Goal: Task Accomplishment & Management: Contribute content

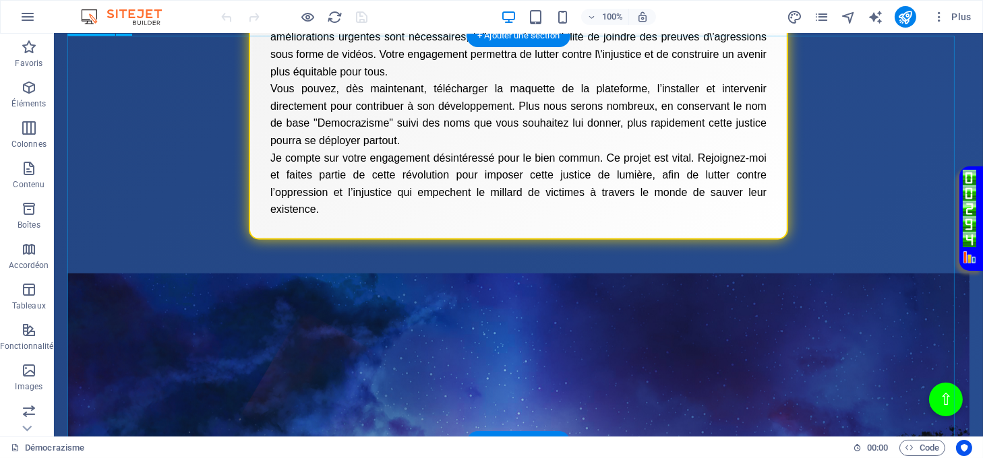
scroll to position [1888, 0]
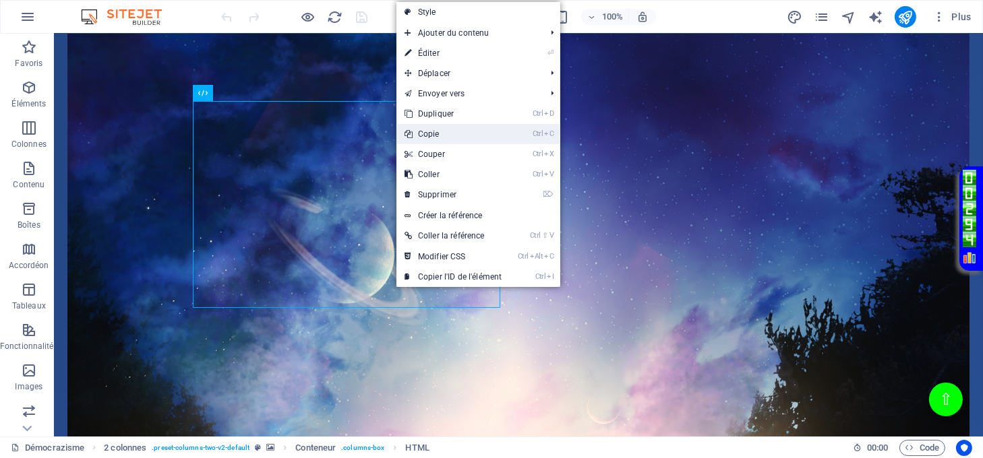
click at [440, 128] on link "Ctrl C Copie" at bounding box center [452, 134] width 113 height 20
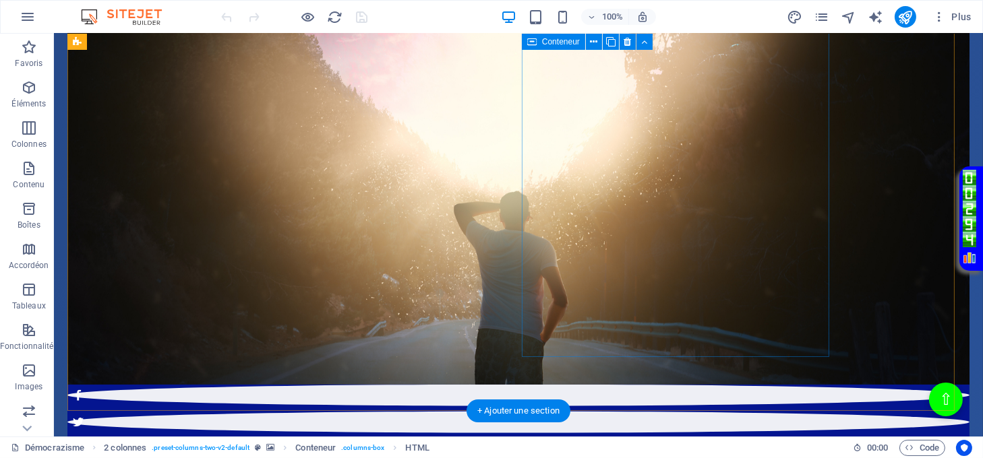
scroll to position [2436, 0]
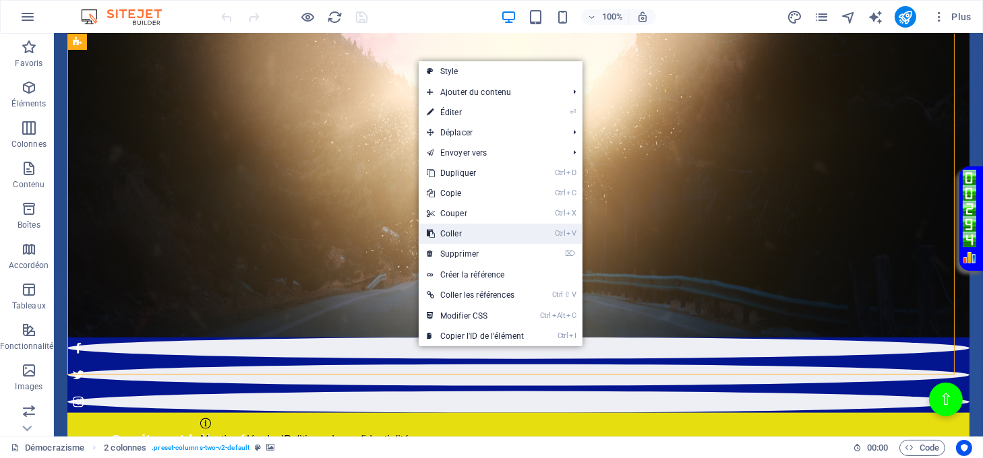
click at [453, 233] on link "Ctrl V Coller" at bounding box center [475, 234] width 113 height 20
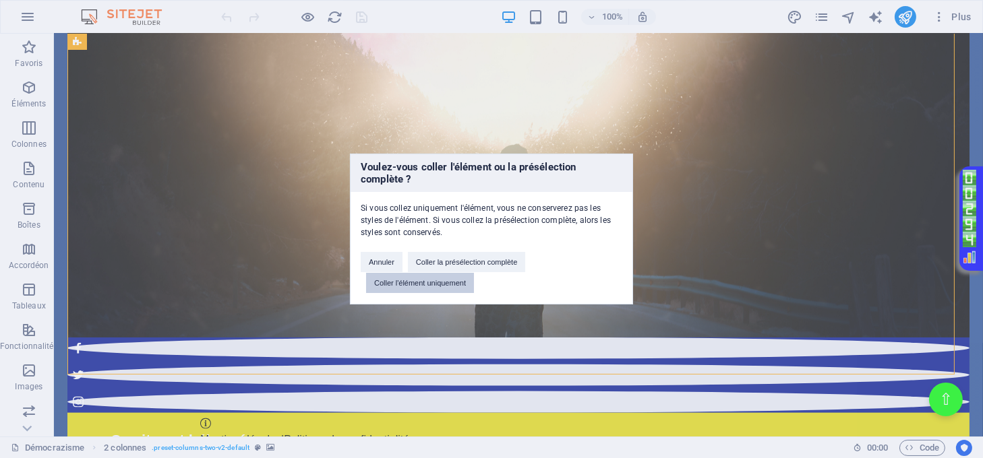
click at [448, 282] on button "Coller l'élément uniquement" at bounding box center [420, 283] width 108 height 20
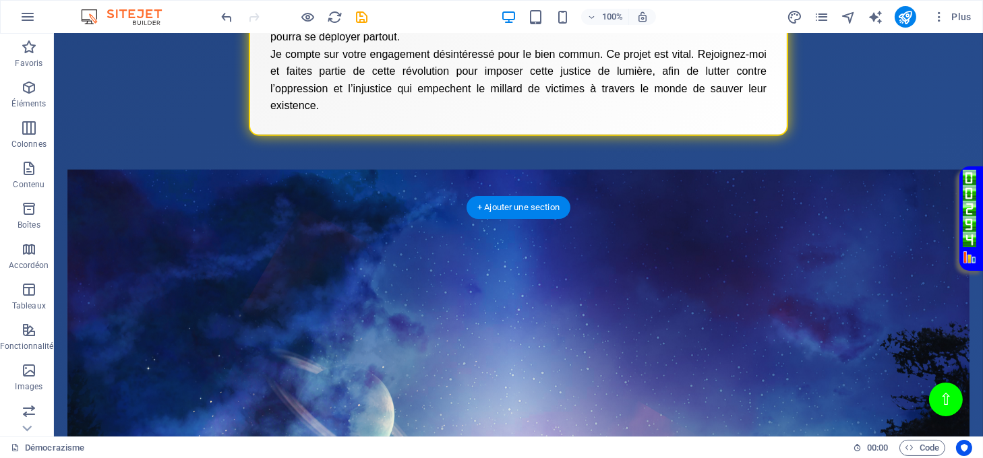
scroll to position [1947, 0]
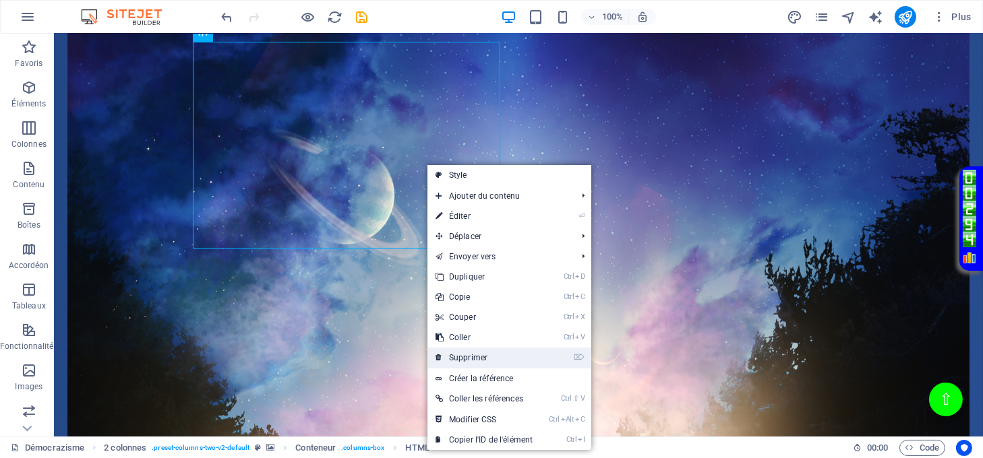
click at [491, 351] on link "⌦ Supprimer" at bounding box center [483, 358] width 113 height 20
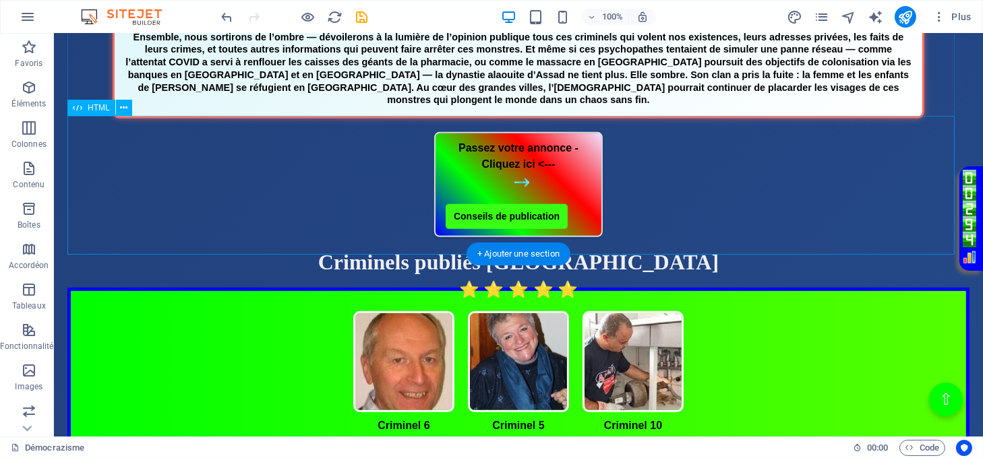
scroll to position [868, 0]
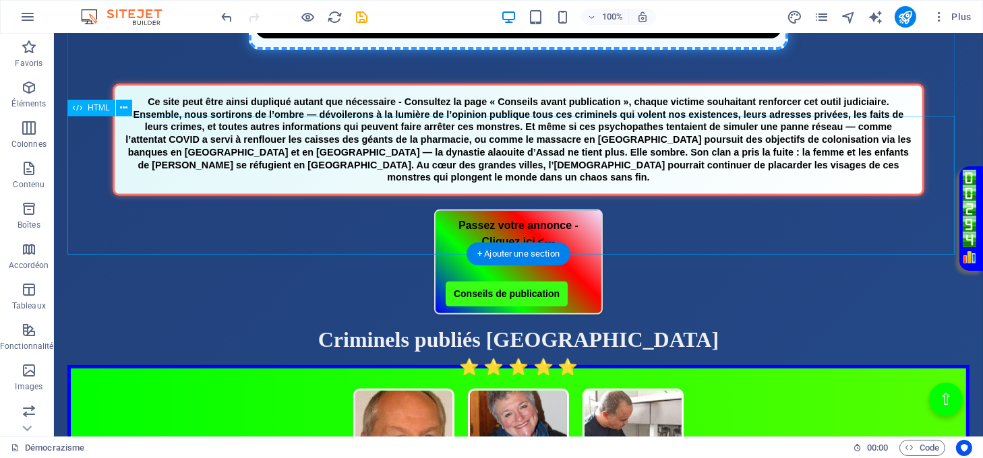
click at [481, 166] on div "Bannière Justice" at bounding box center [518, 140] width 902 height 113
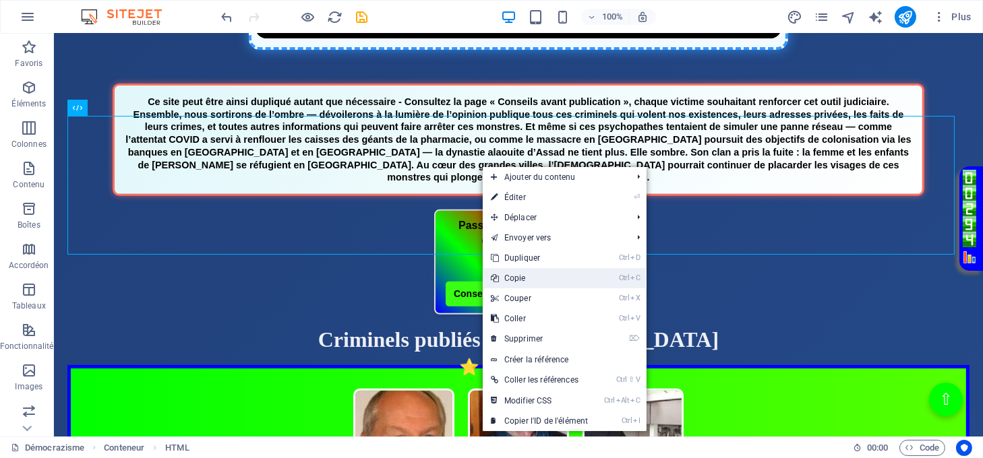
click at [522, 275] on link "Ctrl C Copie" at bounding box center [539, 278] width 113 height 20
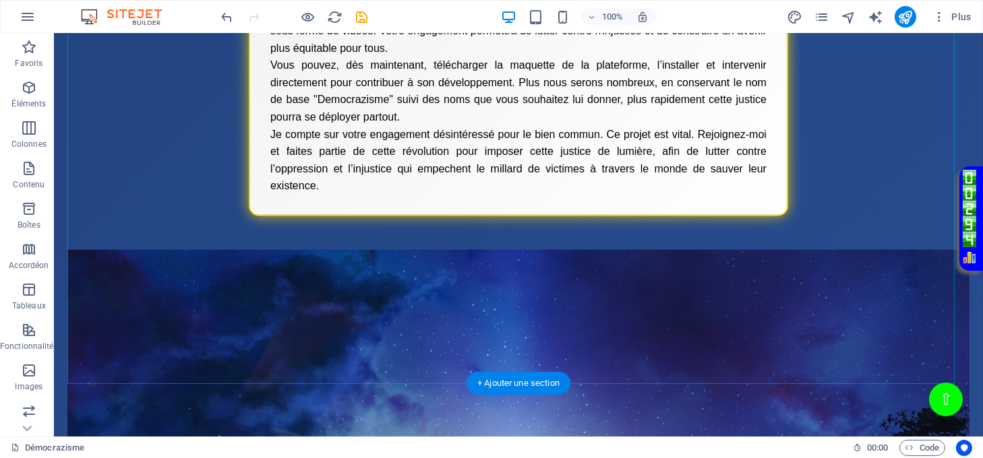
scroll to position [1857, 0]
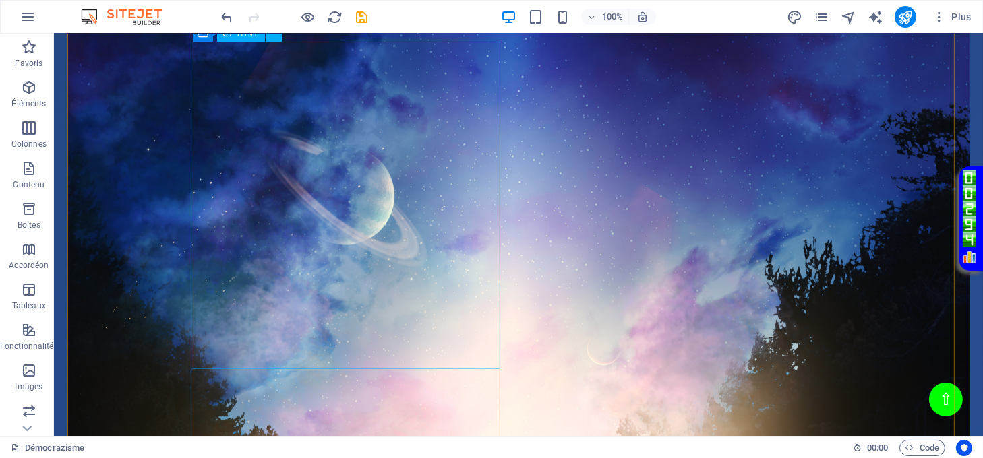
scroll to position [1947, 0]
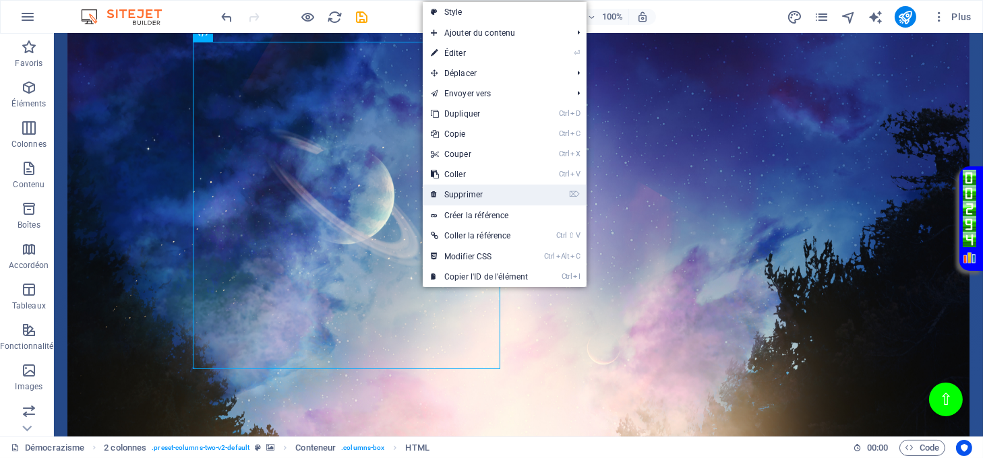
click at [456, 185] on link "⌦ Supprimer" at bounding box center [479, 195] width 113 height 20
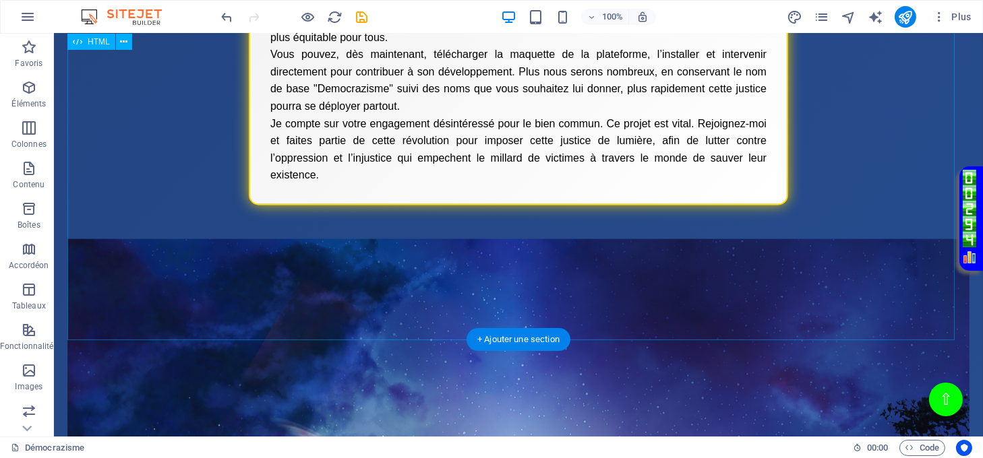
scroll to position [1497, 0]
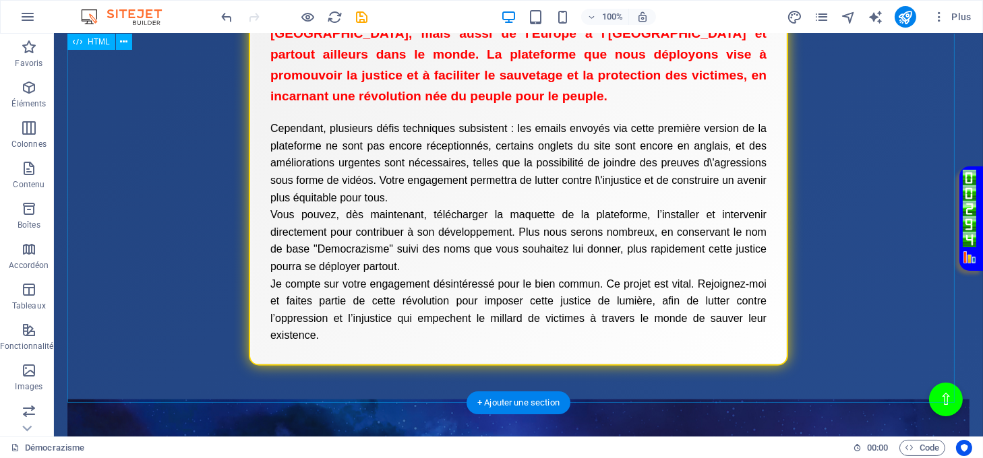
click at [500, 162] on div "Inscription Je recherche dès aujourd\'hui des webmasters, développeurs et contr…" at bounding box center [518, 153] width 902 height 426
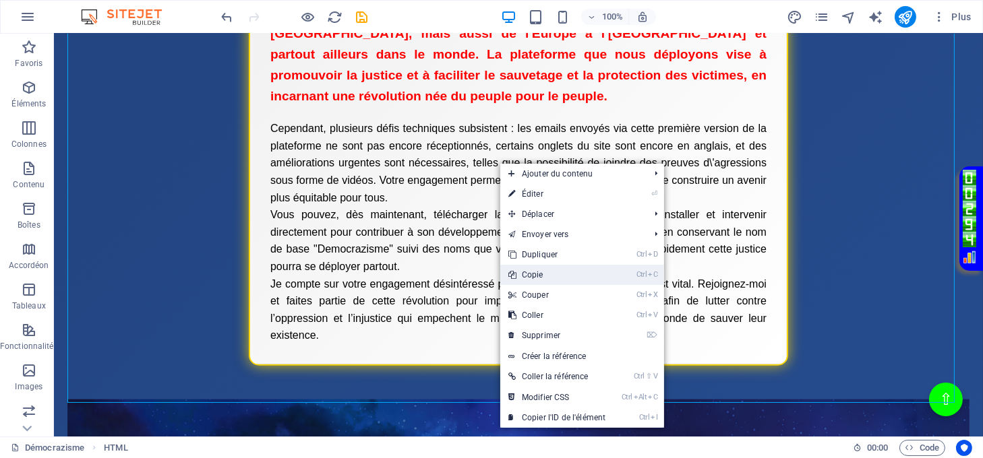
click at [543, 273] on link "Ctrl C Copie" at bounding box center [556, 275] width 113 height 20
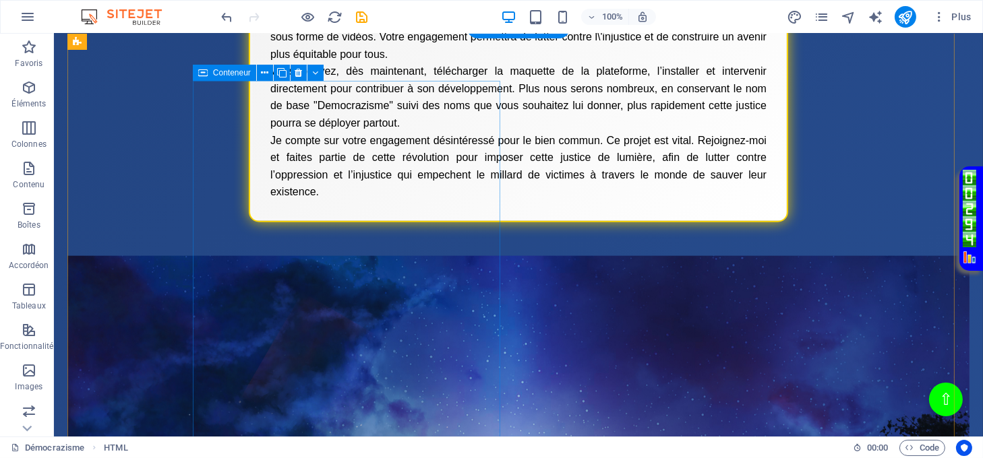
scroll to position [1947, 0]
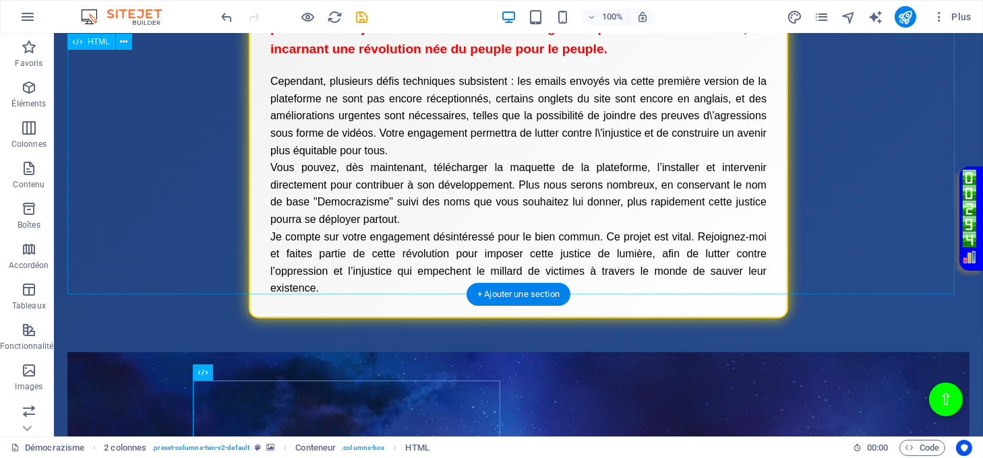
scroll to position [1408, 0]
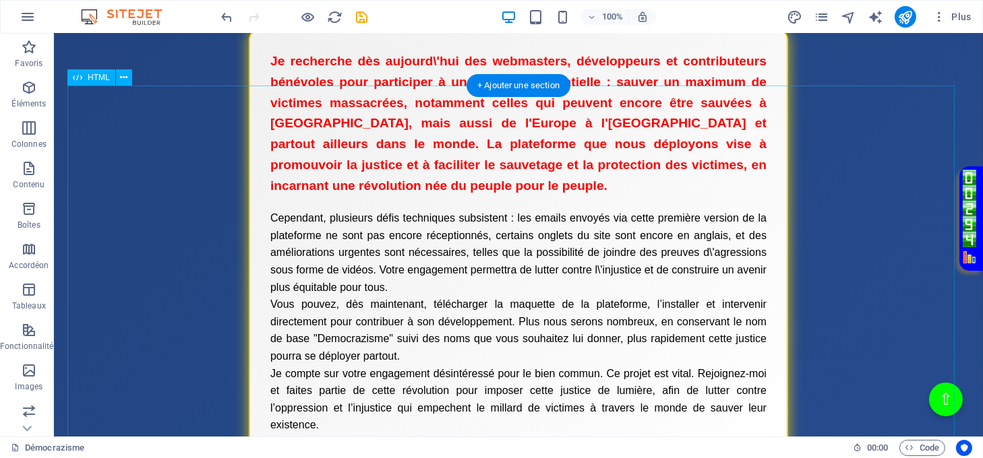
click at [841, 135] on div "Inscription Je recherche dès aujourd\'hui des webmasters, développeurs et contr…" at bounding box center [518, 243] width 902 height 426
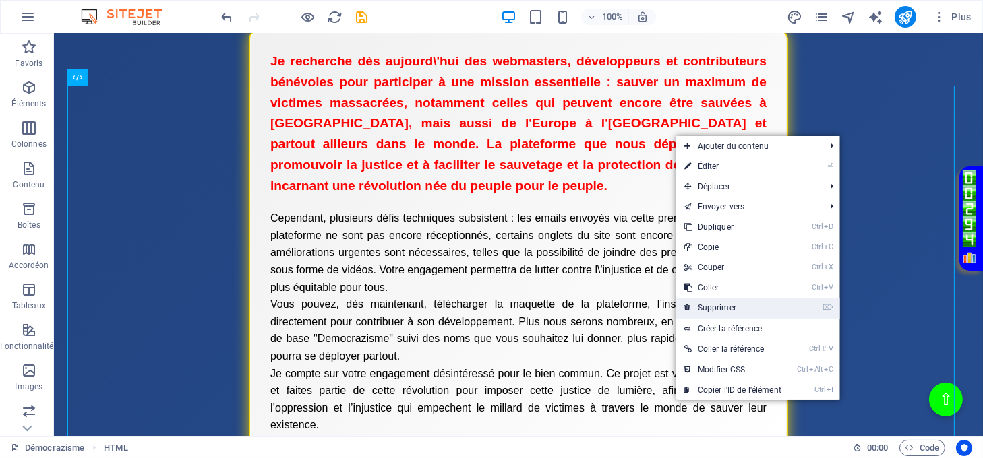
click at [748, 304] on link "⌦ Supprimer" at bounding box center [732, 308] width 113 height 20
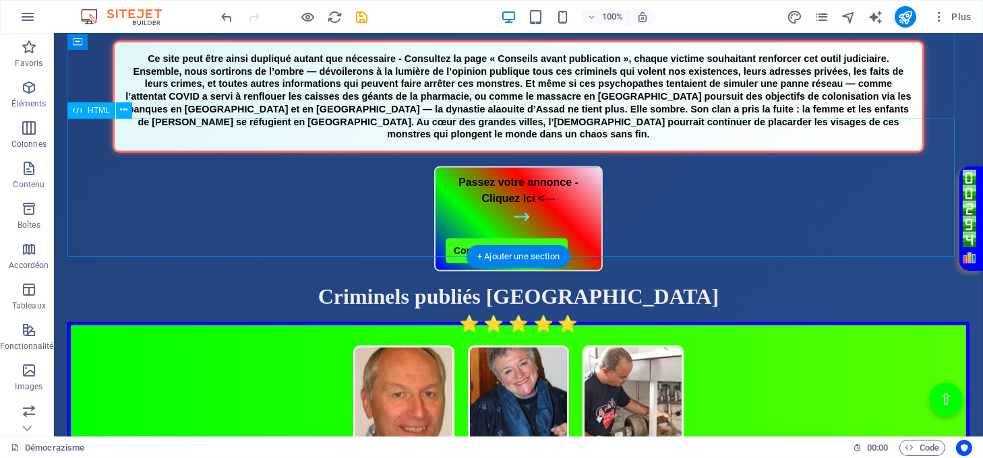
scroll to position [809, 0]
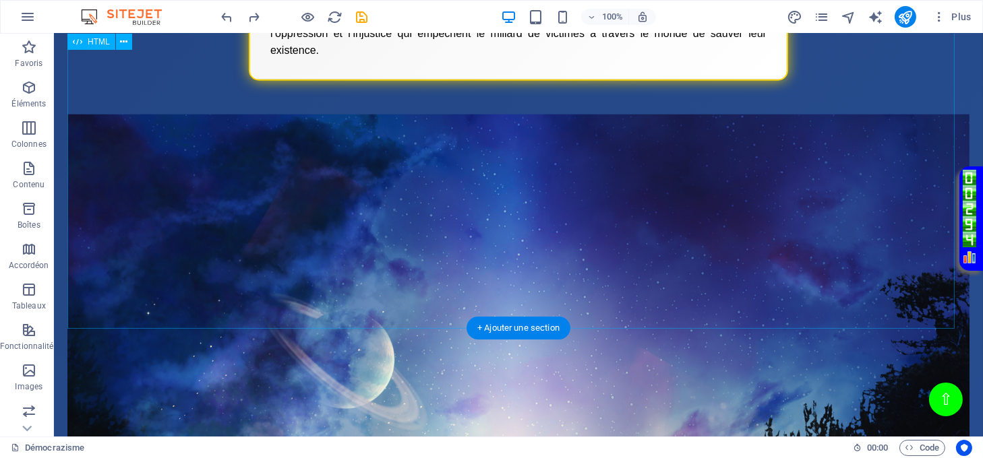
scroll to position [1821, 0]
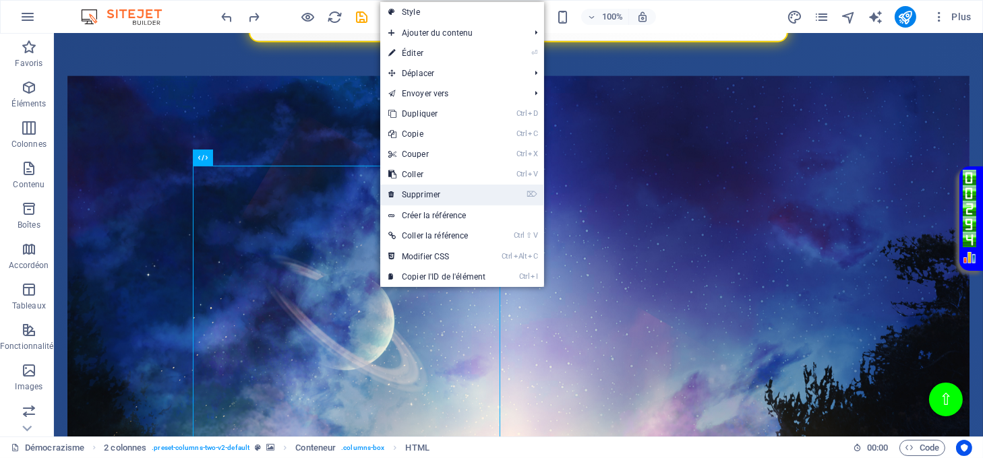
click at [394, 195] on icon at bounding box center [391, 195] width 7 height 20
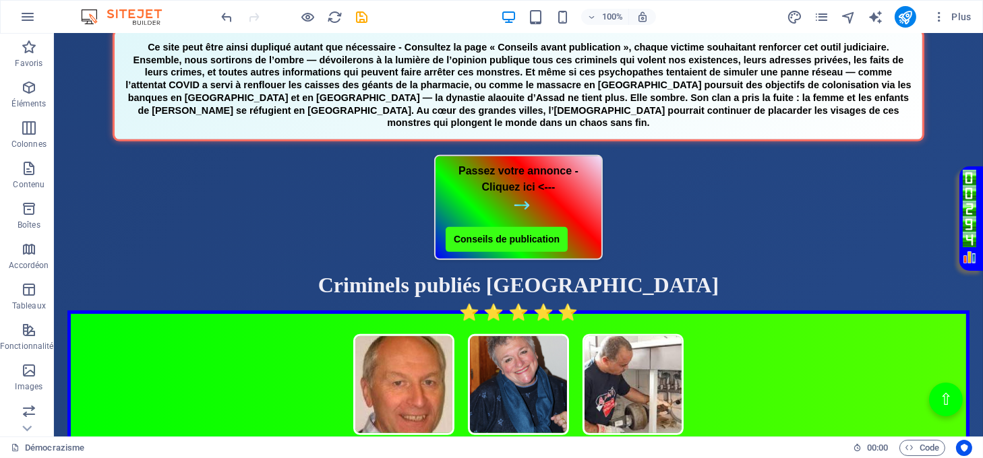
scroll to position [922, 0]
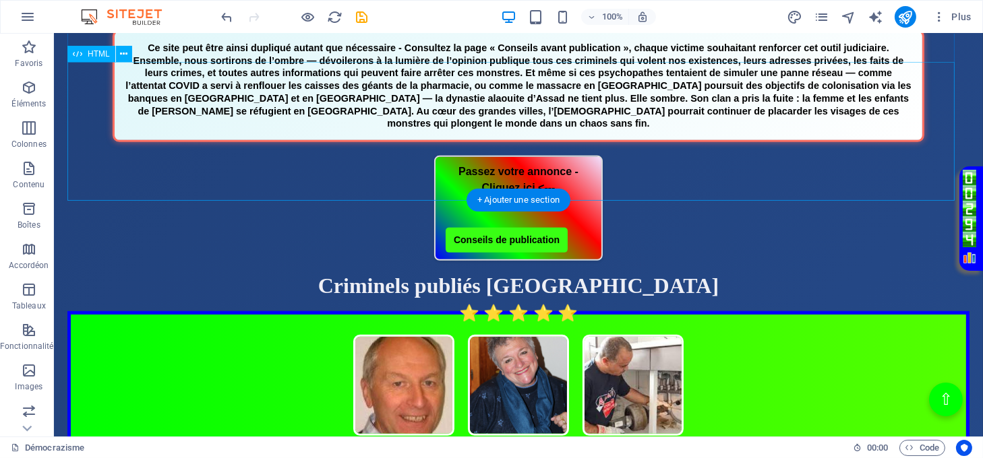
click at [383, 126] on div "Bannière Justice" at bounding box center [518, 86] width 902 height 113
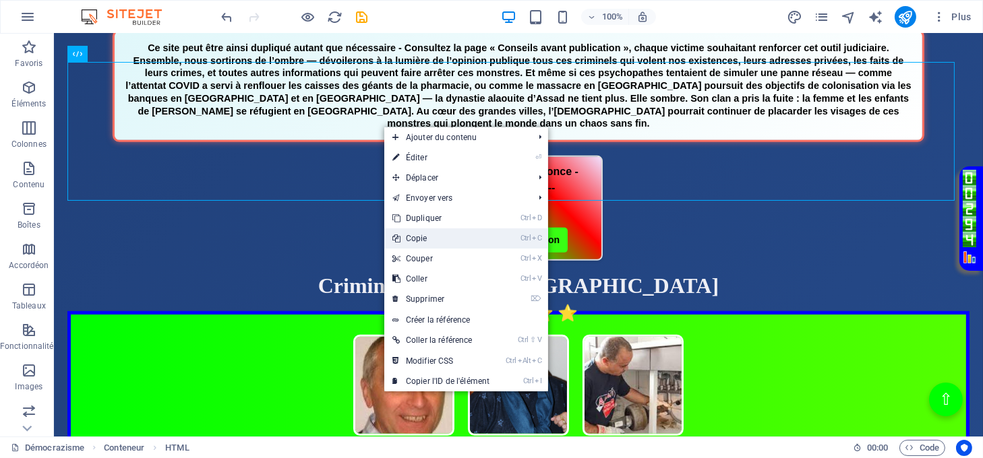
click at [425, 240] on link "Ctrl C Copie" at bounding box center [440, 239] width 113 height 20
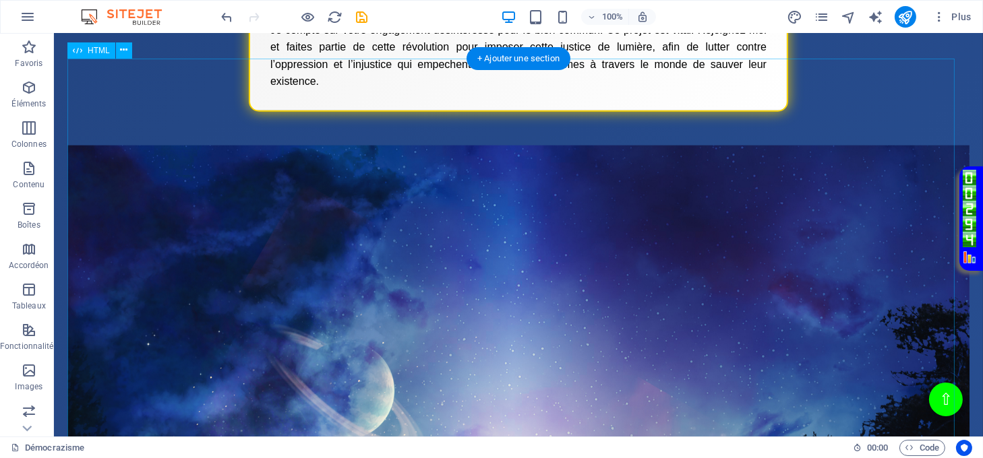
scroll to position [1821, 0]
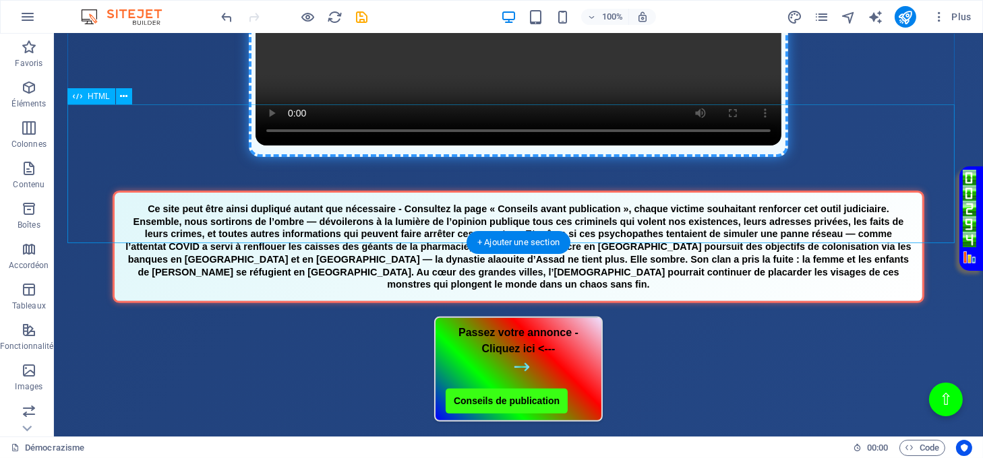
scroll to position [742, 0]
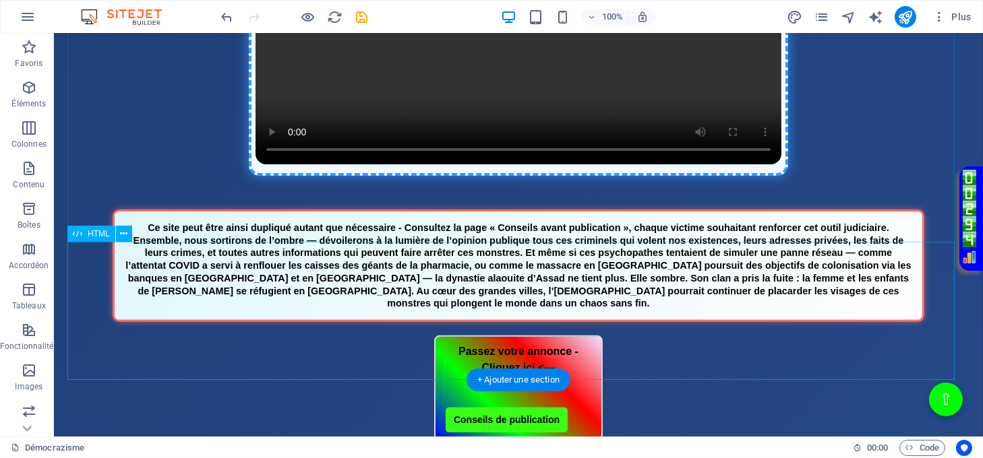
click at [514, 259] on div "Bannière Justice" at bounding box center [518, 266] width 902 height 113
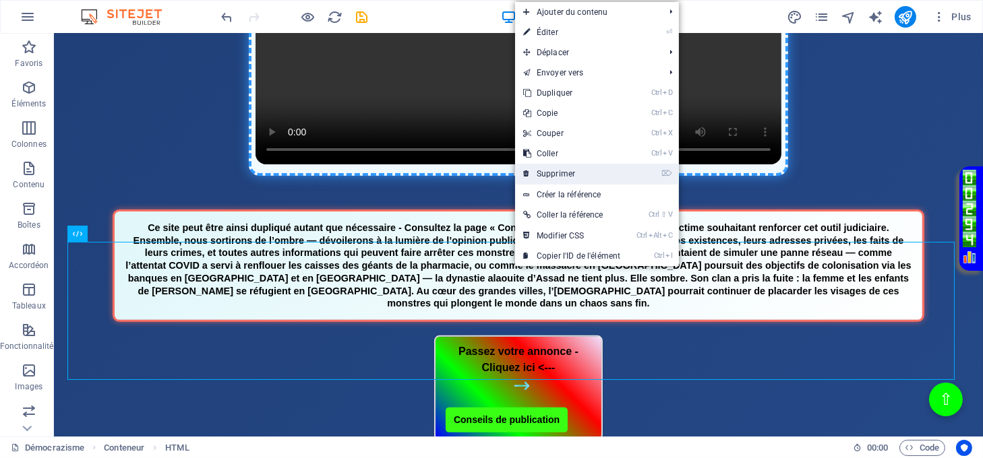
click at [540, 174] on link "⌦ Supprimer" at bounding box center [571, 174] width 113 height 20
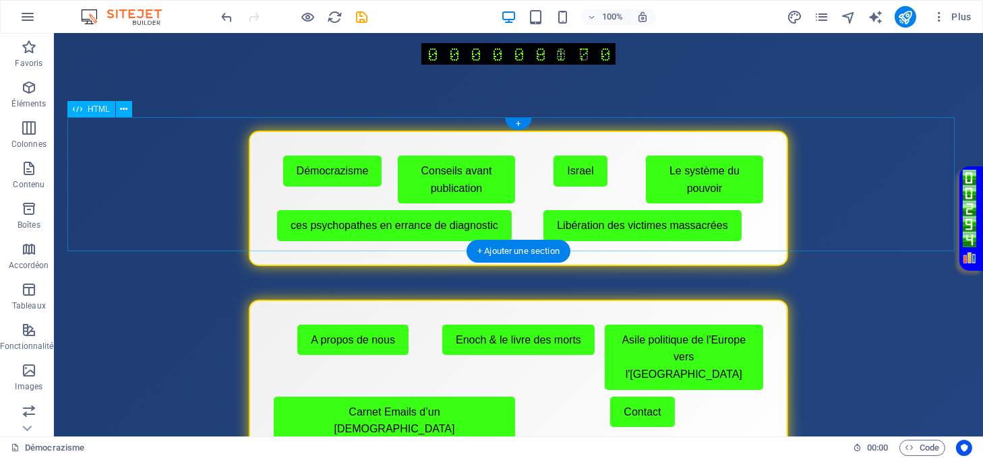
scroll to position [0, 0]
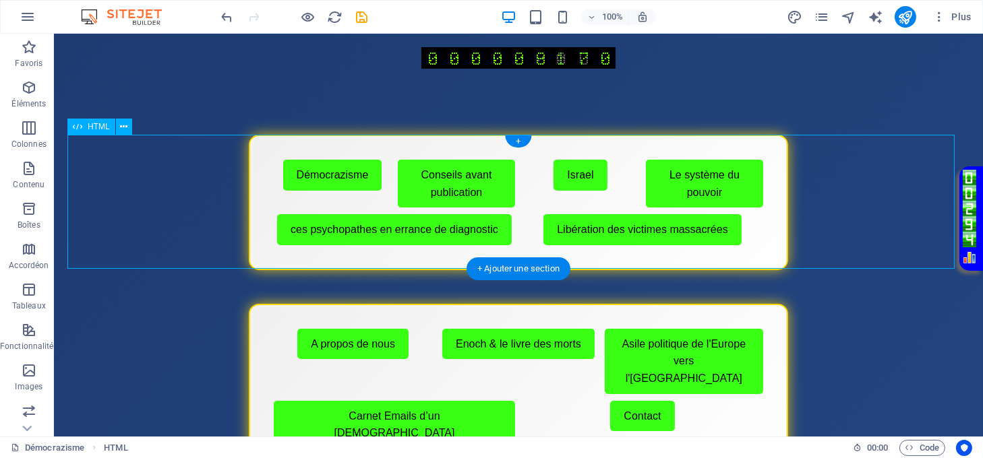
drag, startPoint x: 382, startPoint y: 114, endPoint x: 181, endPoint y: 203, distance: 219.7
click at [181, 203] on div "Menu de boutons avec cadre scintillant Démocrazisme Conseils avant publication …" at bounding box center [518, 202] width 902 height 135
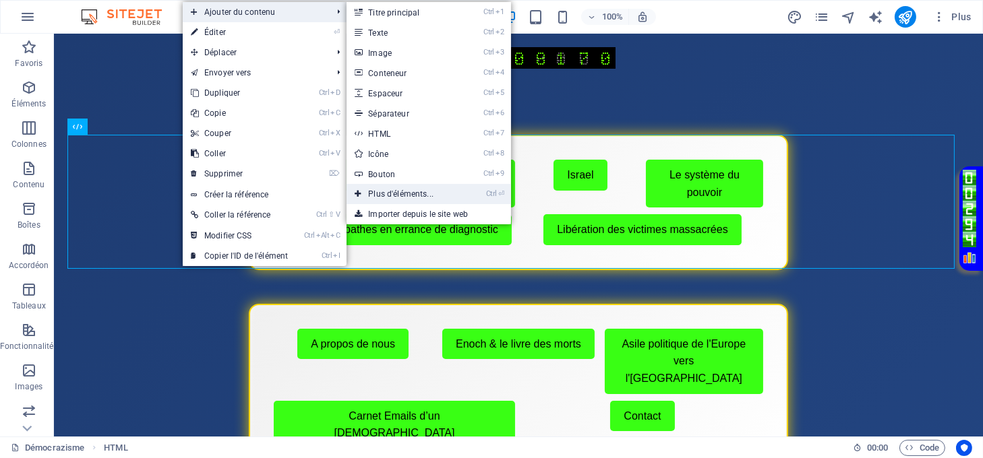
click at [388, 191] on link "Ctrl ⏎ Plus d'éléments..." at bounding box center [403, 194] width 114 height 20
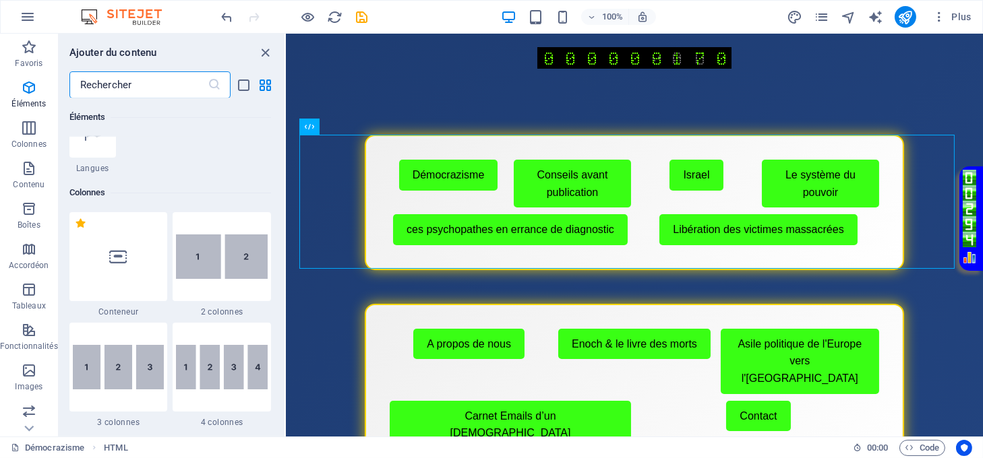
scroll to position [682, 0]
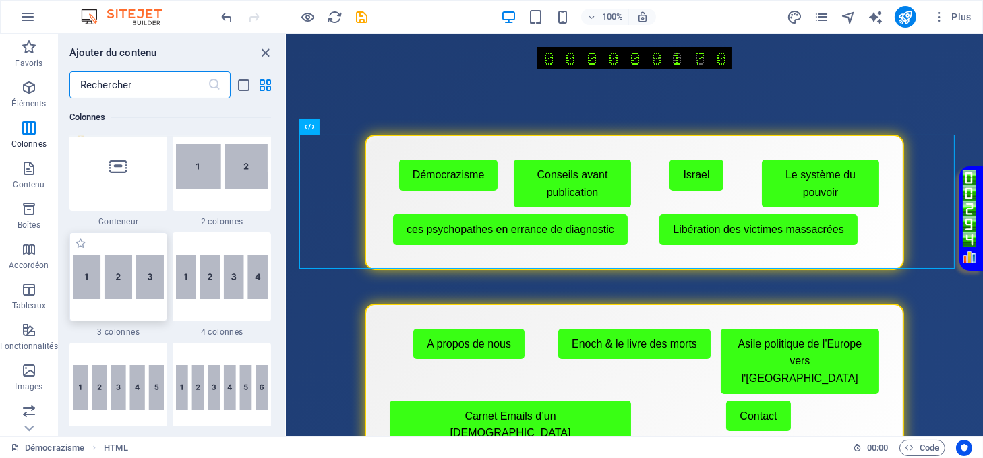
click at [135, 279] on img at bounding box center [119, 277] width 92 height 45
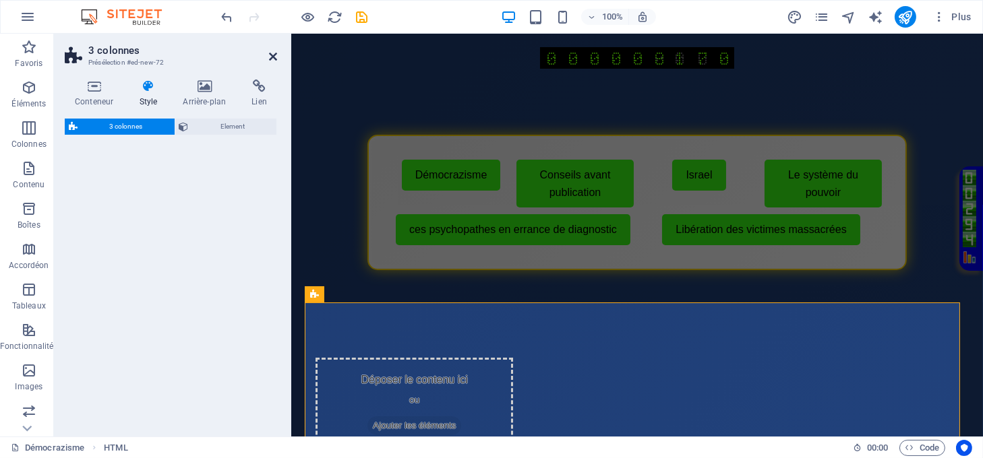
click at [271, 56] on icon at bounding box center [273, 56] width 8 height 11
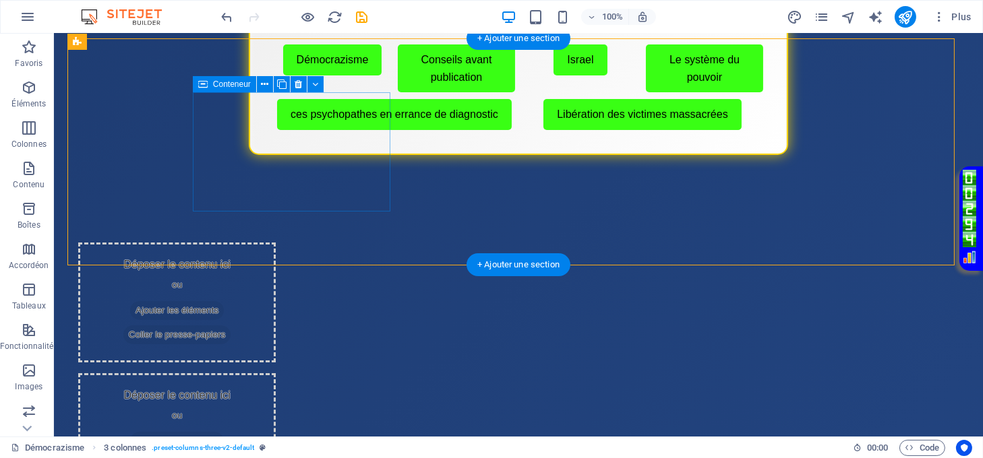
scroll to position [90, 0]
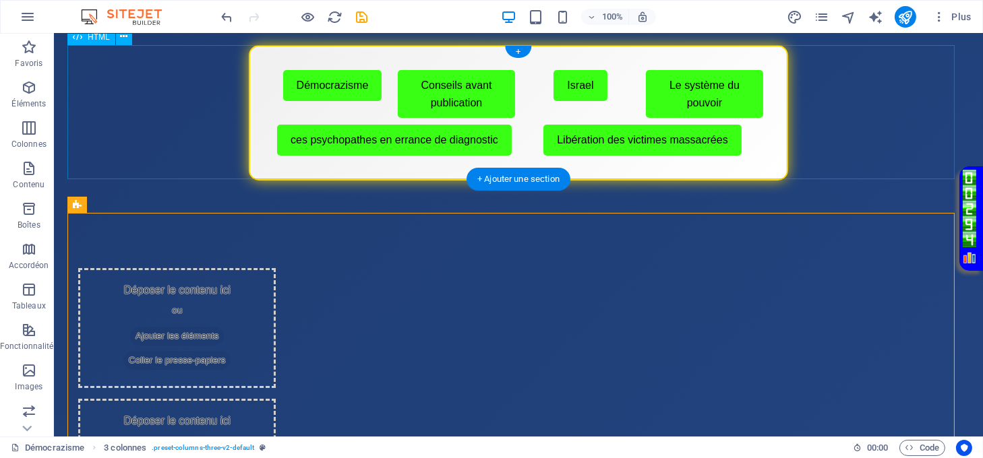
click at [375, 108] on div "Menu de boutons avec cadre scintillant Démocrazisme Conseils avant publication …" at bounding box center [518, 112] width 902 height 135
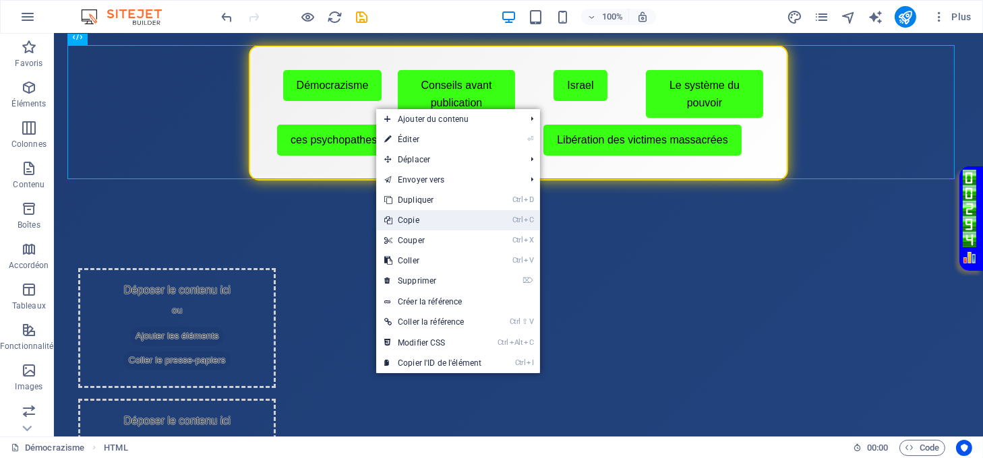
click at [415, 218] on link "Ctrl C Copie" at bounding box center [432, 220] width 113 height 20
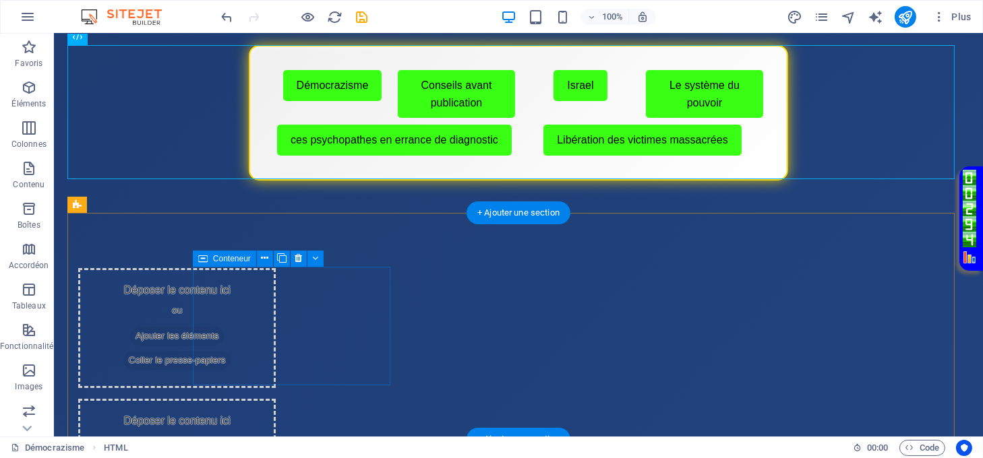
click at [231, 358] on span "Coller le presse-papiers" at bounding box center [177, 360] width 108 height 19
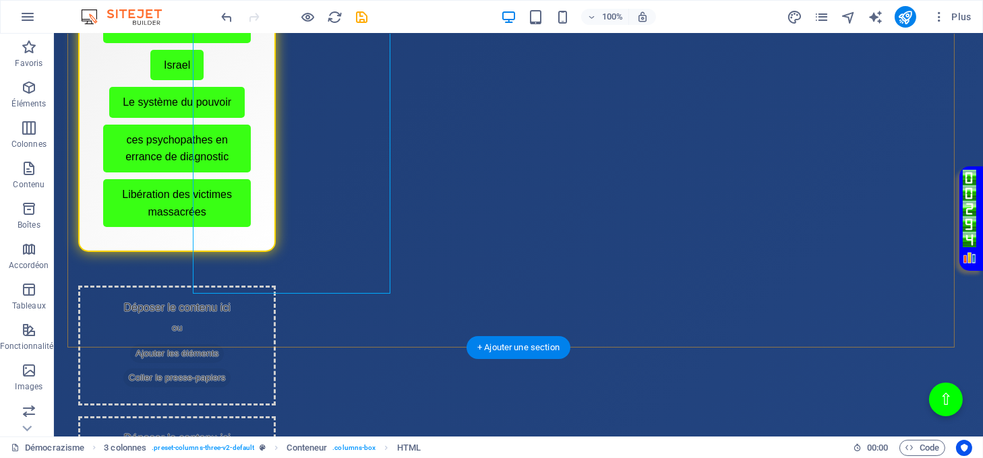
scroll to position [449, 0]
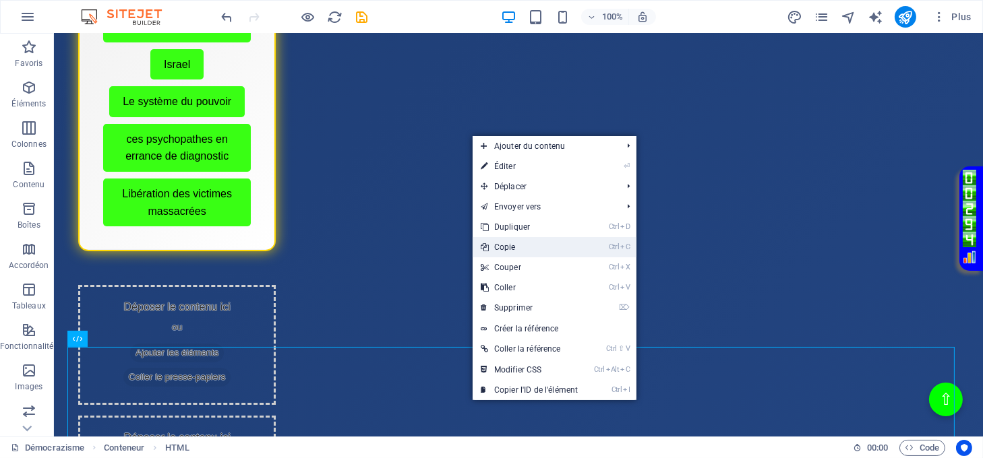
click at [497, 249] on link "Ctrl C Copie" at bounding box center [529, 247] width 113 height 20
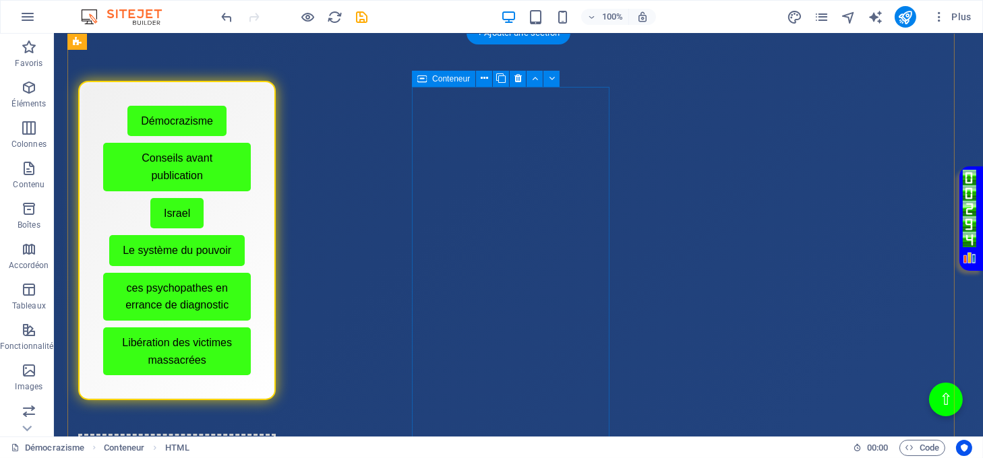
scroll to position [270, 0]
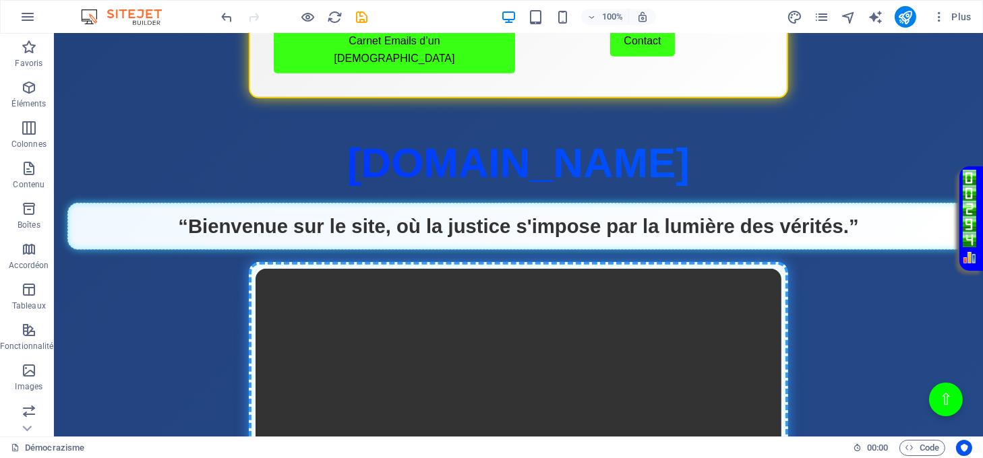
scroll to position [1348, 0]
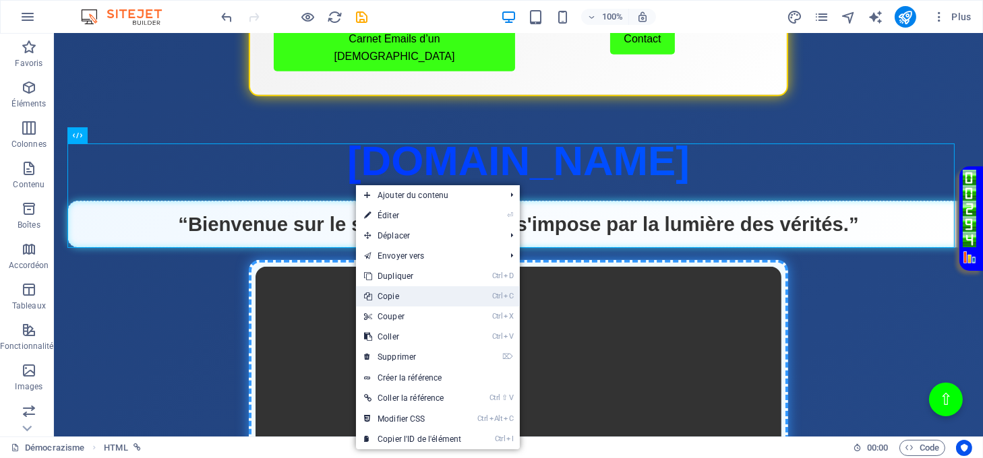
click at [394, 293] on link "Ctrl C Copie" at bounding box center [412, 296] width 113 height 20
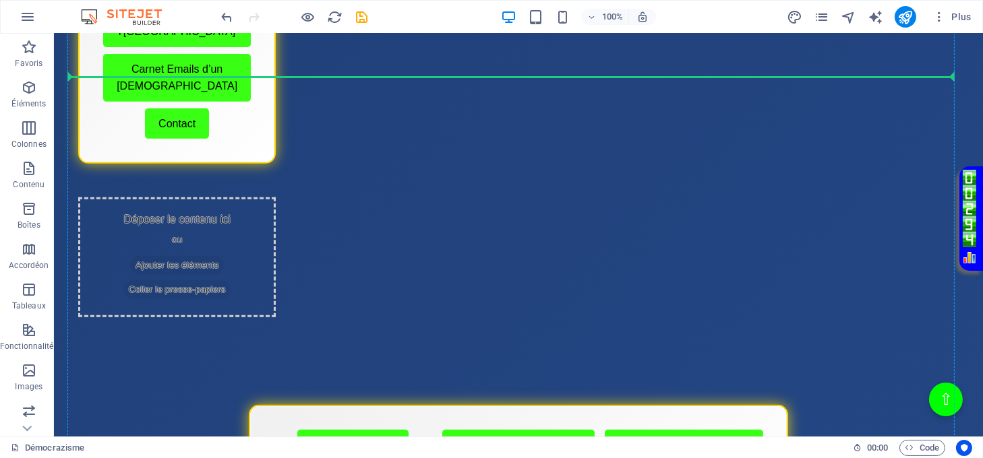
scroll to position [809, 0]
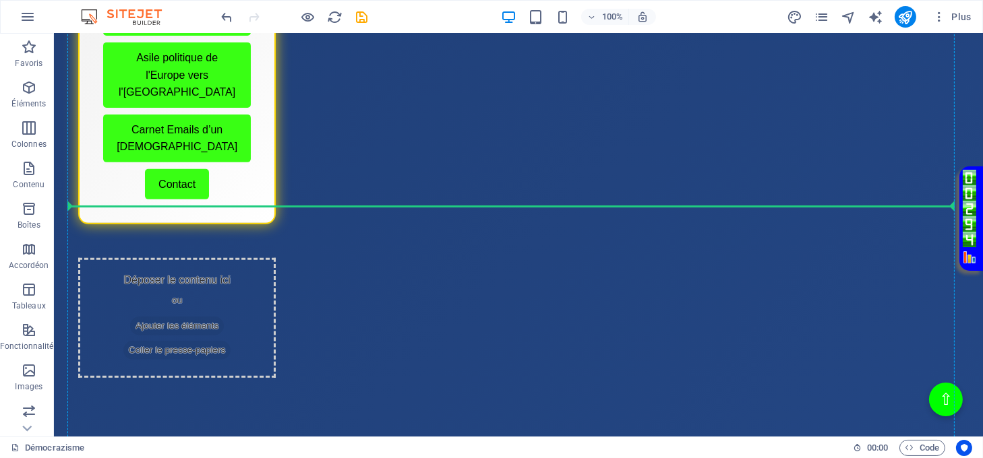
drag, startPoint x: 337, startPoint y: 286, endPoint x: 324, endPoint y: 204, distance: 83.2
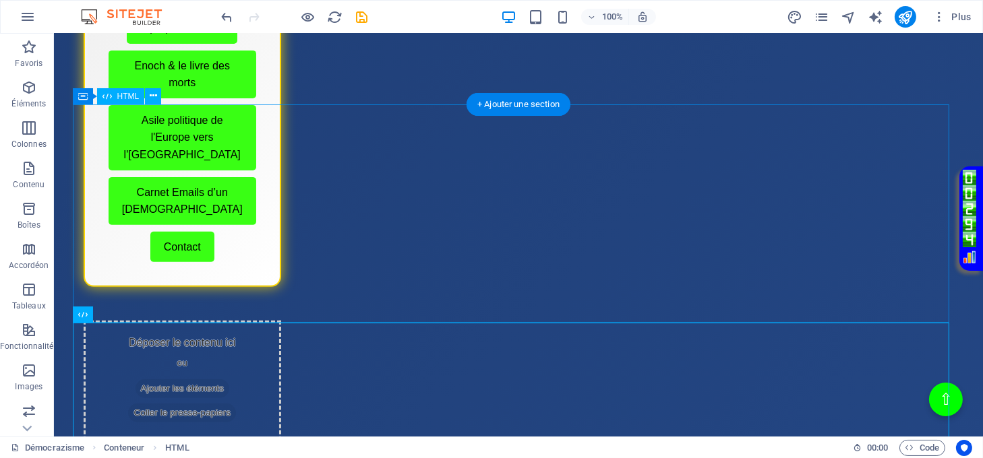
scroll to position [629, 0]
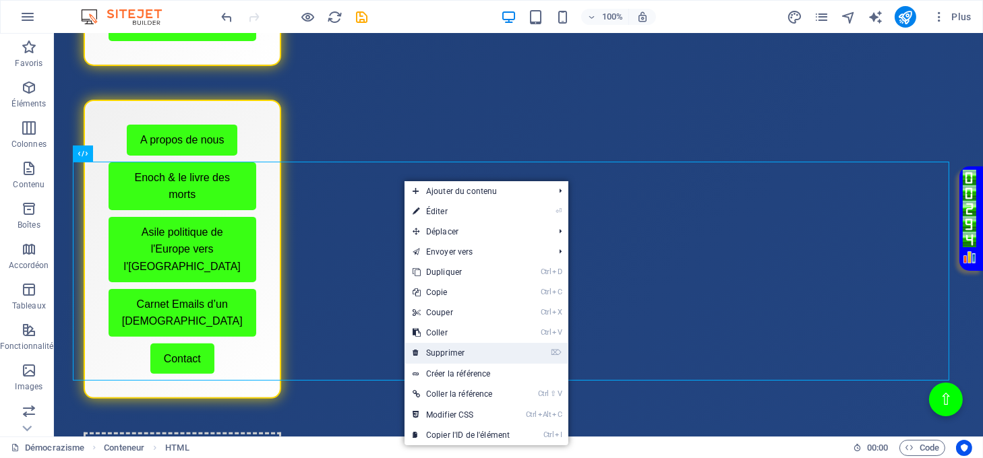
click at [447, 349] on link "⌦ Supprimer" at bounding box center [460, 353] width 113 height 20
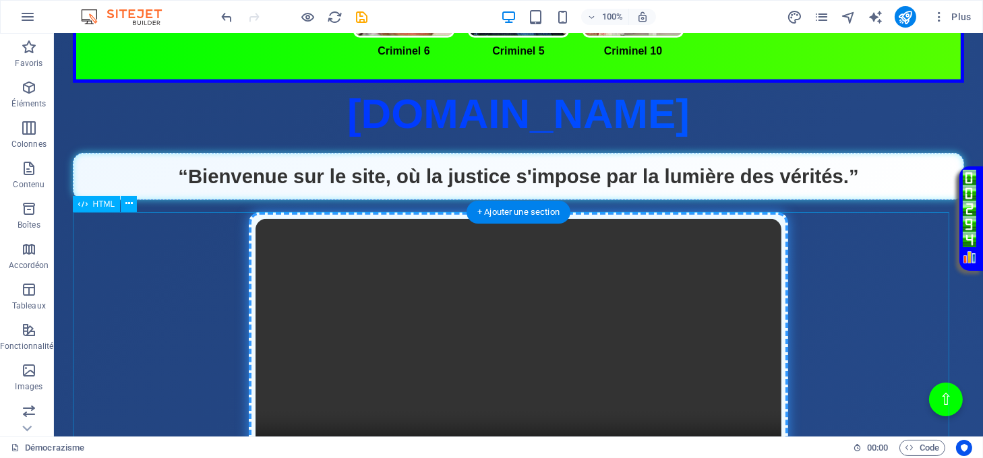
scroll to position [1258, 0]
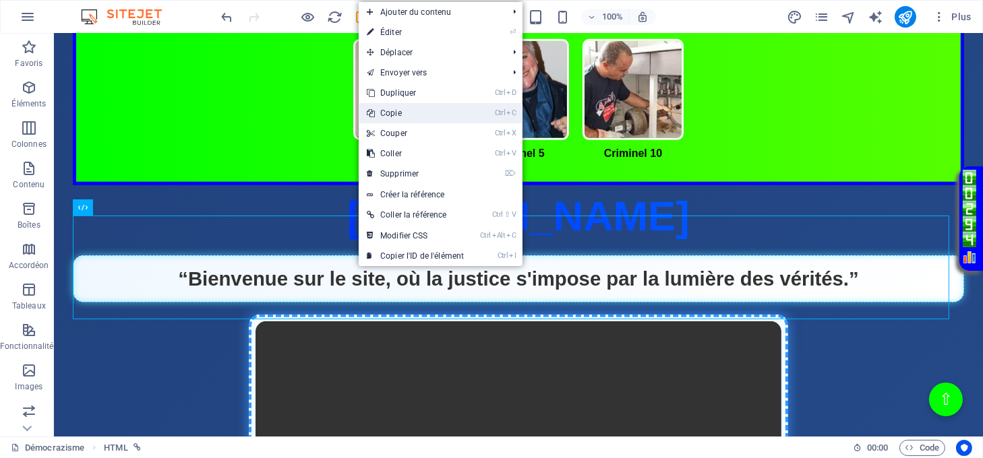
click at [400, 116] on link "Ctrl C Copie" at bounding box center [415, 113] width 113 height 20
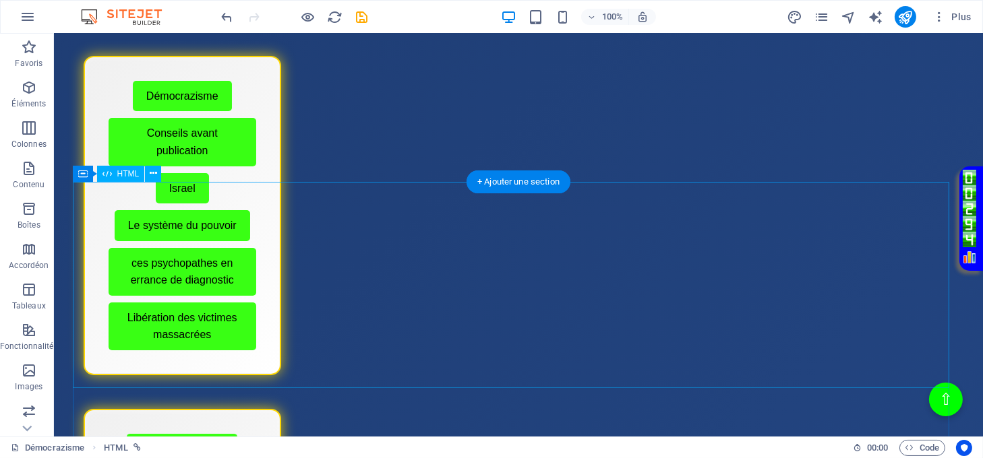
scroll to position [270, 0]
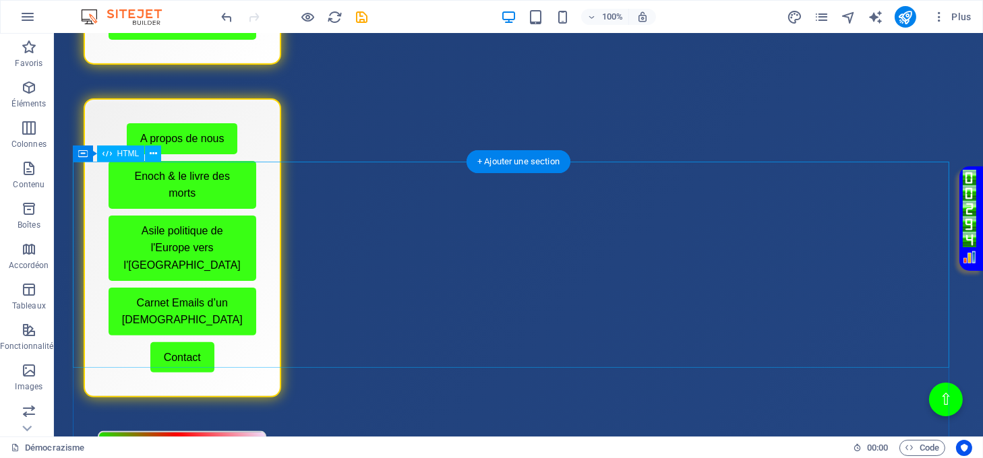
scroll to position [629, 0]
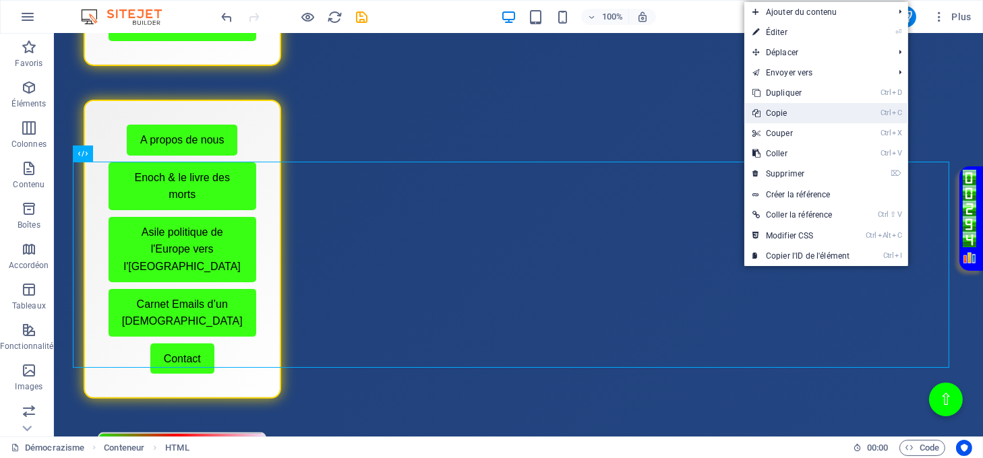
drag, startPoint x: 775, startPoint y: 121, endPoint x: 697, endPoint y: 113, distance: 78.5
click at [775, 120] on link "Ctrl C Copie" at bounding box center [800, 113] width 113 height 20
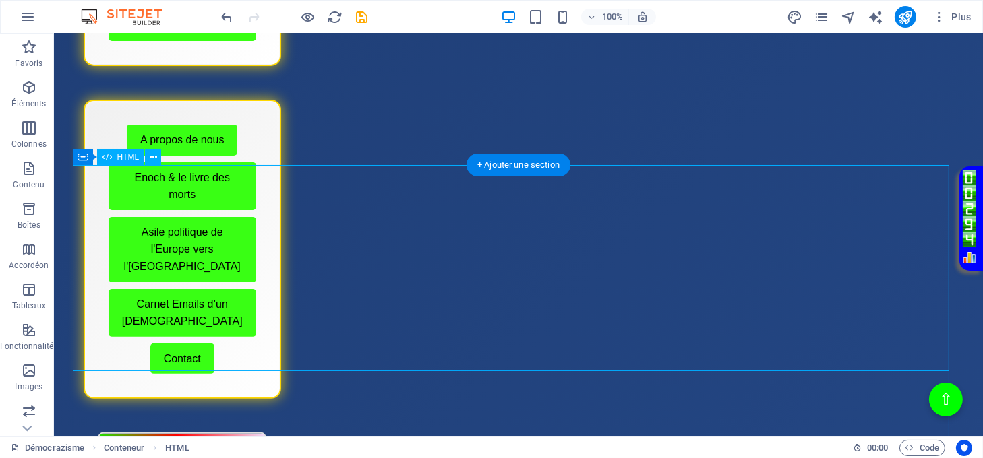
scroll to position [270, 0]
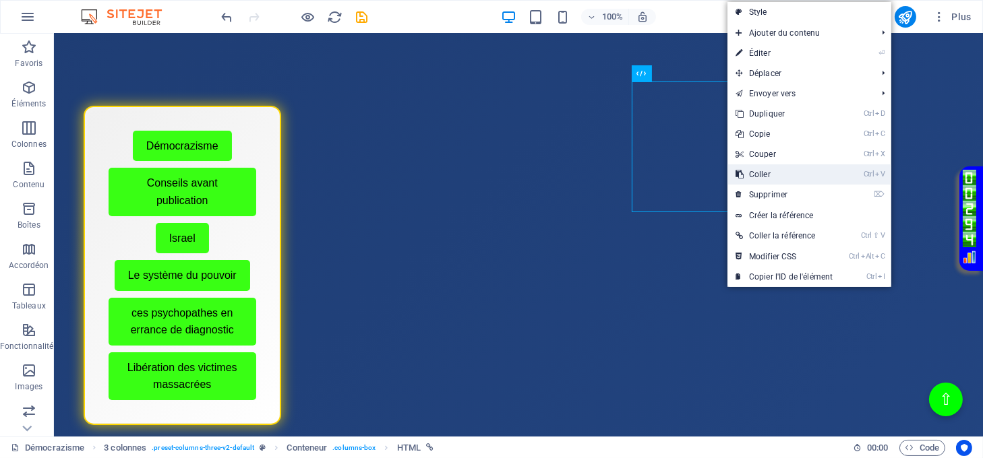
click at [756, 171] on link "Ctrl V Coller" at bounding box center [783, 174] width 113 height 20
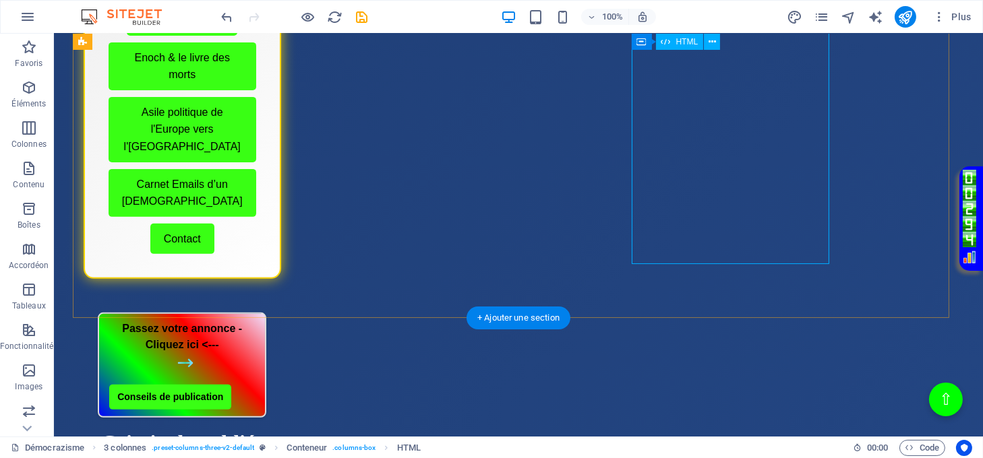
scroll to position [899, 0]
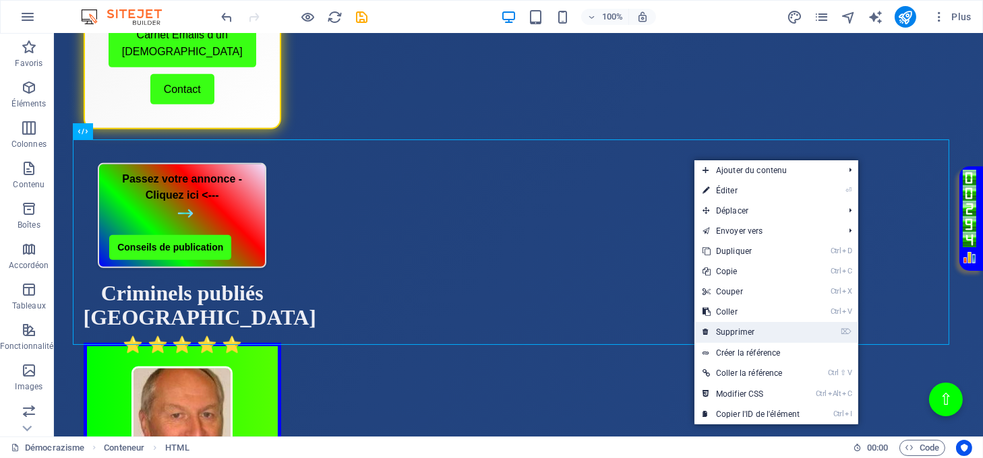
click at [738, 332] on link "⌦ Supprimer" at bounding box center [750, 332] width 113 height 20
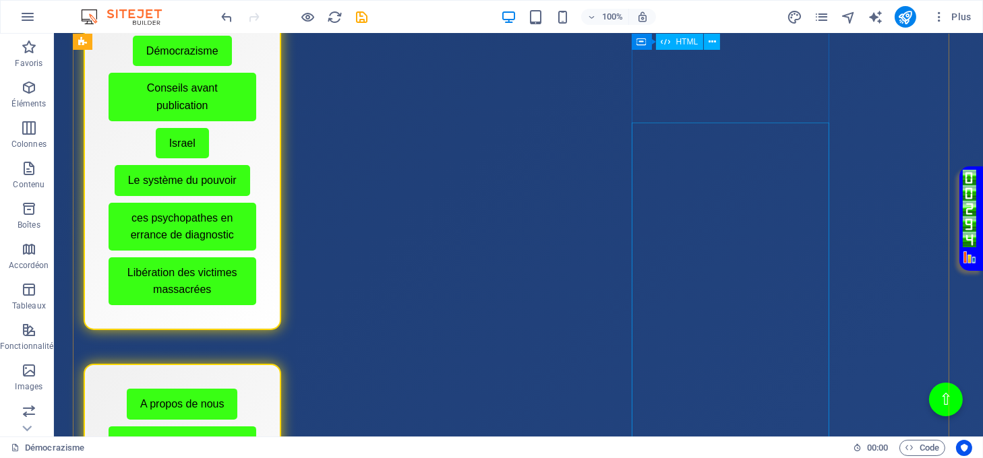
scroll to position [359, 0]
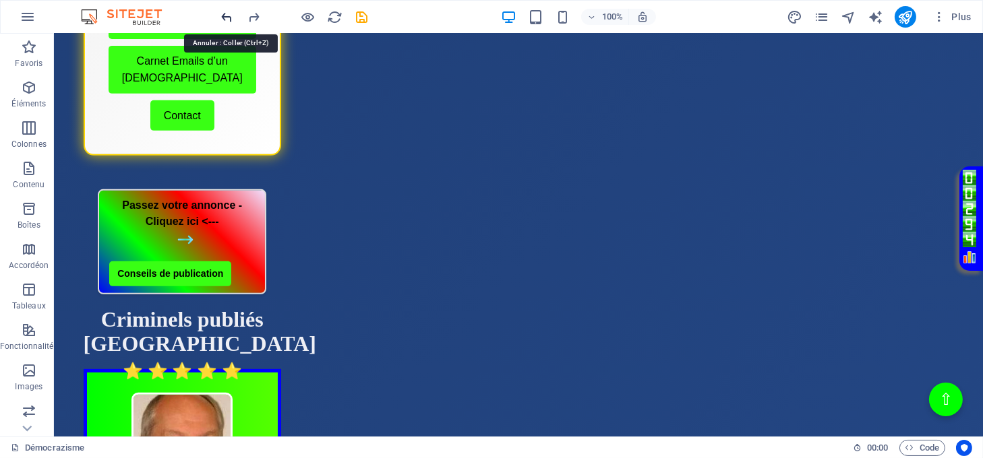
scroll to position [905, 0]
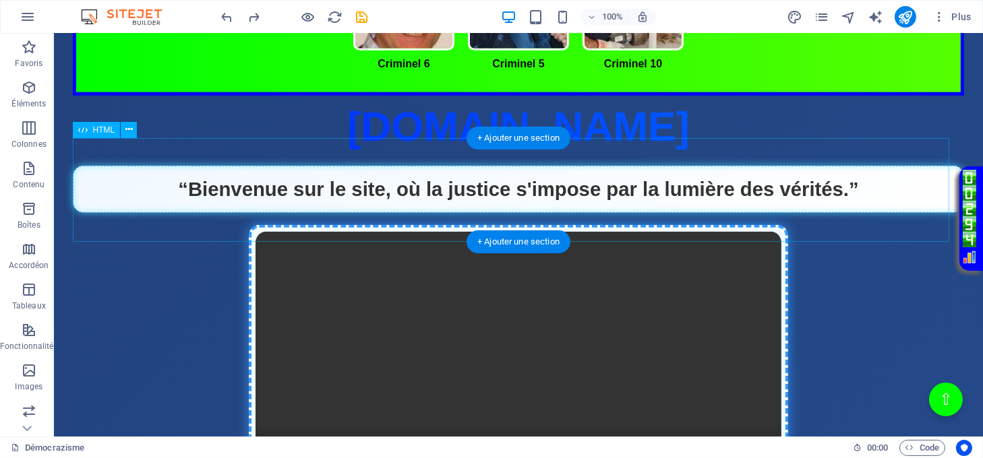
scroll to position [1354, 0]
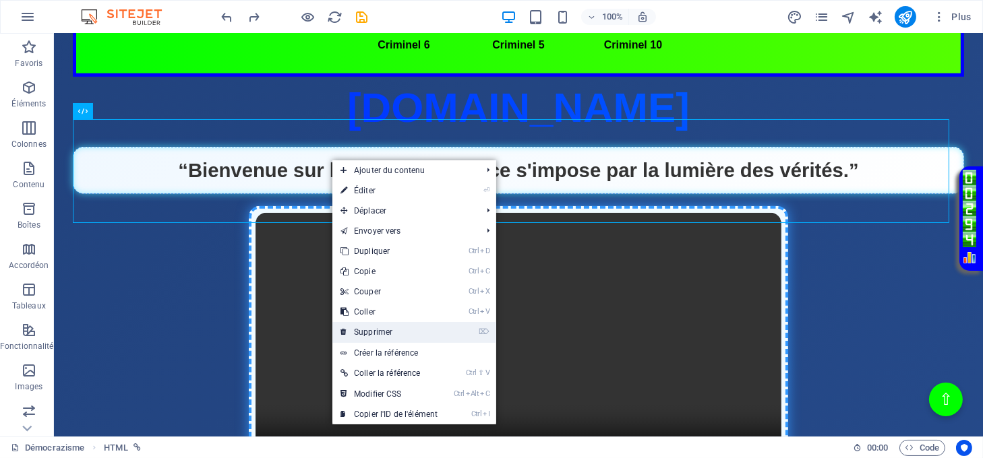
drag, startPoint x: 387, startPoint y: 326, endPoint x: 331, endPoint y: 293, distance: 65.3
click at [387, 326] on link "⌦ Supprimer" at bounding box center [388, 332] width 113 height 20
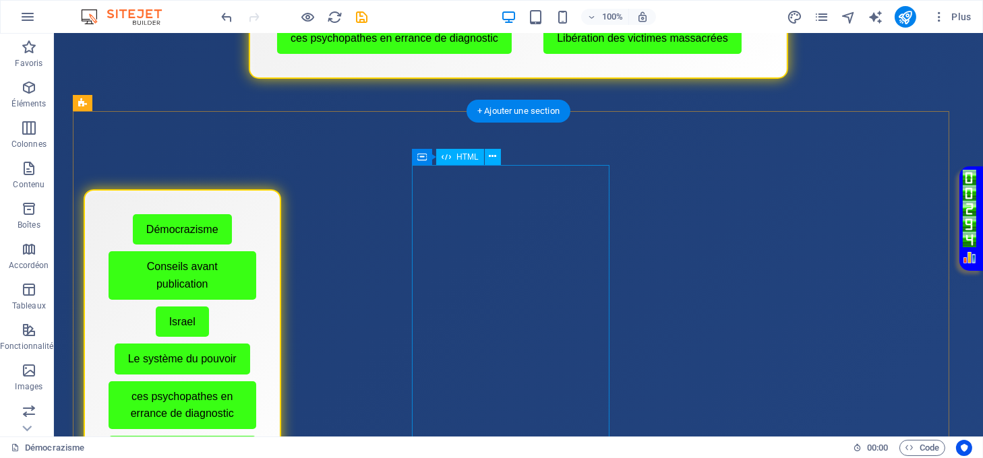
scroll to position [0, 0]
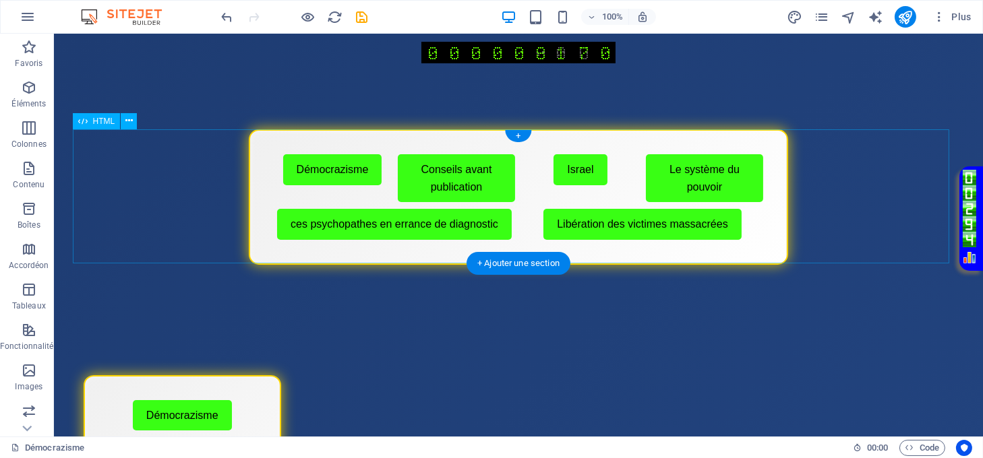
click at [184, 185] on div "Menu de boutons avec cadre scintillant Démocrazisme Conseils avant publication …" at bounding box center [519, 196] width 892 height 135
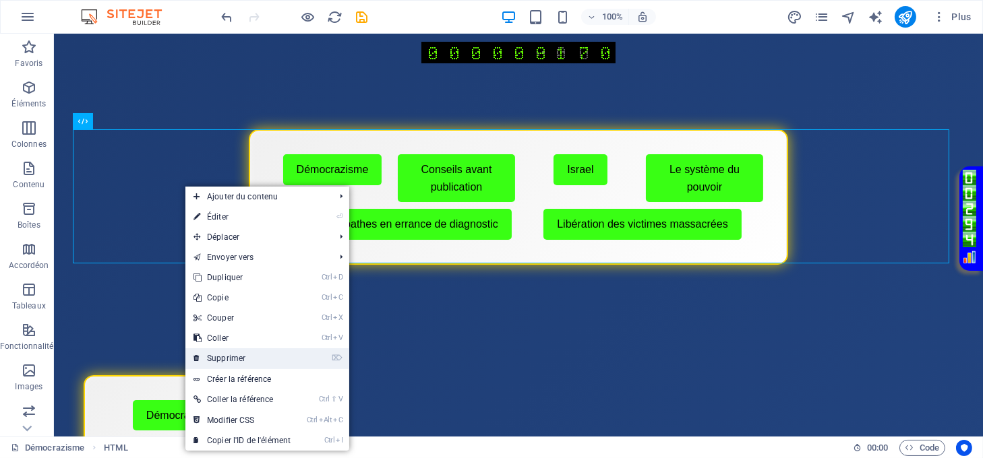
click at [258, 357] on link "⌦ Supprimer" at bounding box center [241, 359] width 113 height 20
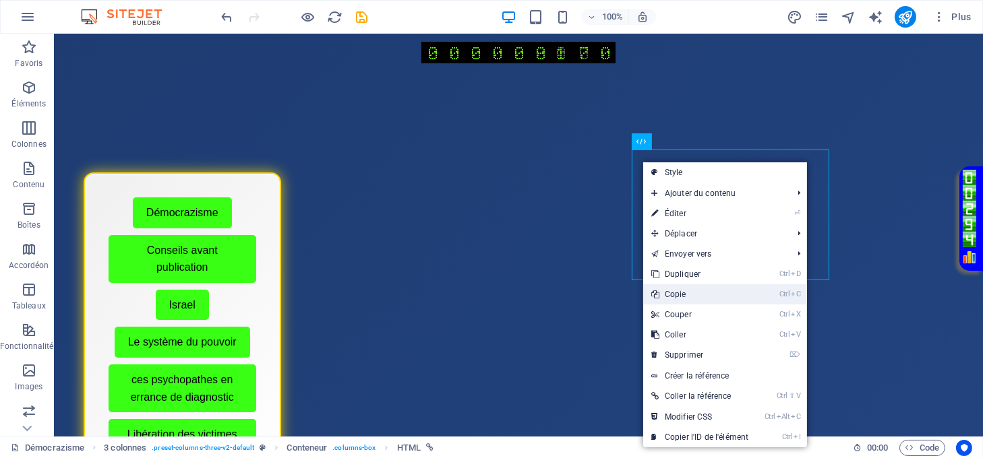
drag, startPoint x: 676, startPoint y: 293, endPoint x: 513, endPoint y: 183, distance: 196.7
click at [675, 293] on link "Ctrl C Copie" at bounding box center [699, 294] width 113 height 20
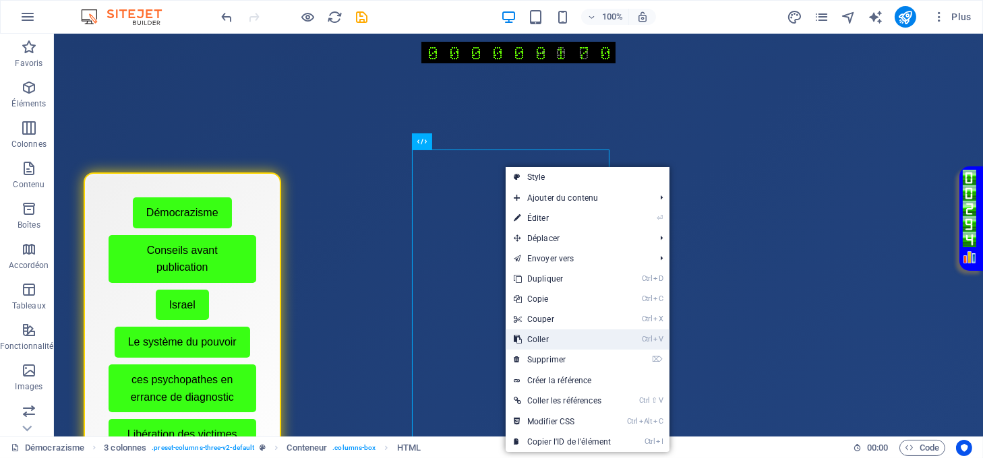
click at [549, 340] on link "Ctrl V Coller" at bounding box center [562, 340] width 113 height 20
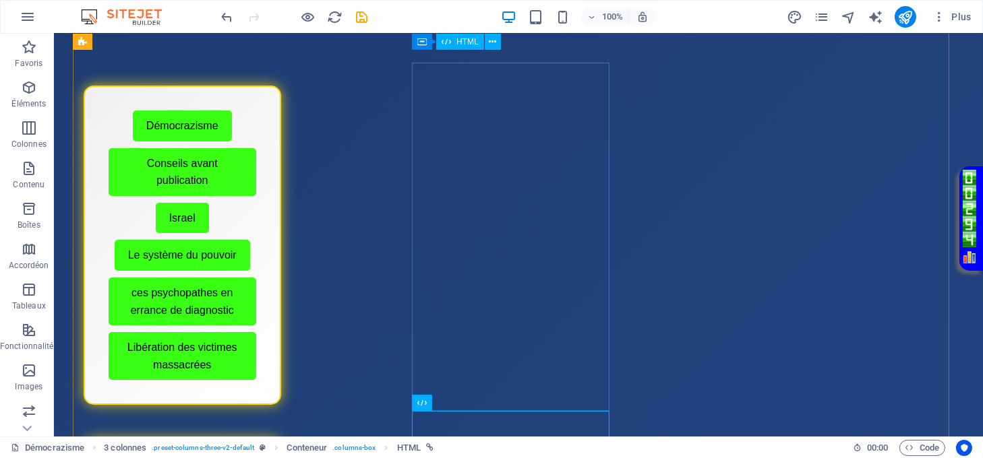
scroll to position [58, 0]
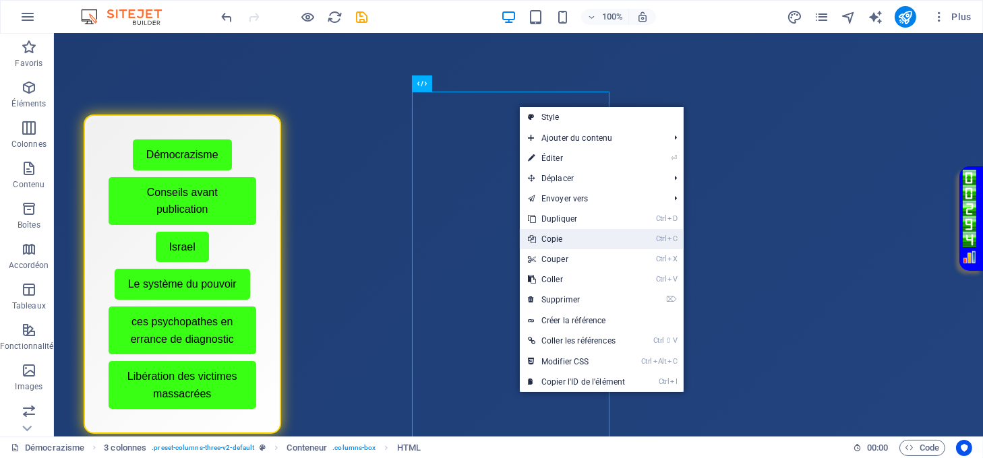
click at [564, 233] on link "Ctrl C Copie" at bounding box center [576, 239] width 113 height 20
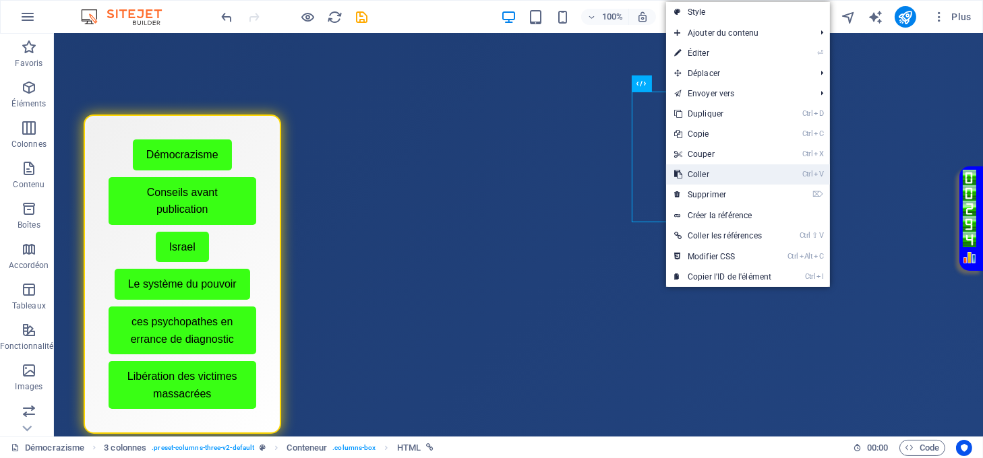
click at [692, 173] on link "Ctrl V Coller" at bounding box center [722, 174] width 113 height 20
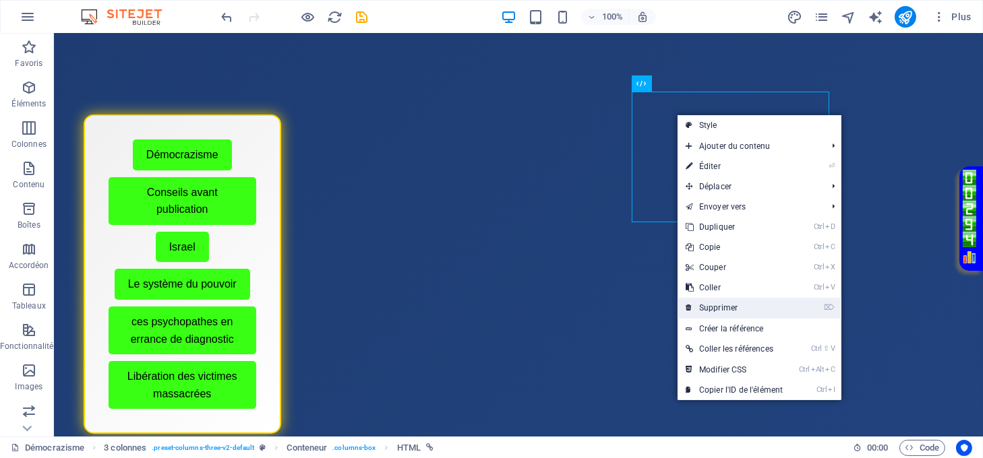
click at [719, 305] on link "⌦ Supprimer" at bounding box center [733, 308] width 113 height 20
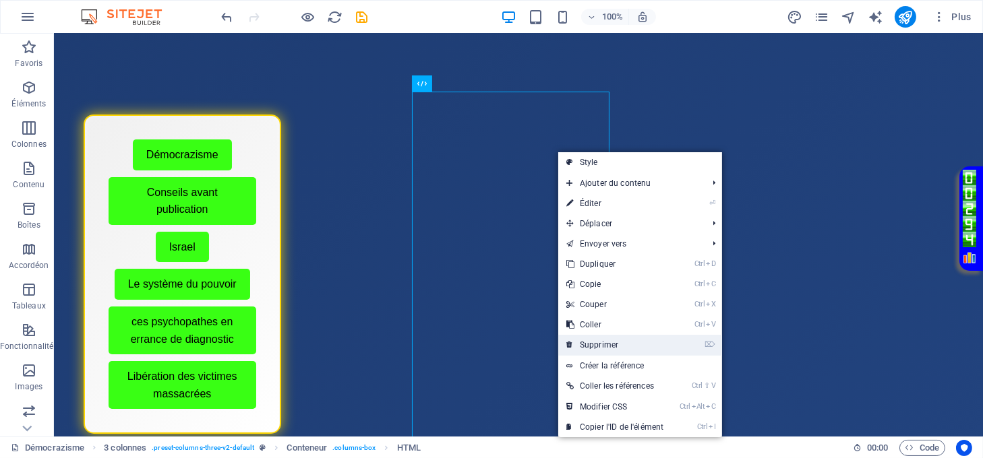
click at [595, 340] on link "⌦ Supprimer" at bounding box center [614, 345] width 113 height 20
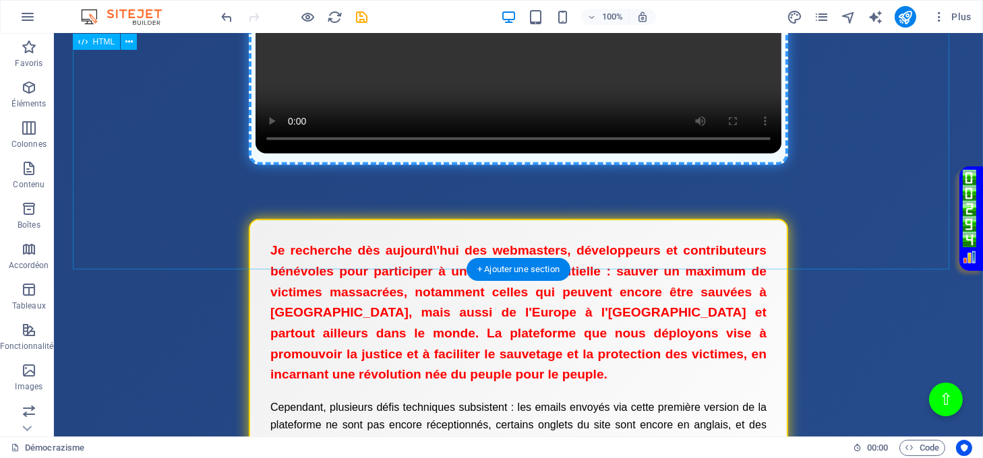
scroll to position [1676, 0]
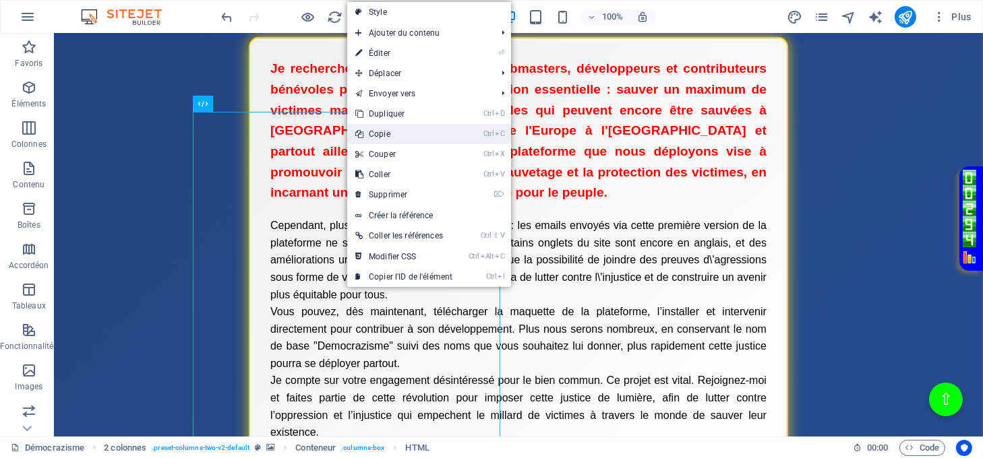
click at [383, 137] on link "Ctrl C Copie" at bounding box center [403, 134] width 113 height 20
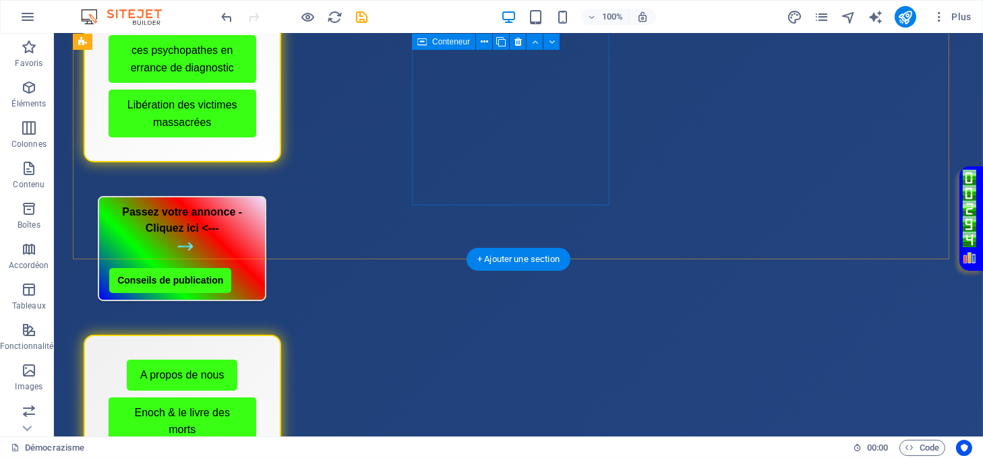
scroll to position [148, 0]
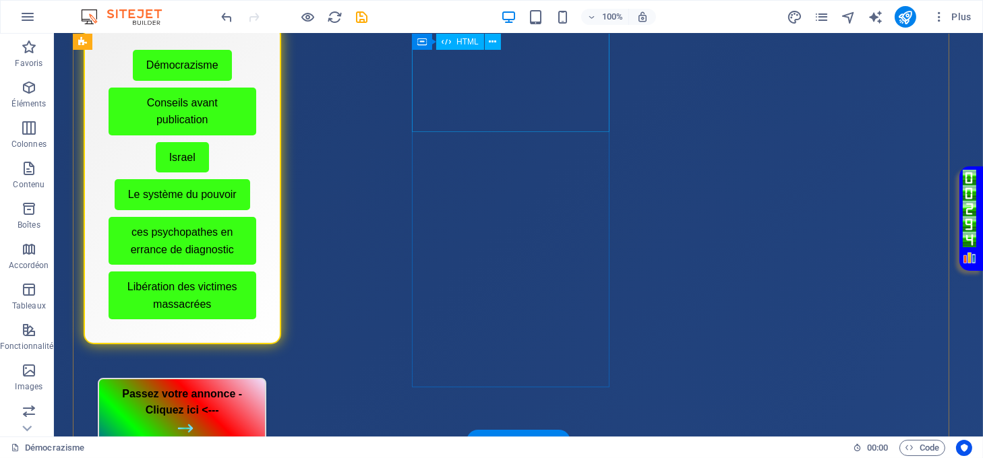
click at [281, 378] on div "Passez votre annonce - Cliquez ici <--- Conseils de publication" at bounding box center [183, 430] width 198 height 105
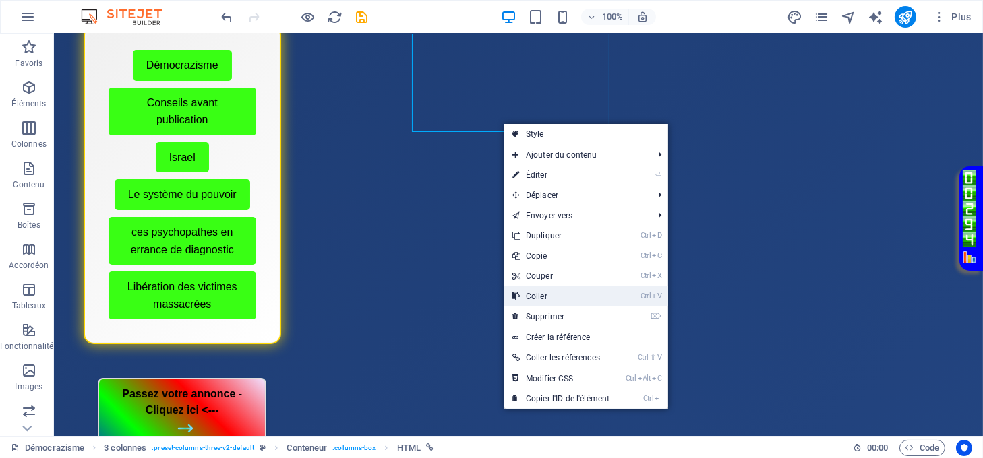
click at [553, 294] on link "Ctrl V Coller" at bounding box center [560, 296] width 113 height 20
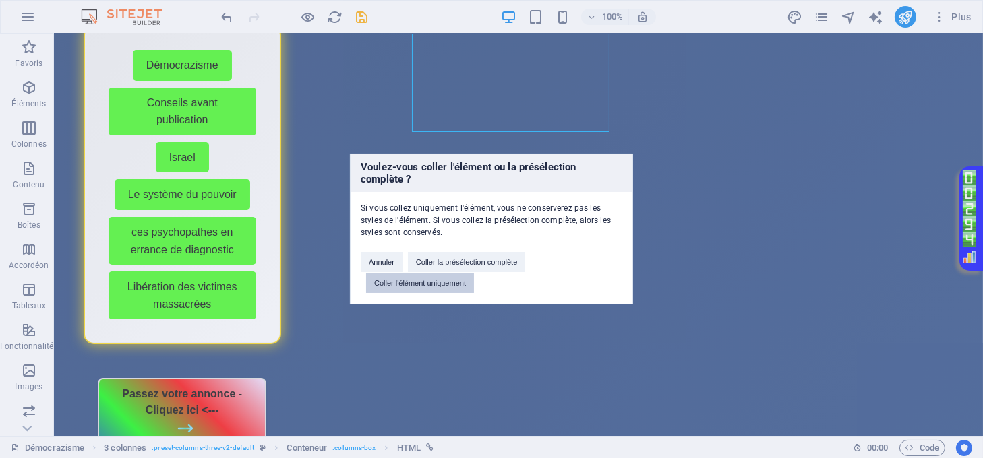
click at [448, 282] on button "Coller l'élément uniquement" at bounding box center [420, 283] width 108 height 20
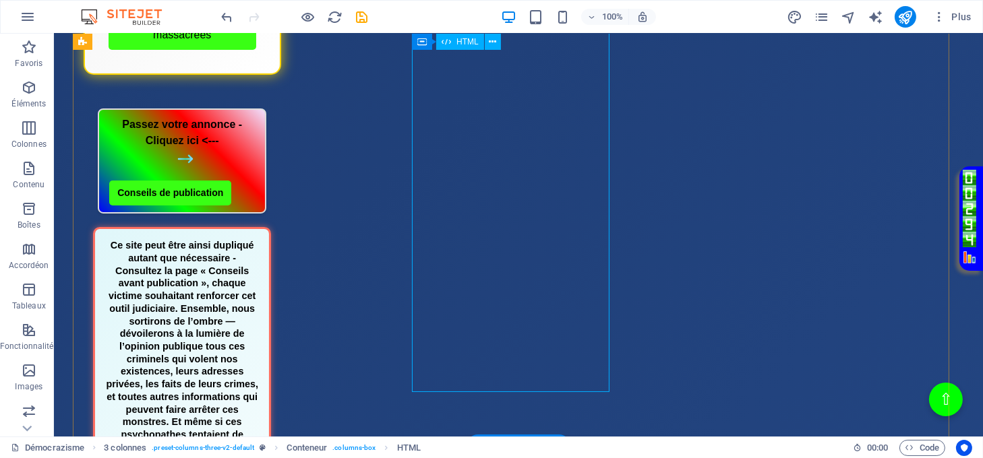
scroll to position [238, 0]
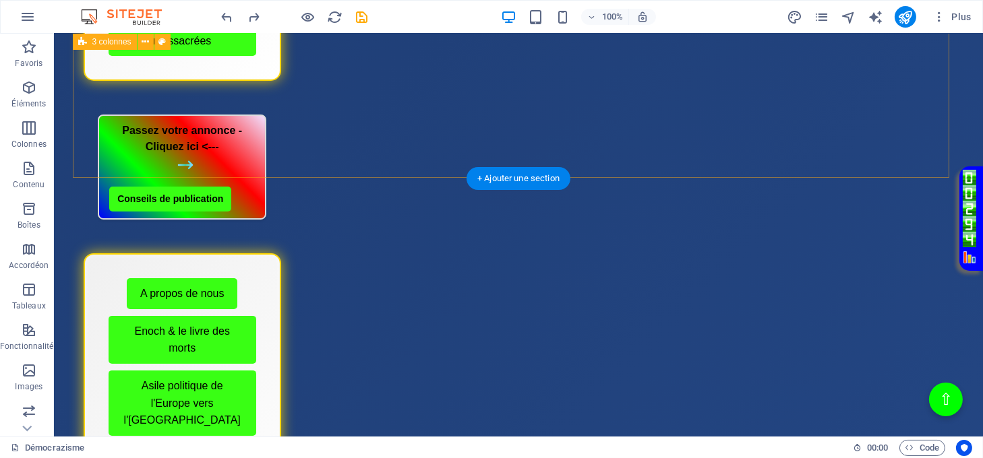
scroll to position [328, 0]
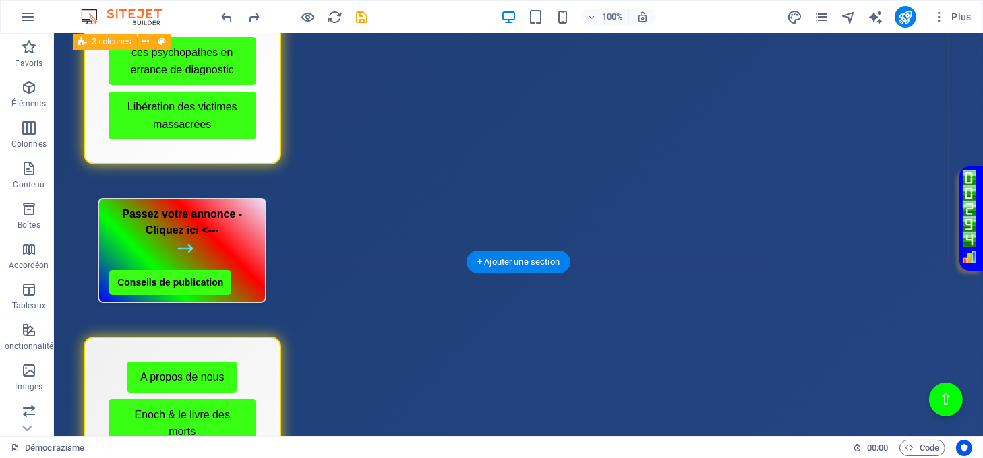
click at [363, 250] on div "Menu de boutons avec cadre scintillant Démocrazisme Conseils avant publication …" at bounding box center [519, 241] width 892 height 946
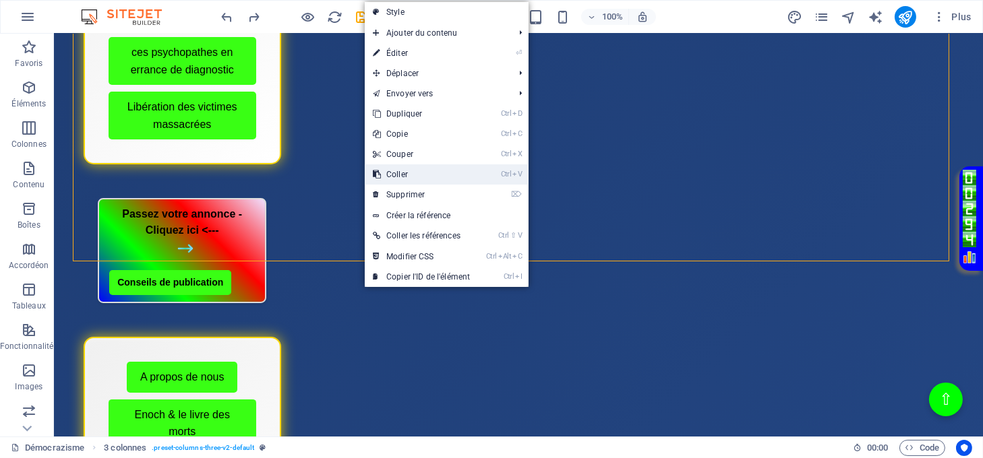
click at [391, 175] on link "Ctrl V Coller" at bounding box center [421, 174] width 113 height 20
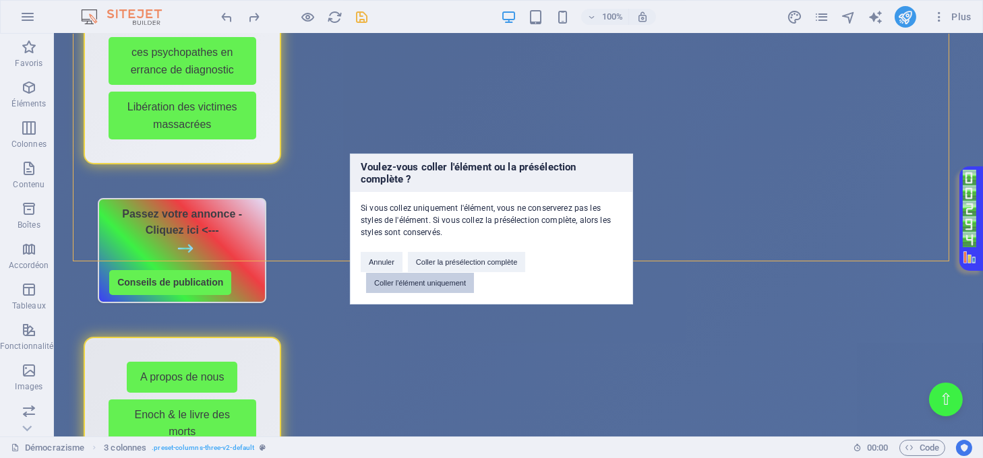
click at [443, 279] on button "Coller l'élément uniquement" at bounding box center [420, 283] width 108 height 20
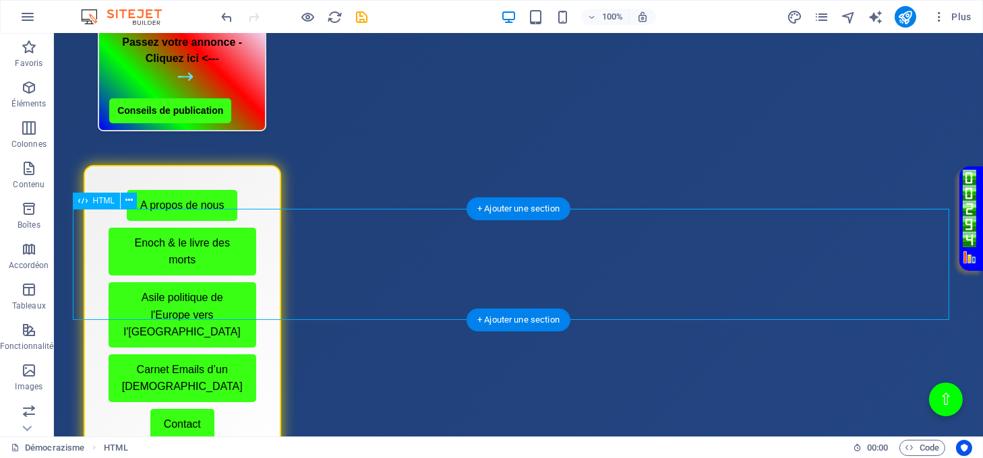
scroll to position [597, 0]
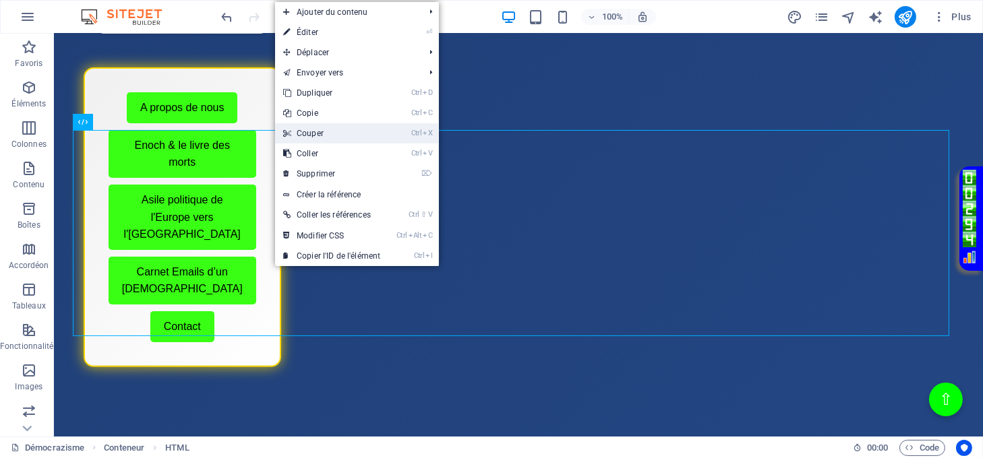
click at [311, 136] on link "Ctrl X Couper" at bounding box center [331, 133] width 113 height 20
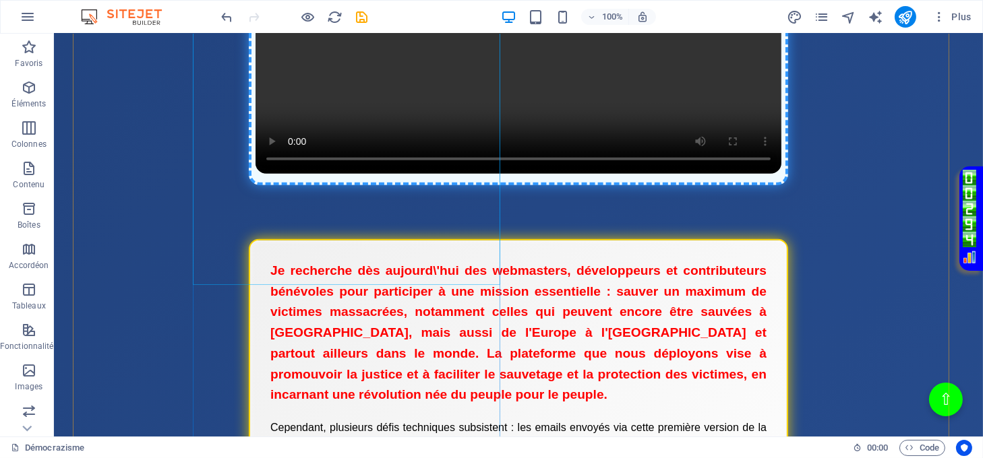
scroll to position [1765, 0]
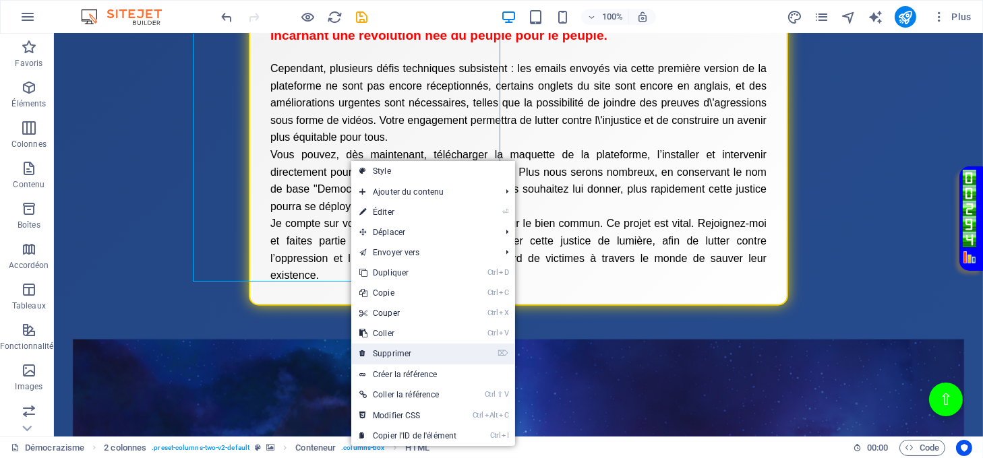
click at [394, 347] on link "⌦ Supprimer" at bounding box center [407, 354] width 113 height 20
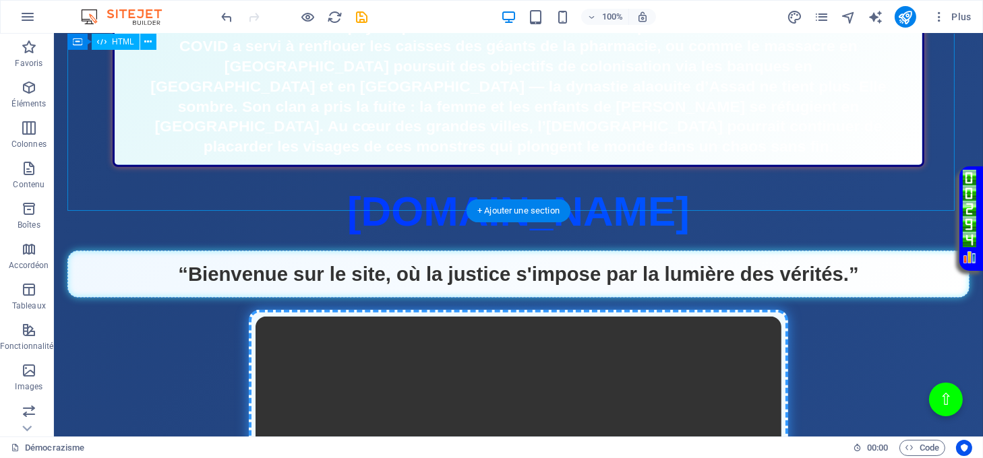
scroll to position [1047, 0]
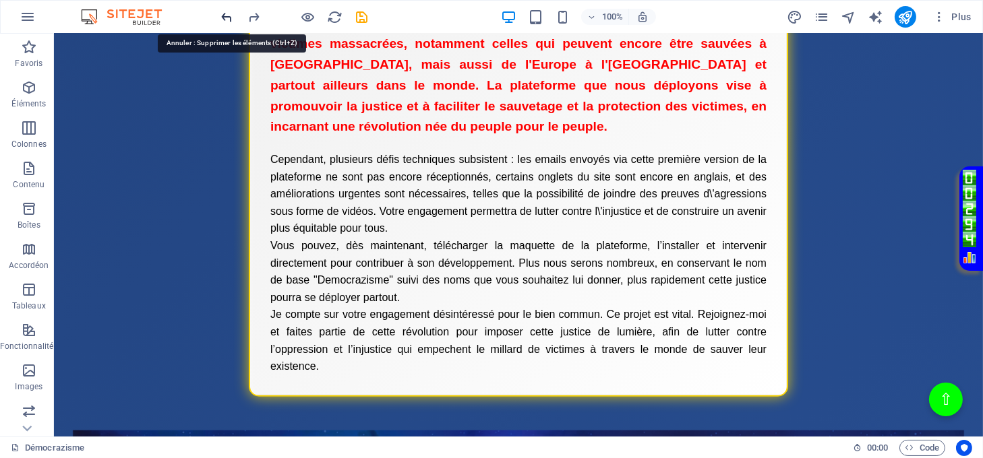
scroll to position [1807, 0]
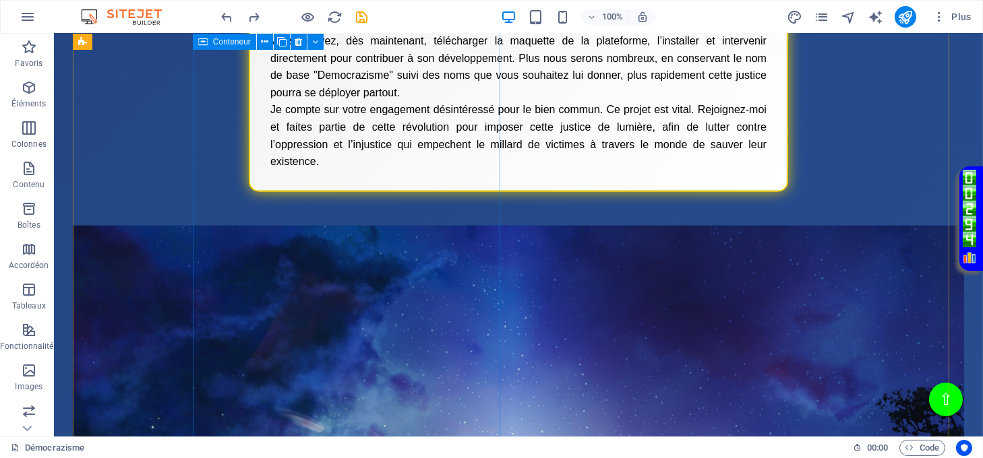
scroll to position [1888, 0]
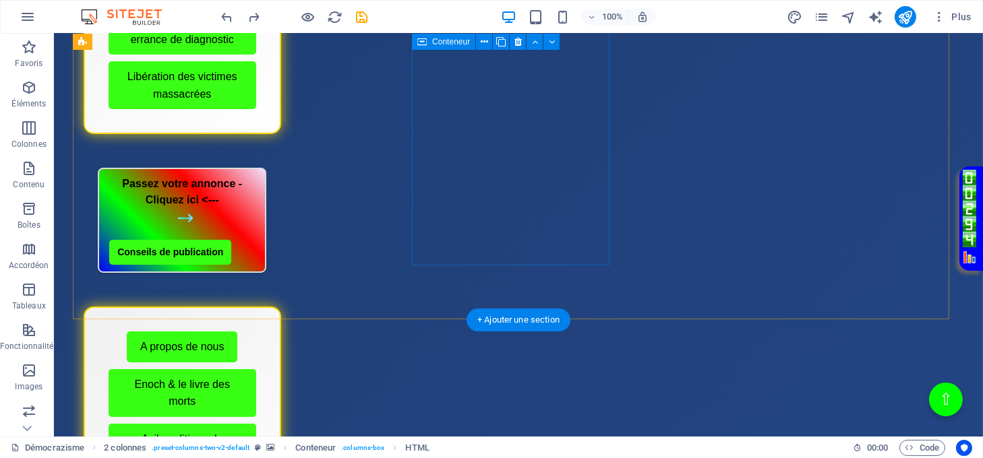
scroll to position [270, 0]
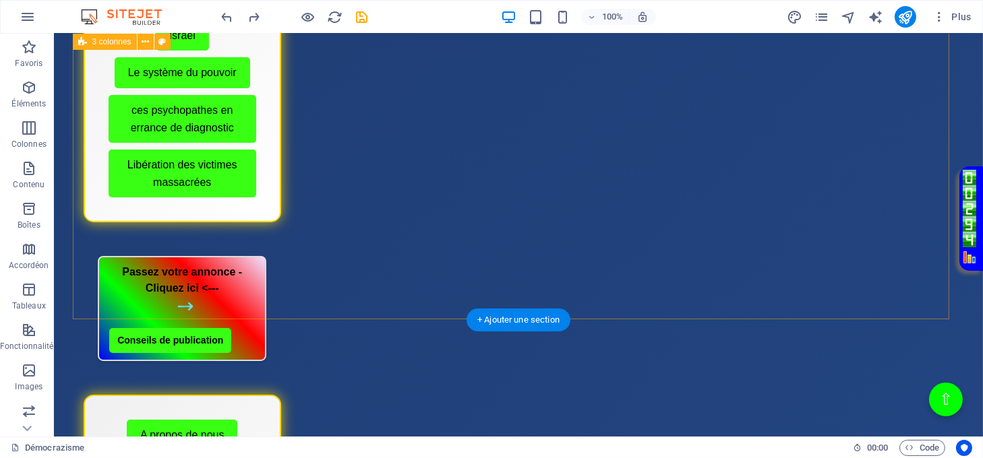
click at [349, 287] on div "Menu de boutons avec cadre scintillant Démocrazisme Conseils avant publication …" at bounding box center [519, 299] width 892 height 946
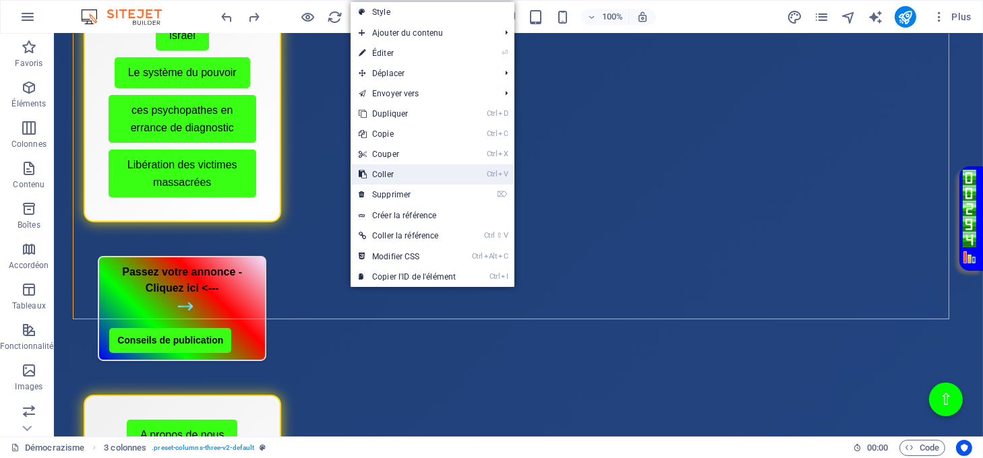
click at [380, 173] on link "Ctrl V Coller" at bounding box center [407, 174] width 113 height 20
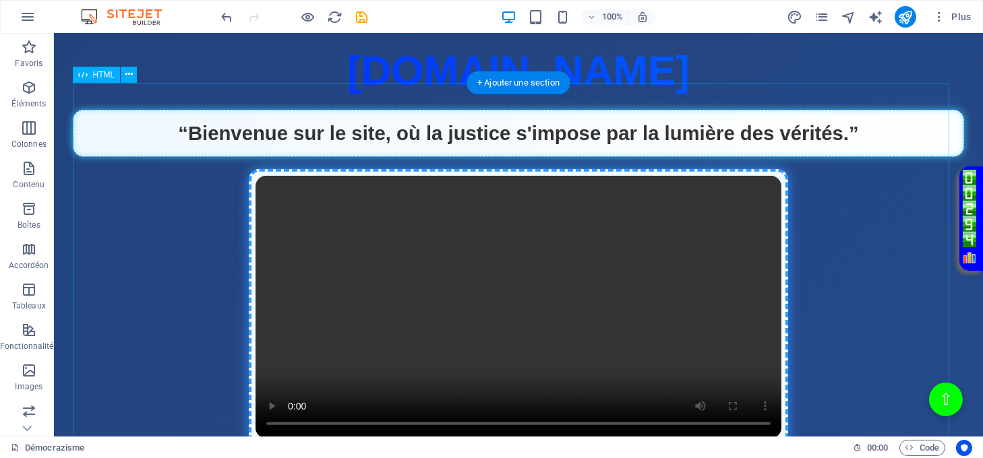
scroll to position [1708, 0]
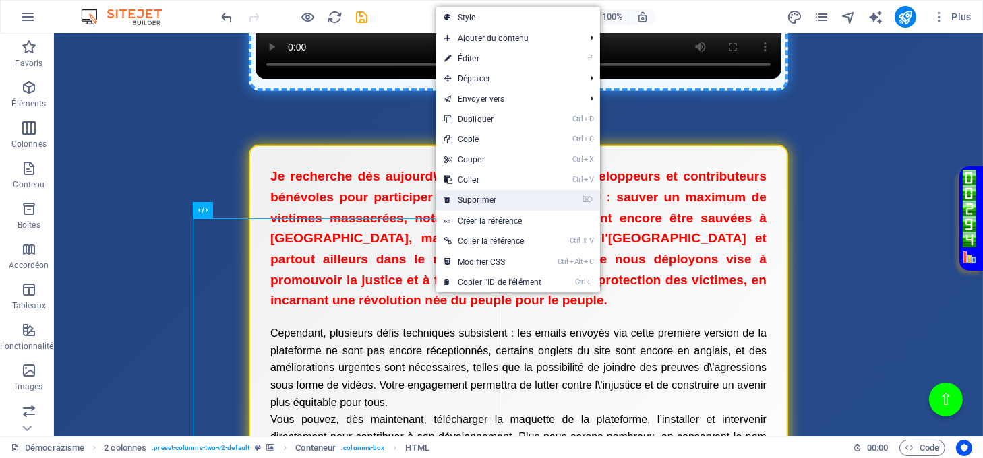
drag, startPoint x: 479, startPoint y: 201, endPoint x: 425, endPoint y: 167, distance: 63.4
click at [479, 201] on link "⌦ Supprimer" at bounding box center [492, 200] width 113 height 20
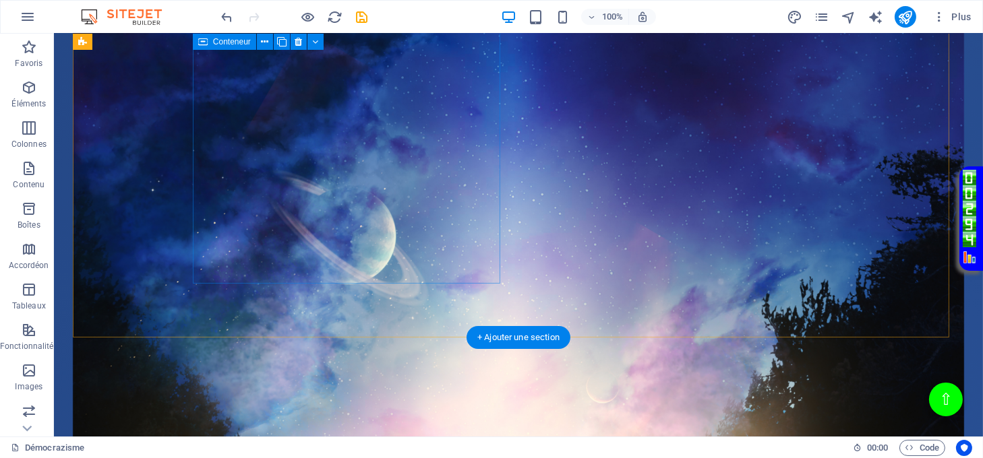
scroll to position [2655, 0]
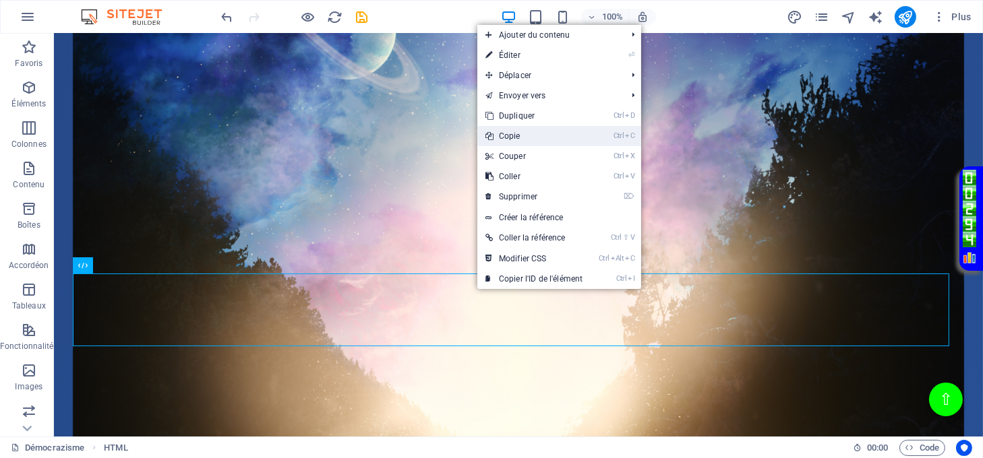
click at [510, 138] on link "Ctrl C Copie" at bounding box center [533, 136] width 113 height 20
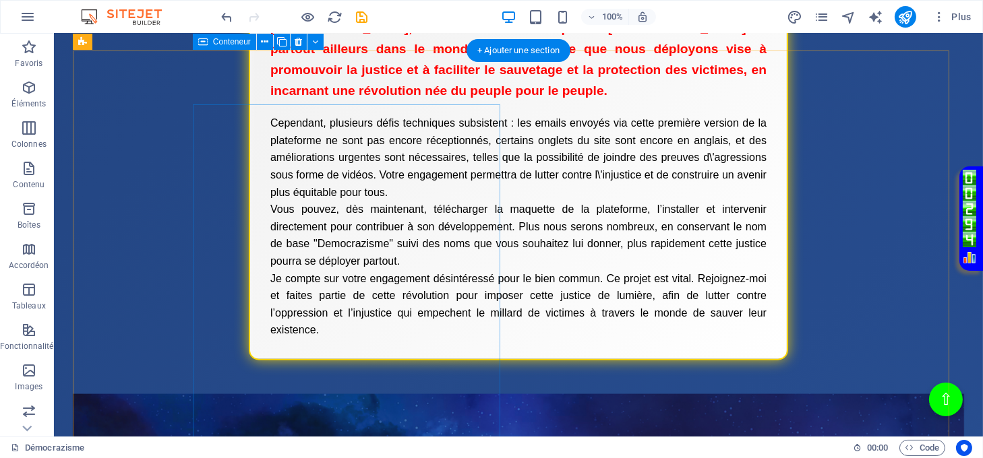
scroll to position [1846, 0]
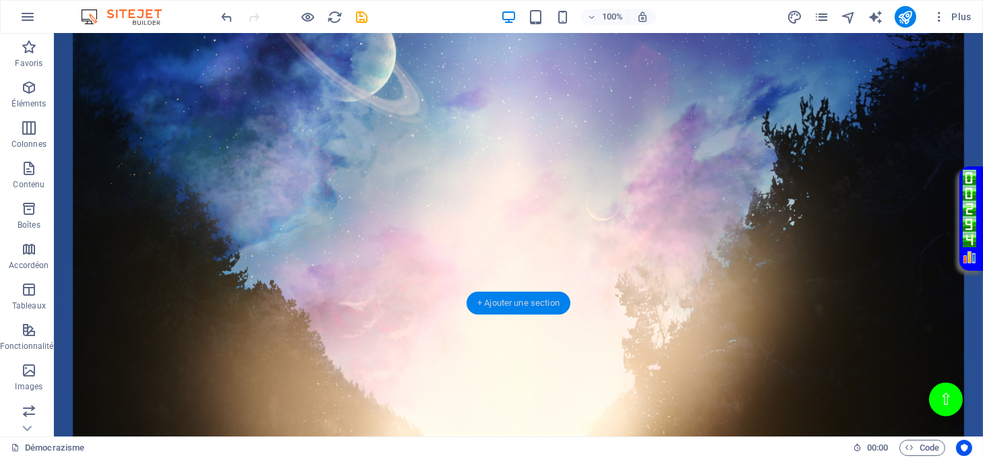
scroll to position [2655, 0]
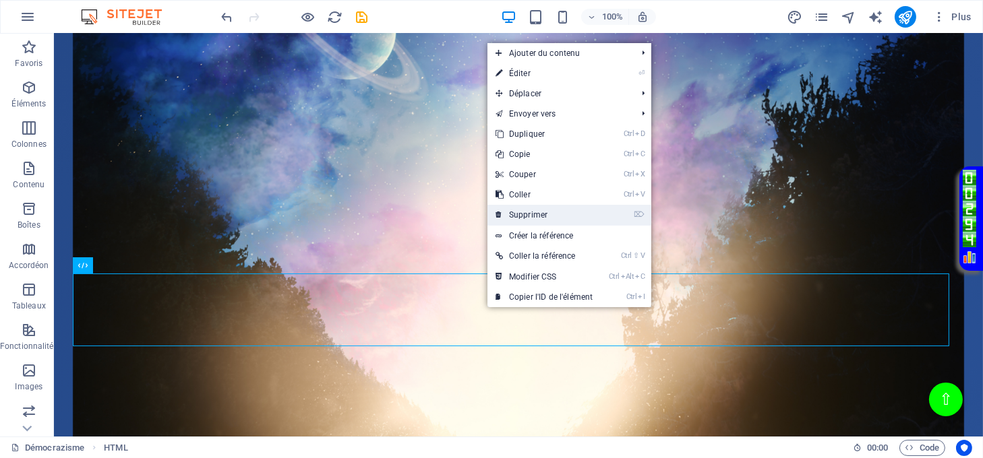
click at [514, 218] on link "⌦ Supprimer" at bounding box center [543, 215] width 113 height 20
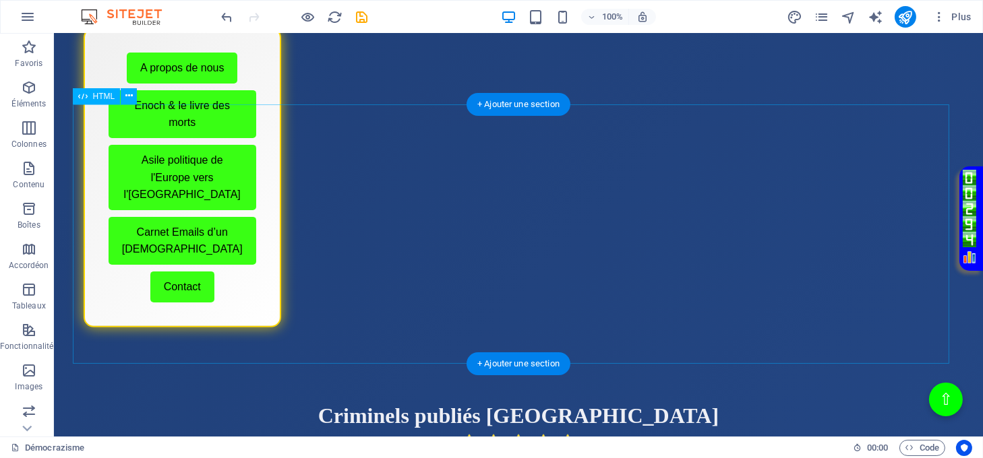
scroll to position [628, 0]
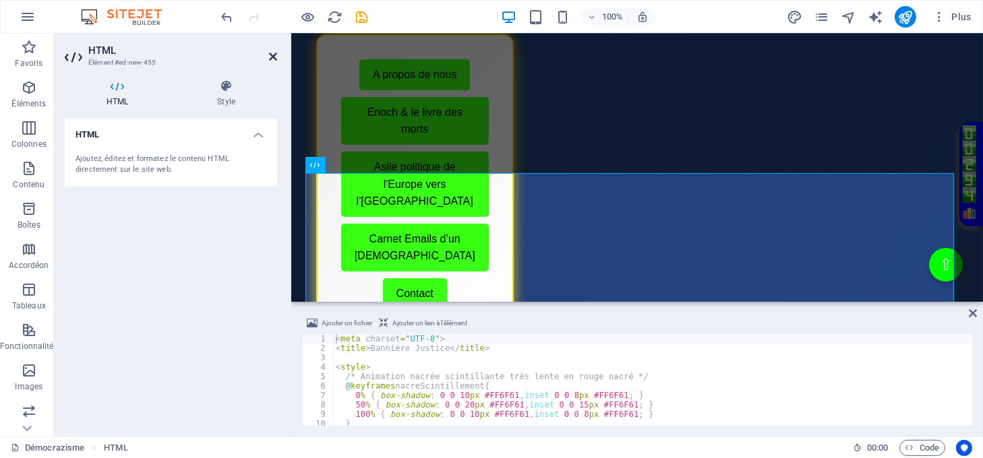
click at [271, 55] on icon at bounding box center [273, 56] width 8 height 11
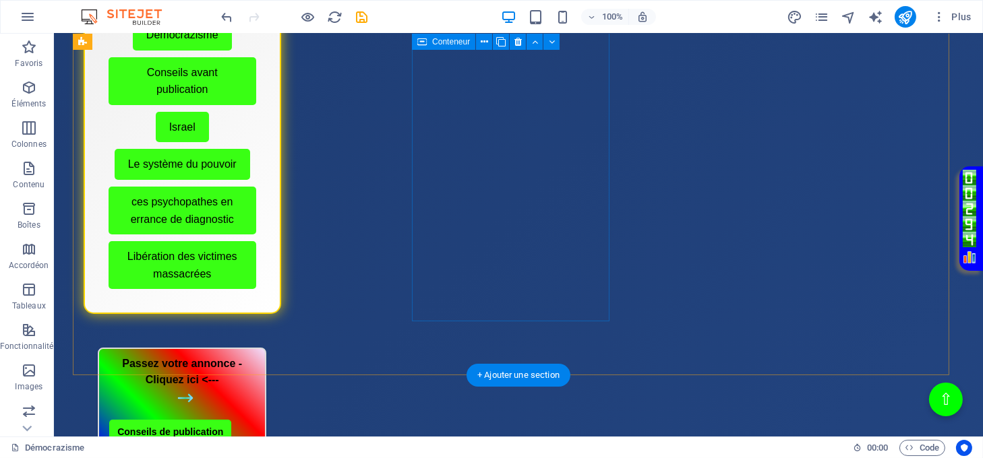
scroll to position [537, 0]
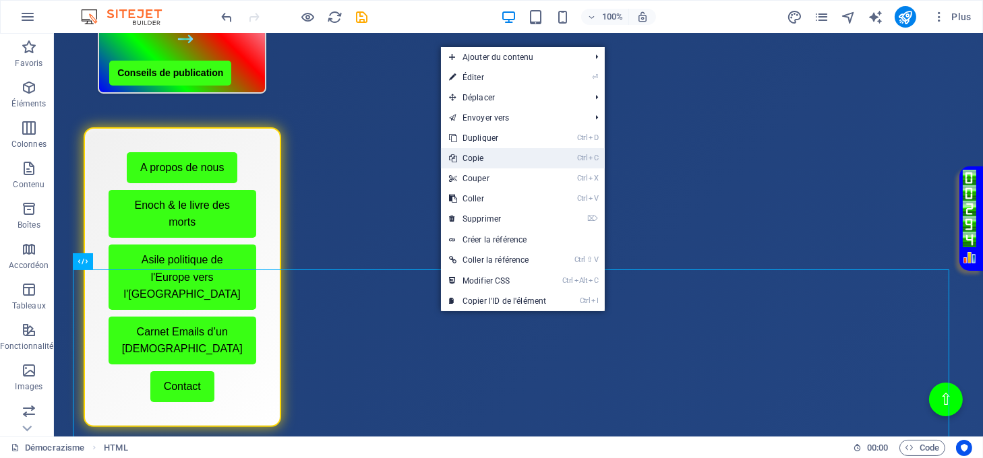
click at [471, 159] on link "Ctrl C Copie" at bounding box center [497, 158] width 113 height 20
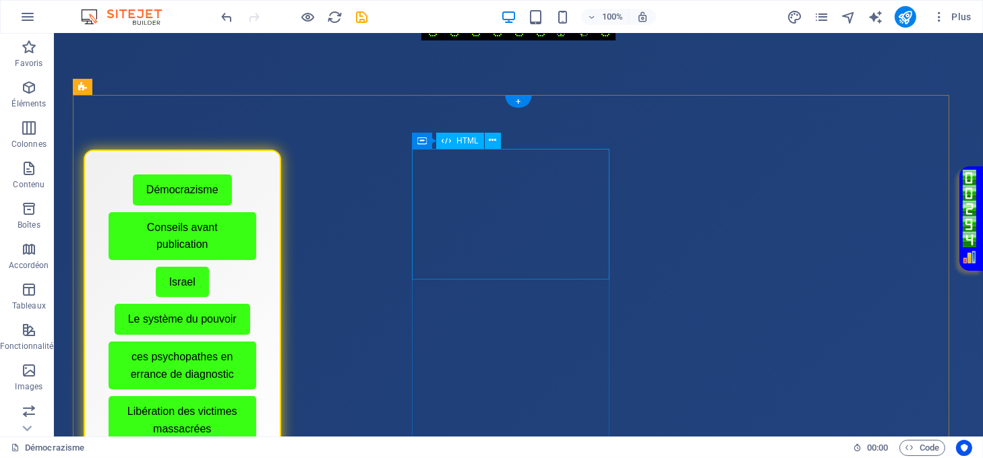
scroll to position [0, 0]
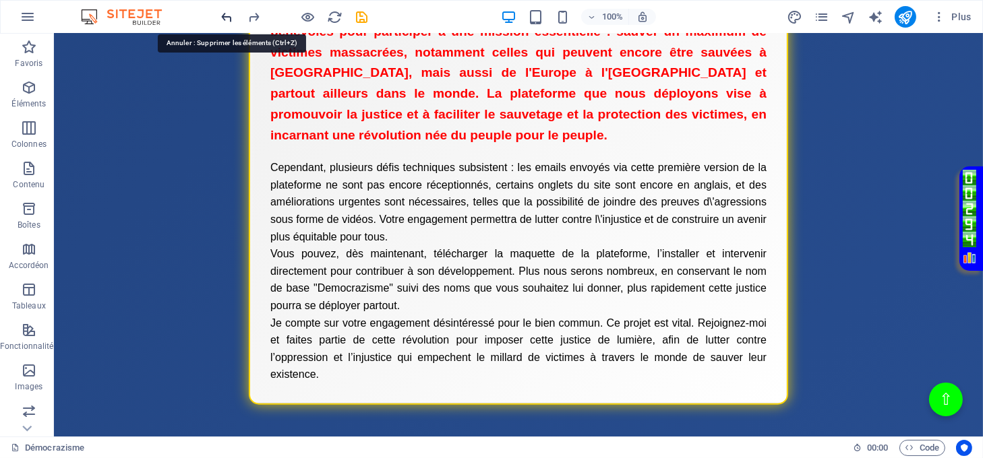
scroll to position [1940, 0]
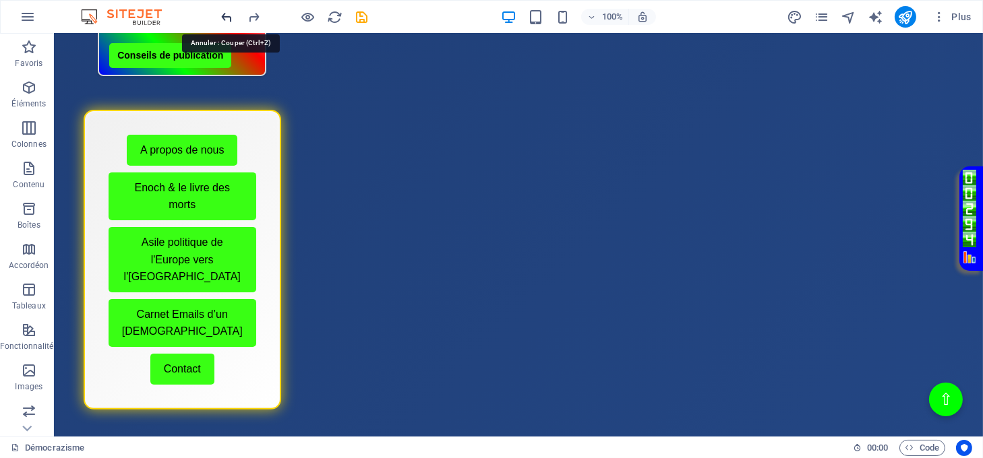
scroll to position [457, 0]
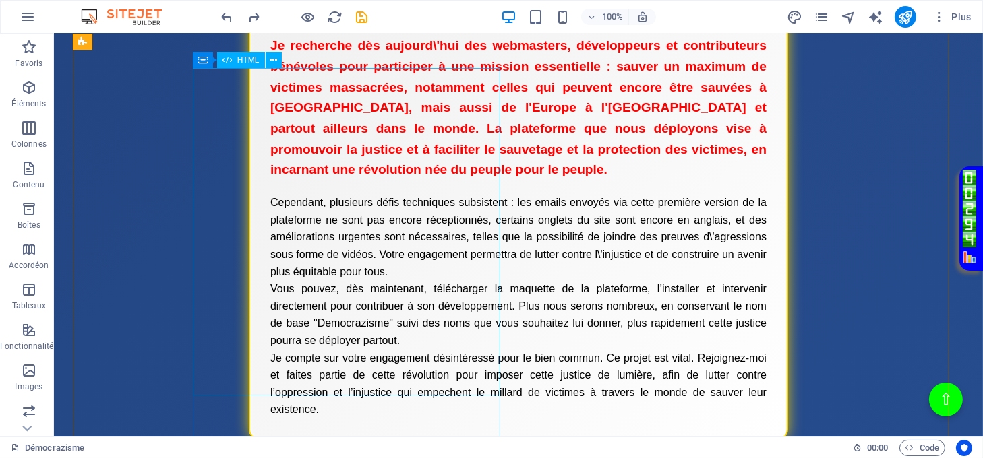
scroll to position [1888, 0]
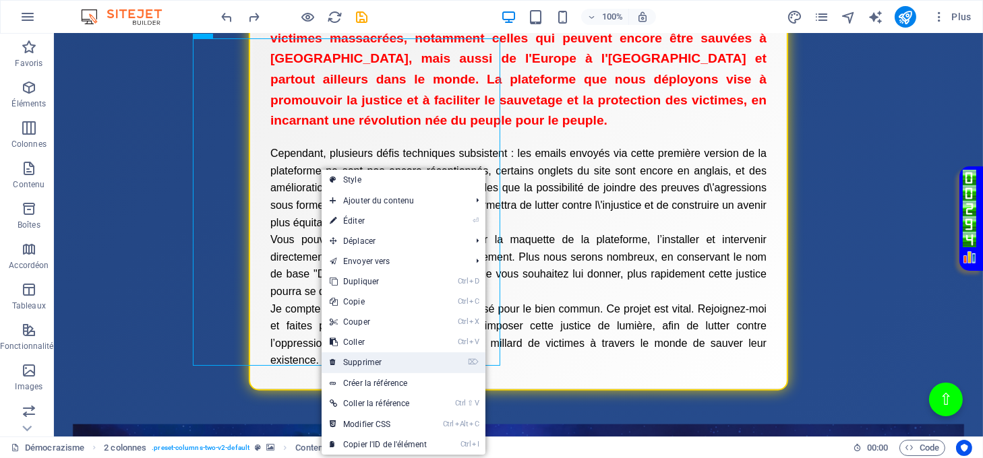
click at [388, 359] on link "⌦ Supprimer" at bounding box center [378, 363] width 113 height 20
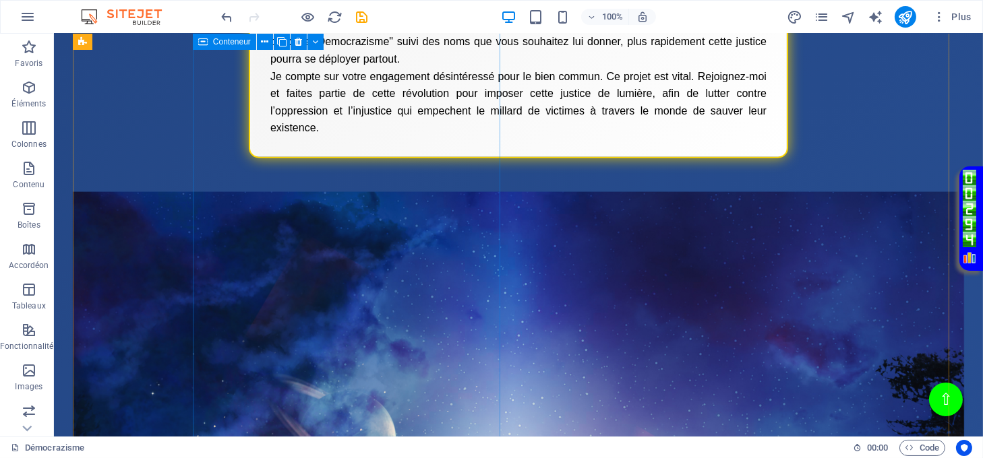
scroll to position [2606, 0]
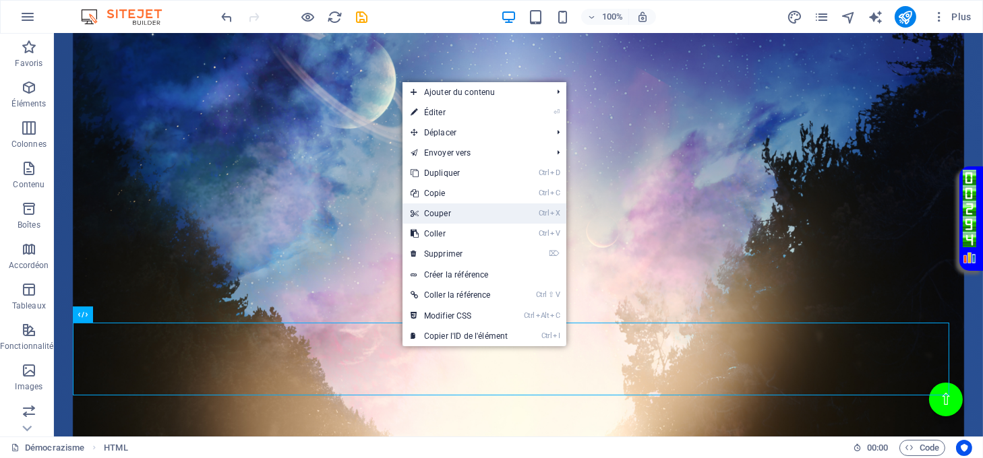
click at [446, 214] on link "Ctrl X Couper" at bounding box center [458, 214] width 113 height 20
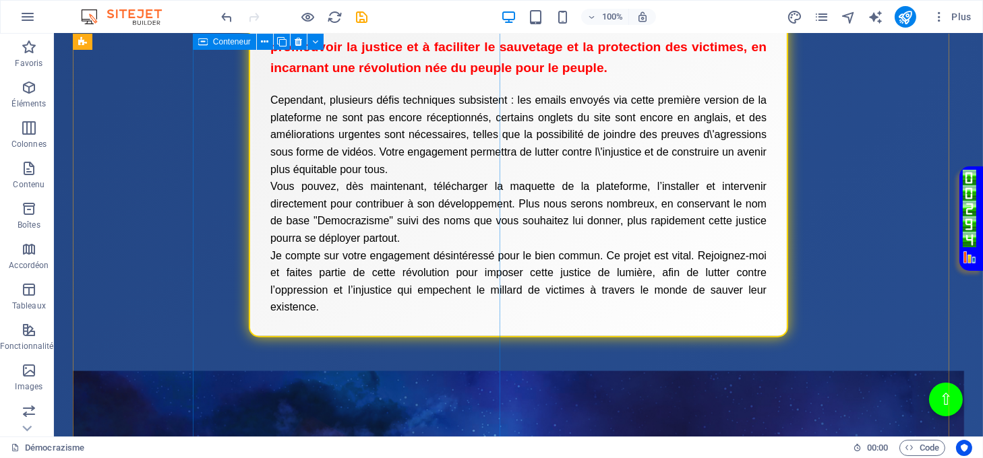
scroll to position [2065, 0]
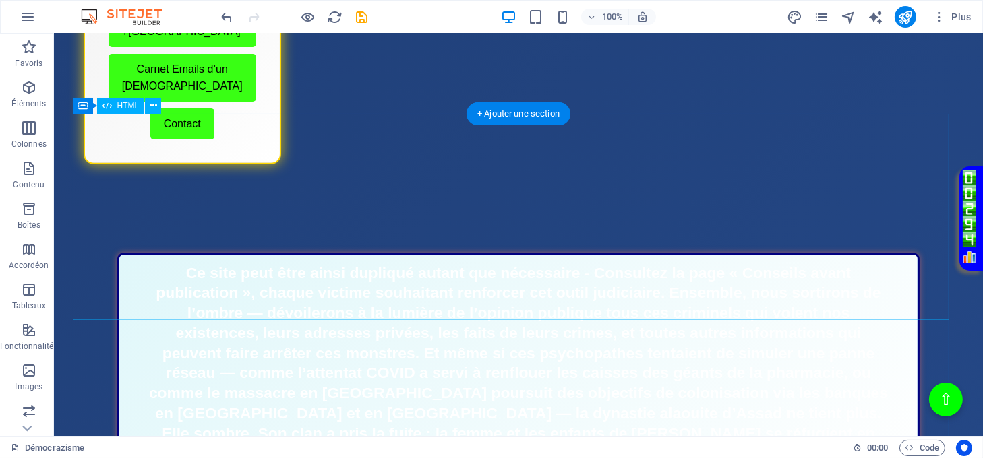
scroll to position [807, 0]
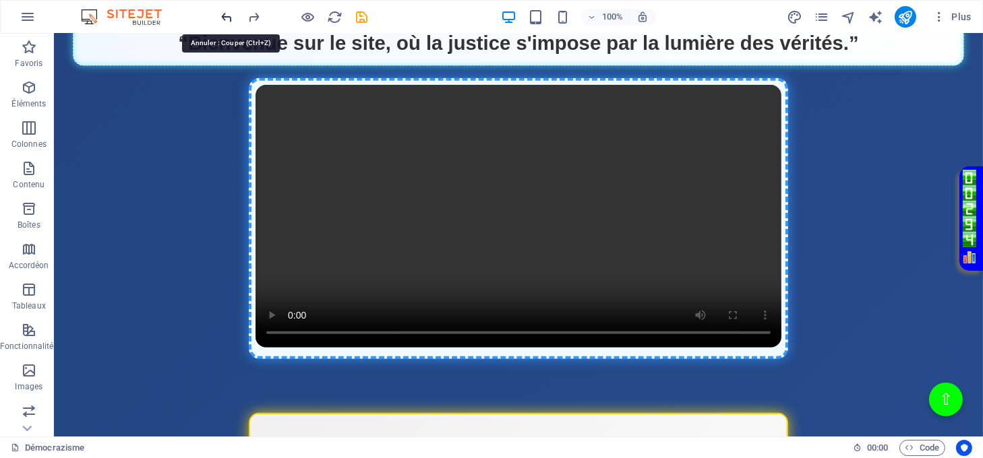
scroll to position [1940, 0]
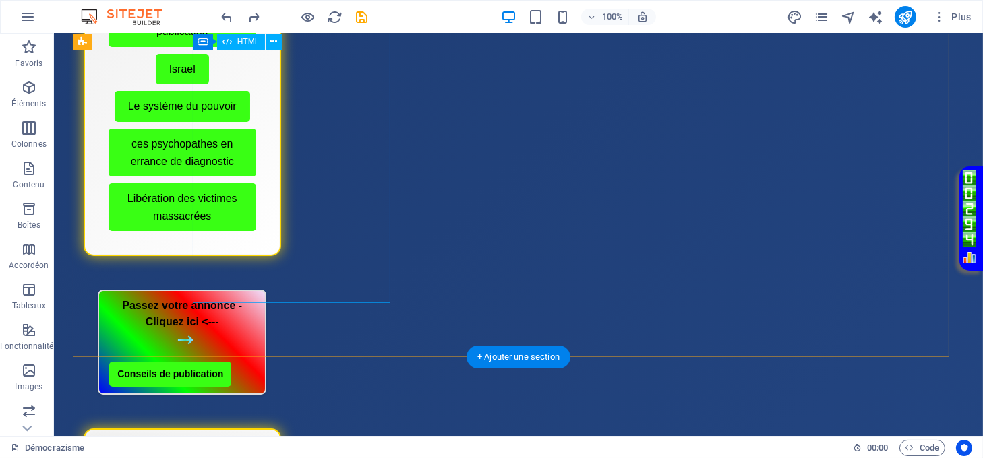
scroll to position [0, 0]
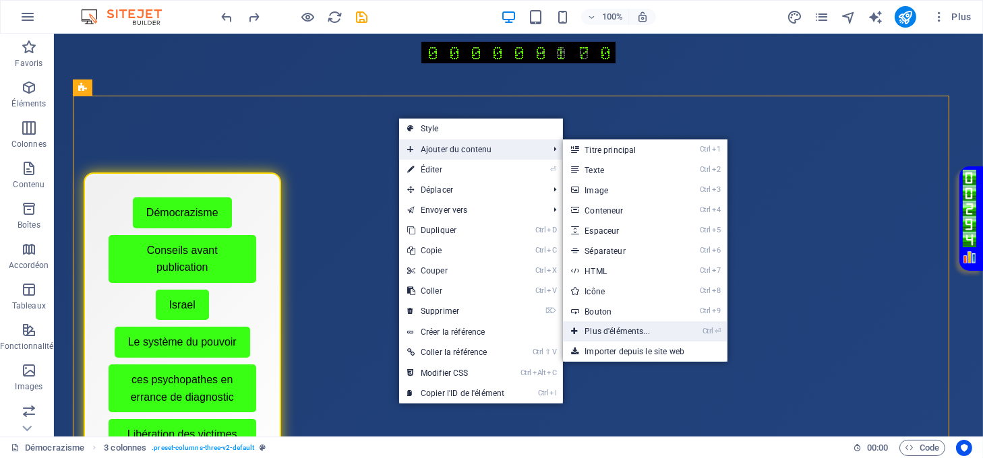
drag, startPoint x: 624, startPoint y: 333, endPoint x: 336, endPoint y: 305, distance: 289.9
click at [624, 333] on link "Ctrl ⏎ Plus d'éléments..." at bounding box center [620, 332] width 114 height 20
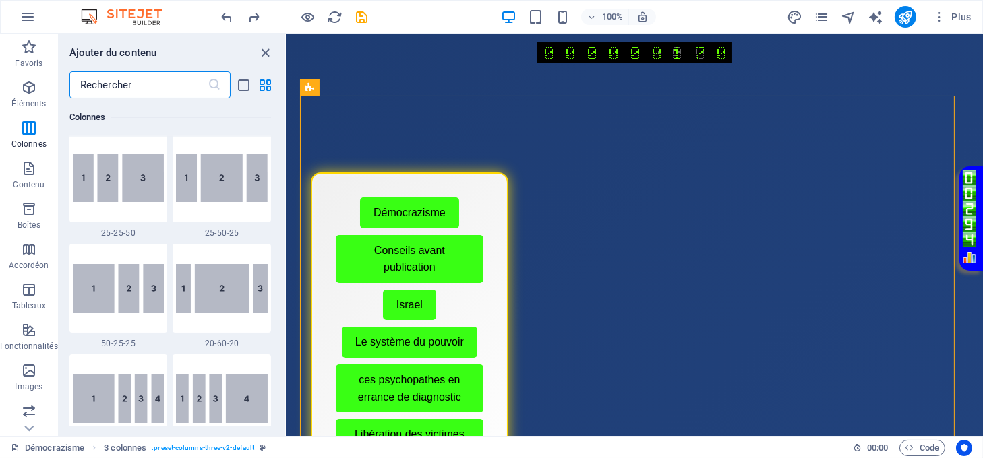
scroll to position [1311, 0]
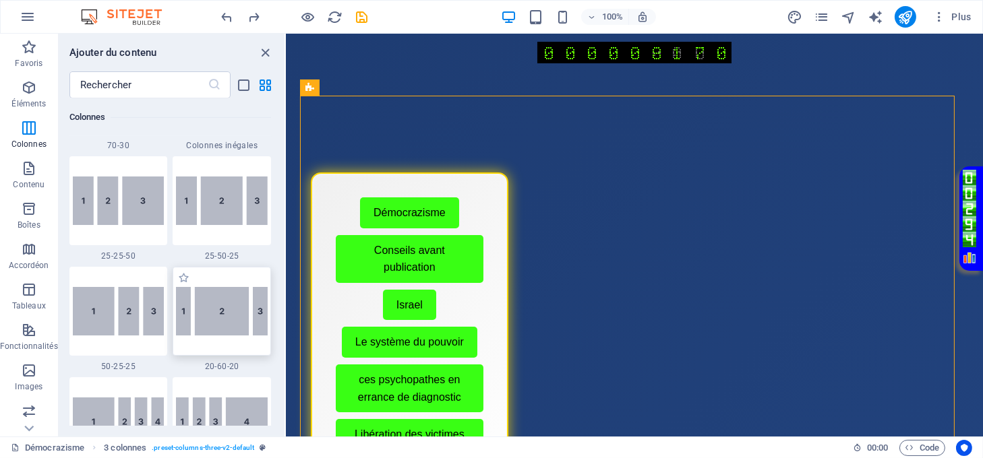
click at [233, 315] on img at bounding box center [222, 311] width 92 height 49
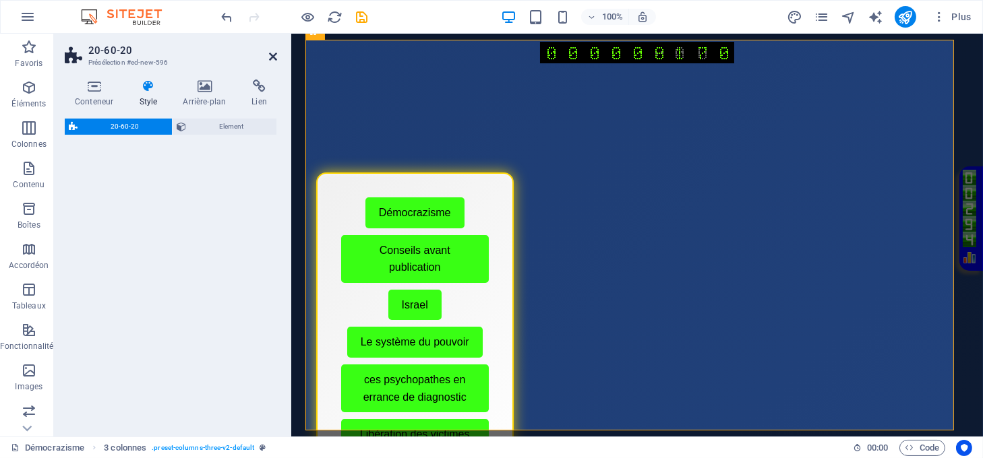
select select "%"
select select "rem"
select select "preset-unequal-columns-three-default"
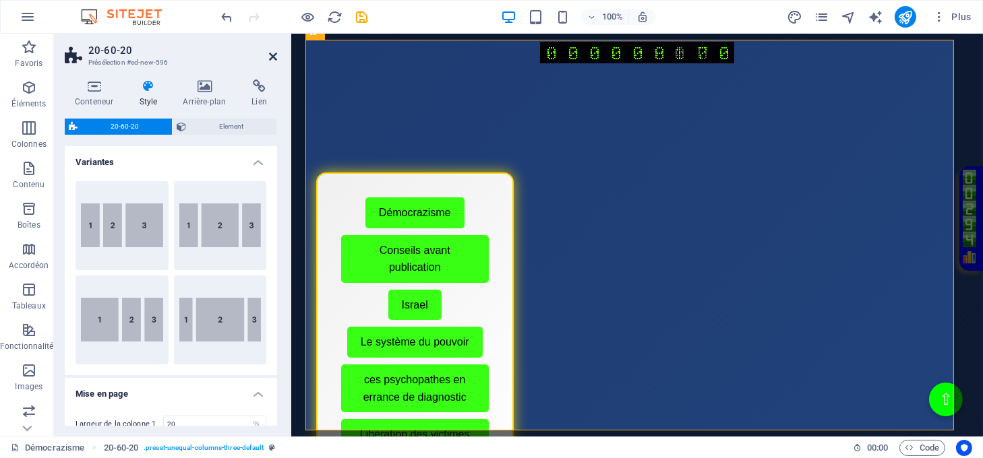
scroll to position [550, 0]
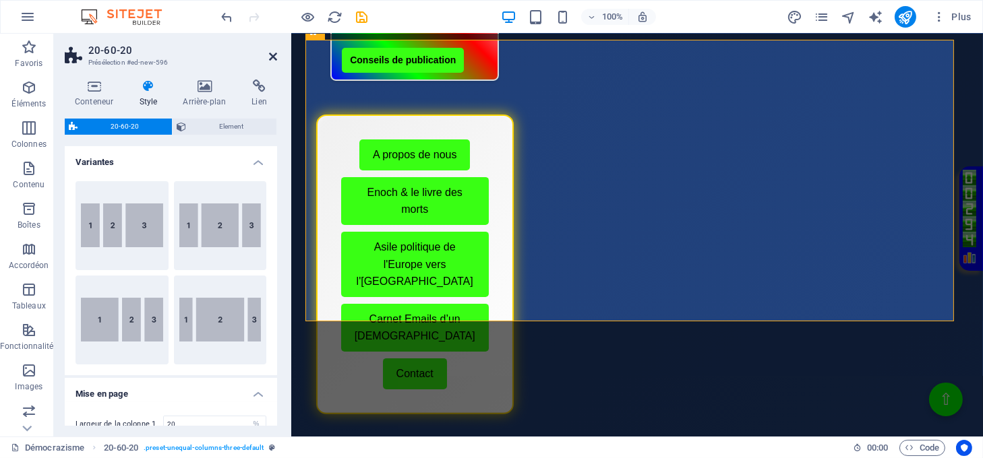
click at [272, 54] on icon at bounding box center [273, 56] width 8 height 11
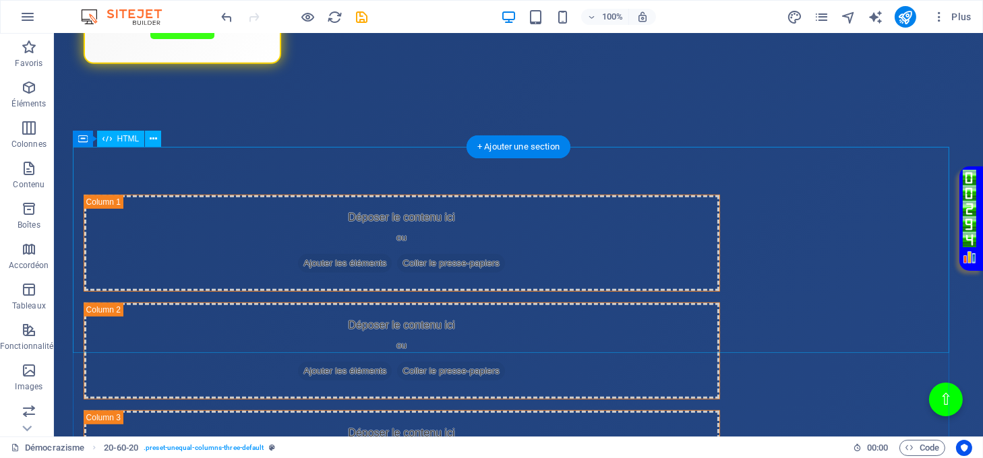
scroll to position [909, 0]
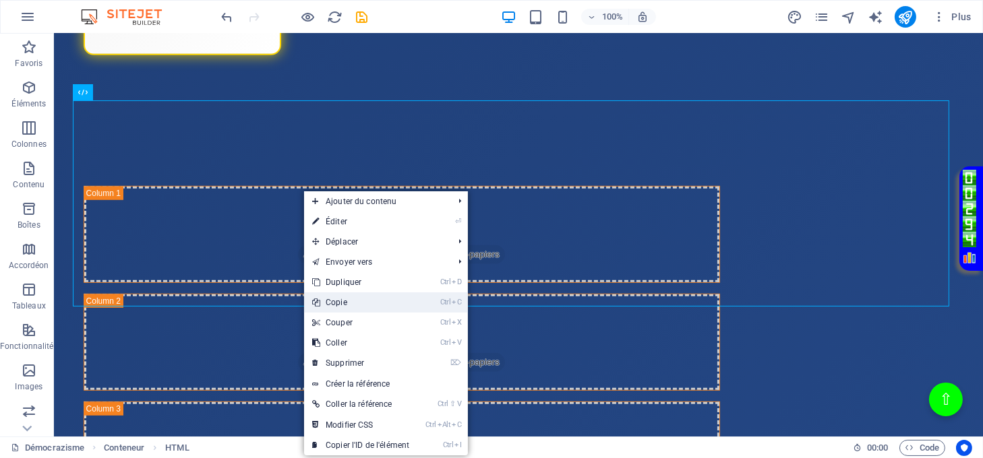
drag, startPoint x: 348, startPoint y: 298, endPoint x: 294, endPoint y: 264, distance: 64.0
click at [348, 298] on link "Ctrl C Copie" at bounding box center [360, 303] width 113 height 20
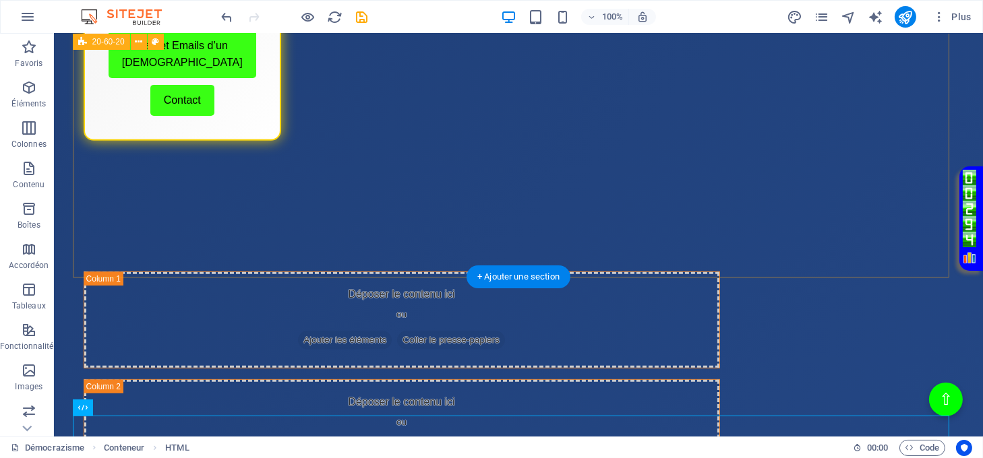
scroll to position [550, 0]
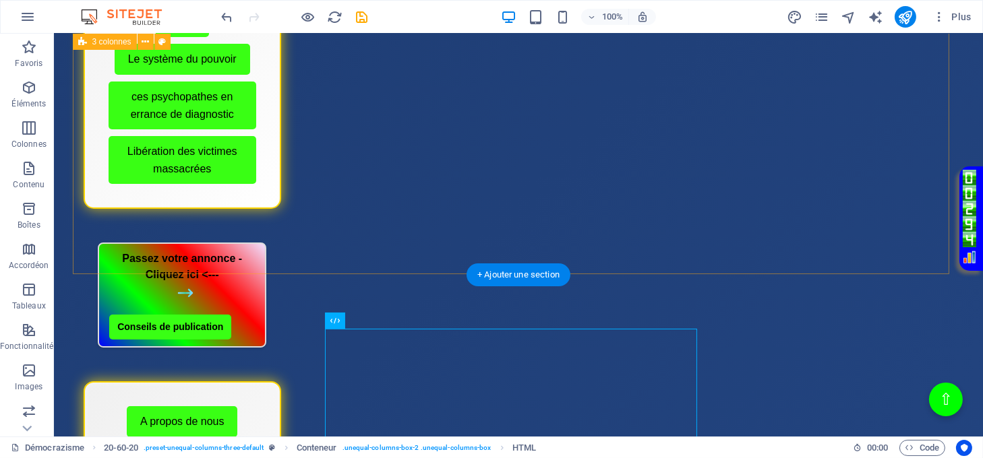
scroll to position [190, 0]
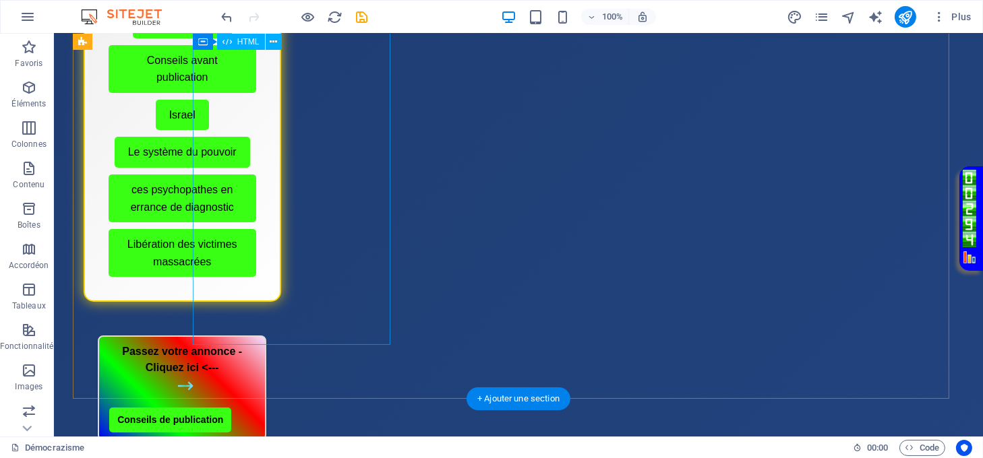
click at [281, 121] on div "Menu de boutons avec cadre scintillant Démocrazisme Conseils avant publication …" at bounding box center [183, 142] width 198 height 320
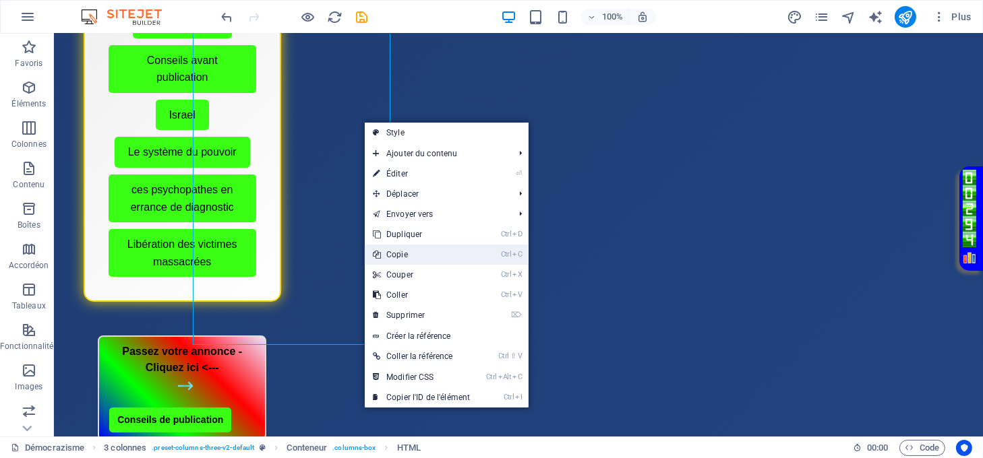
drag, startPoint x: 409, startPoint y: 251, endPoint x: 327, endPoint y: 220, distance: 87.0
click at [409, 251] on link "Ctrl C Copie" at bounding box center [421, 255] width 113 height 20
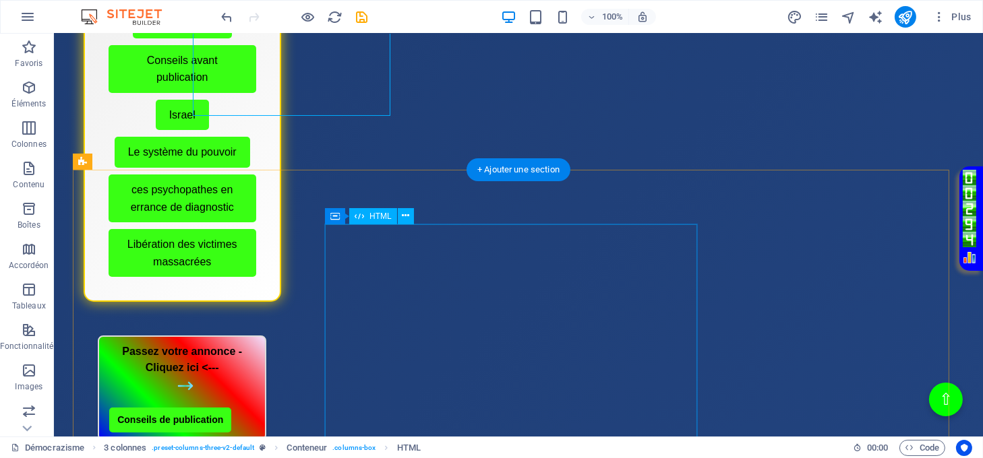
scroll to position [460, 0]
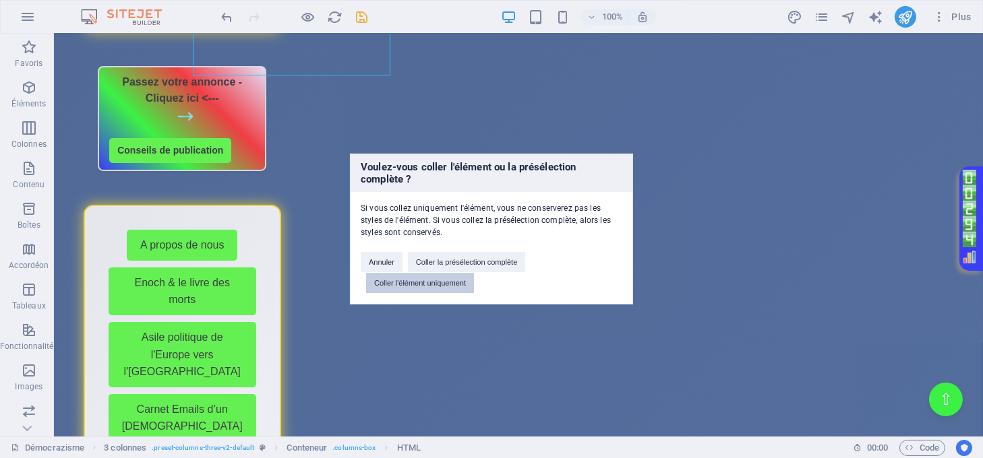
click at [387, 279] on button "Coller l'élément uniquement" at bounding box center [420, 283] width 108 height 20
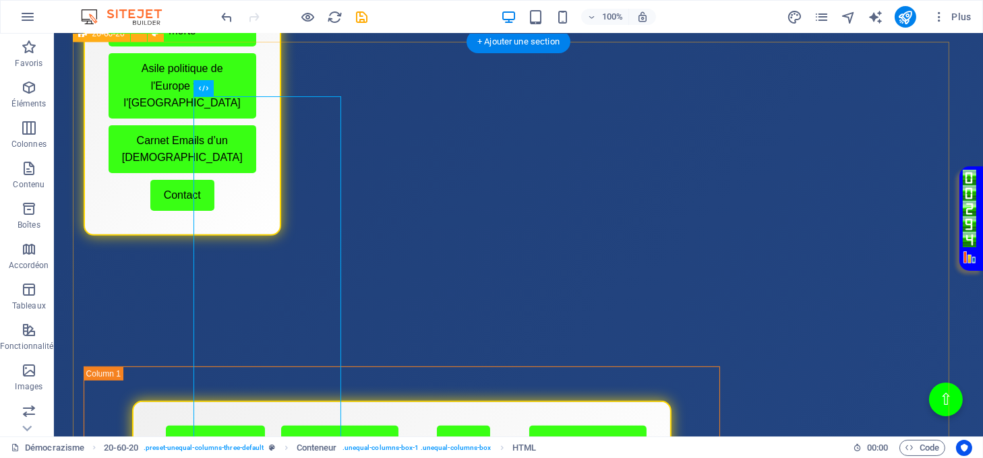
scroll to position [729, 0]
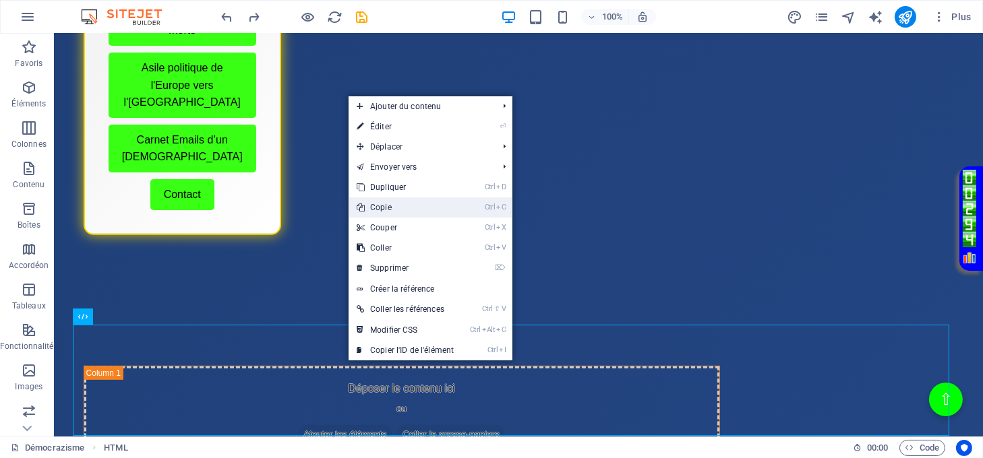
click at [378, 212] on link "Ctrl C Copie" at bounding box center [405, 208] width 113 height 20
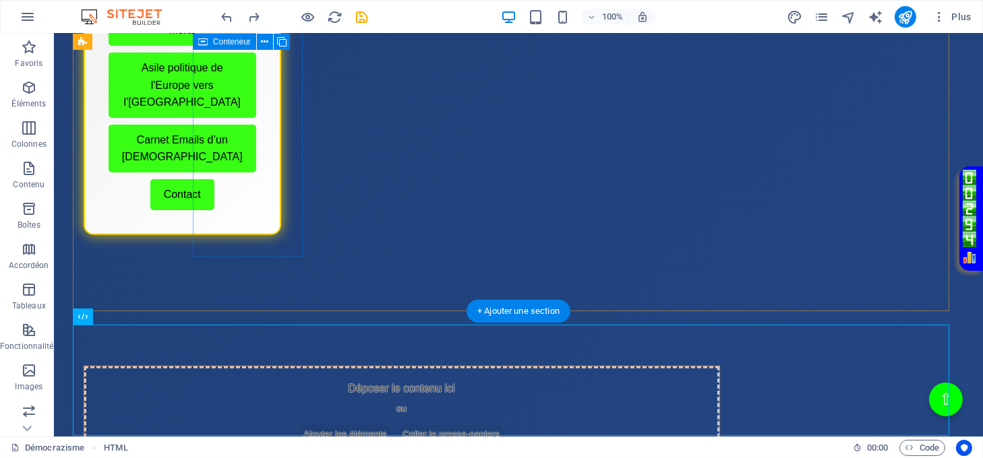
click at [397, 425] on span "Coller le presse-papiers" at bounding box center [451, 434] width 108 height 19
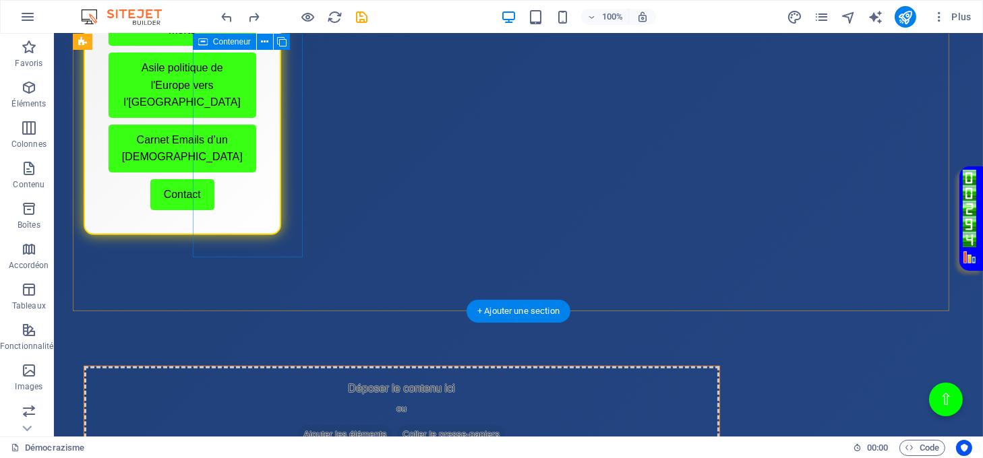
scroll to position [640, 0]
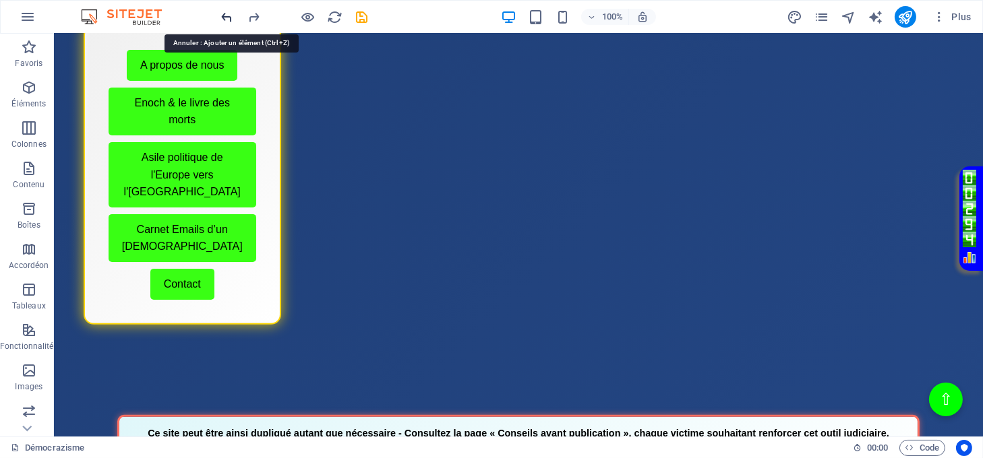
scroll to position [358, 0]
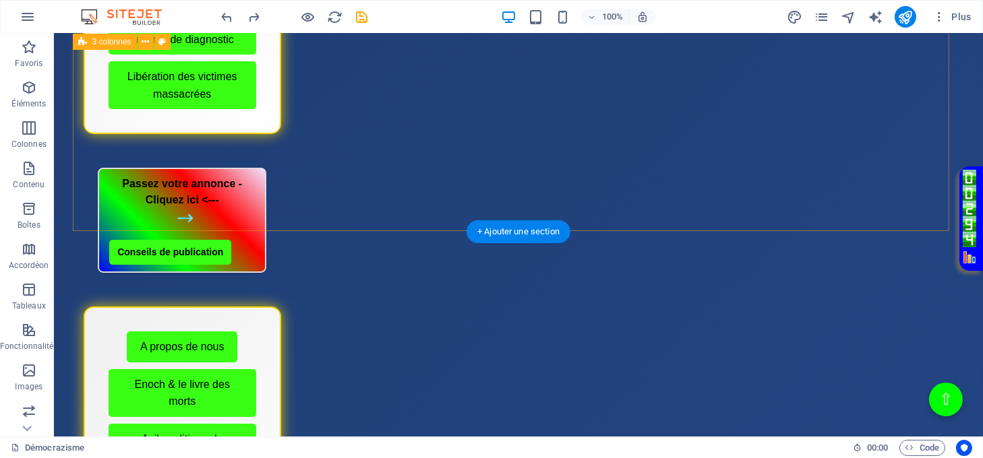
click at [409, 204] on div "Menu de boutons avec cadre scintillant Démocrazisme Conseils avant publication …" at bounding box center [519, 211] width 892 height 946
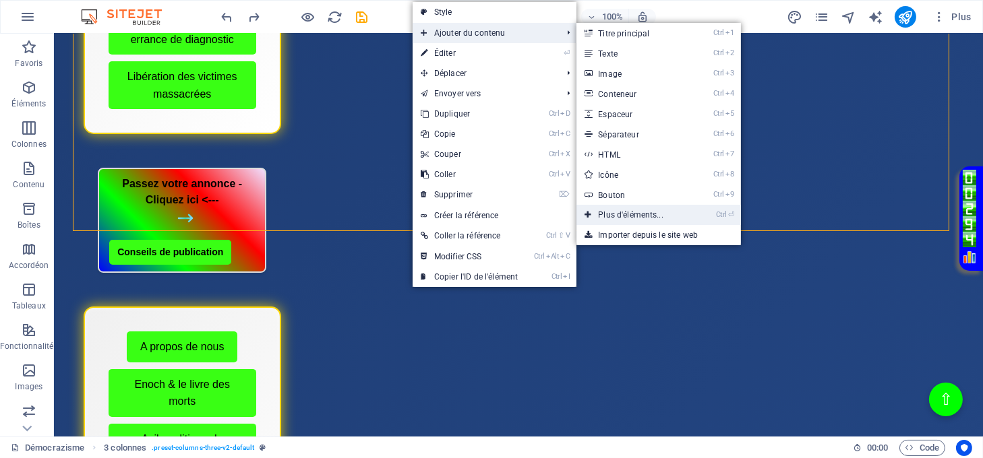
click at [630, 208] on link "Ctrl ⏎ Plus d'éléments..." at bounding box center [633, 215] width 114 height 20
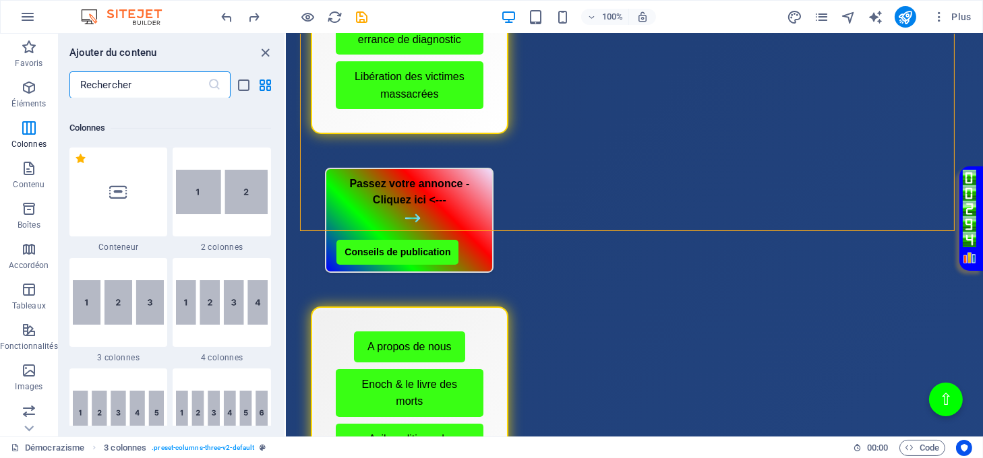
scroll to position [682, 0]
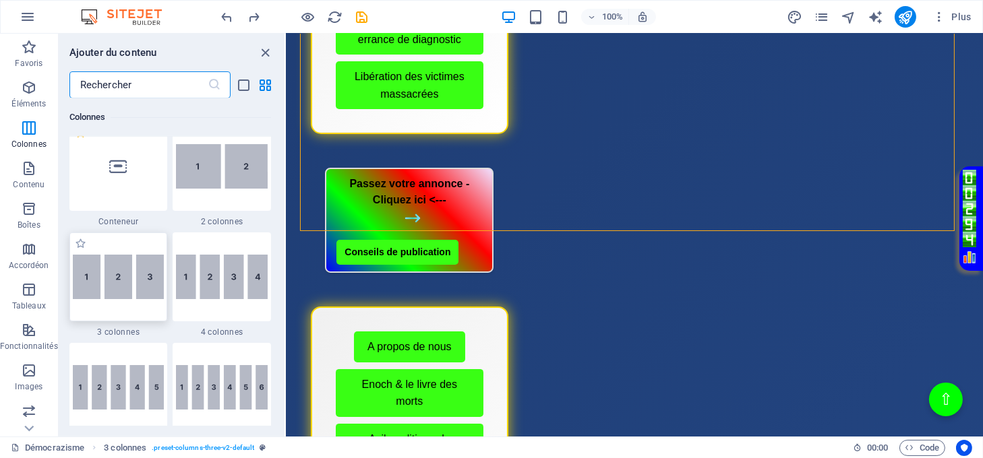
click at [124, 289] on img at bounding box center [119, 277] width 92 height 45
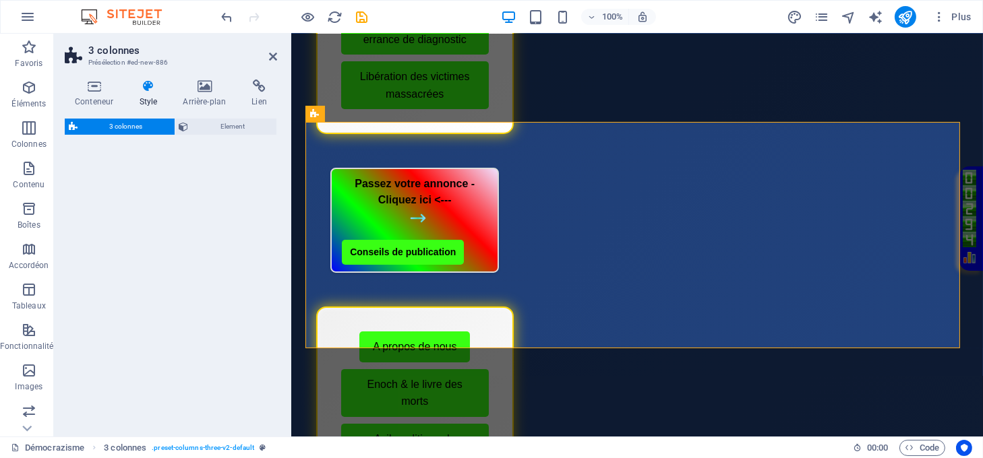
select select "rem"
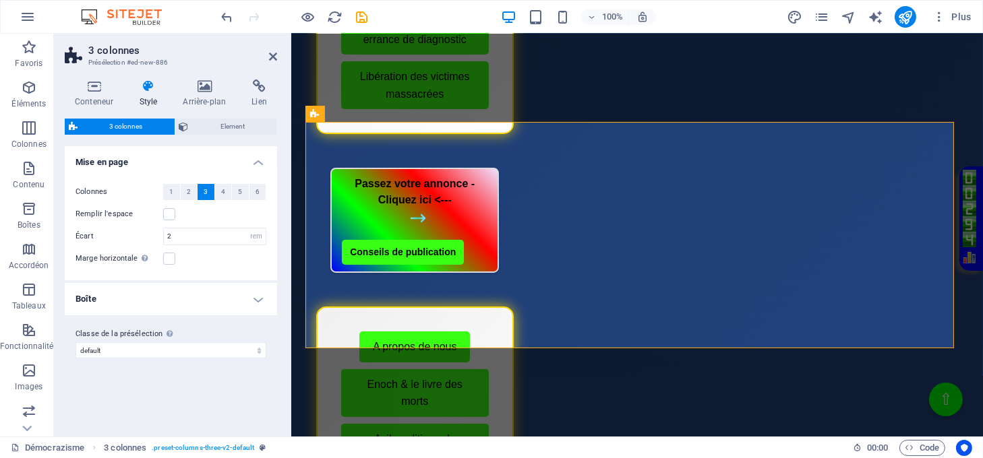
scroll to position [467, 0]
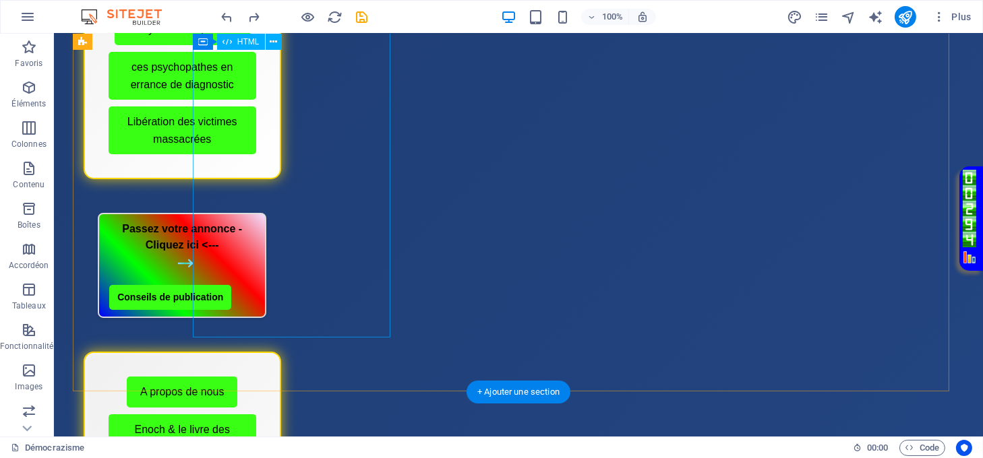
scroll to position [198, 0]
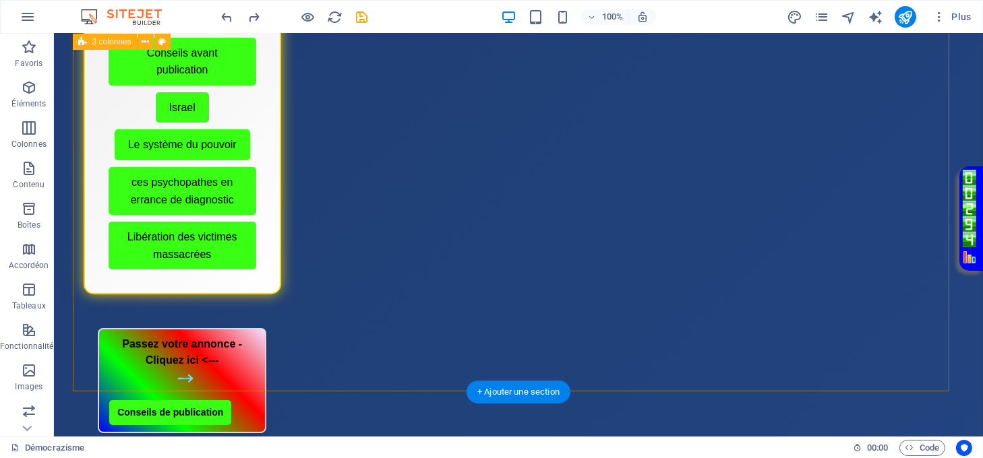
click at [382, 347] on div "Menu de boutons avec cadre scintillant Démocrazisme Conseils avant publication …" at bounding box center [519, 371] width 892 height 946
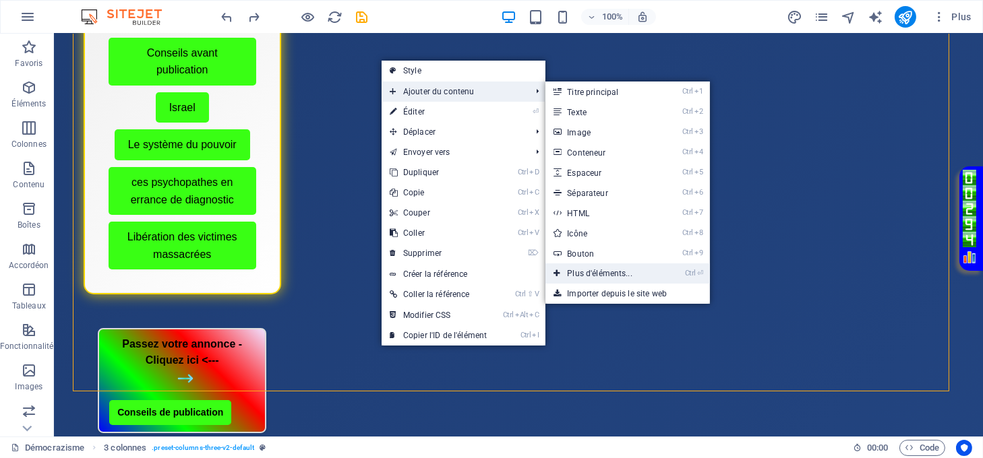
drag, startPoint x: 591, startPoint y: 268, endPoint x: 301, endPoint y: 239, distance: 291.4
click at [591, 268] on link "Ctrl ⏎ Plus d'éléments..." at bounding box center [602, 274] width 114 height 20
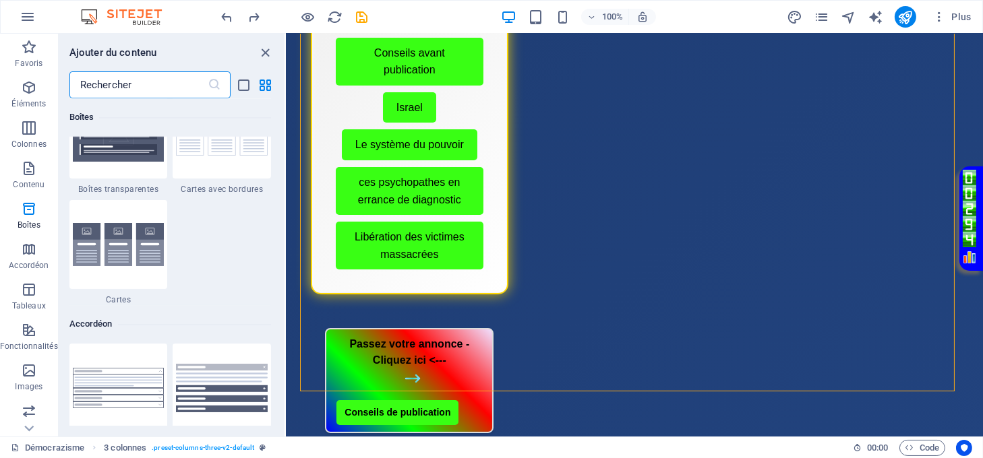
scroll to position [4008, 0]
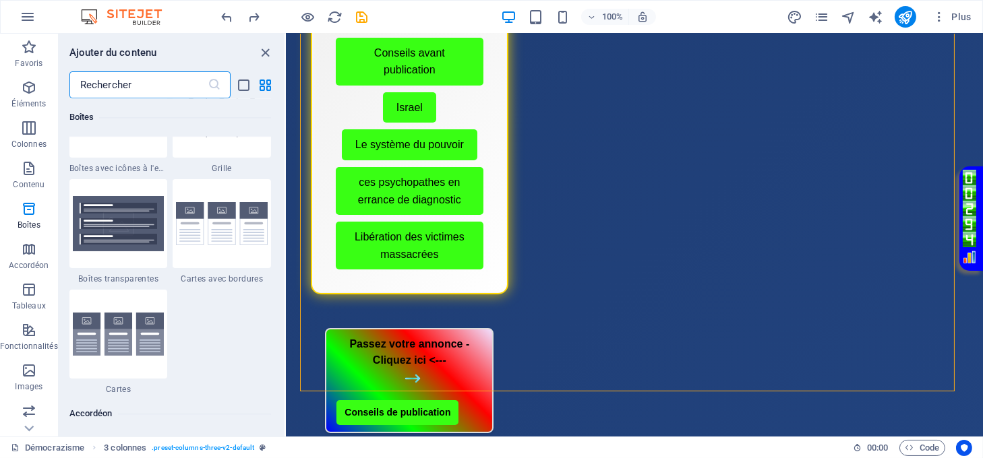
drag, startPoint x: 132, startPoint y: 330, endPoint x: 140, endPoint y: 327, distance: 8.5
click at [132, 329] on img at bounding box center [119, 334] width 92 height 42
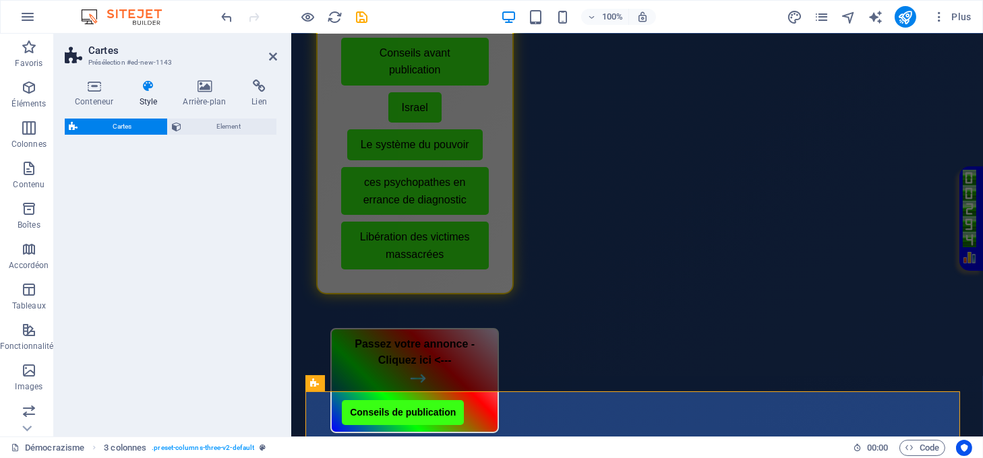
select select "rem"
select select "preset-image-boxes-v3-default"
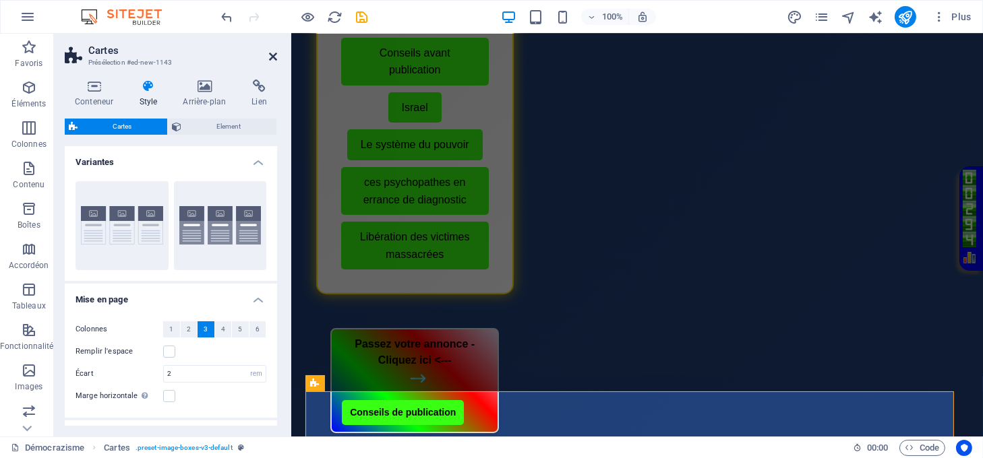
click at [272, 55] on icon at bounding box center [273, 56] width 8 height 11
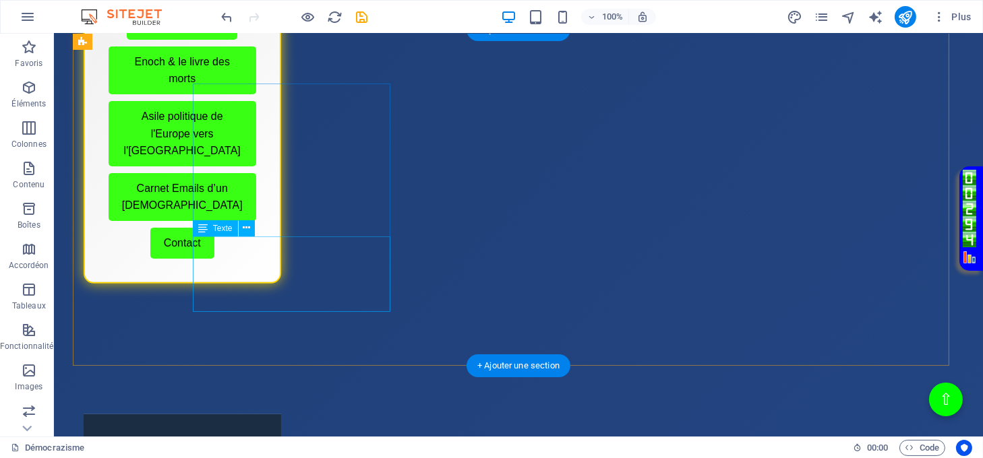
scroll to position [557, 0]
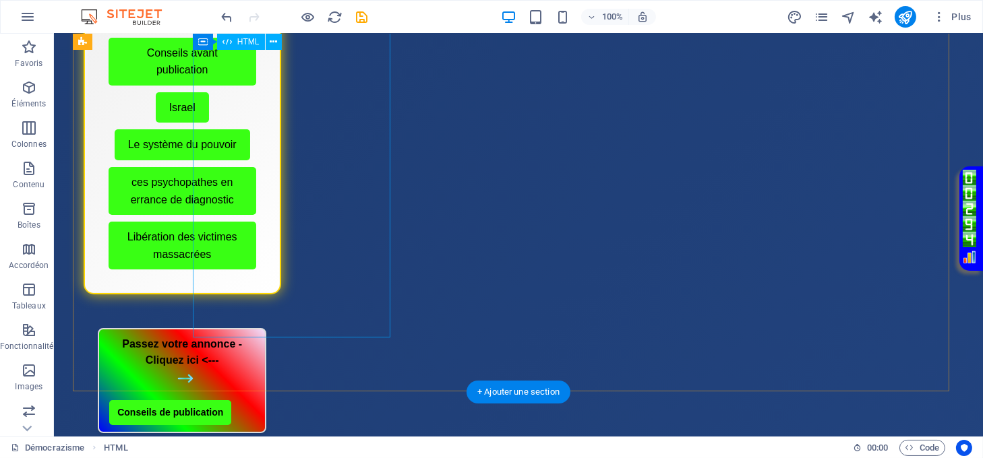
scroll to position [0, 0]
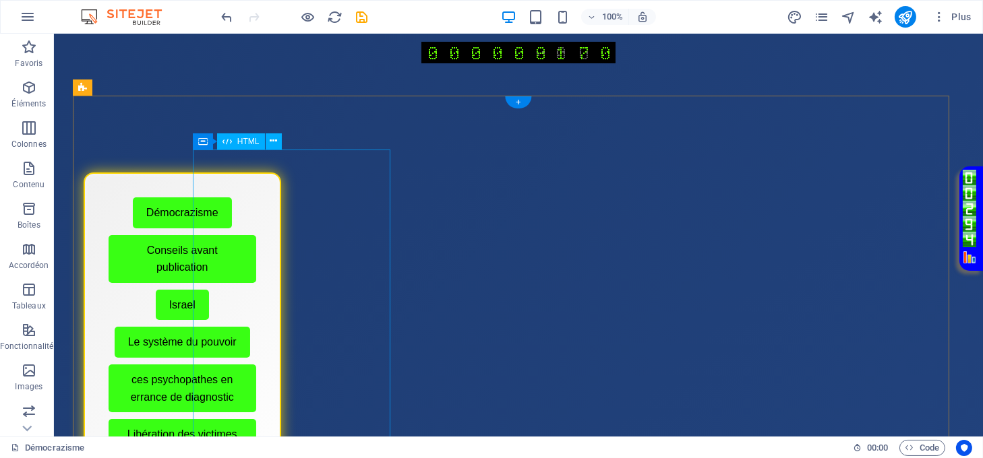
click at [281, 195] on div "Menu de boutons avec cadre scintillant Démocrazisme Conseils avant publication …" at bounding box center [183, 333] width 198 height 320
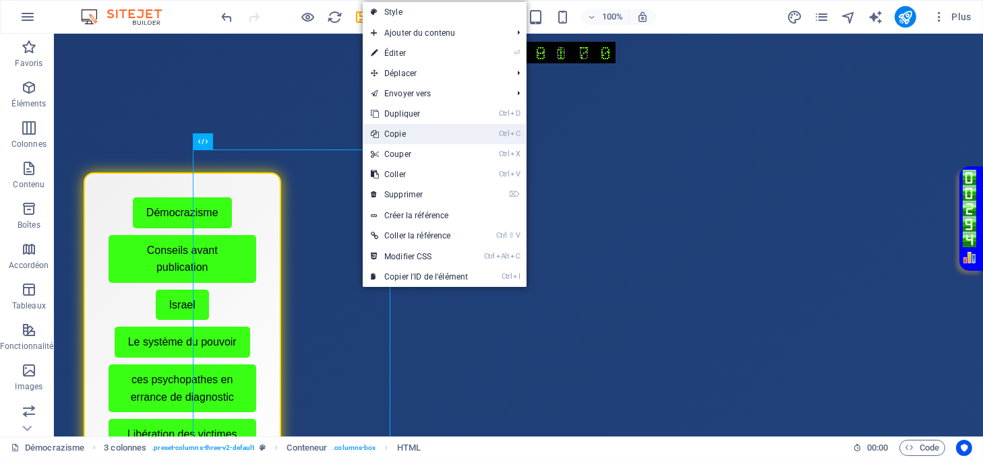
drag, startPoint x: 397, startPoint y: 139, endPoint x: 322, endPoint y: 162, distance: 79.1
click at [397, 138] on link "Ctrl C Copie" at bounding box center [419, 134] width 113 height 20
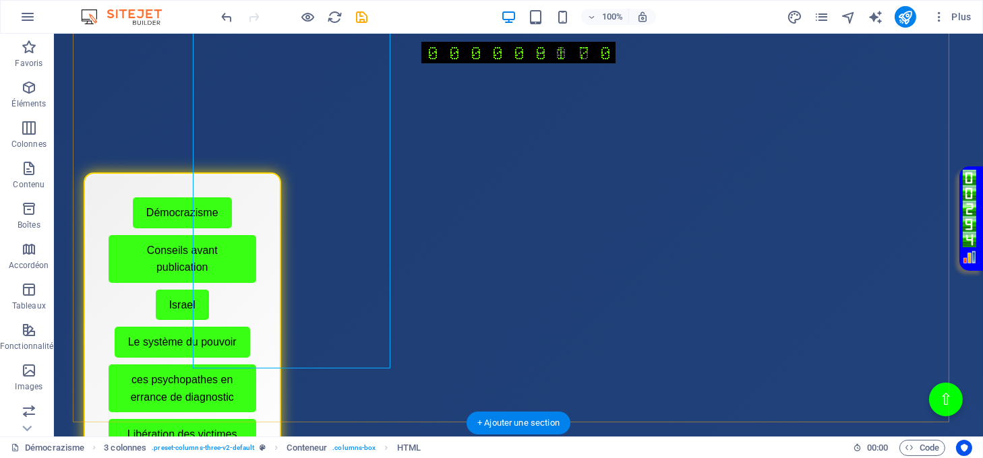
scroll to position [449, 0]
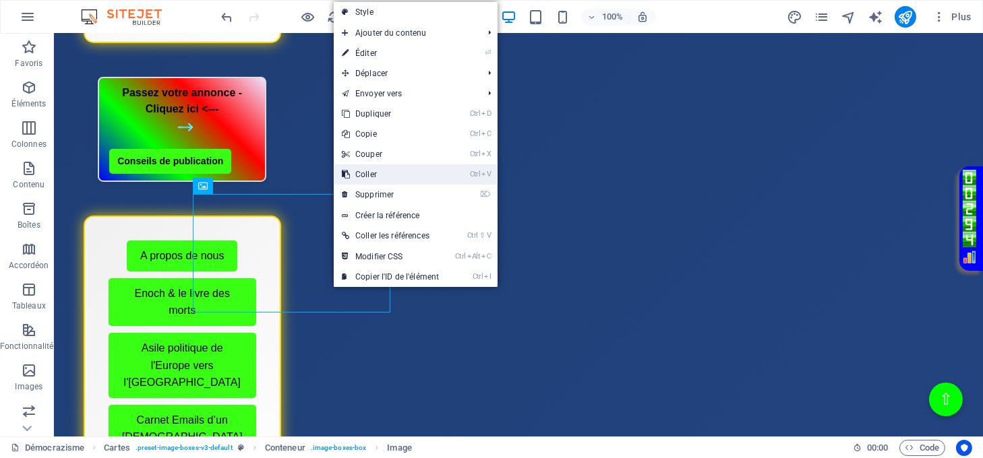
click at [364, 168] on link "Ctrl V Coller" at bounding box center [390, 174] width 113 height 20
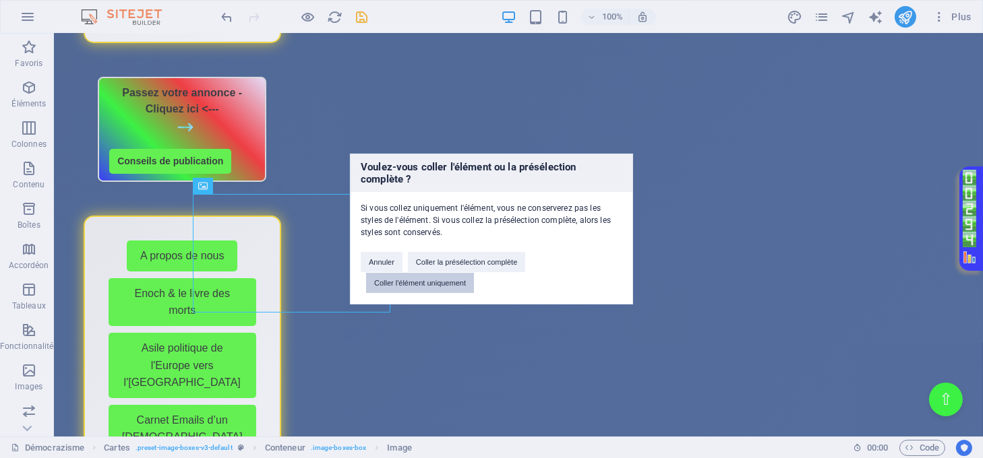
click at [400, 279] on button "Coller l'élément uniquement" at bounding box center [420, 283] width 108 height 20
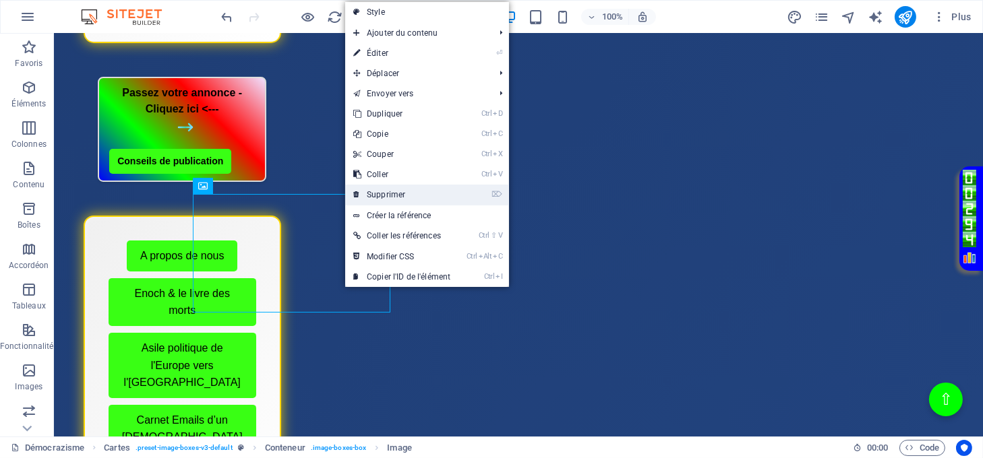
click at [380, 195] on link "⌦ Supprimer" at bounding box center [401, 195] width 113 height 20
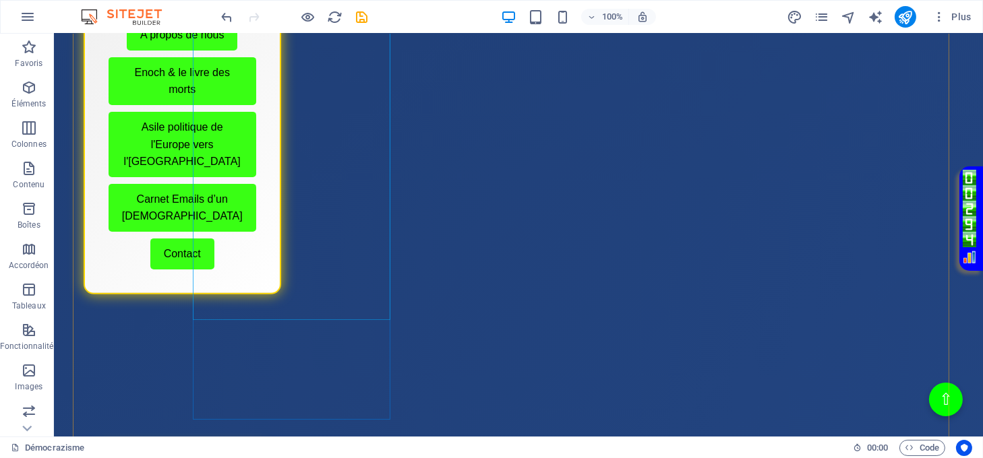
scroll to position [809, 0]
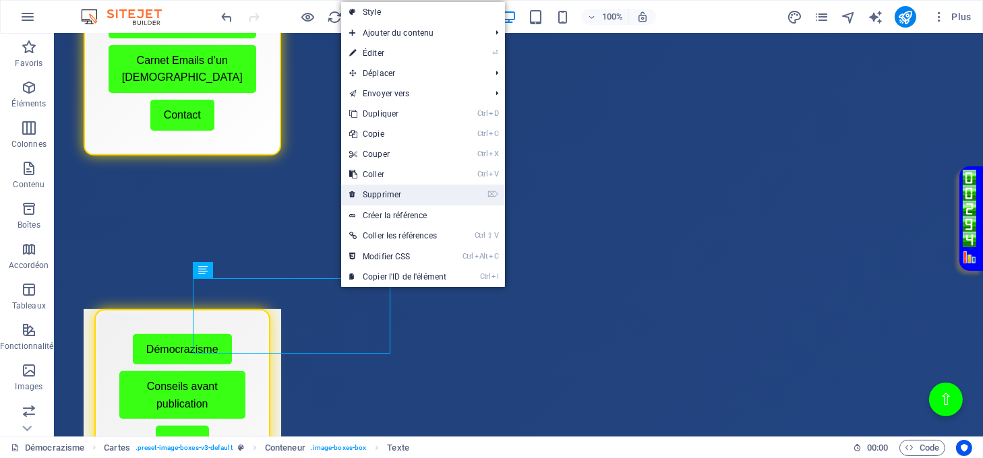
click at [385, 196] on link "⌦ Supprimer" at bounding box center [397, 195] width 113 height 20
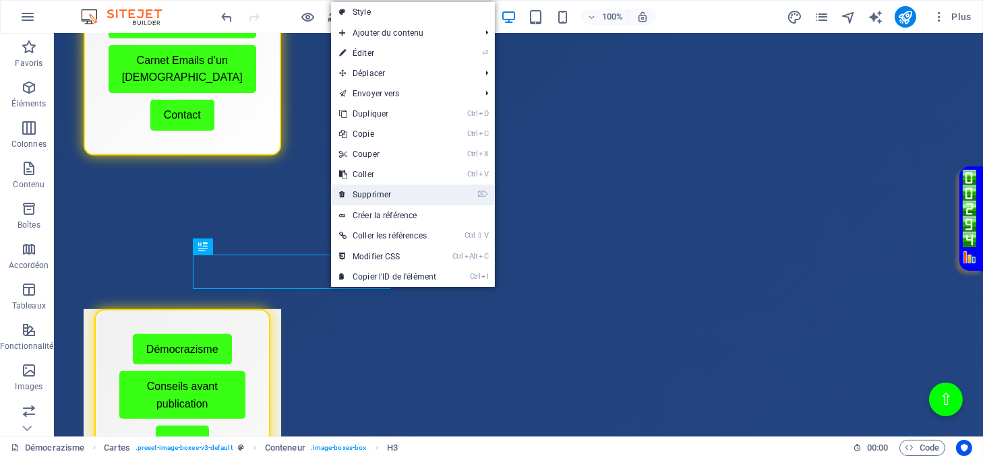
click at [359, 196] on link "⌦ Supprimer" at bounding box center [387, 195] width 113 height 20
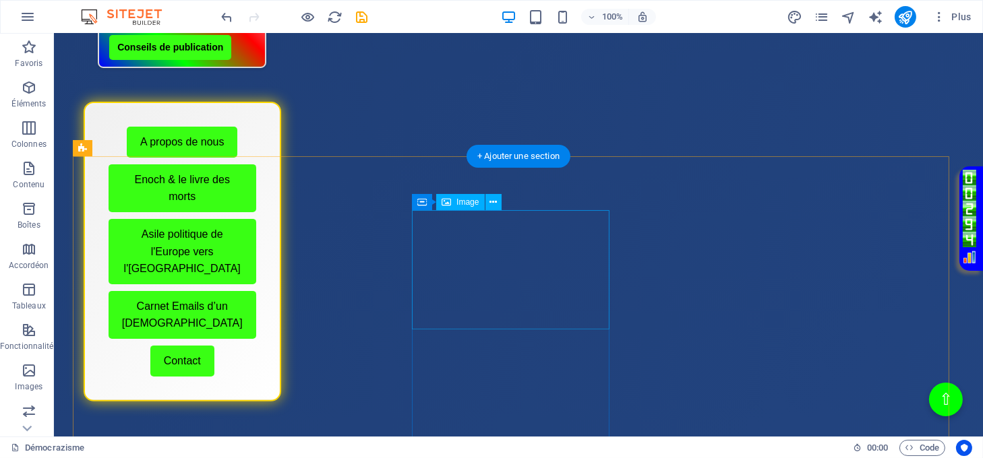
scroll to position [270, 0]
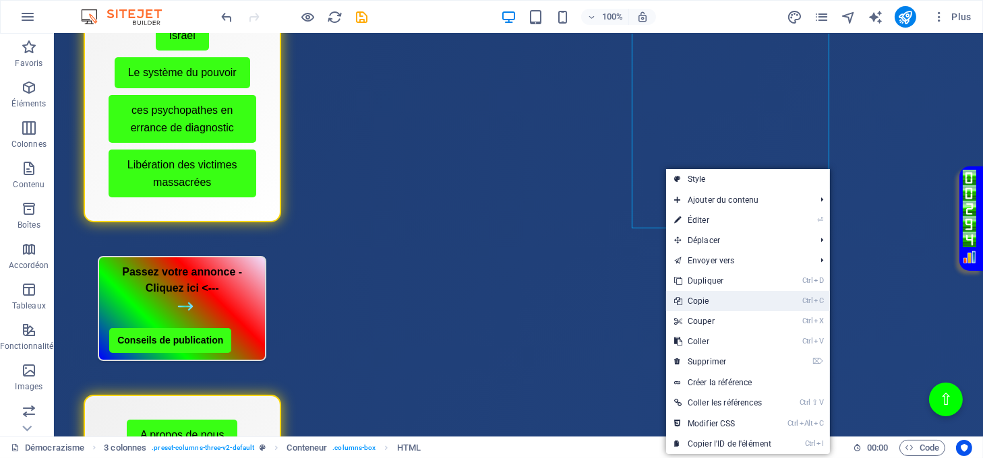
click at [698, 303] on link "Ctrl C Copie" at bounding box center [722, 301] width 113 height 20
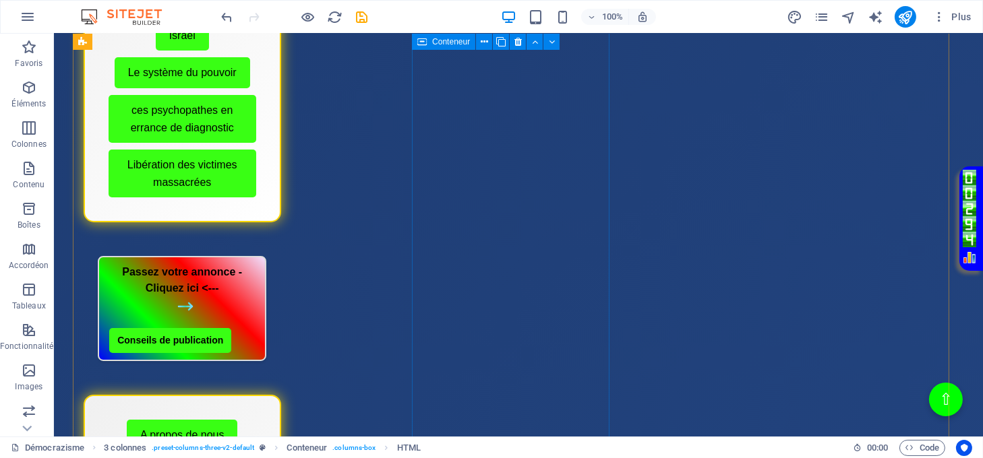
scroll to position [629, 0]
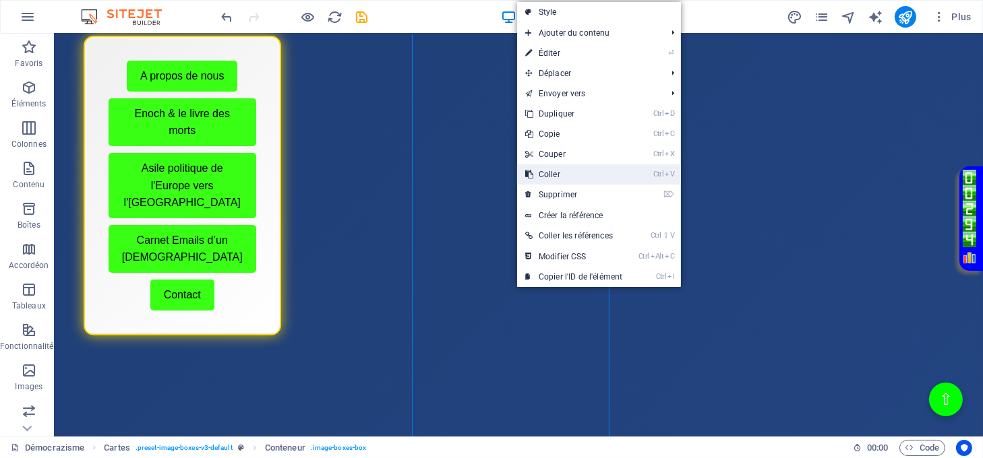
click at [546, 179] on link "Ctrl V Coller" at bounding box center [573, 174] width 113 height 20
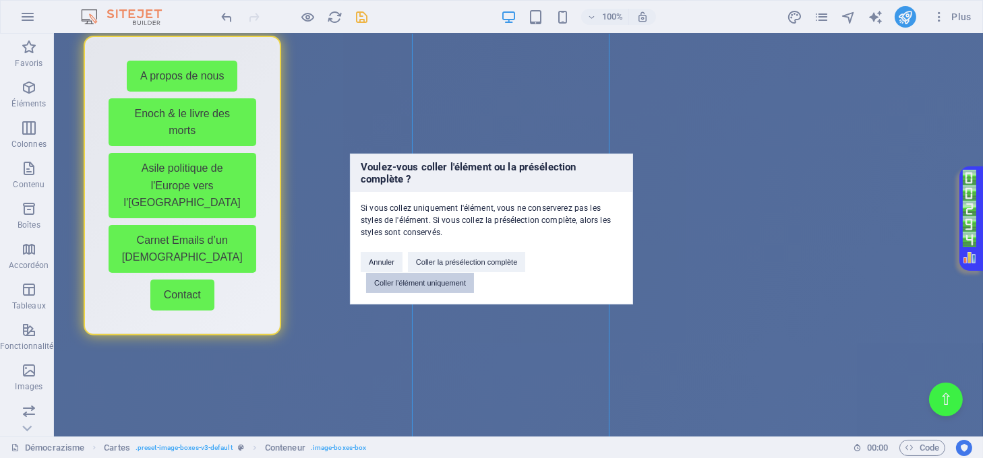
click at [460, 286] on button "Coller l'élément uniquement" at bounding box center [420, 283] width 108 height 20
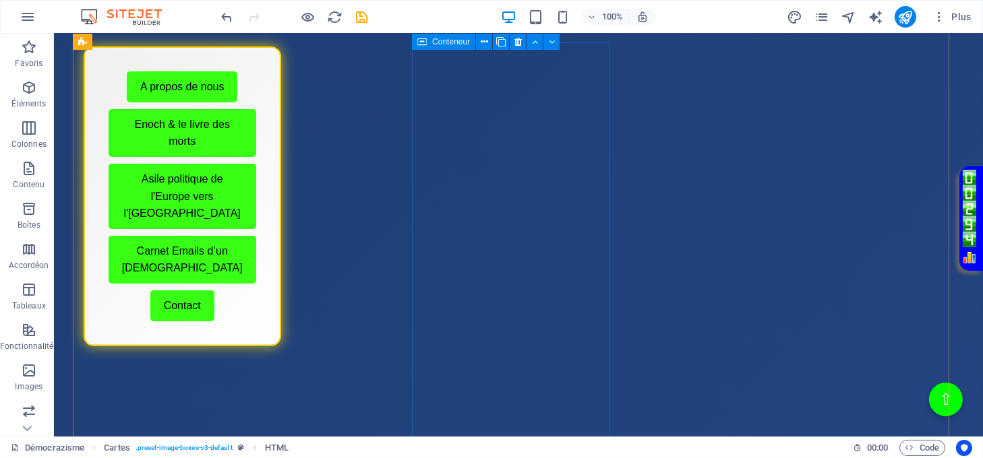
scroll to position [599, 0]
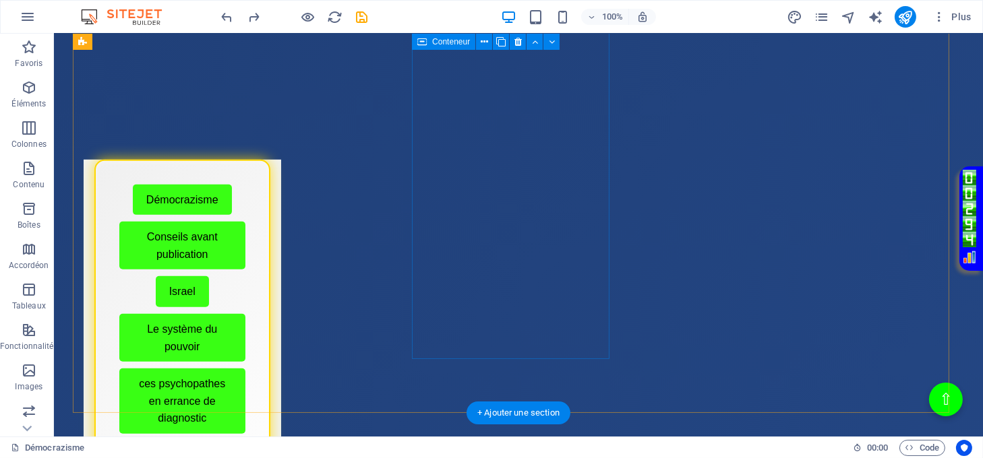
scroll to position [689, 0]
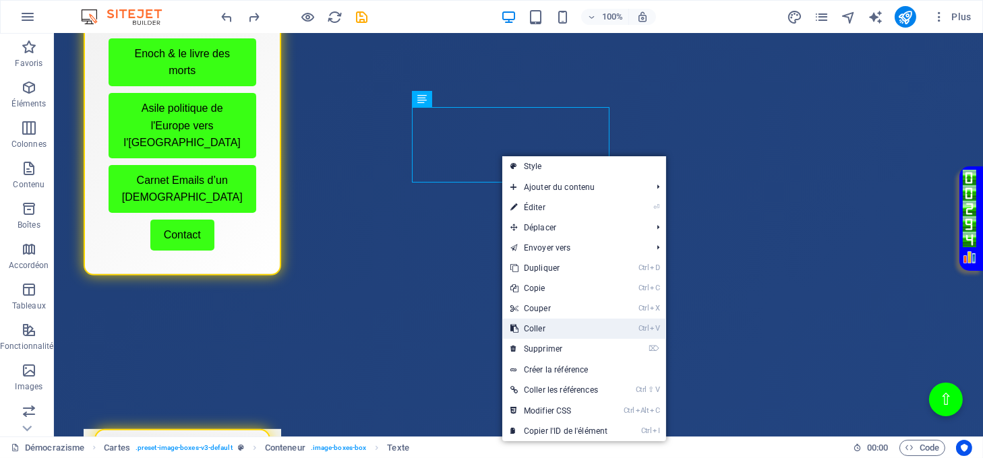
click at [553, 334] on link "Ctrl V Coller" at bounding box center [558, 329] width 113 height 20
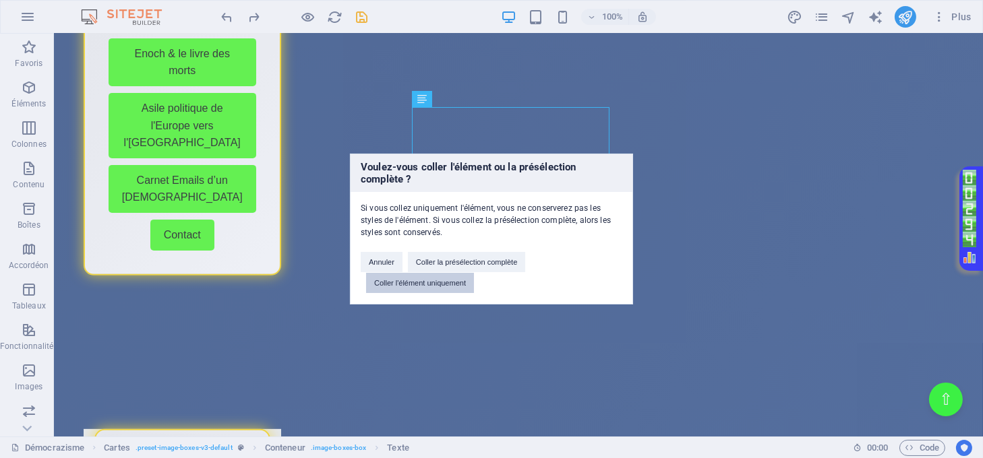
click at [464, 281] on button "Coller l'élément uniquement" at bounding box center [420, 283] width 108 height 20
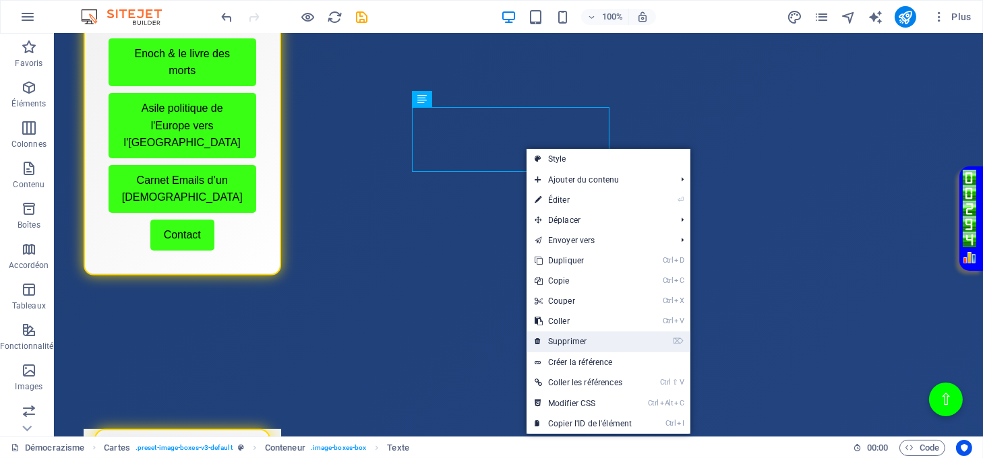
click at [584, 338] on link "⌦ Supprimer" at bounding box center [582, 342] width 113 height 20
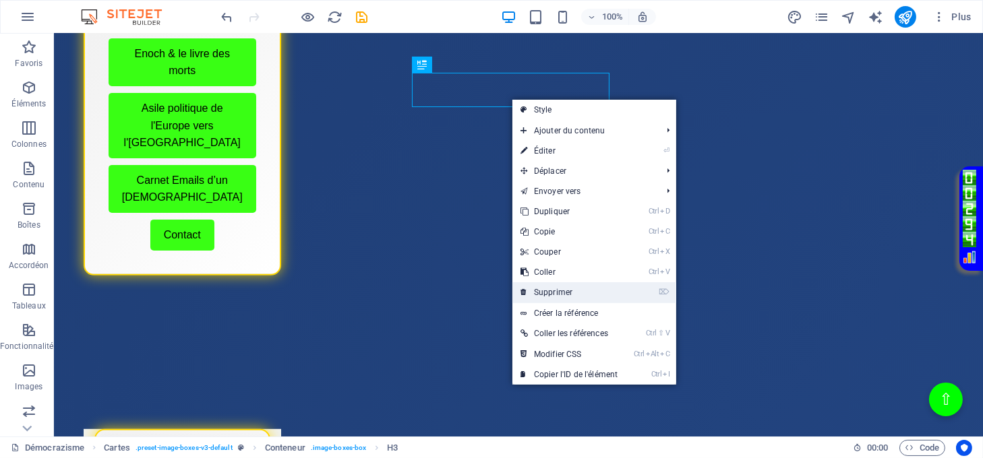
click at [557, 297] on link "⌦ Supprimer" at bounding box center [568, 292] width 113 height 20
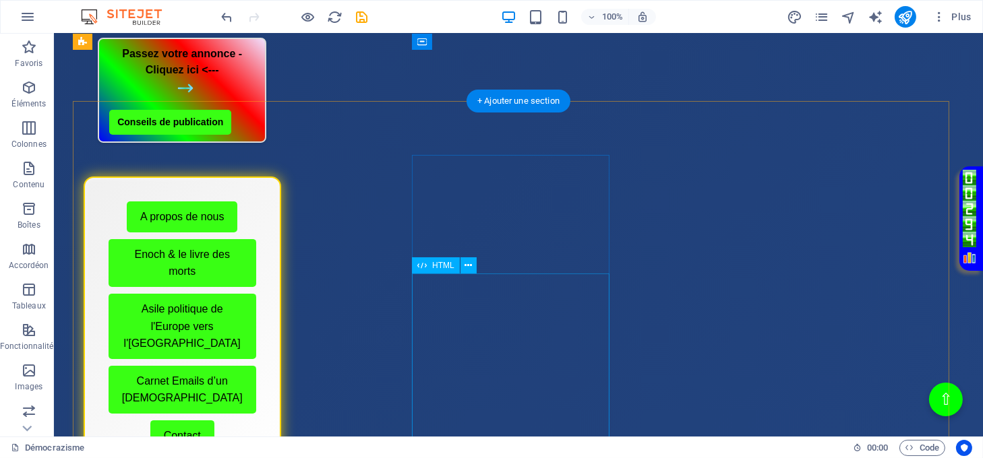
scroll to position [419, 0]
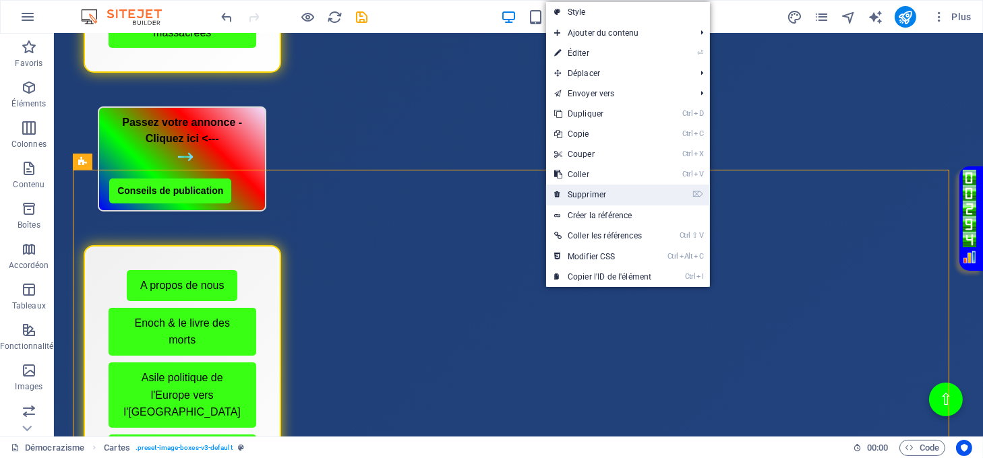
click at [582, 190] on link "⌦ Supprimer" at bounding box center [602, 195] width 113 height 20
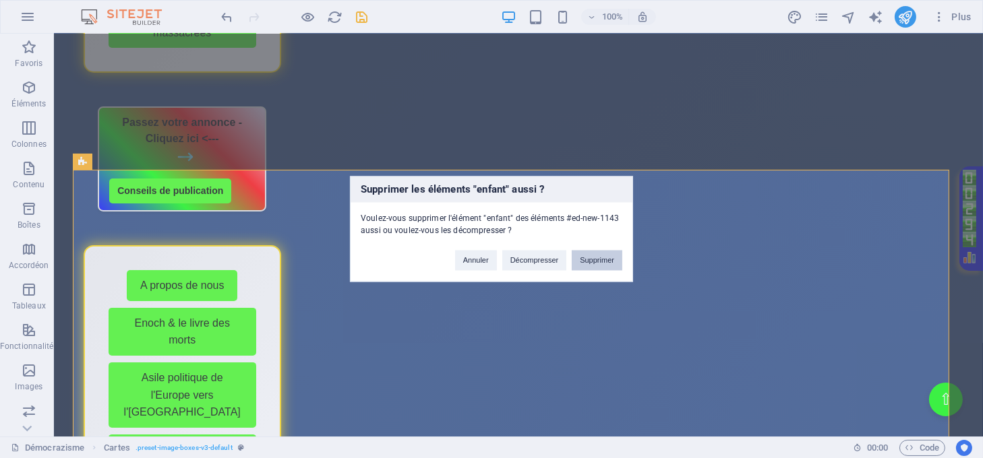
click at [586, 263] on button "Supprimer" at bounding box center [597, 261] width 51 height 20
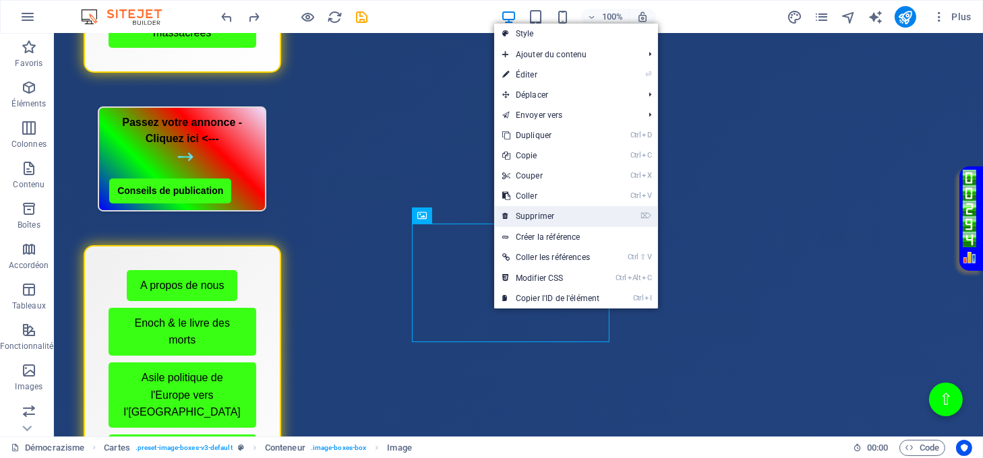
click at [524, 213] on link "⌦ Supprimer" at bounding box center [550, 216] width 113 height 20
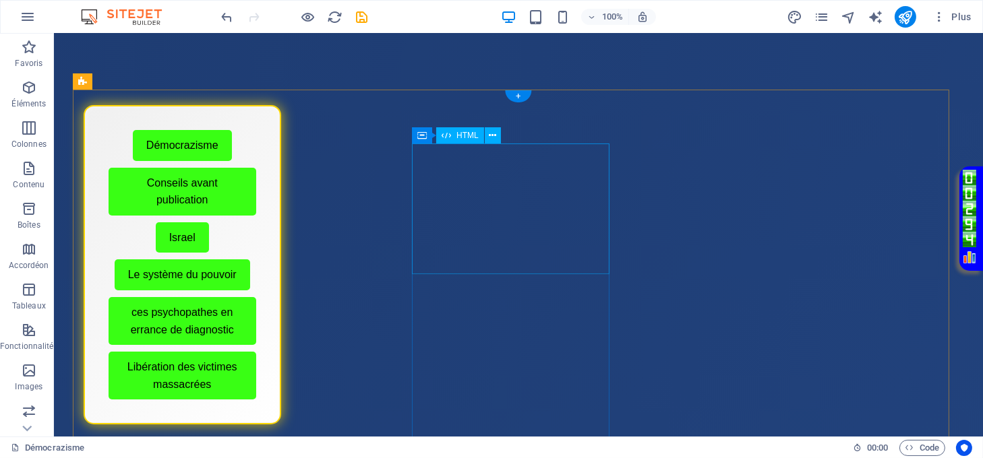
scroll to position [0, 0]
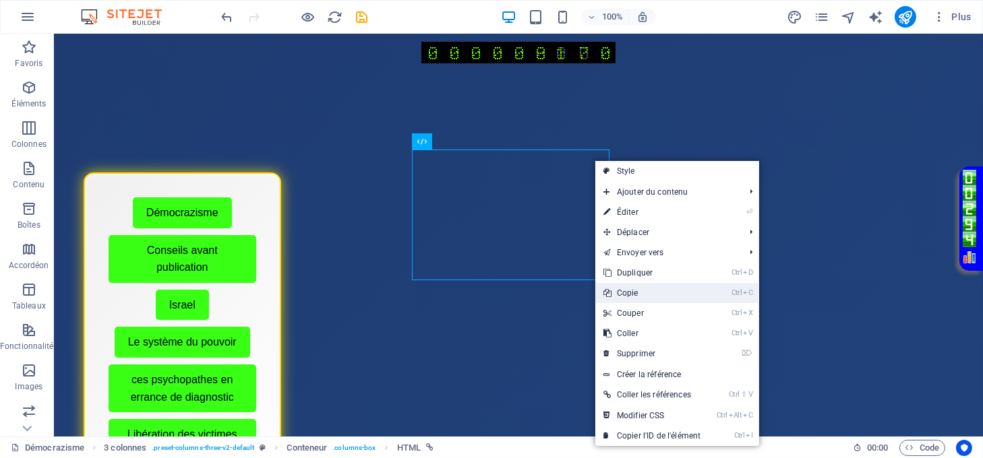
click at [638, 292] on link "Ctrl C Copie" at bounding box center [651, 293] width 113 height 20
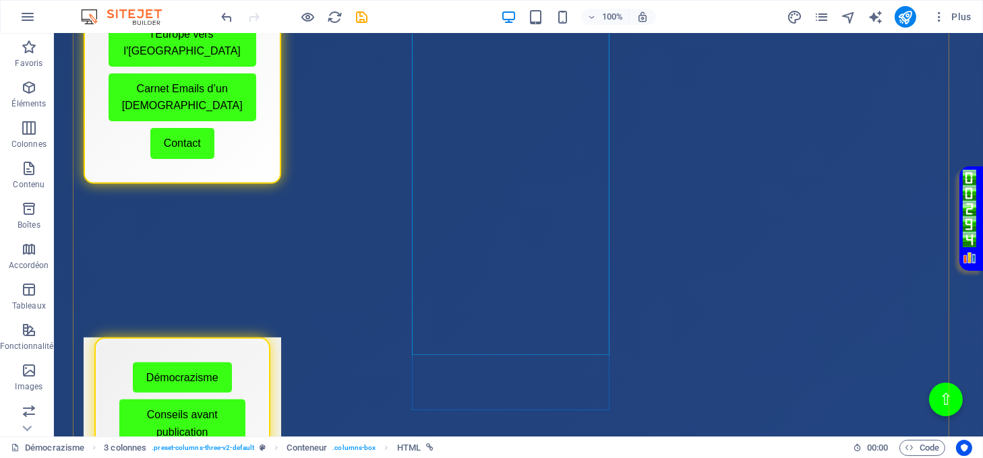
scroll to position [809, 0]
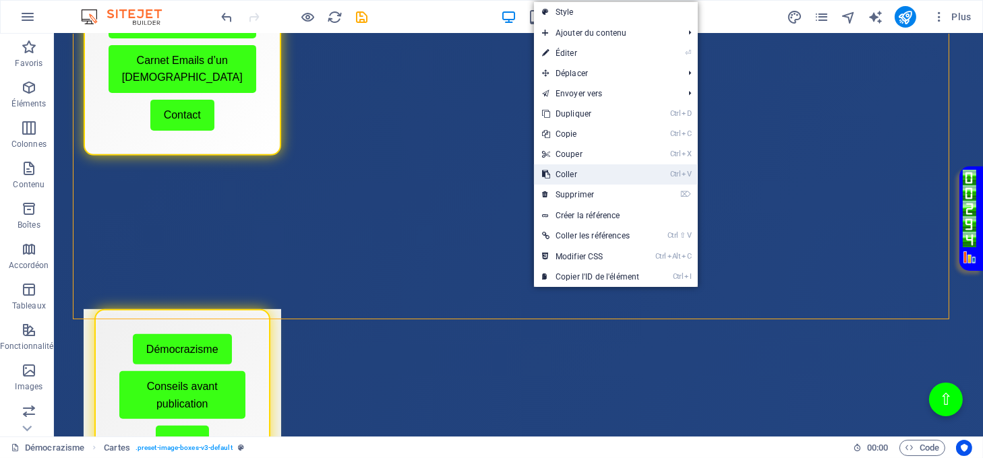
click at [566, 177] on link "Ctrl V Coller" at bounding box center [590, 174] width 113 height 20
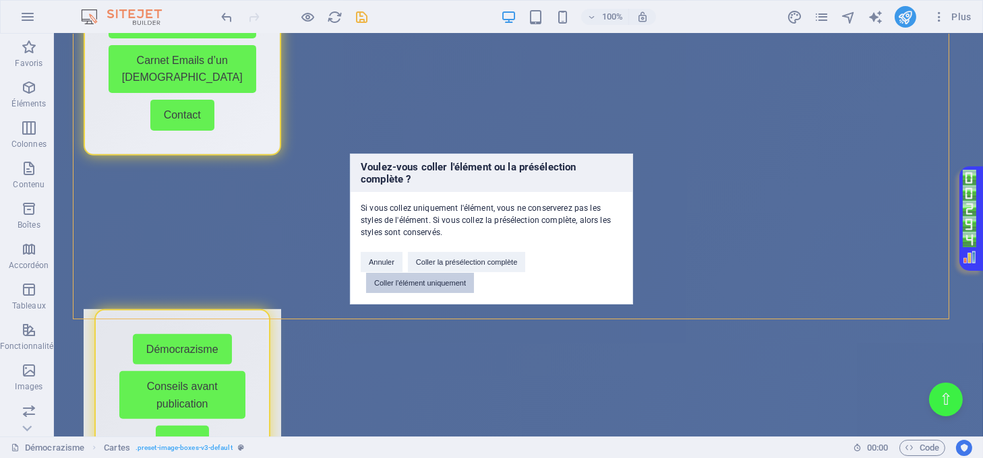
click at [452, 288] on button "Coller l'élément uniquement" at bounding box center [420, 283] width 108 height 20
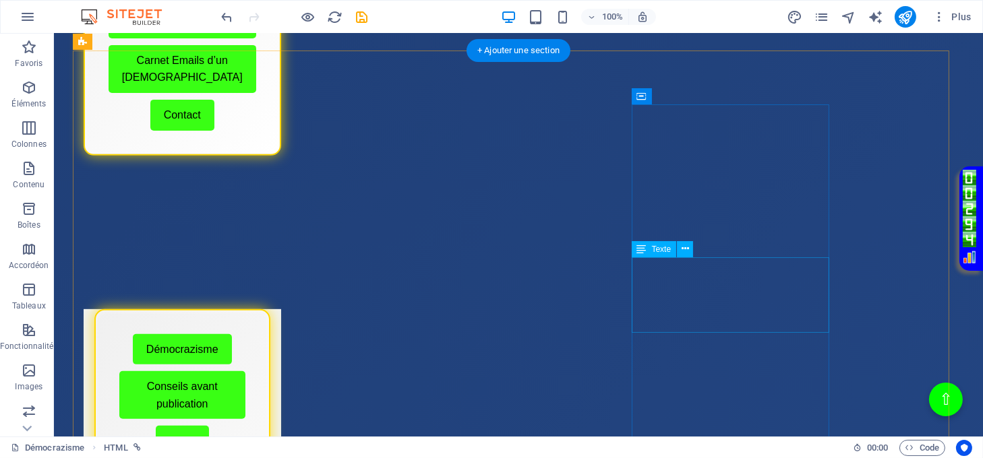
scroll to position [539, 0]
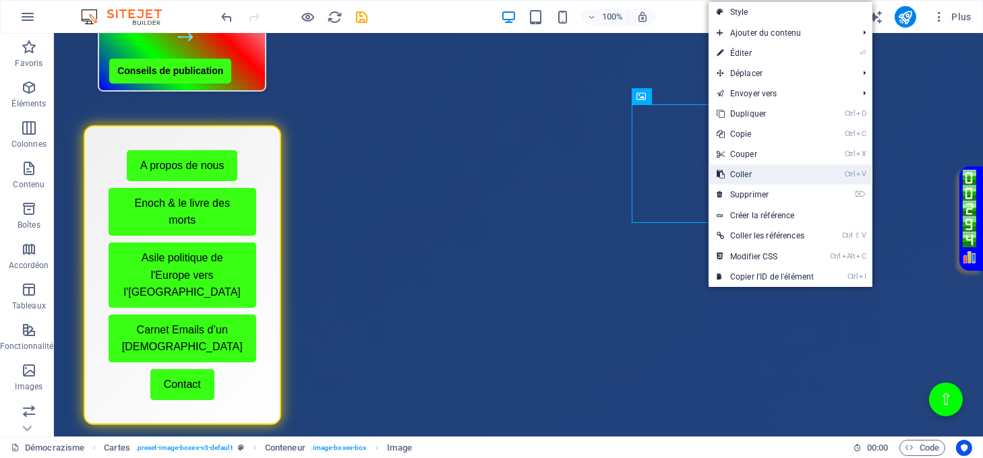
click at [735, 179] on link "Ctrl V Coller" at bounding box center [764, 174] width 113 height 20
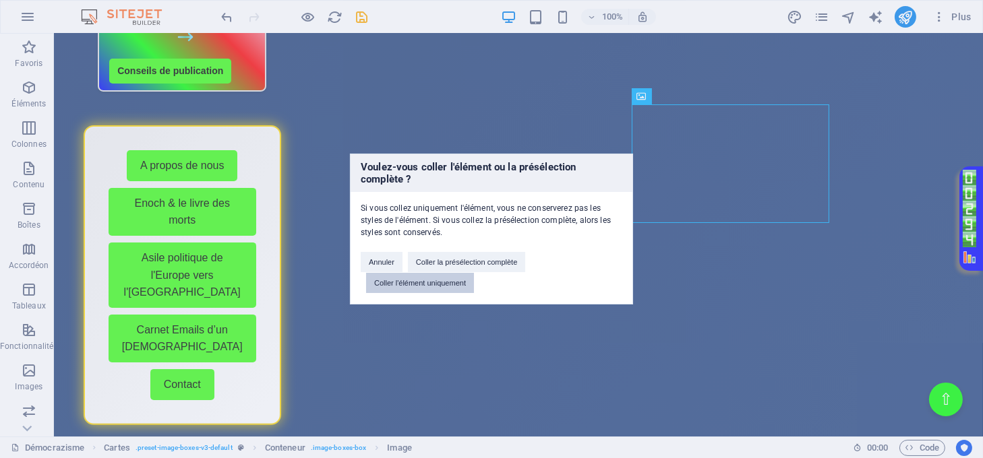
click at [442, 274] on button "Coller l'élément uniquement" at bounding box center [420, 283] width 108 height 20
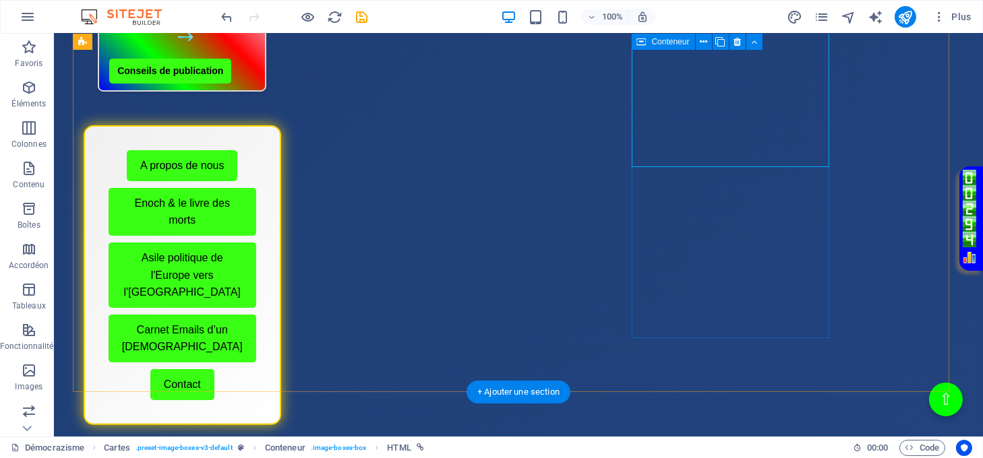
scroll to position [809, 0]
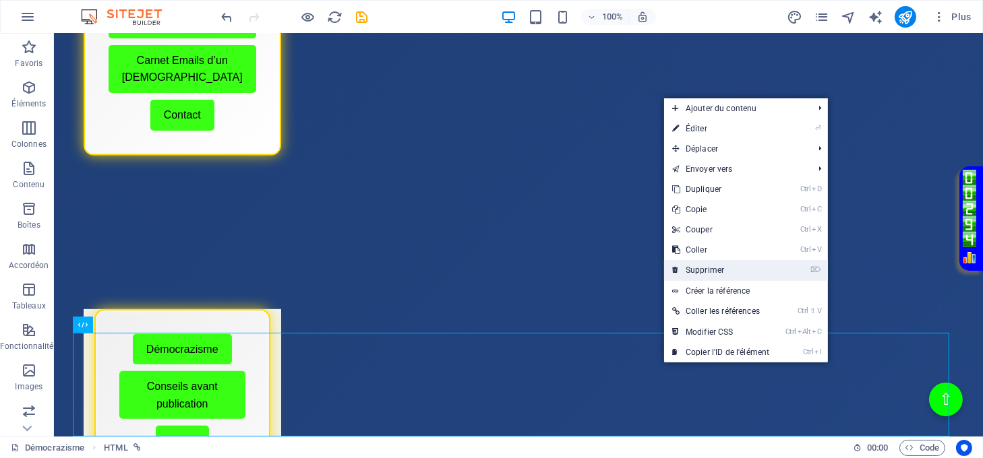
click at [690, 267] on link "⌦ Supprimer" at bounding box center [720, 270] width 113 height 20
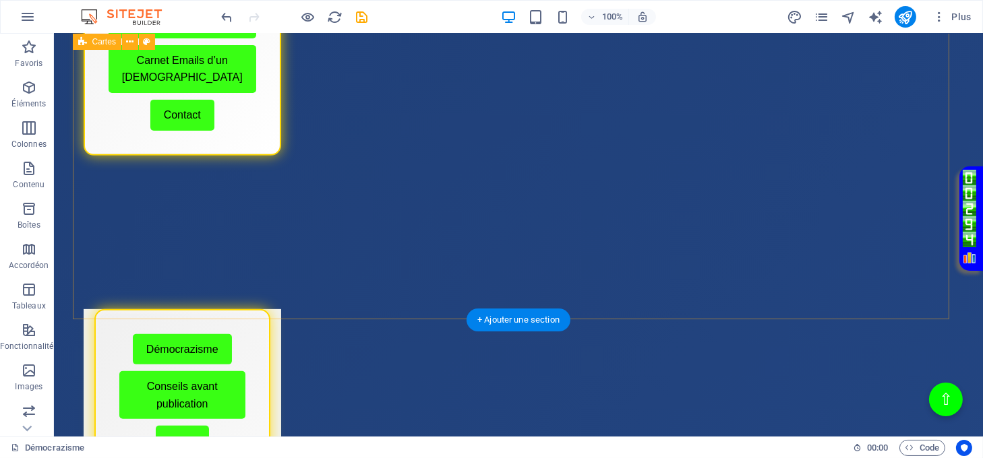
scroll to position [899, 0]
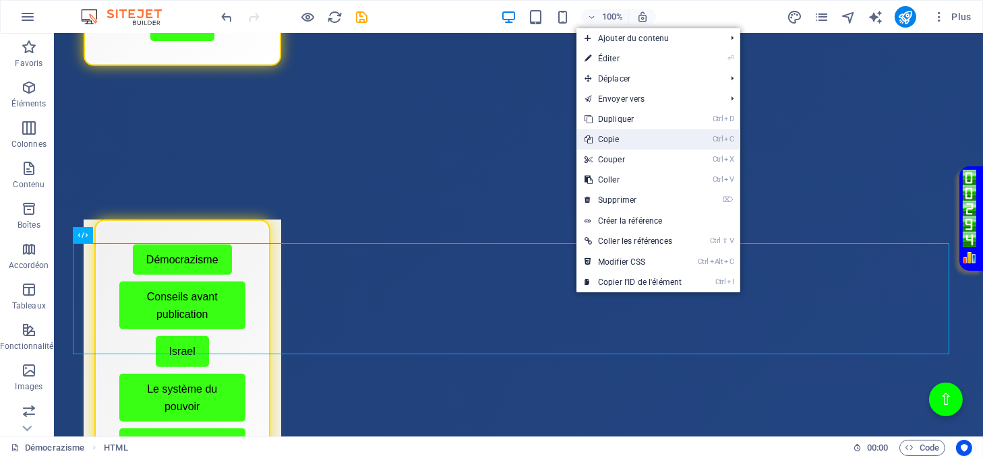
click at [606, 144] on link "Ctrl C Copie" at bounding box center [632, 139] width 113 height 20
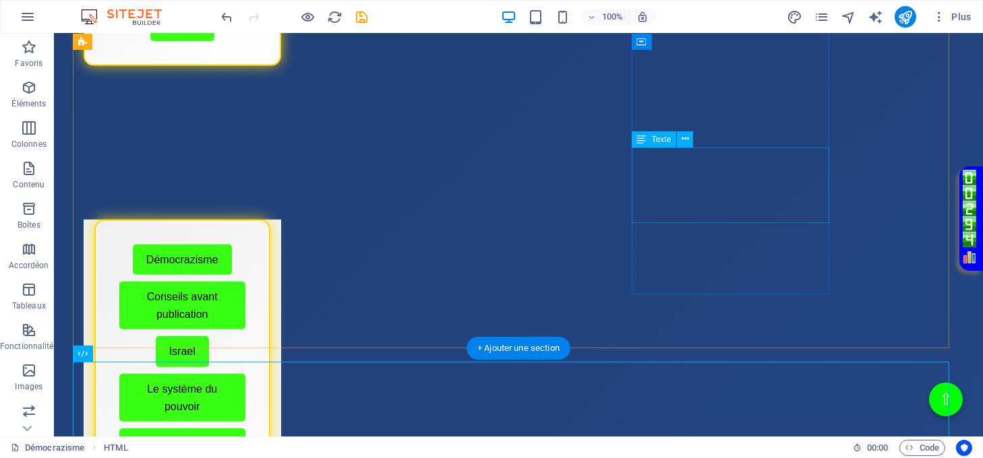
scroll to position [719, 0]
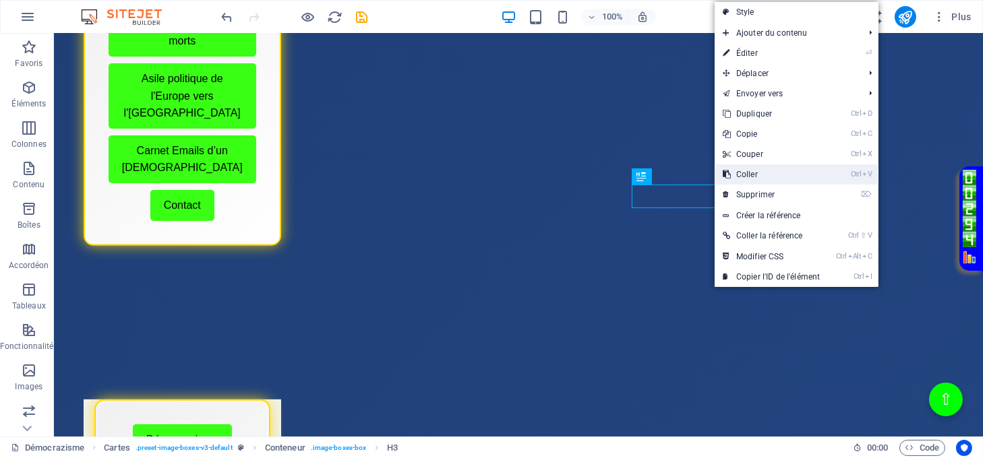
click at [740, 175] on link "Ctrl V Coller" at bounding box center [771, 174] width 113 height 20
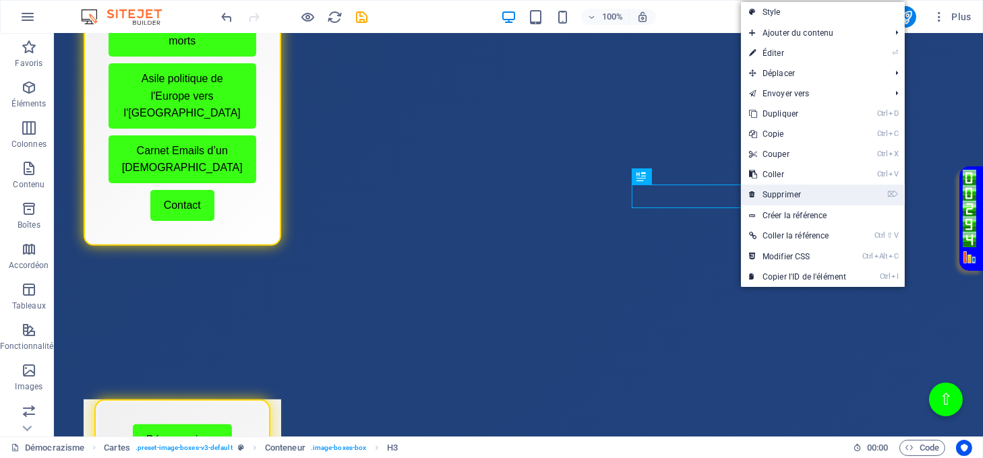
click at [777, 200] on link "⌦ Supprimer" at bounding box center [797, 195] width 113 height 20
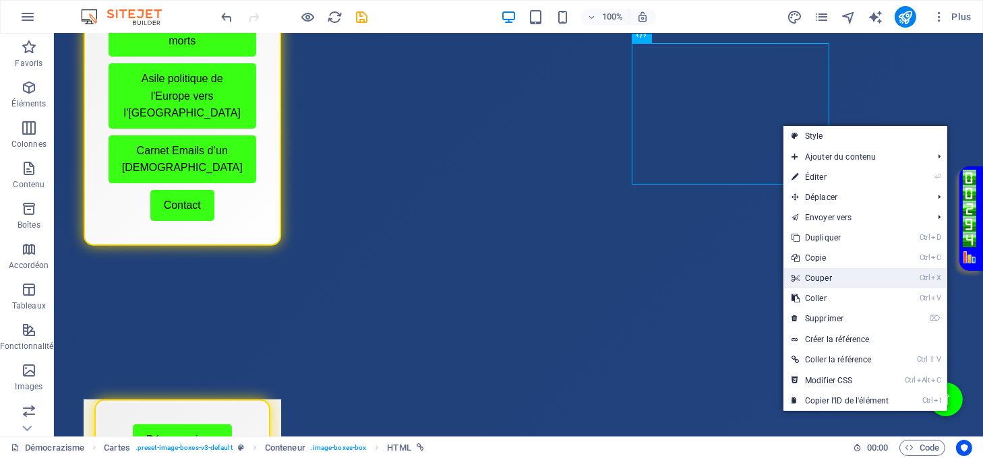
click at [831, 275] on link "Ctrl X Couper" at bounding box center [839, 278] width 113 height 20
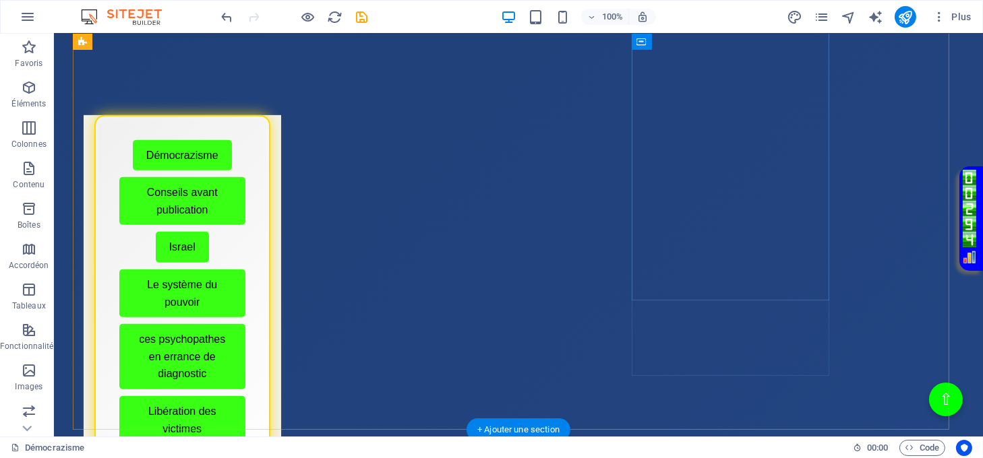
scroll to position [1079, 0]
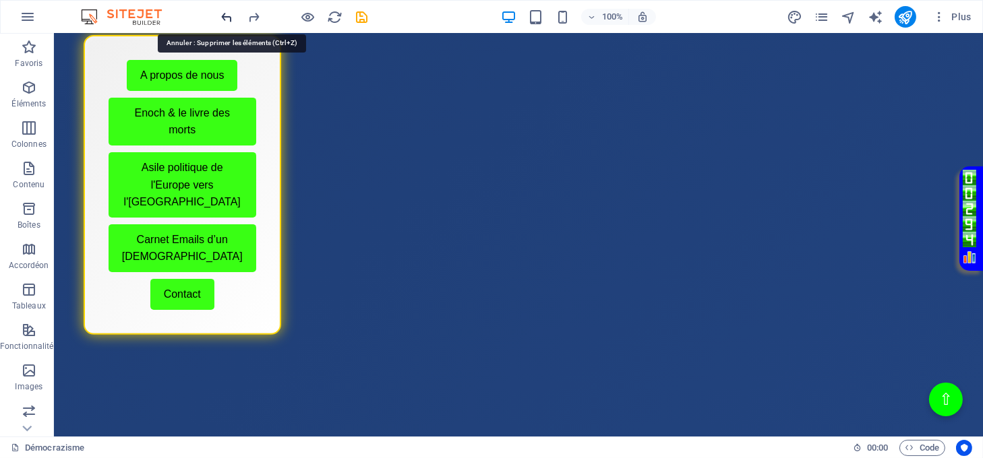
scroll to position [597, 0]
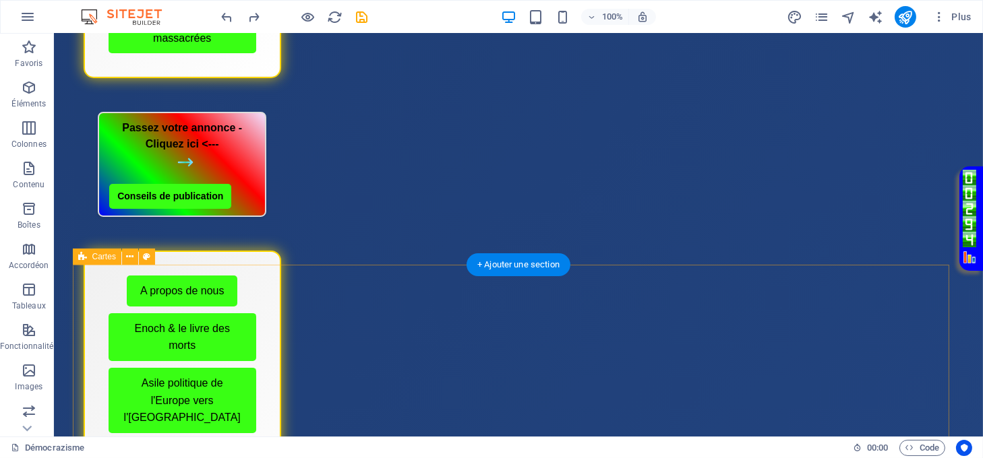
scroll to position [148, 0]
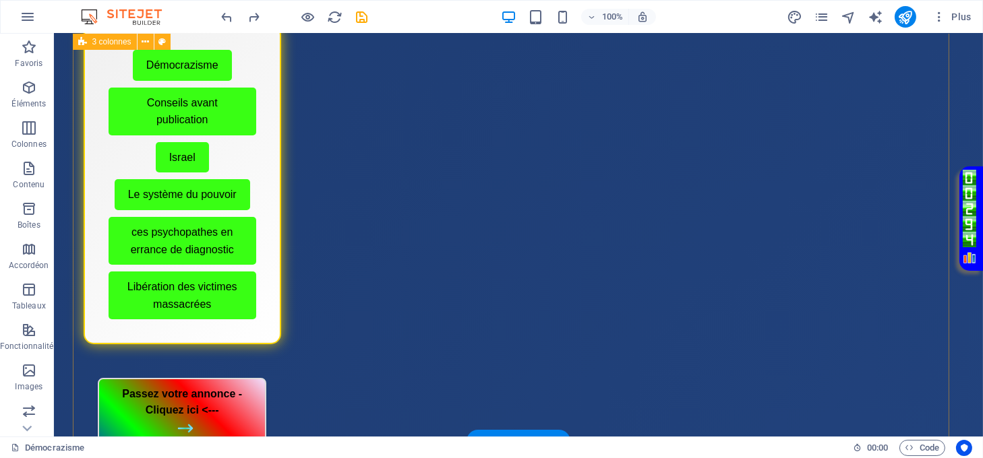
click at [659, 398] on div "Menu de boutons avec cadre scintillant Démocrazisme Conseils avant publication …" at bounding box center [519, 421] width 892 height 946
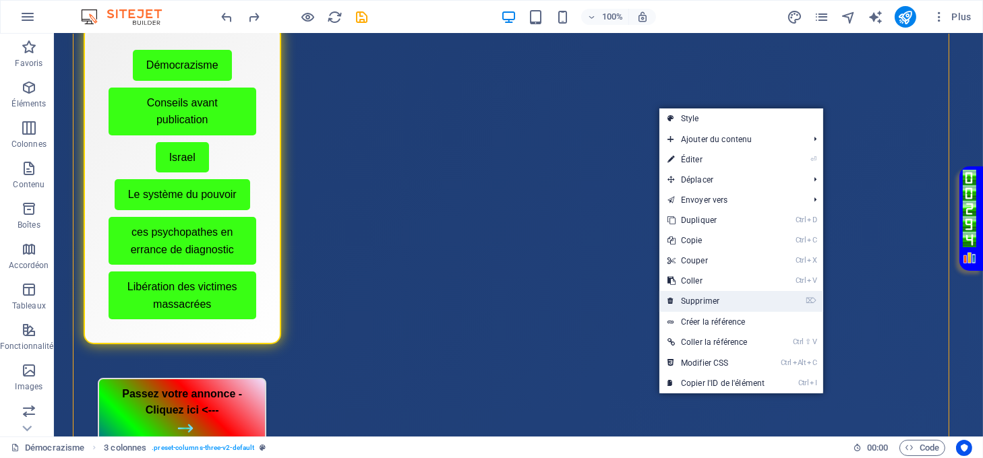
click at [702, 299] on link "⌦ Supprimer" at bounding box center [715, 301] width 113 height 20
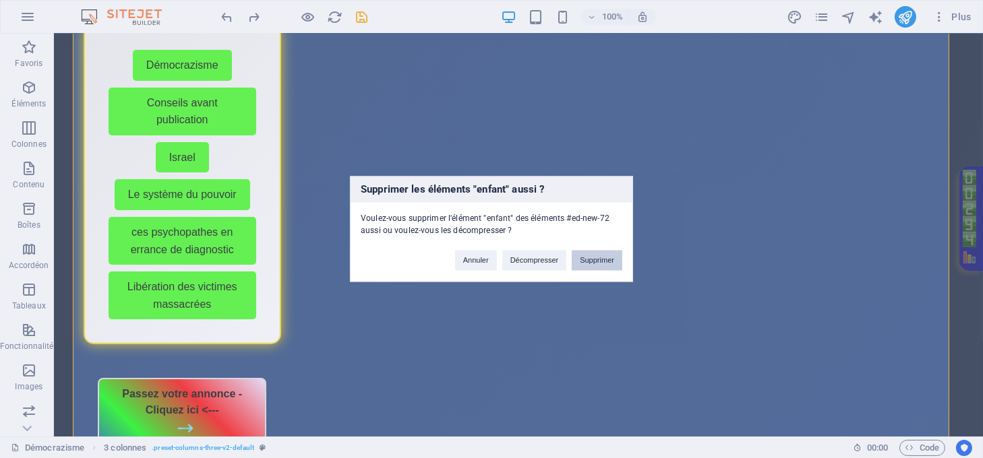
click at [607, 259] on button "Supprimer" at bounding box center [597, 261] width 51 height 20
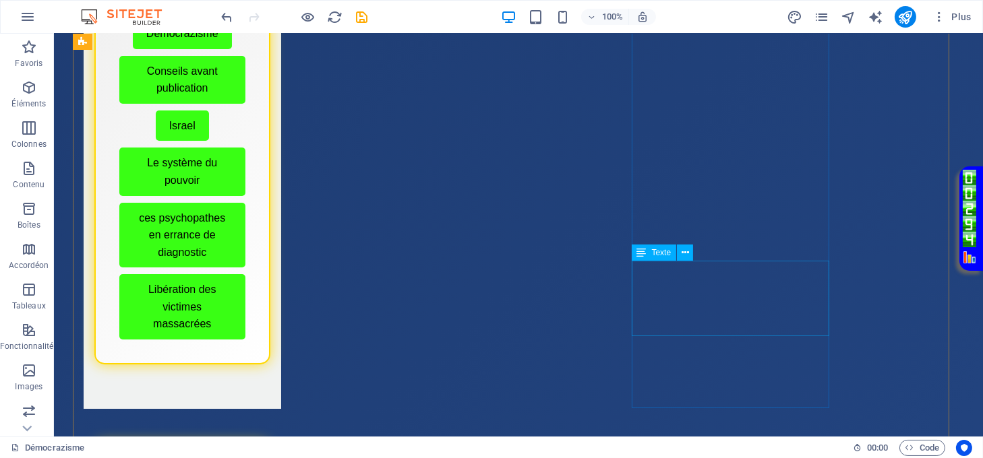
scroll to position [90, 0]
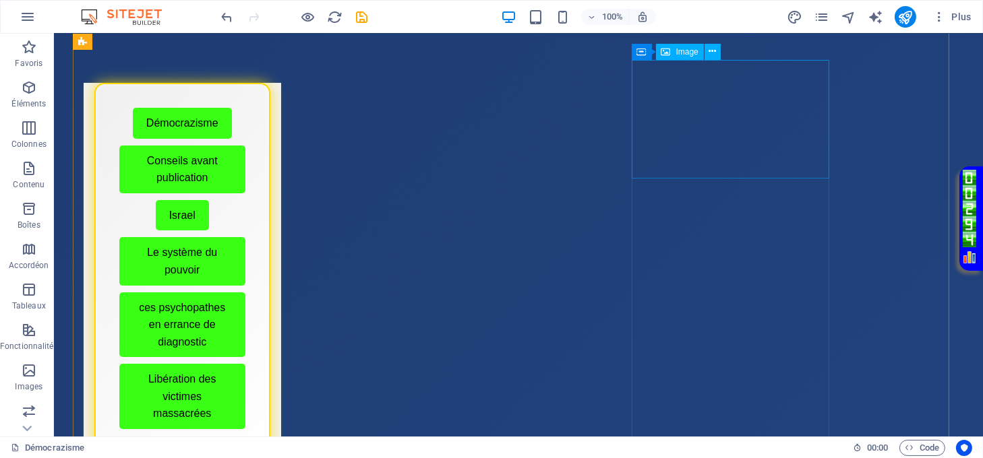
select select "%"
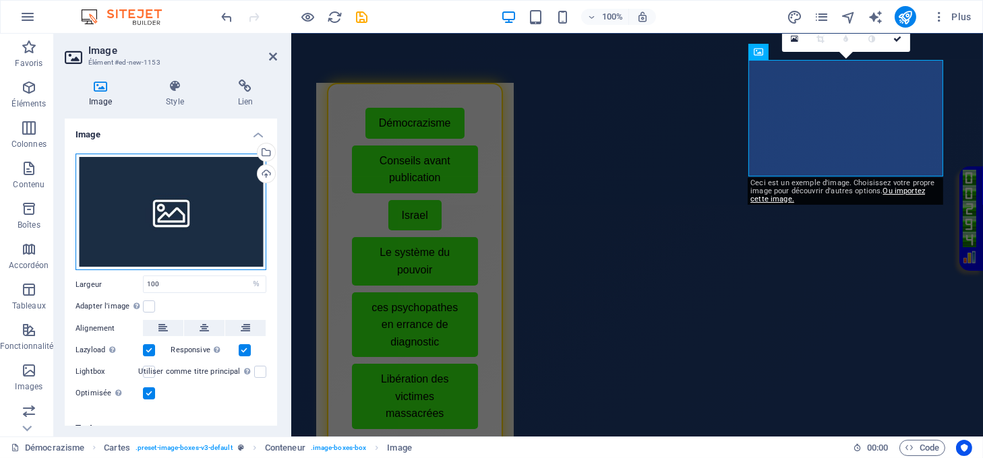
click at [185, 195] on div "Glissez les fichiers ici, cliquez pour choisir les fichiers ou sélectionnez les…" at bounding box center [171, 212] width 191 height 117
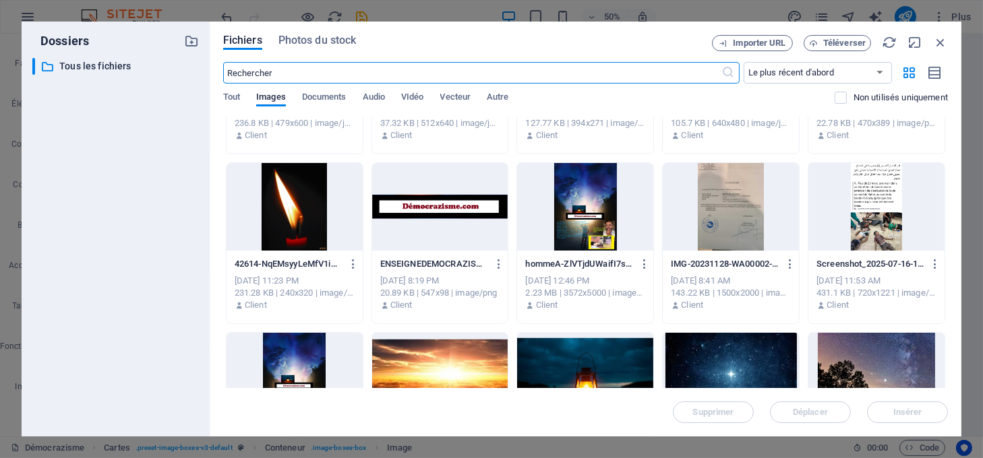
scroll to position [1528, 0]
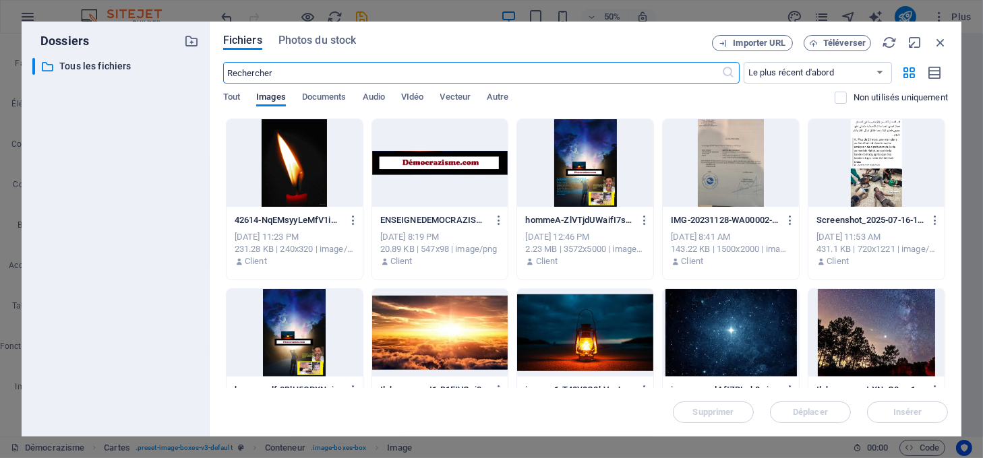
click at [315, 177] on div at bounding box center [295, 163] width 136 height 88
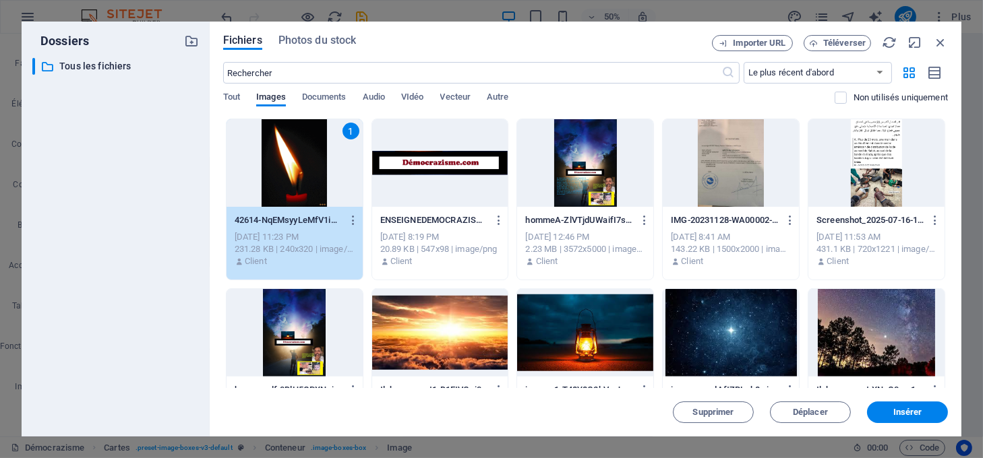
click at [315, 177] on div "1" at bounding box center [295, 163] width 136 height 88
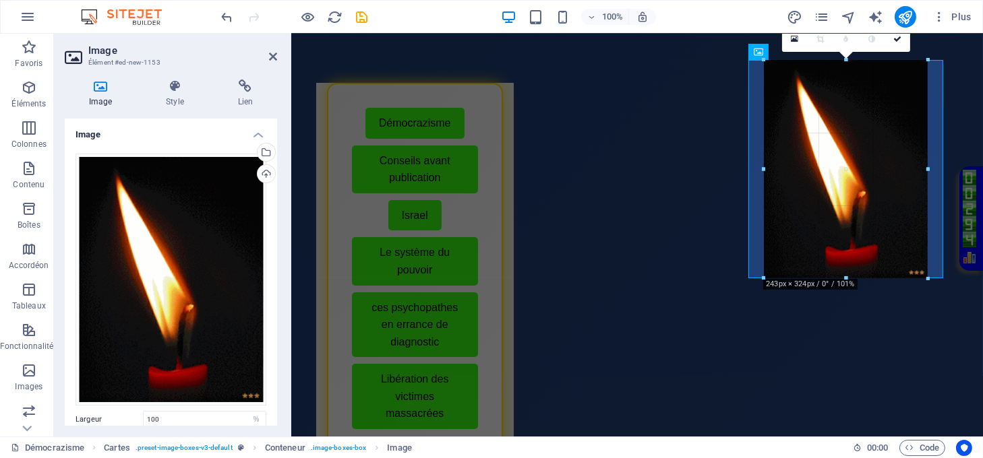
drag, startPoint x: 941, startPoint y: 320, endPoint x: 909, endPoint y: 198, distance: 126.7
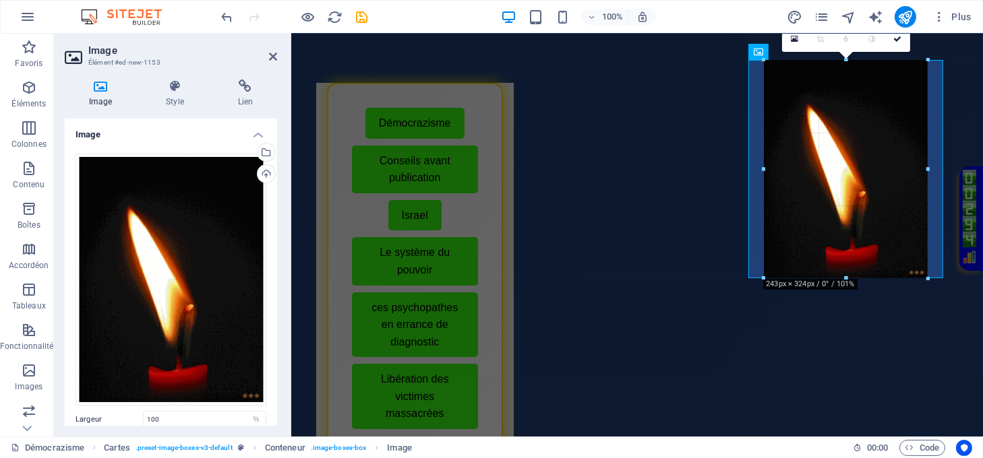
type input "243"
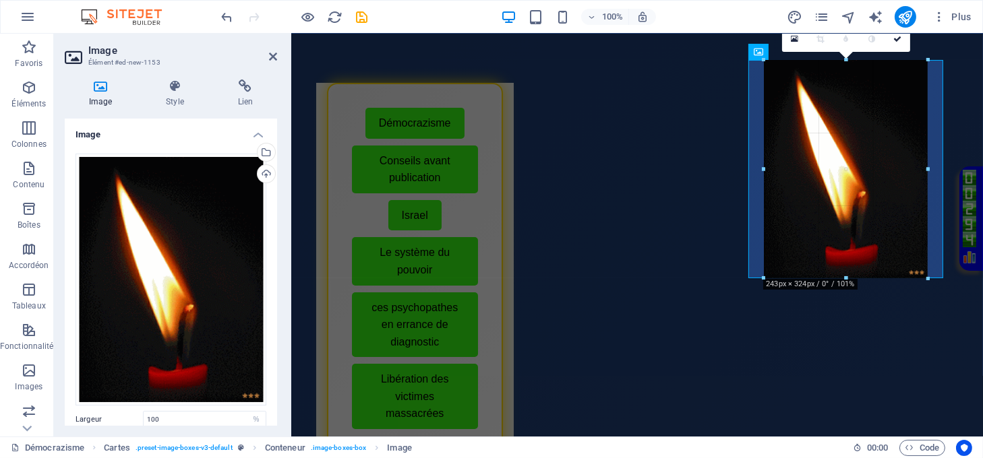
select select "px"
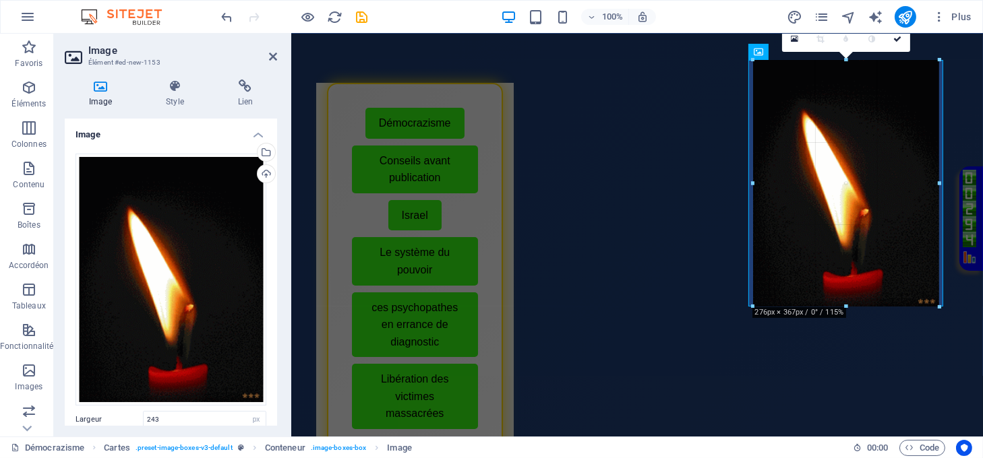
drag, startPoint x: 847, startPoint y: 276, endPoint x: 847, endPoint y: 305, distance: 29.0
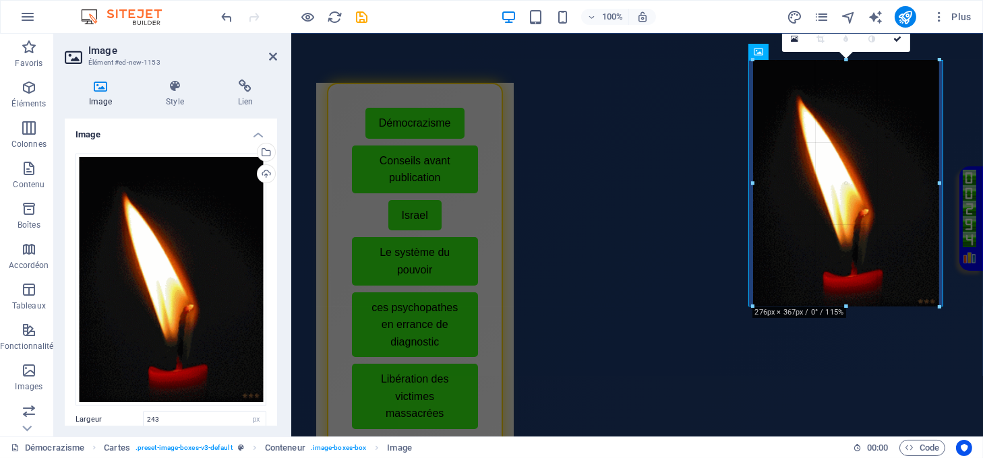
type input "277"
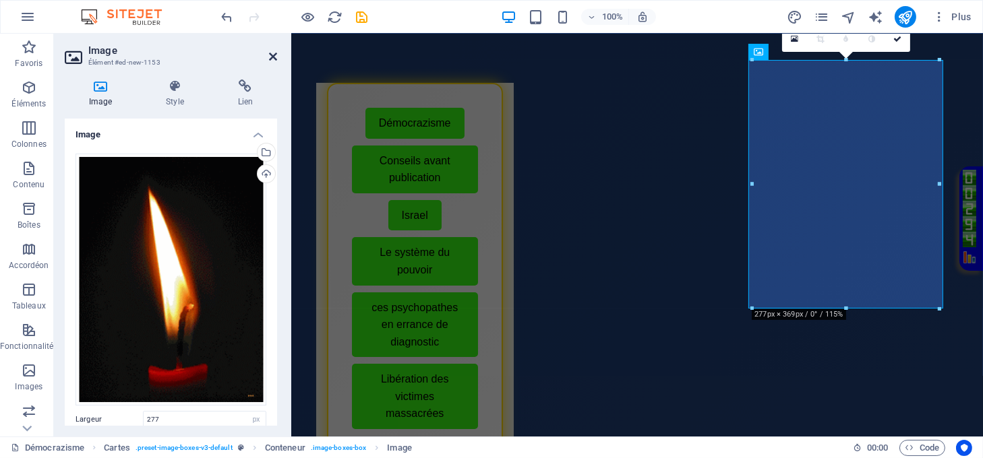
drag, startPoint x: 276, startPoint y: 57, endPoint x: 222, endPoint y: 24, distance: 63.0
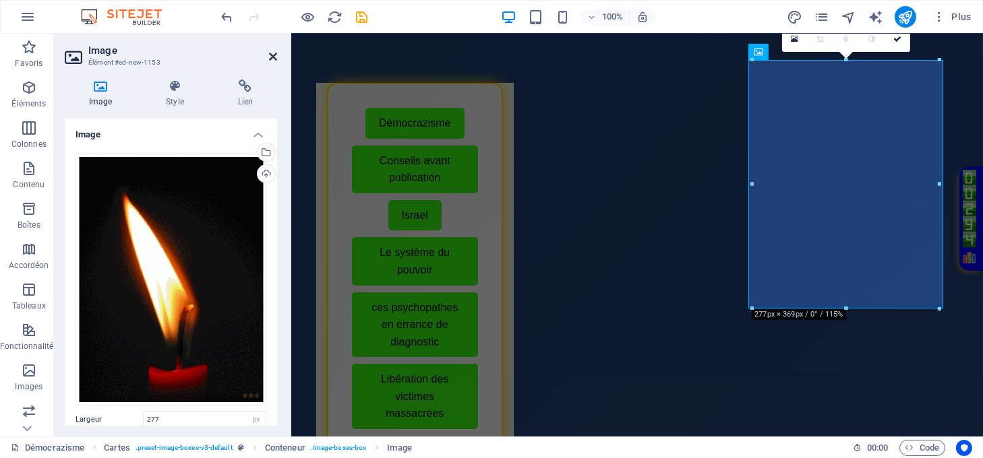
click at [276, 57] on icon at bounding box center [273, 56] width 8 height 11
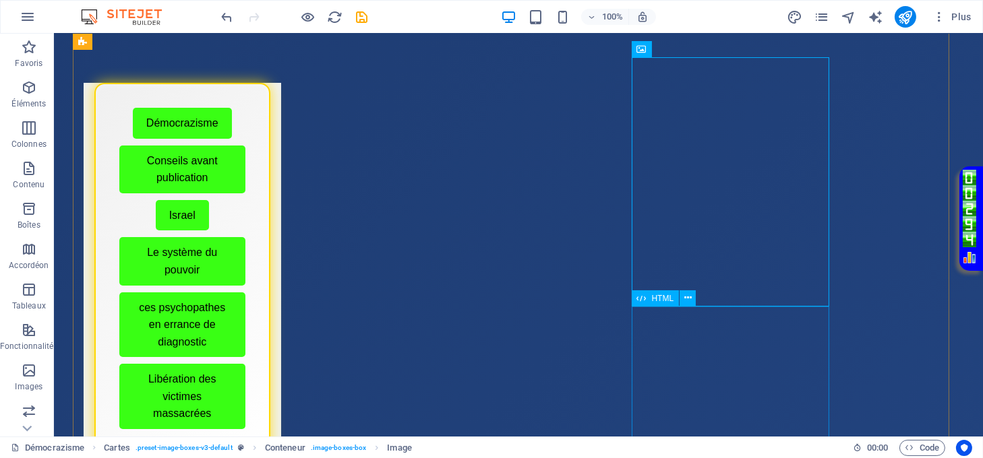
scroll to position [270, 0]
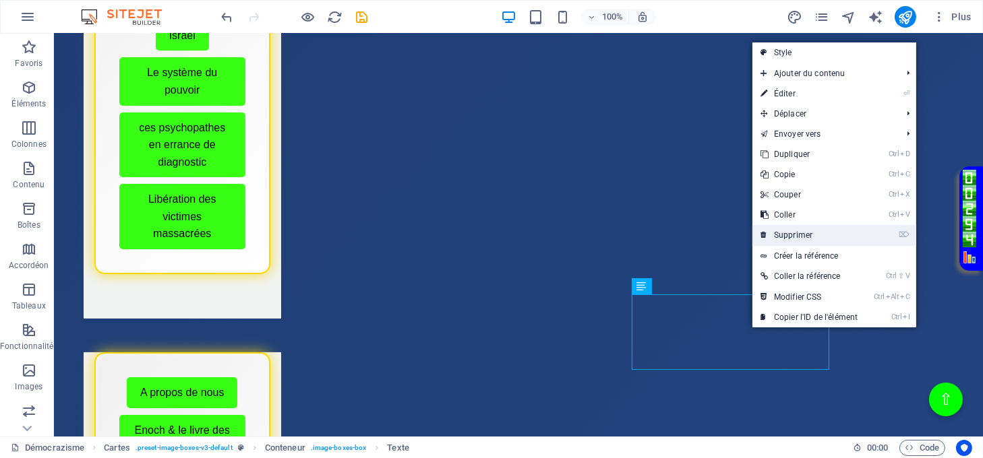
click at [783, 237] on link "⌦ Supprimer" at bounding box center [808, 235] width 113 height 20
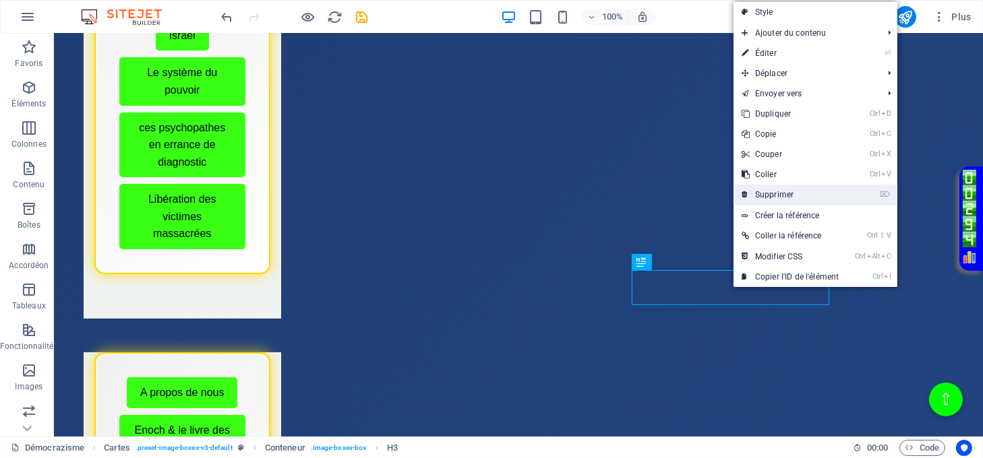
click at [769, 196] on link "⌦ Supprimer" at bounding box center [789, 195] width 113 height 20
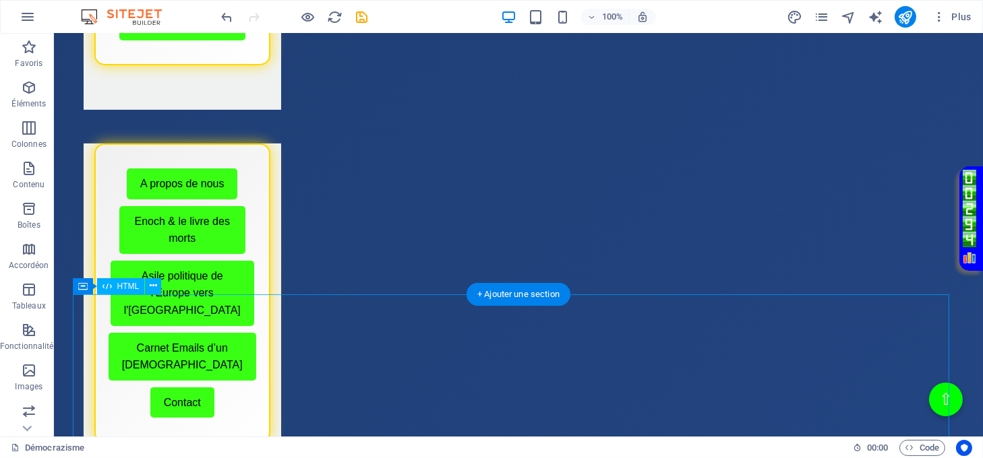
scroll to position [629, 0]
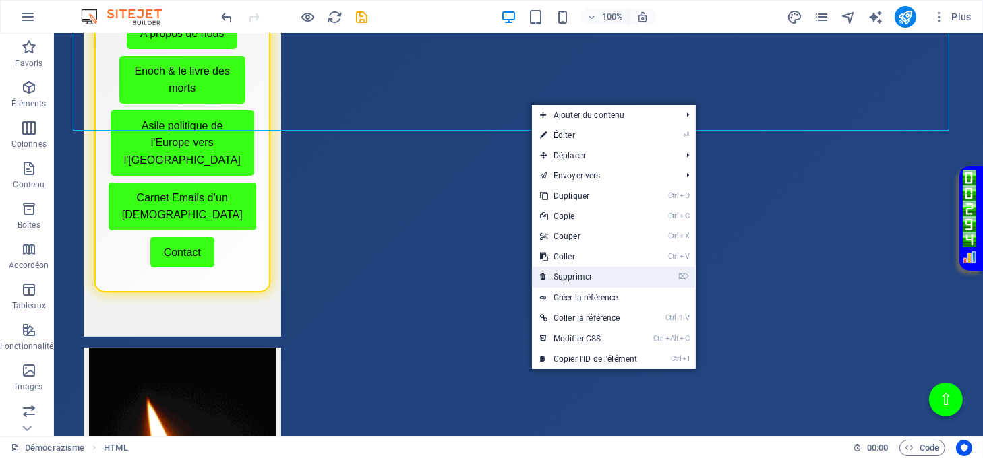
click at [597, 273] on link "⌦ Supprimer" at bounding box center [588, 277] width 113 height 20
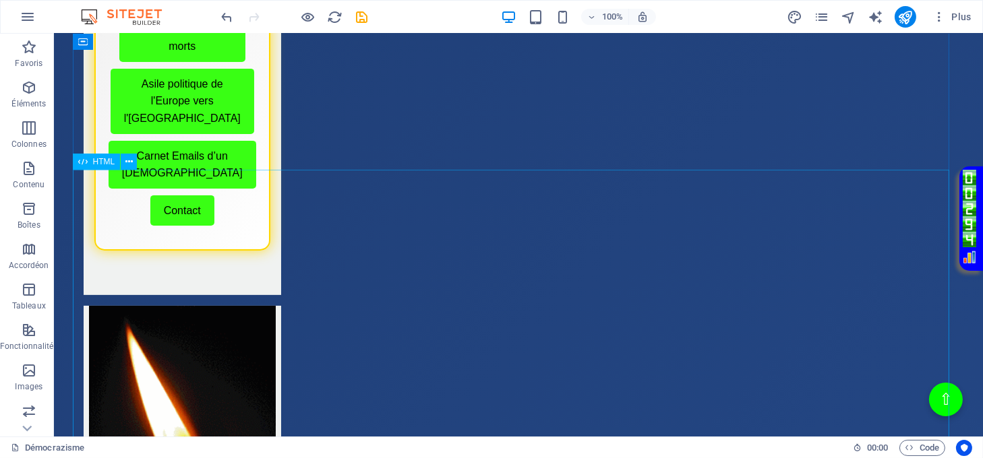
scroll to position [580, 0]
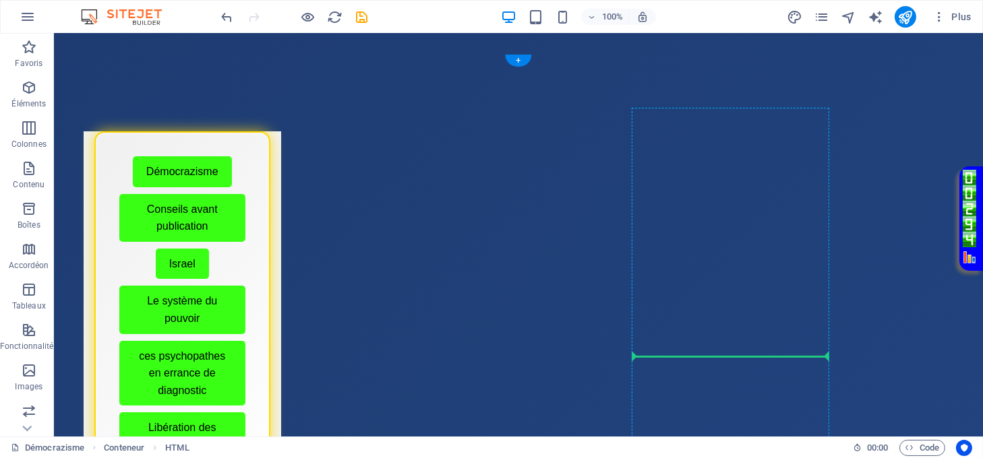
scroll to position [0, 0]
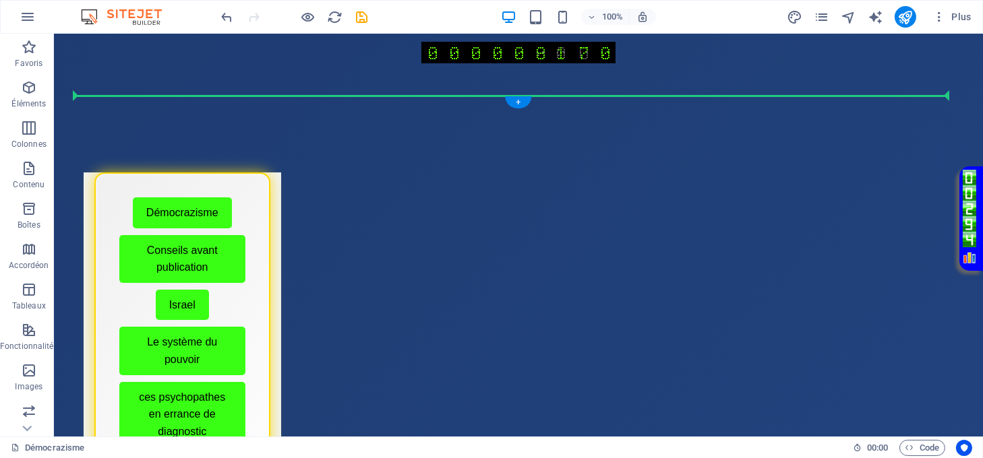
drag, startPoint x: 764, startPoint y: 286, endPoint x: 768, endPoint y: 119, distance: 167.2
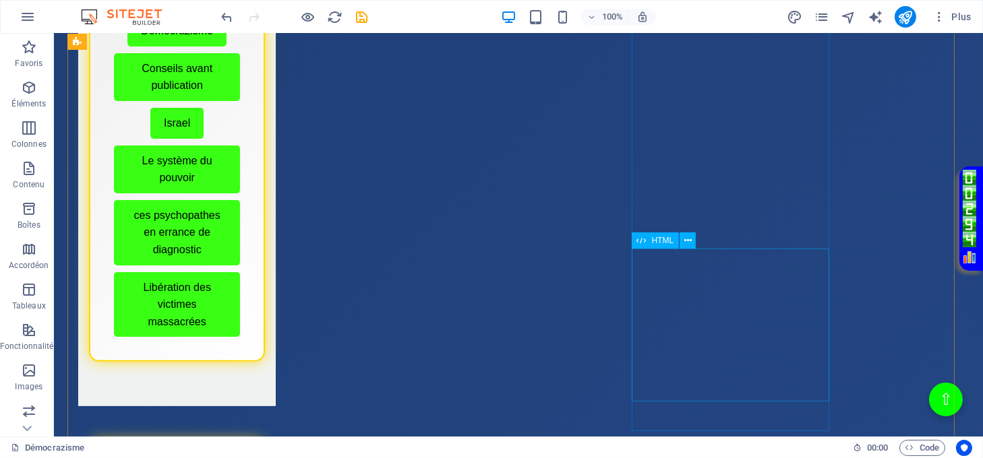
scroll to position [629, 0]
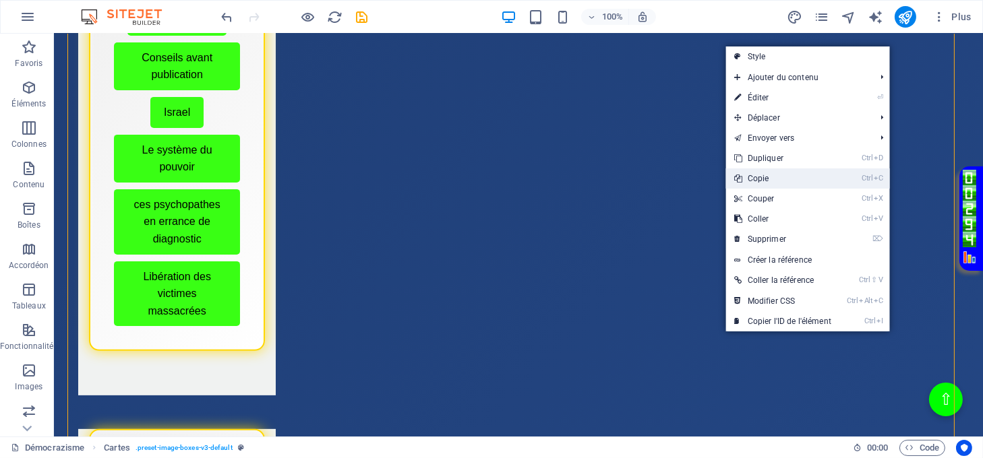
click at [786, 179] on link "Ctrl C Copie" at bounding box center [782, 179] width 113 height 20
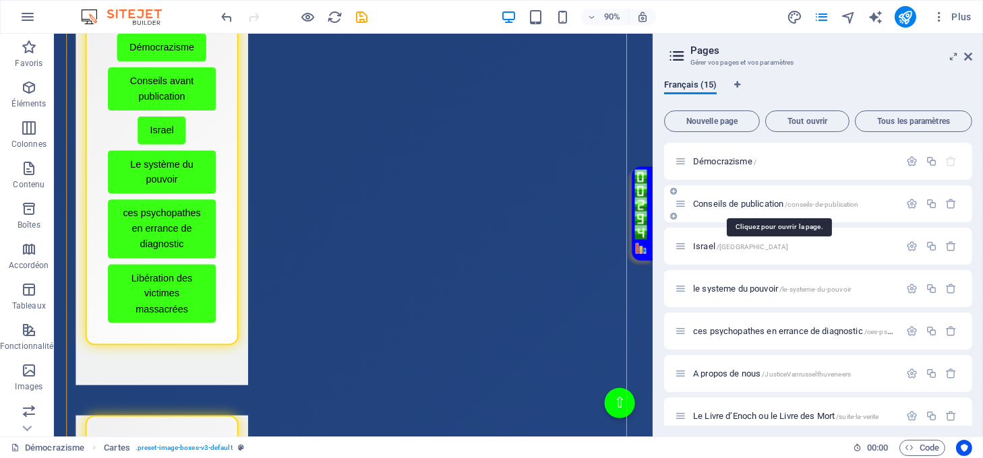
click at [735, 203] on span "Conseils de publication /conseils-de-publication" at bounding box center [776, 204] width 166 height 10
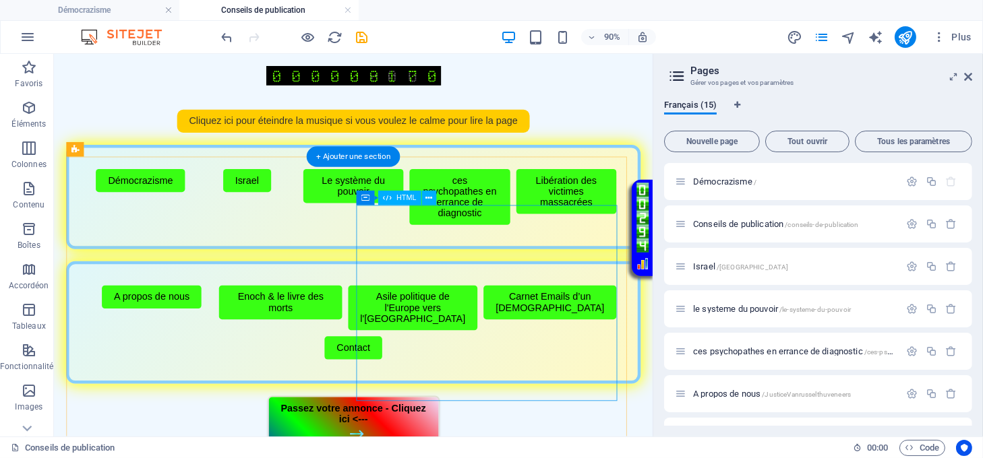
scroll to position [0, 0]
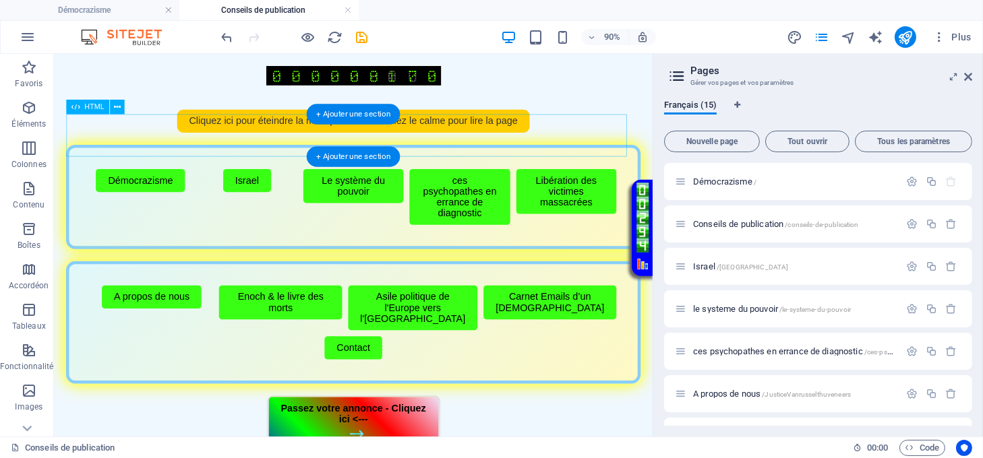
click at [465, 142] on div "Musique automatique à l'ouverture Cliquez ici pour éteindre la musique si vous …" at bounding box center [386, 129] width 638 height 26
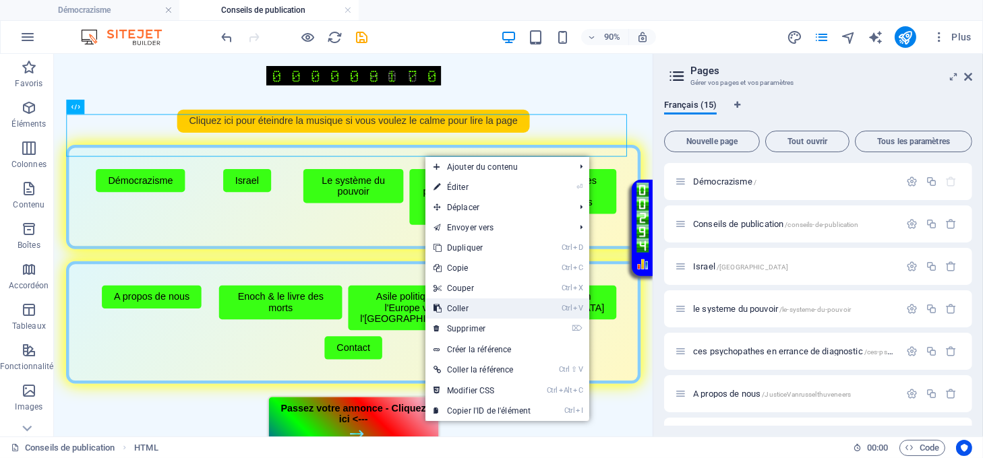
click at [466, 306] on link "Ctrl V Coller" at bounding box center [481, 309] width 113 height 20
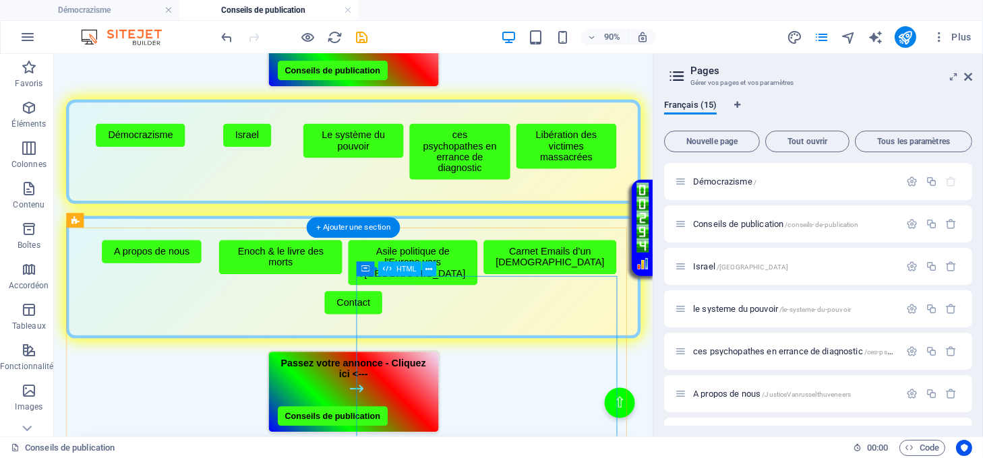
scroll to position [719, 0]
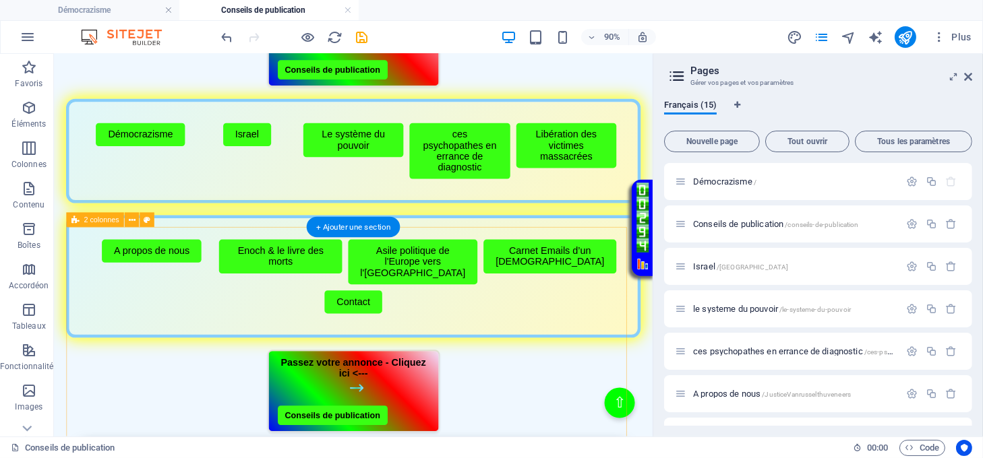
click at [533, 280] on div "Menu de boutons avec cadre scintillant Démocrazisme Israel Le système du pouvoi…" at bounding box center [386, 237] width 638 height 266
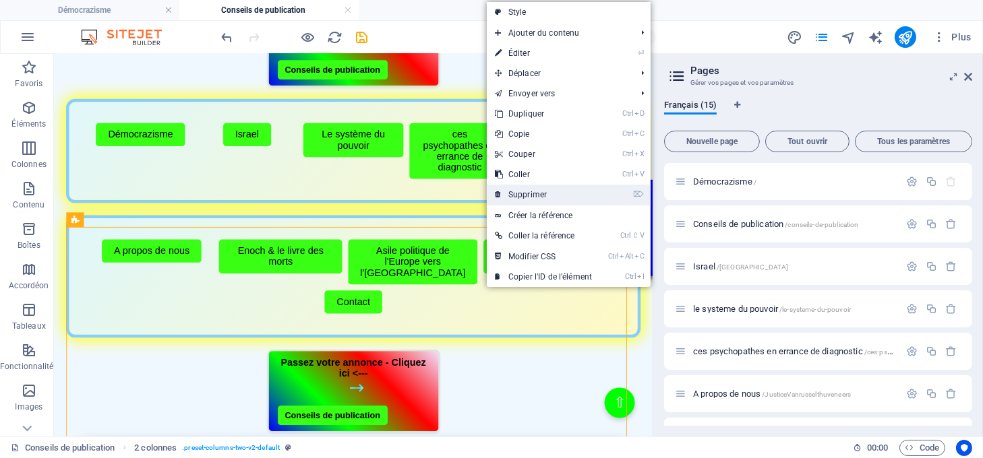
click at [509, 191] on link "⌦ Supprimer" at bounding box center [543, 195] width 113 height 20
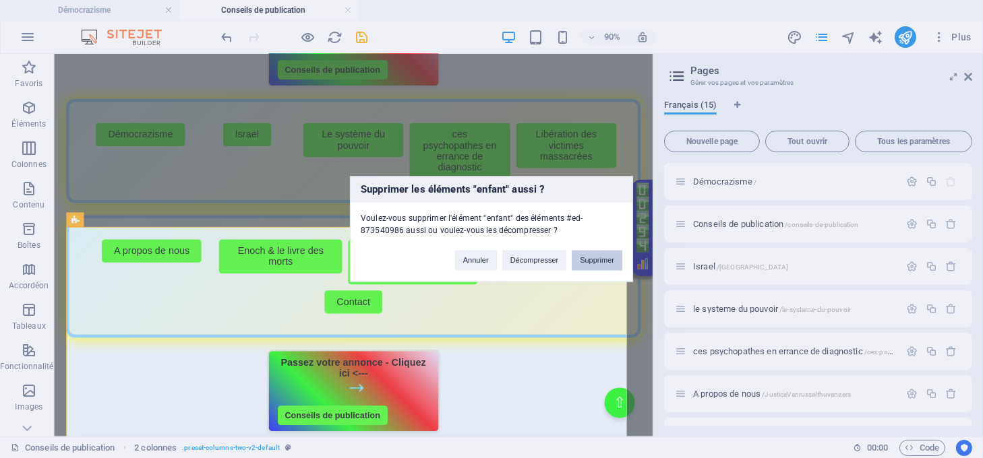
click at [588, 266] on button "Supprimer" at bounding box center [597, 261] width 51 height 20
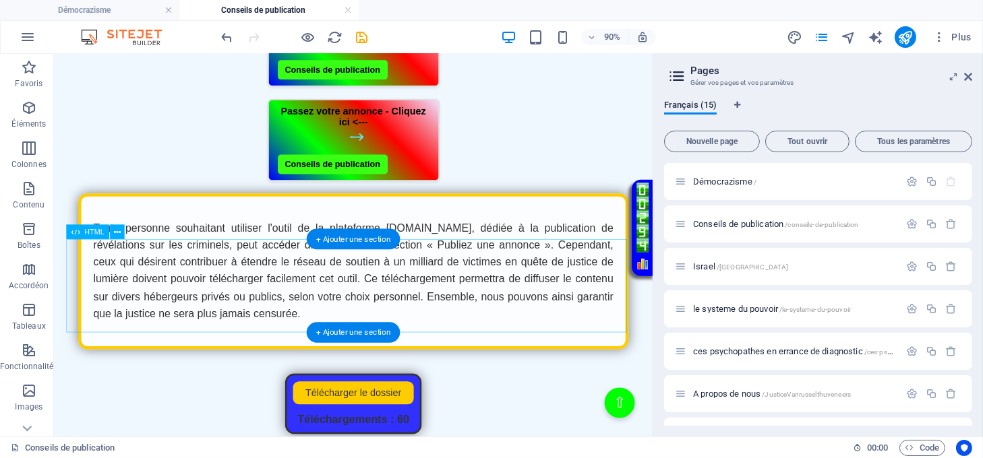
click at [557, 196] on div "Passez votre annonce - Cliquez ici <--- Conseils de publication" at bounding box center [386, 150] width 638 height 92
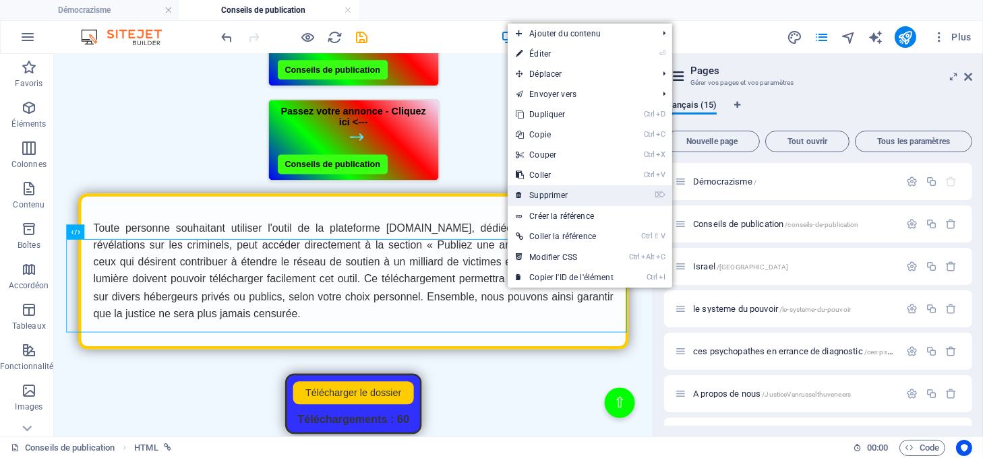
drag, startPoint x: 551, startPoint y: 196, endPoint x: 554, endPoint y: 160, distance: 35.8
click at [551, 195] on link "⌦ Supprimer" at bounding box center [564, 195] width 113 height 20
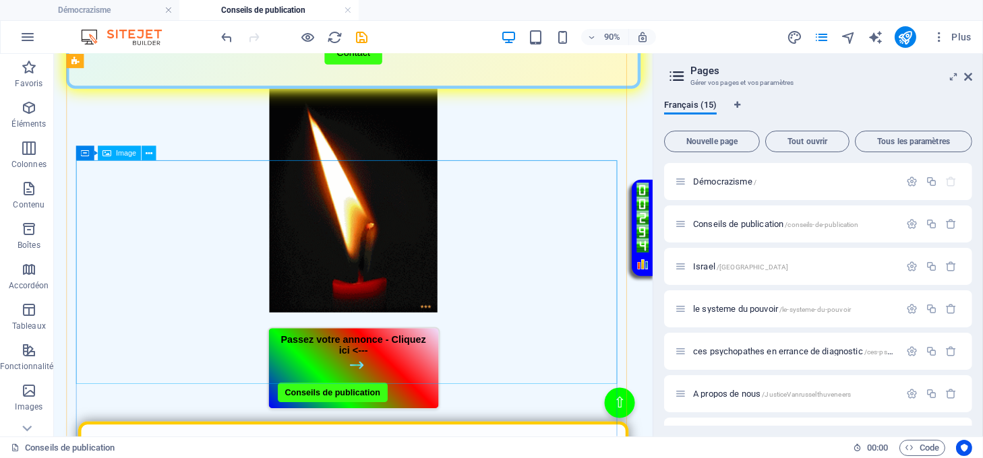
scroll to position [359, 0]
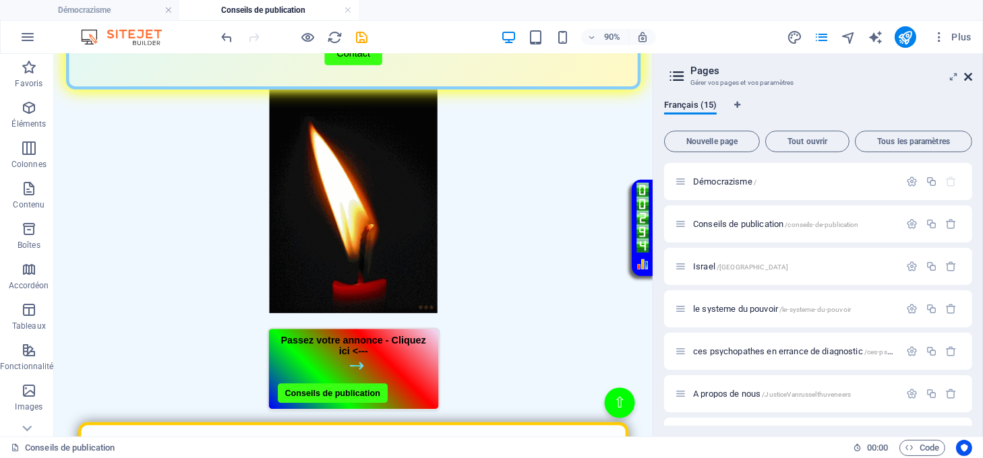
drag, startPoint x: 965, startPoint y: 74, endPoint x: 911, endPoint y: 20, distance: 76.7
click at [965, 74] on icon at bounding box center [968, 76] width 8 height 11
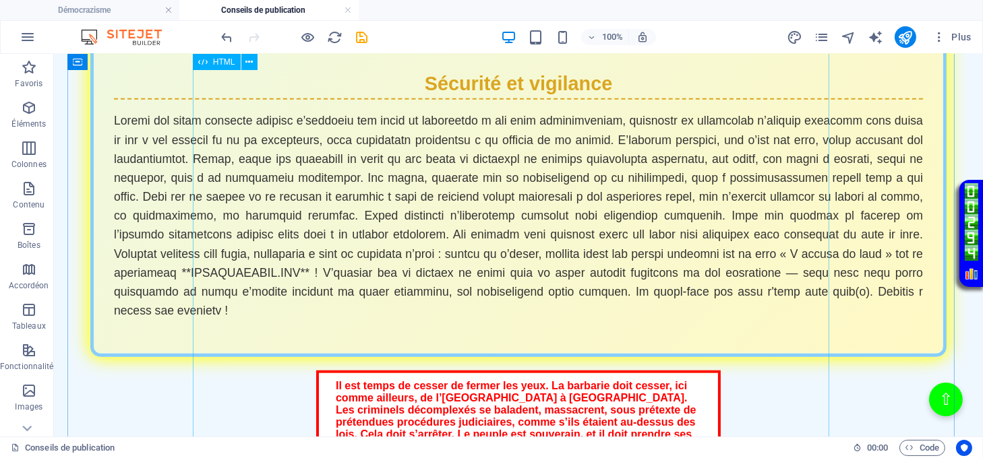
scroll to position [2157, 0]
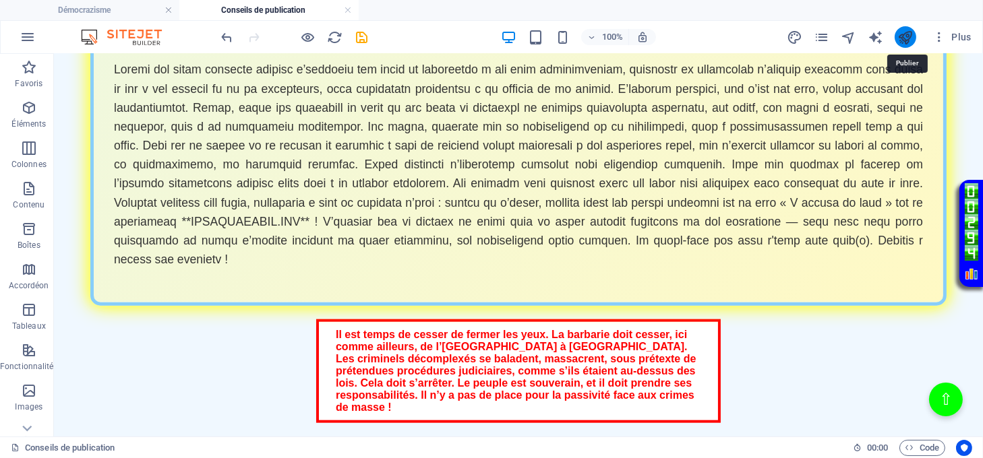
click at [899, 43] on icon "publish" at bounding box center [905, 38] width 16 height 16
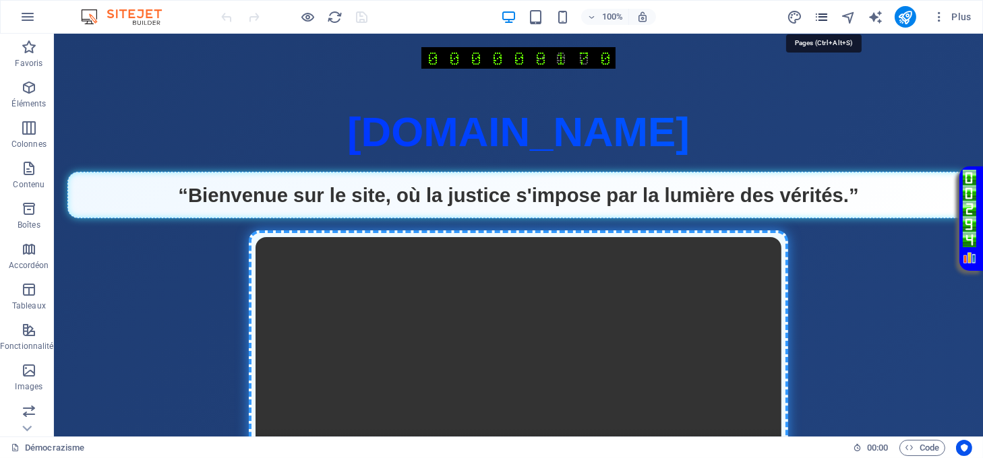
click at [0, 0] on icon "pages" at bounding box center [0, 0] width 0 height 0
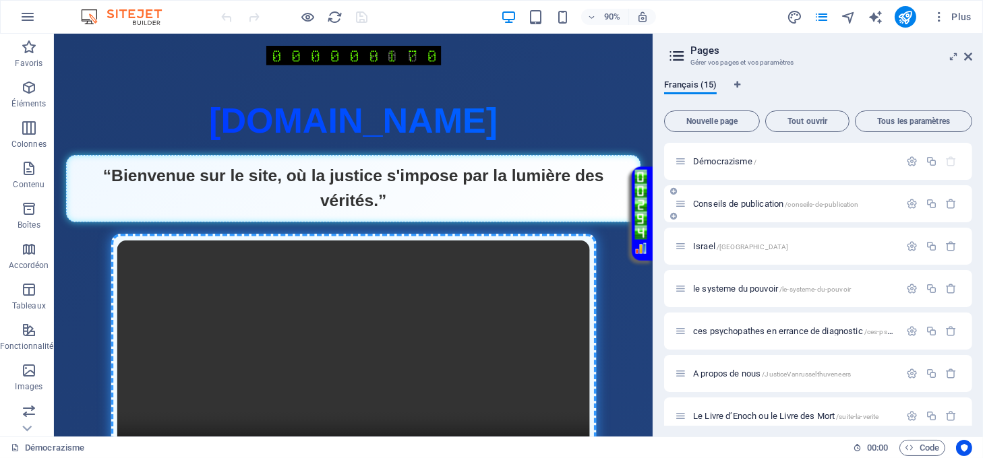
click at [725, 204] on span "Conseils de publication /conseils-de-publication" at bounding box center [776, 204] width 166 height 10
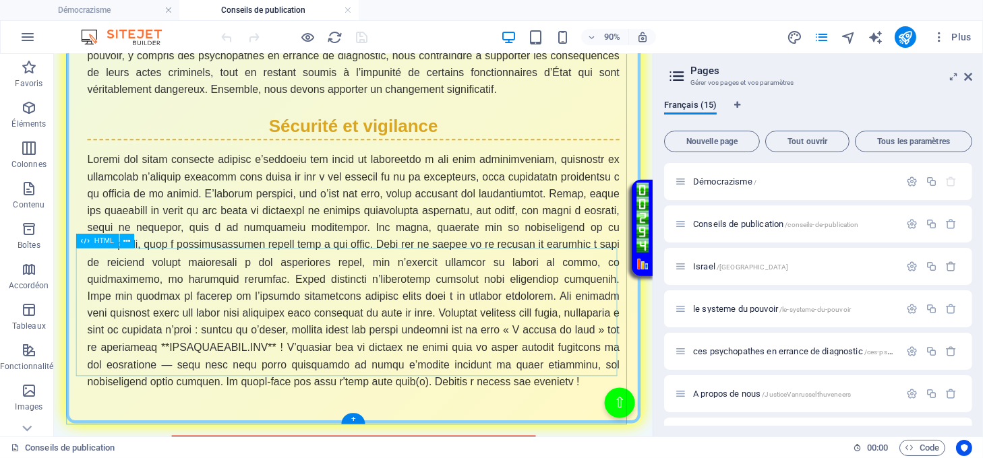
scroll to position [2442, 0]
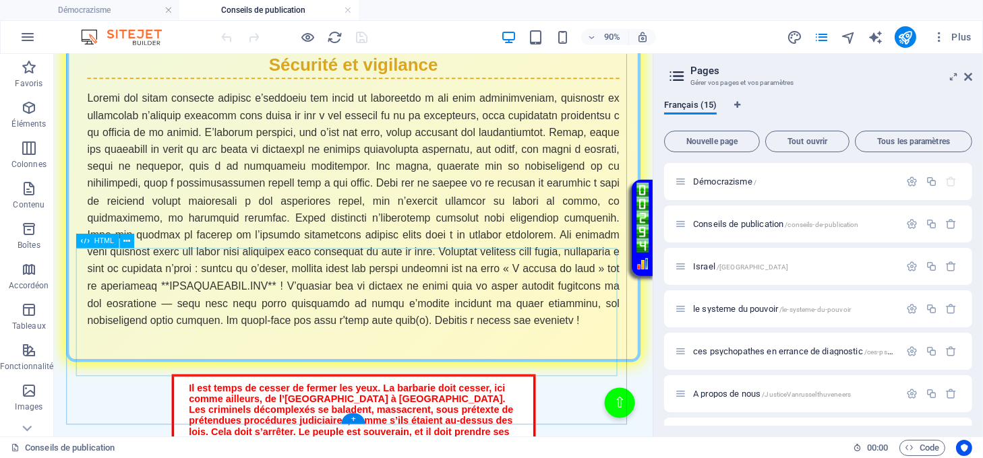
click at [497, 411] on div "Il est temps de cesser de fermer les yeux. La barbarie doit cesser, ici comme a…" at bounding box center [386, 463] width 638 height 104
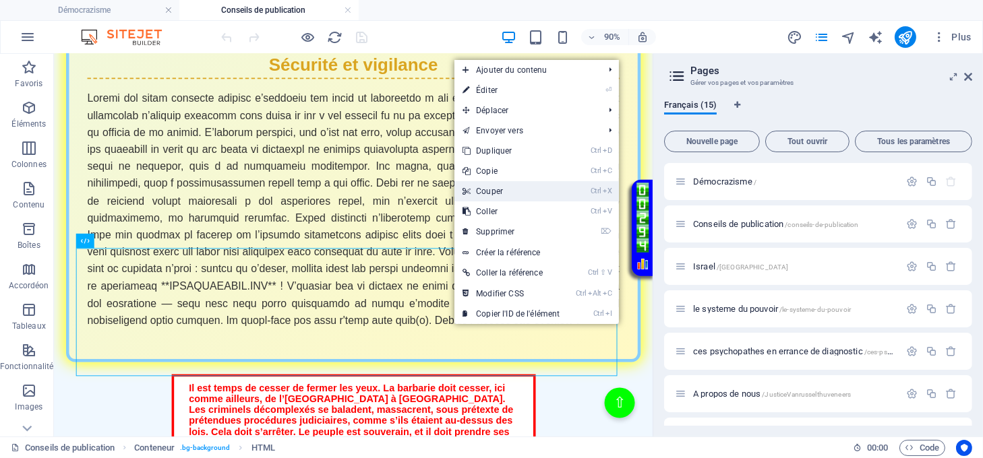
drag, startPoint x: 489, startPoint y: 189, endPoint x: 485, endPoint y: 150, distance: 39.4
click at [490, 189] on link "Ctrl X Couper" at bounding box center [510, 191] width 113 height 20
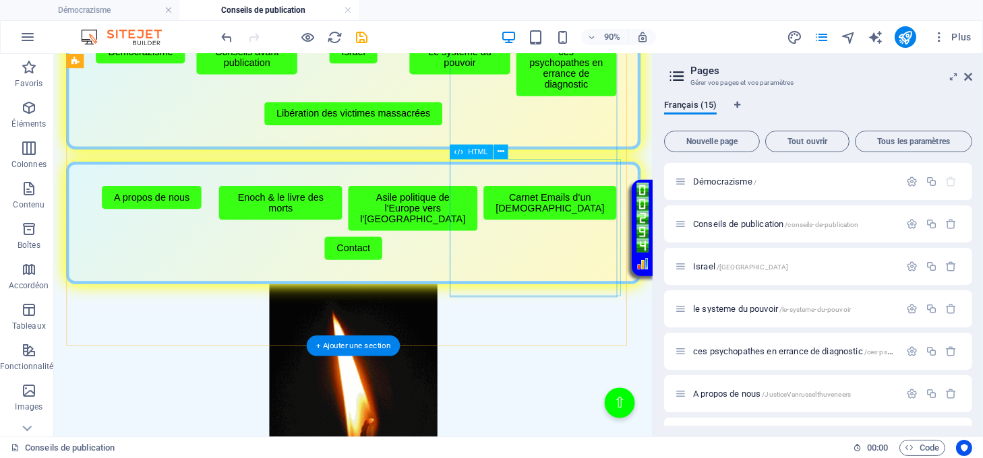
scroll to position [502, 0]
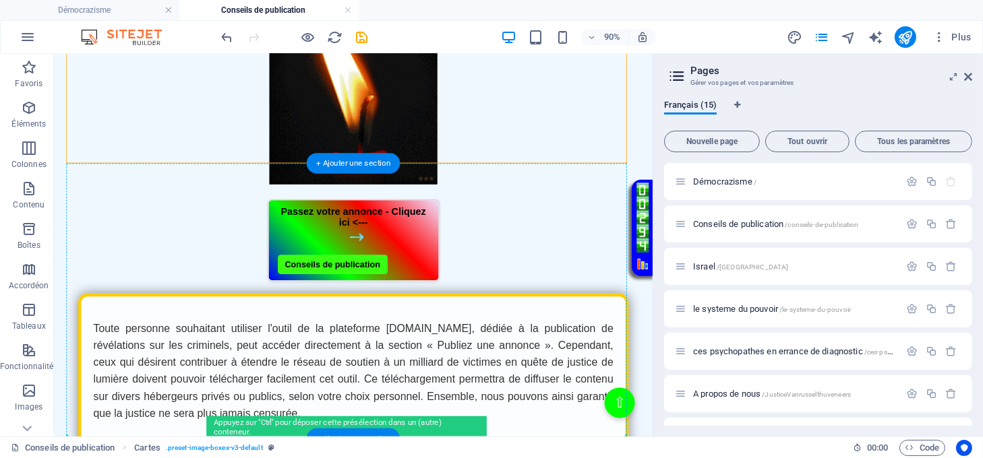
drag, startPoint x: 549, startPoint y: 95, endPoint x: 355, endPoint y: 355, distance: 324.1
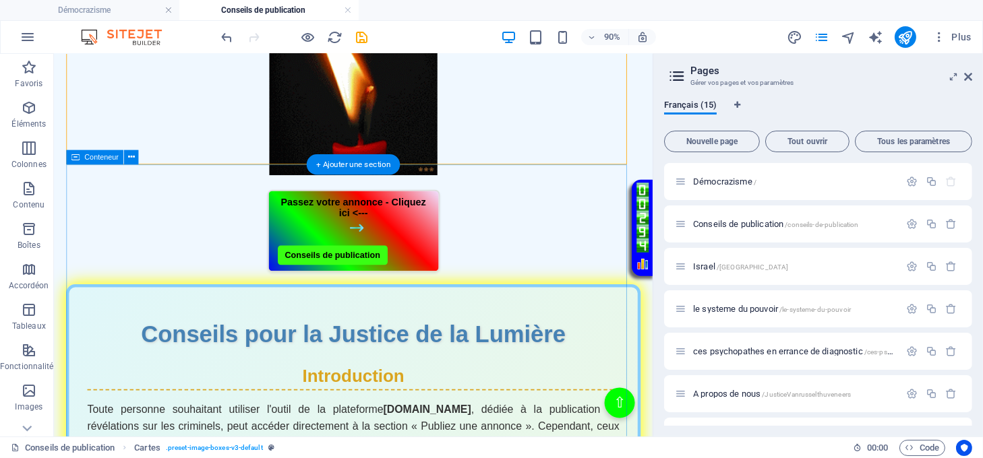
scroll to position [809, 0]
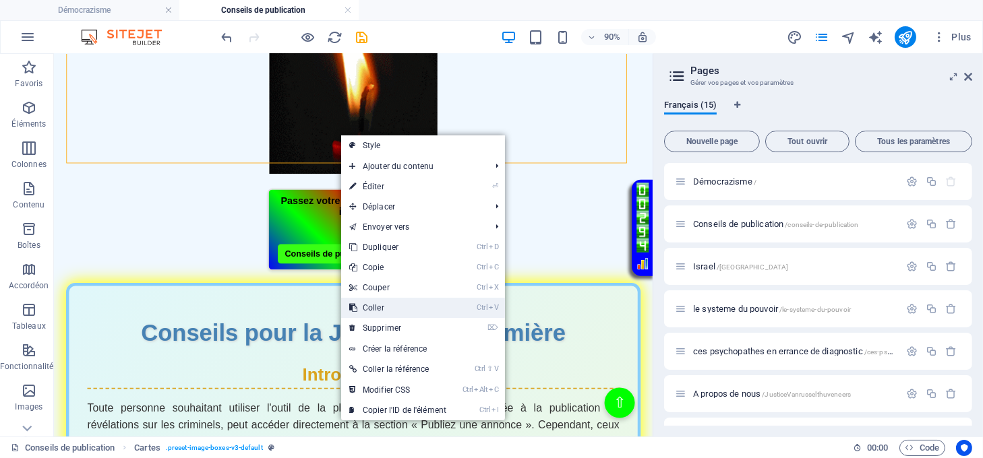
click at [380, 306] on link "Ctrl V Coller" at bounding box center [397, 308] width 113 height 20
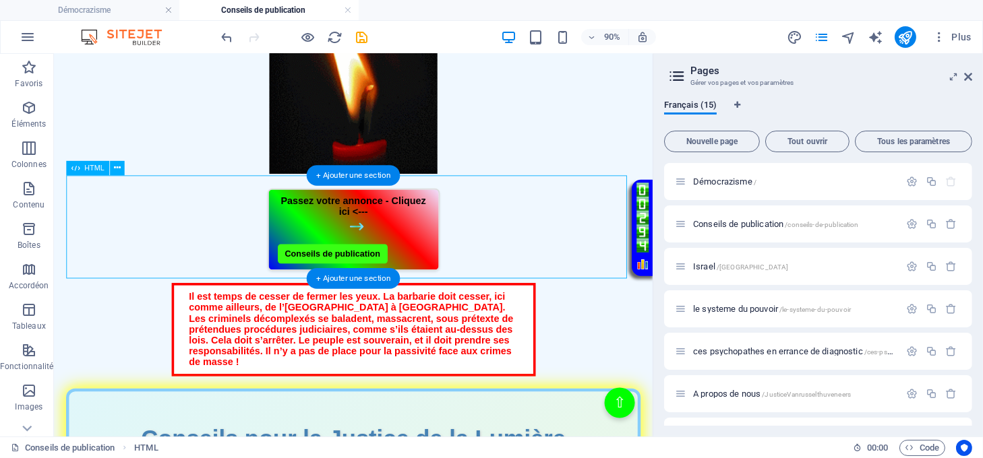
click at [615, 309] on div "Il est temps de cesser de fermer les yeux. La barbarie doit cesser, ici comme a…" at bounding box center [386, 361] width 638 height 104
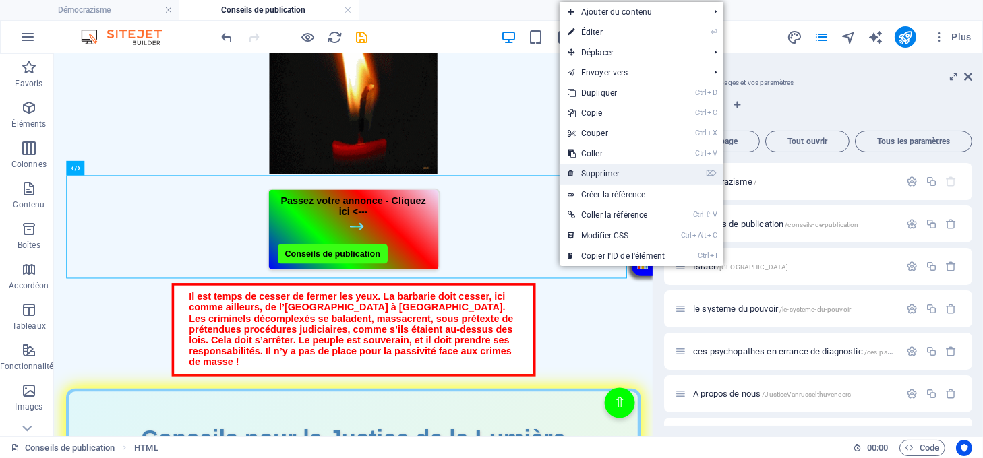
drag, startPoint x: 572, startPoint y: 175, endPoint x: 595, endPoint y: 125, distance: 54.6
click at [572, 175] on icon at bounding box center [571, 174] width 7 height 20
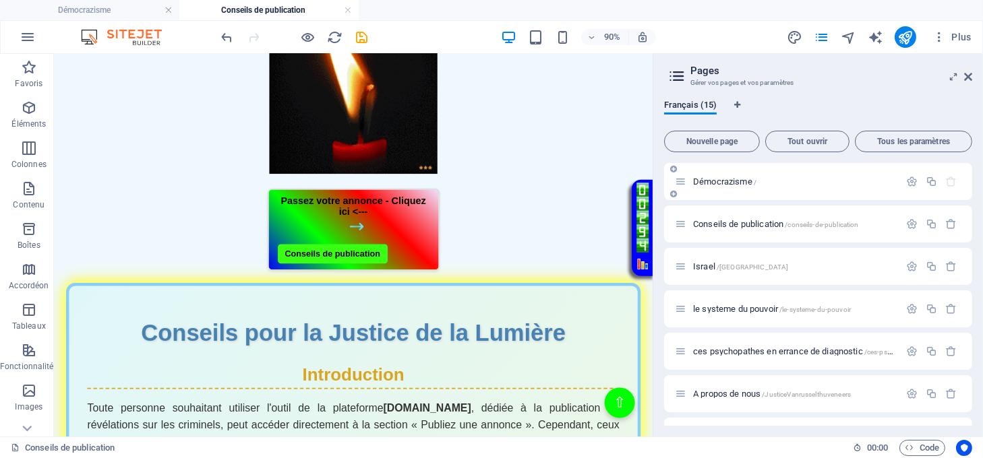
click at [700, 185] on span "Démocrazisme /" at bounding box center [724, 182] width 63 height 10
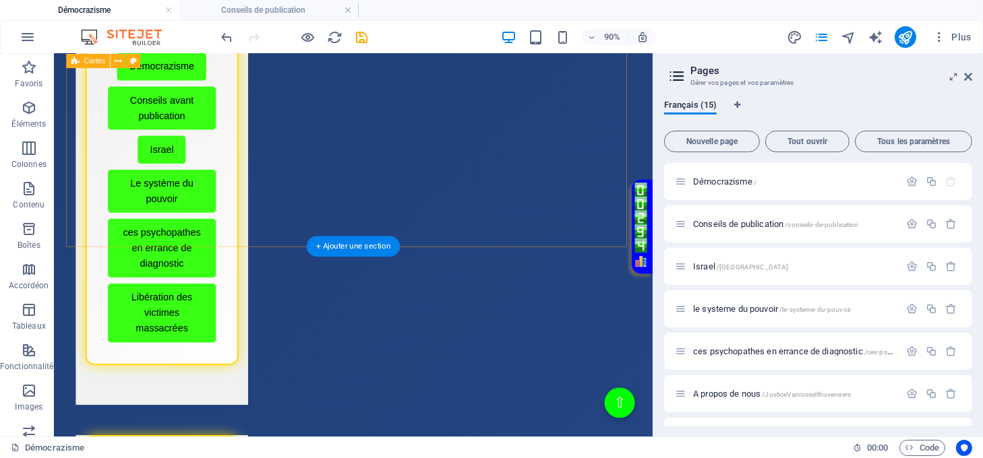
scroll to position [899, 0]
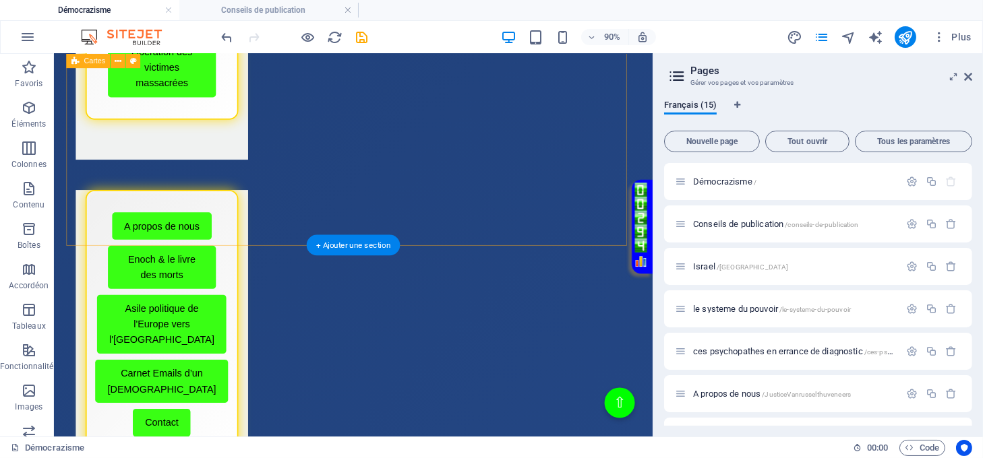
click at [374, 237] on div "Menu de boutons avec cadre scintillant Démocrazisme Conseils avant publication …" at bounding box center [386, 347] width 638 height 1338
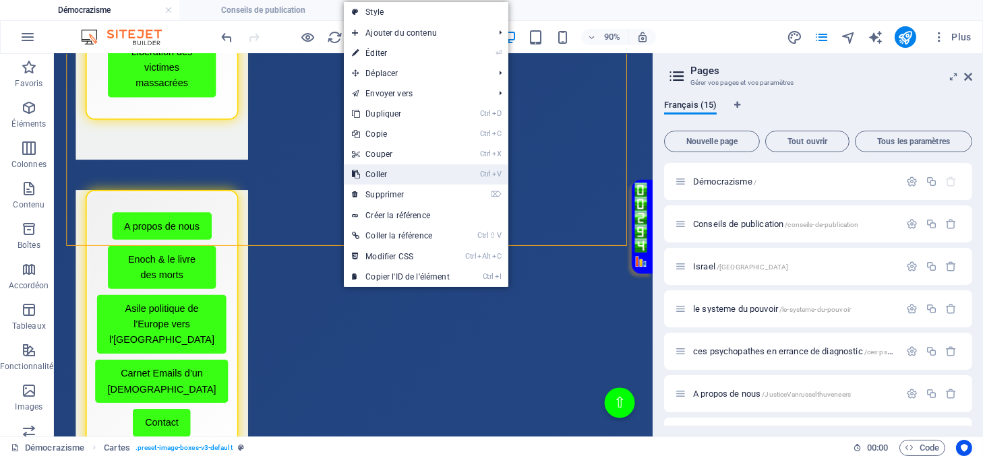
click at [382, 173] on link "Ctrl V Coller" at bounding box center [400, 174] width 113 height 20
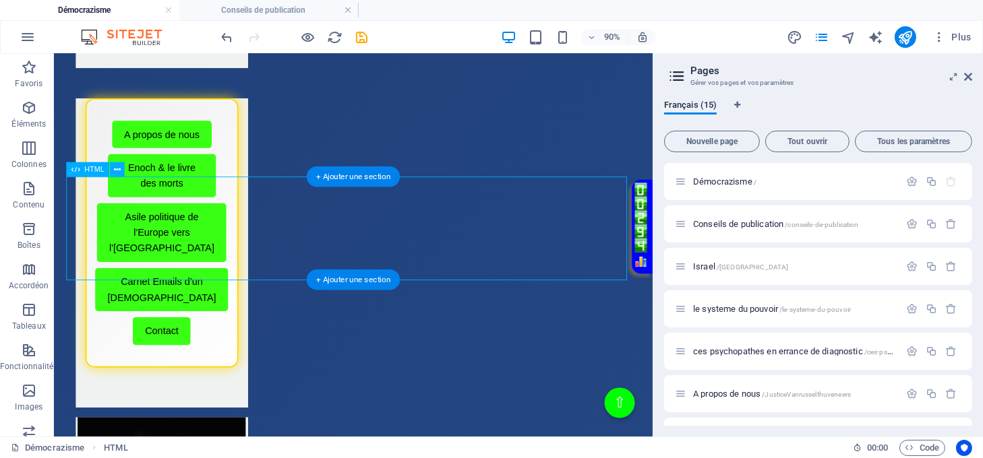
scroll to position [988, 0]
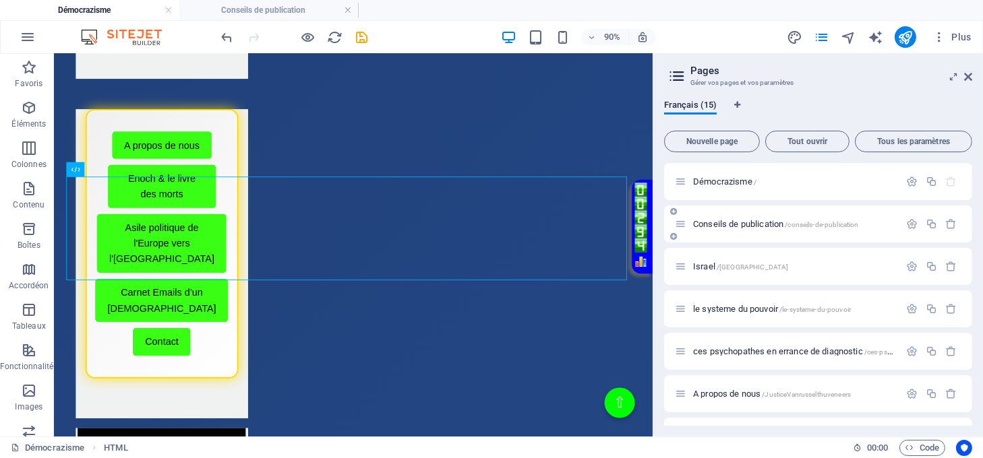
click at [726, 224] on span "Conseils de publication /conseils-de-publication" at bounding box center [776, 224] width 166 height 10
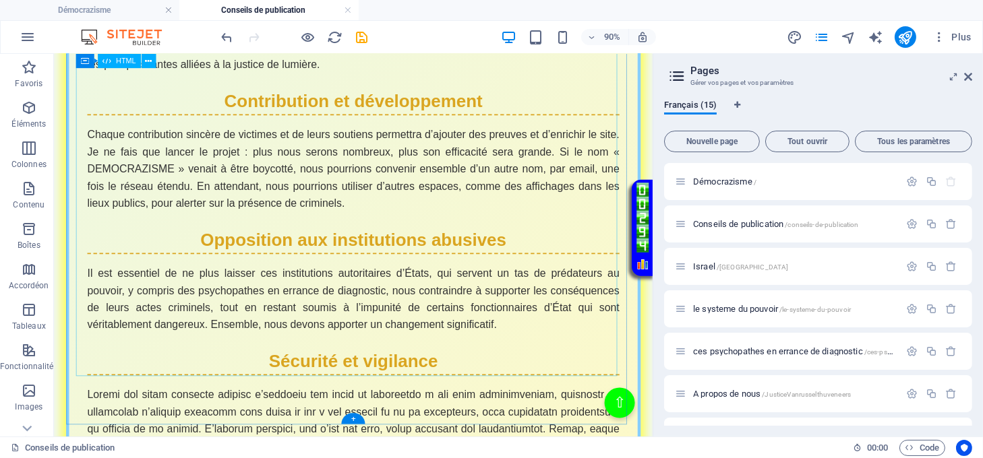
scroll to position [2300, 0]
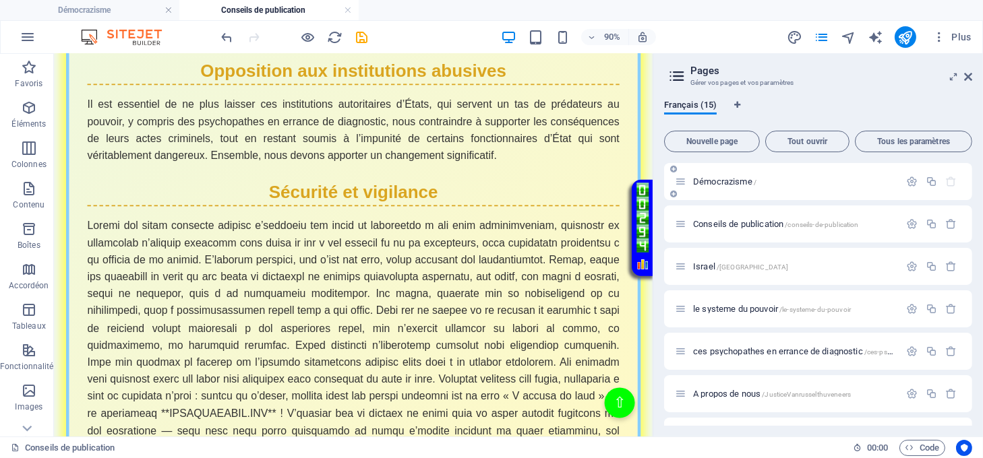
click at [706, 185] on span "Démocrazisme /" at bounding box center [724, 182] width 63 height 10
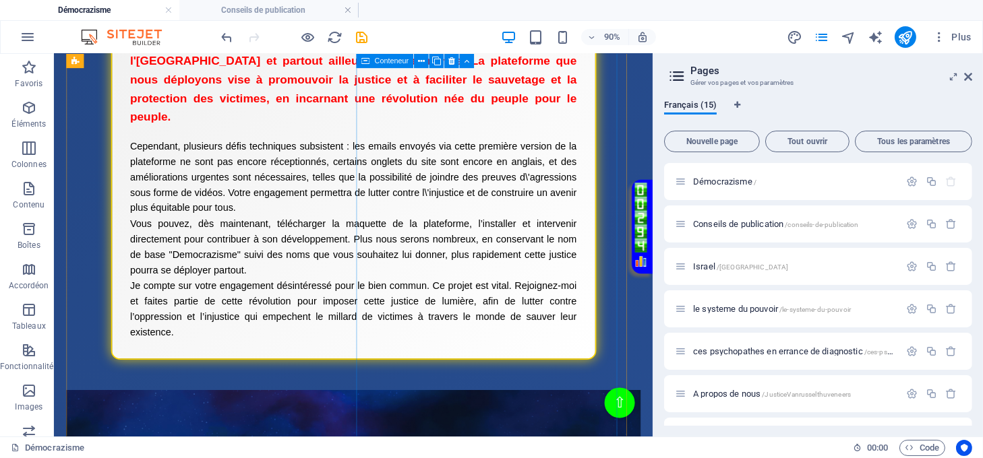
scroll to position [2587, 0]
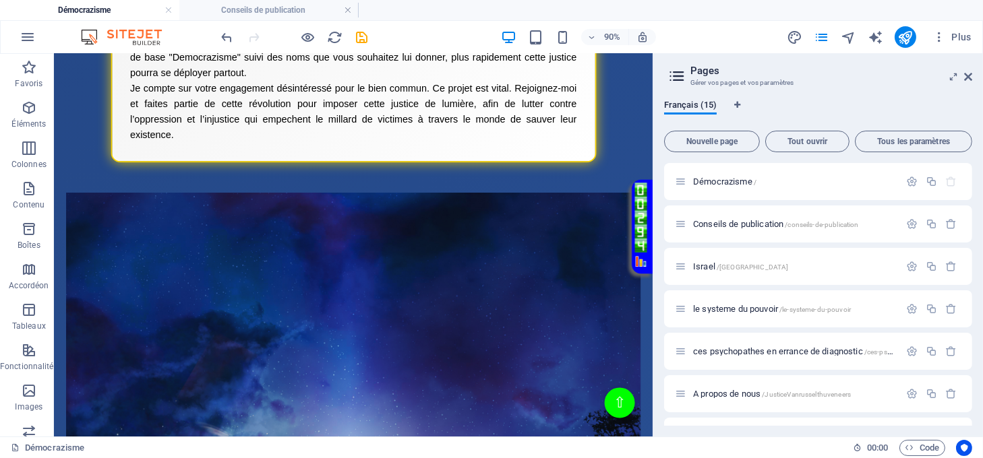
drag, startPoint x: 488, startPoint y: 397, endPoint x: 380, endPoint y: 304, distance: 142.9
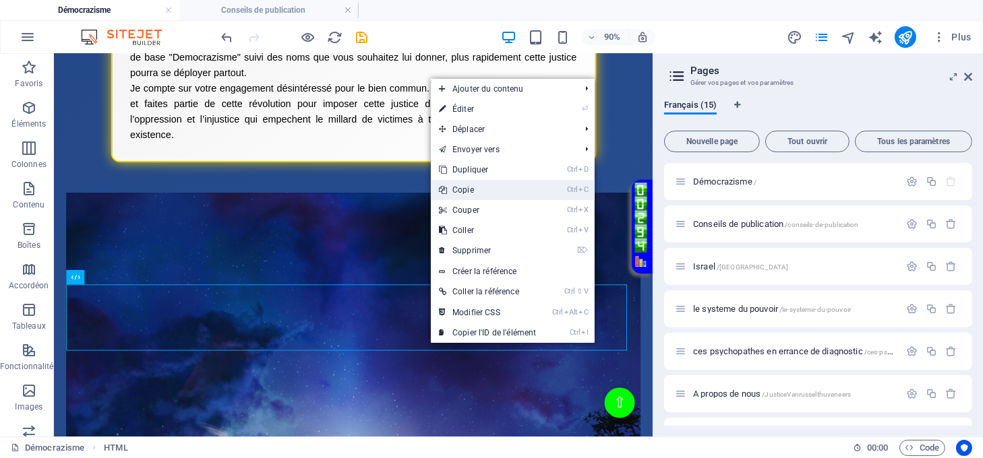
click at [462, 192] on link "Ctrl C Copie" at bounding box center [487, 190] width 113 height 20
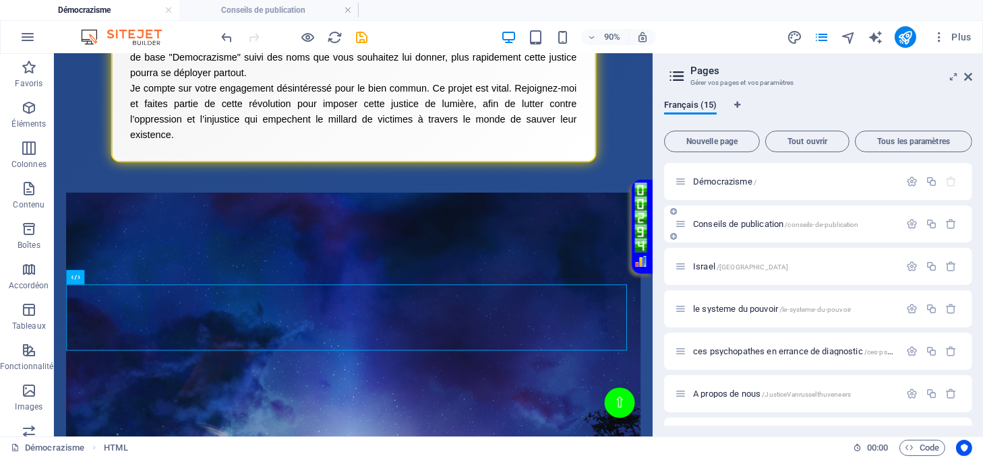
click at [714, 224] on span "Conseils de publication /conseils-de-publication" at bounding box center [776, 224] width 166 height 10
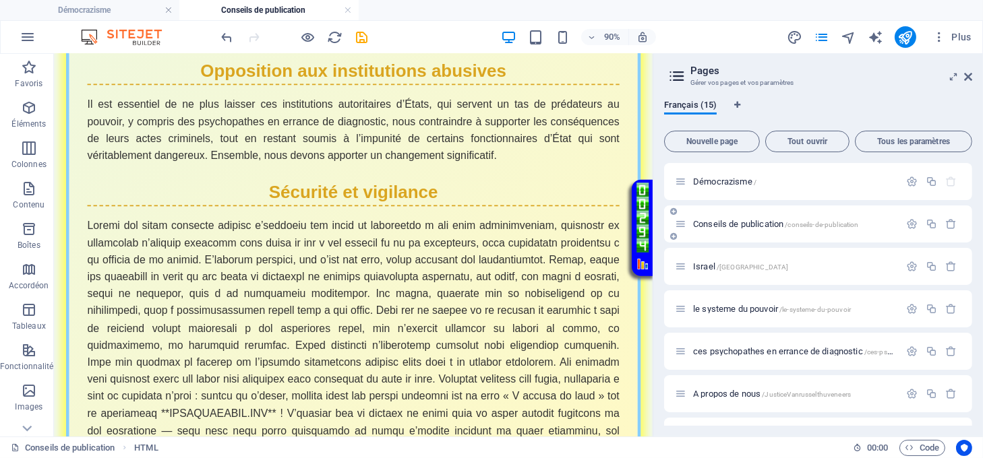
scroll to position [0, 0]
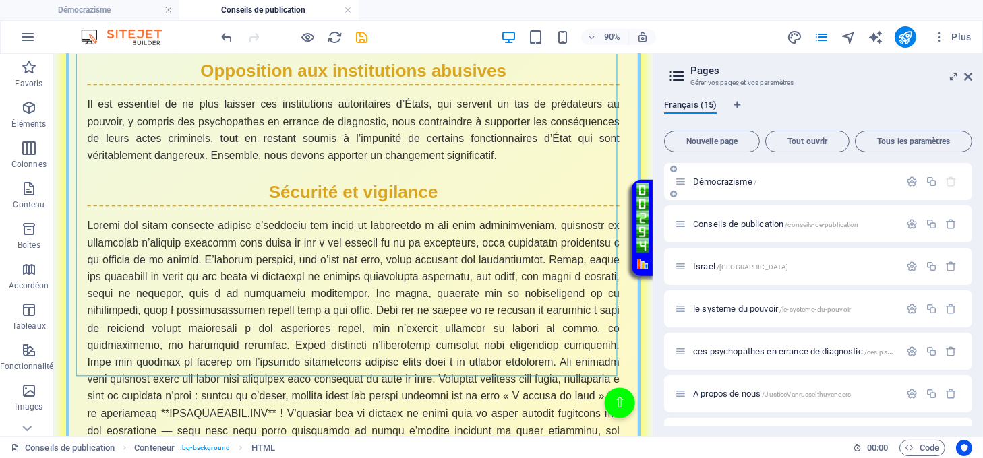
click at [707, 182] on span "Démocrazisme /" at bounding box center [724, 182] width 63 height 10
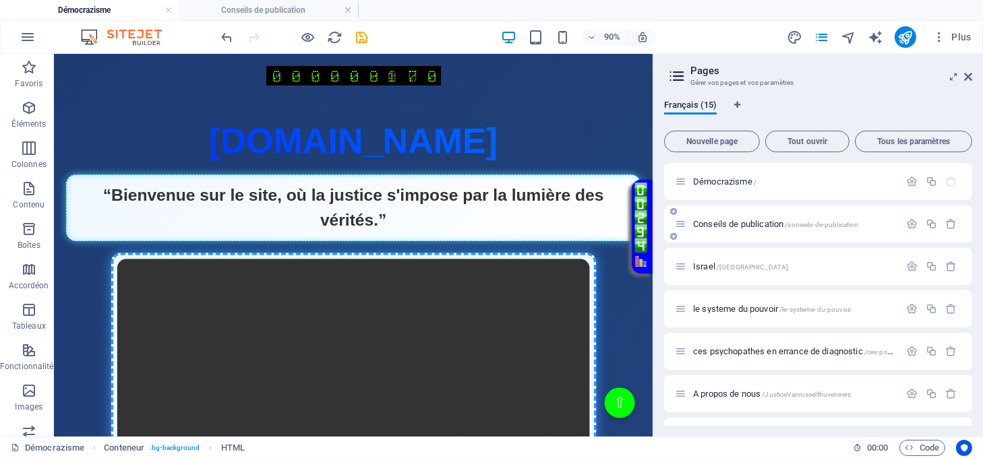
scroll to position [2587, 0]
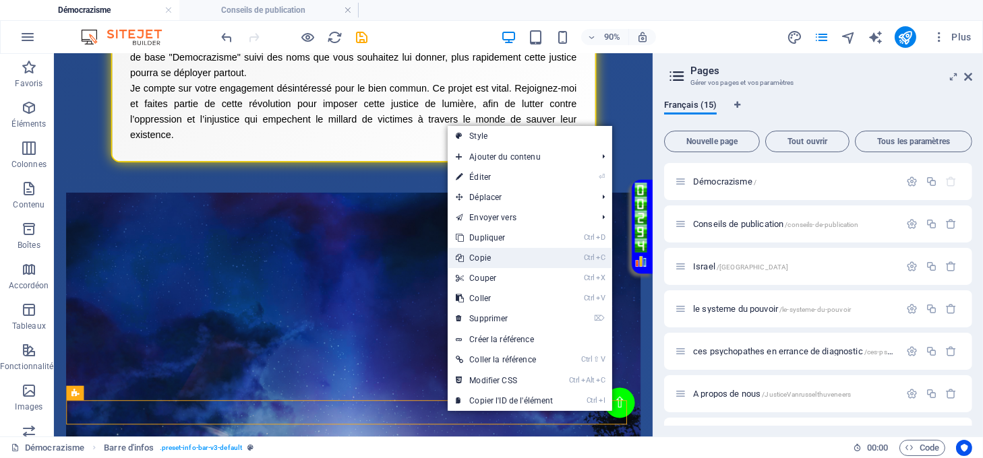
drag, startPoint x: 483, startPoint y: 258, endPoint x: 547, endPoint y: 219, distance: 75.0
click at [483, 258] on link "Ctrl C Copie" at bounding box center [504, 258] width 113 height 20
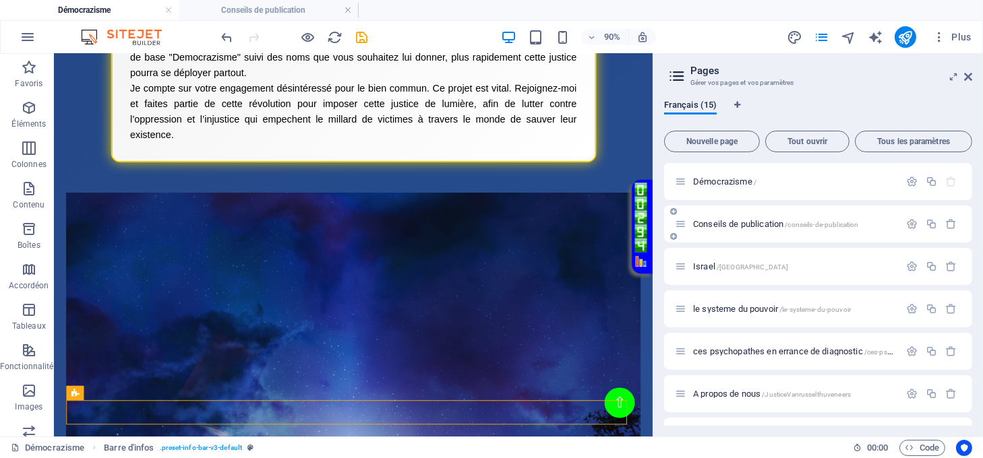
click at [724, 222] on span "Conseils de publication /conseils-de-publication" at bounding box center [776, 224] width 166 height 10
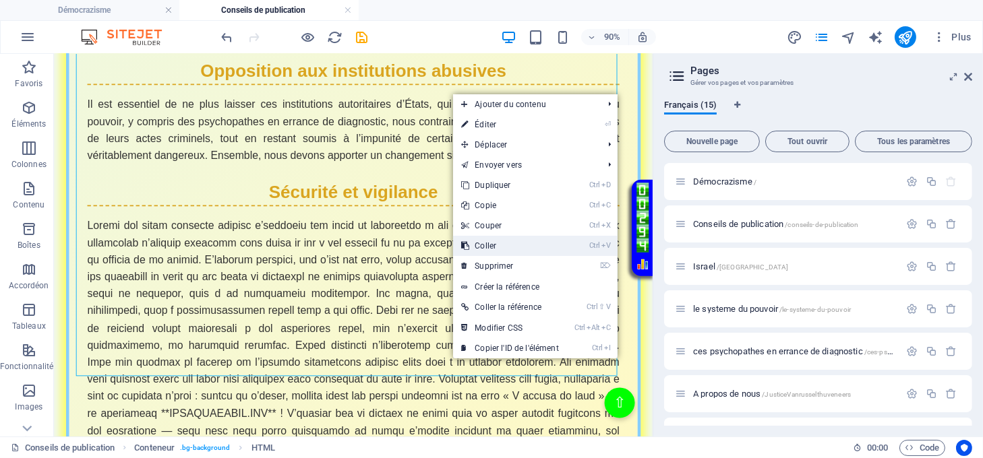
click at [492, 245] on link "Ctrl V Coller" at bounding box center [509, 246] width 113 height 20
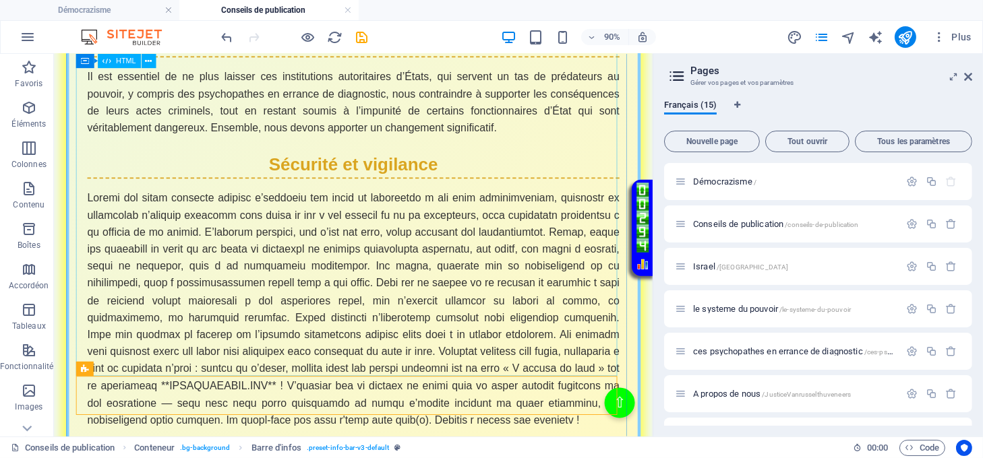
scroll to position [2343, 0]
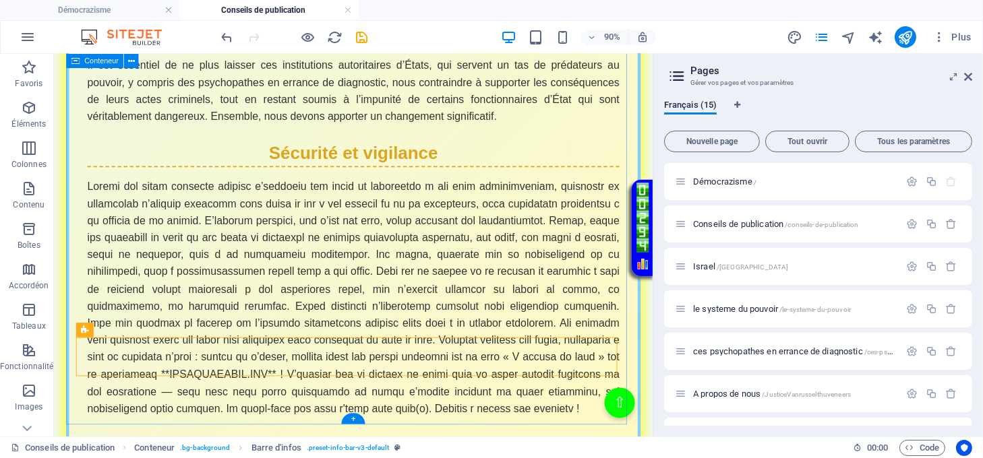
click at [497, 439] on div "Justice de la Lumière Conseils pour la Justice de la Lumière Introduction Toute…" at bounding box center [386, 191] width 638 height 2835
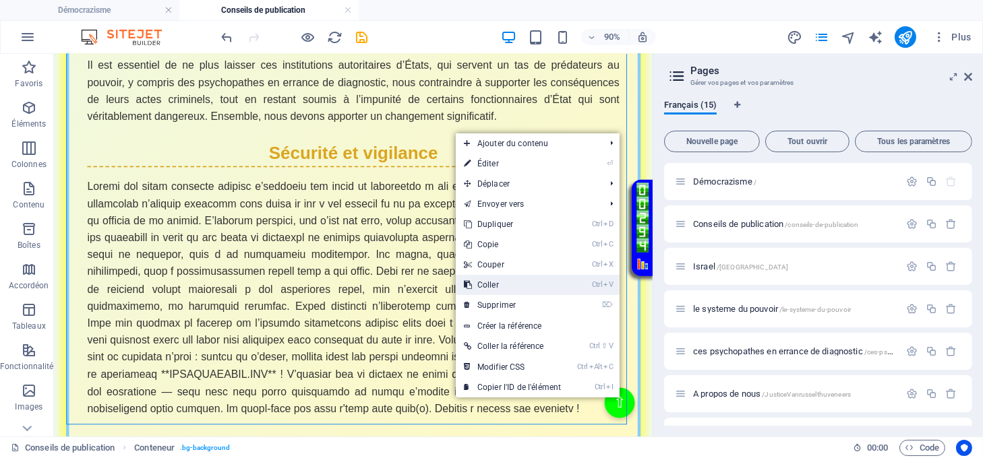
click at [491, 286] on link "Ctrl V Coller" at bounding box center [512, 285] width 113 height 20
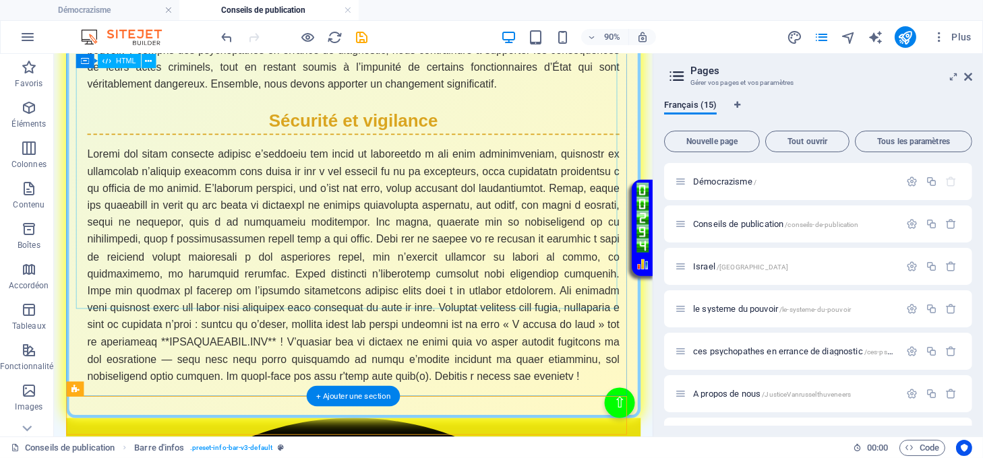
scroll to position [2386, 0]
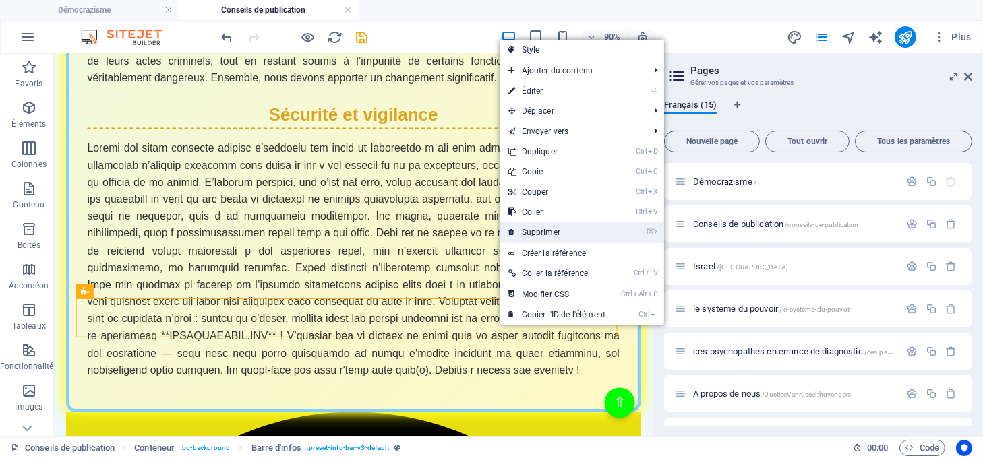
click at [539, 234] on link "⌦ Supprimer" at bounding box center [556, 232] width 113 height 20
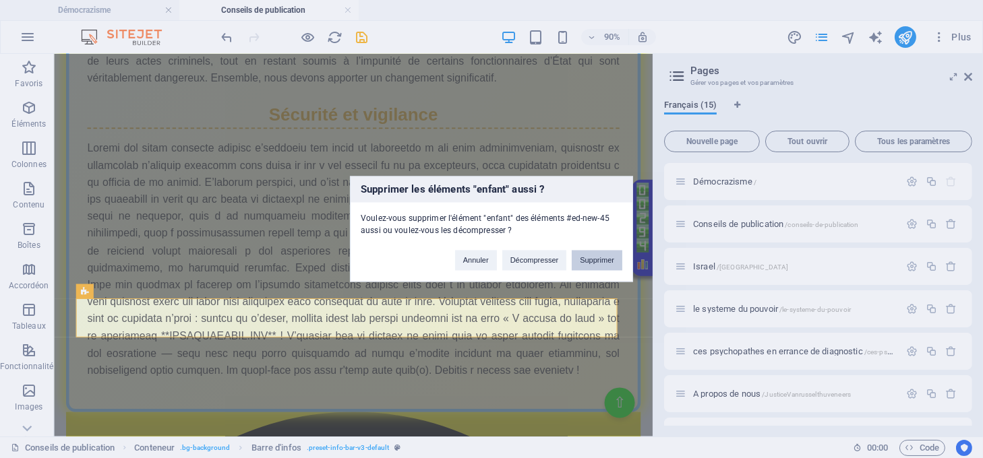
drag, startPoint x: 586, startPoint y: 263, endPoint x: 592, endPoint y: 233, distance: 30.1
click at [586, 263] on button "Supprimer" at bounding box center [597, 261] width 51 height 20
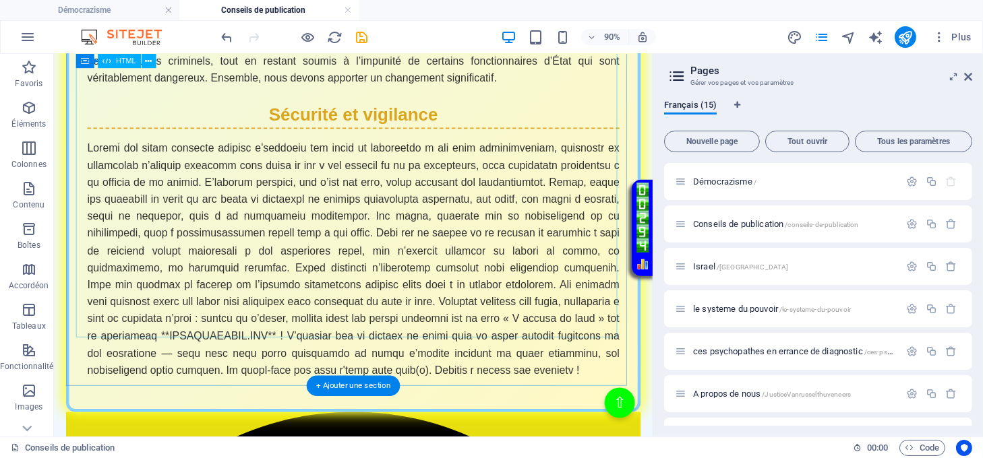
scroll to position [2343, 0]
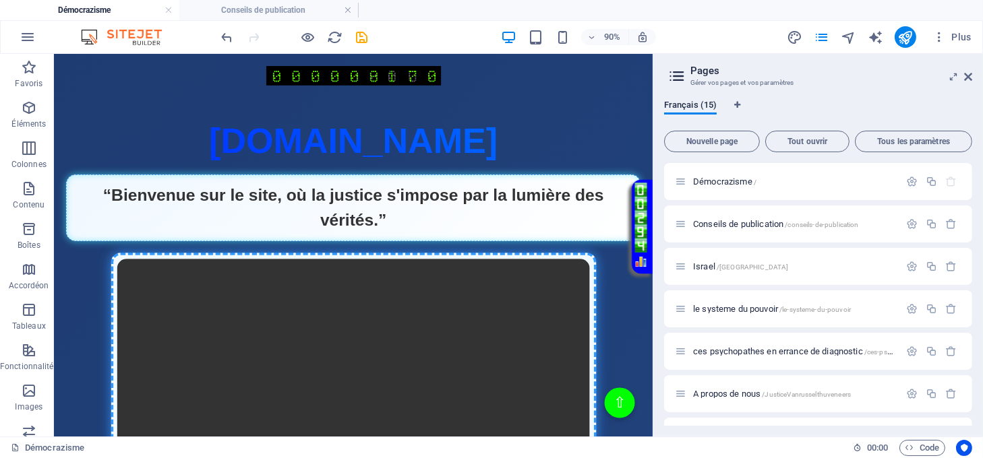
scroll to position [2587, 0]
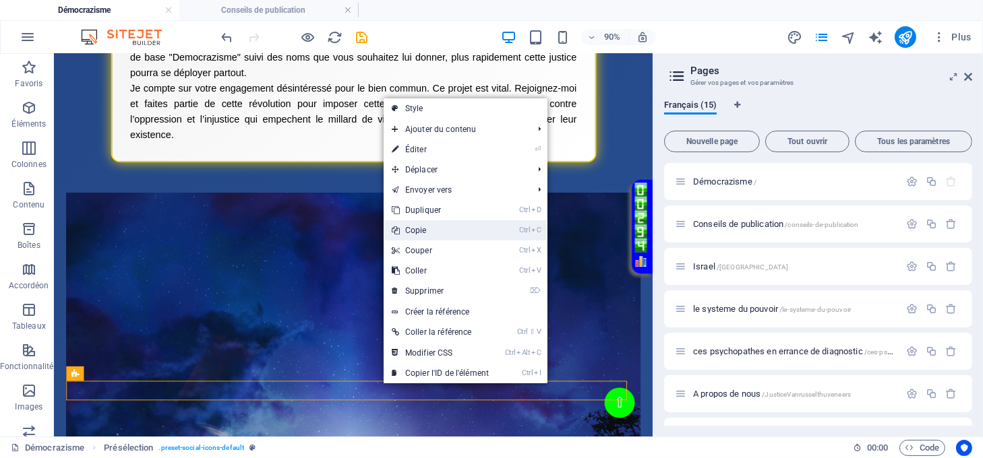
drag, startPoint x: 423, startPoint y: 230, endPoint x: 409, endPoint y: 195, distance: 37.2
click at [423, 230] on link "Ctrl C Copie" at bounding box center [440, 230] width 113 height 20
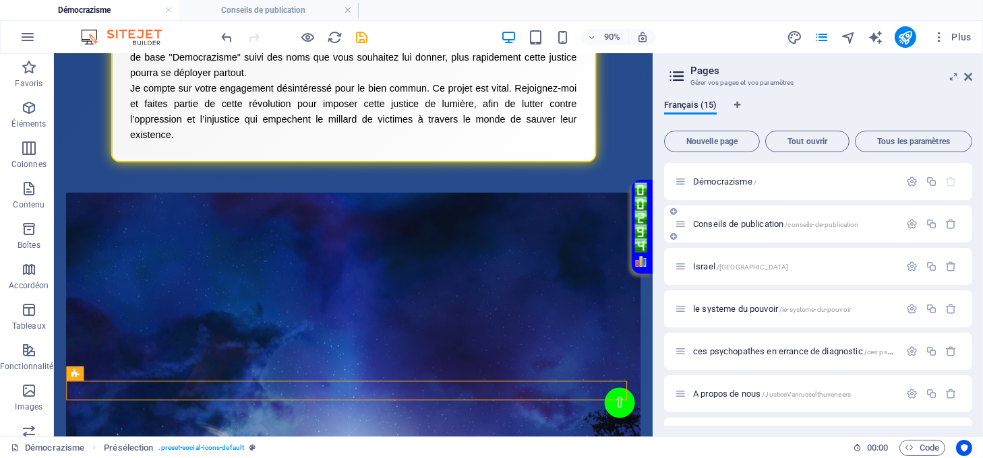
click at [710, 223] on span "Conseils de publication /conseils-de-publication" at bounding box center [776, 224] width 166 height 10
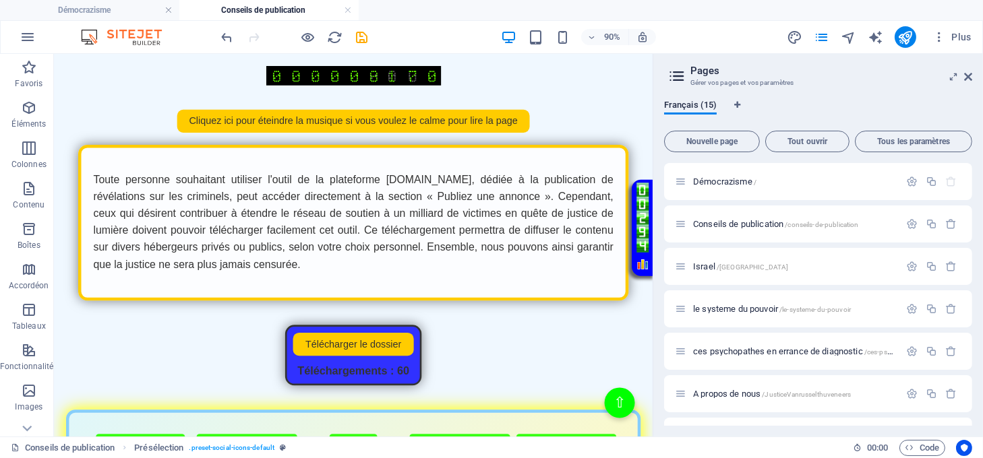
scroll to position [2343, 0]
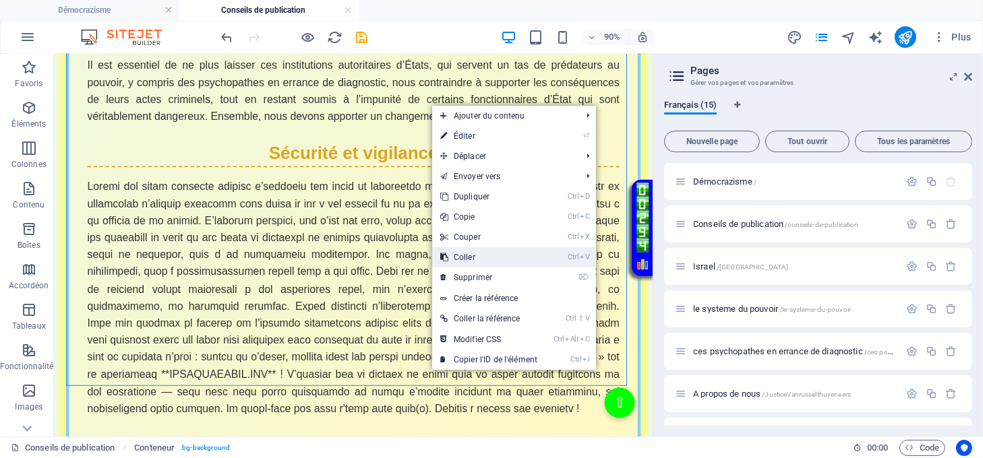
drag, startPoint x: 475, startPoint y: 254, endPoint x: 469, endPoint y: 224, distance: 30.8
click at [475, 254] on link "Ctrl V Coller" at bounding box center [488, 257] width 113 height 20
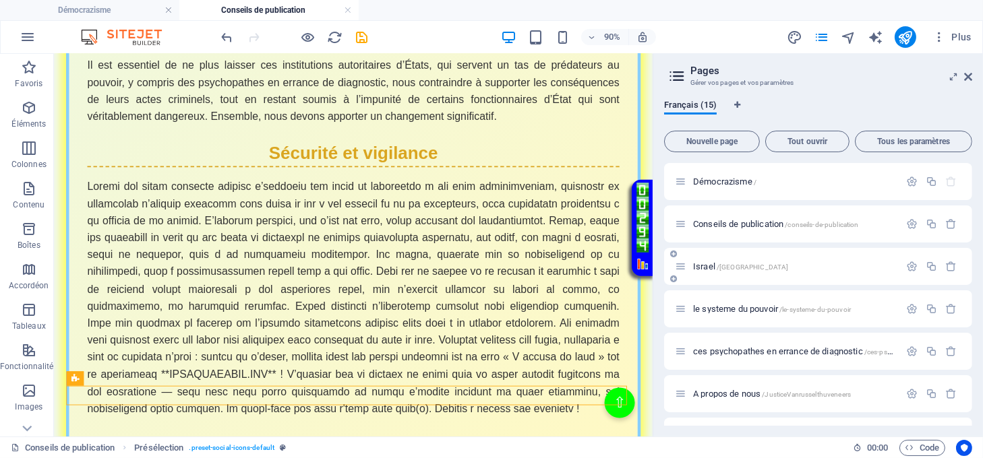
click at [703, 266] on span "Israel /Israel" at bounding box center [740, 267] width 95 height 10
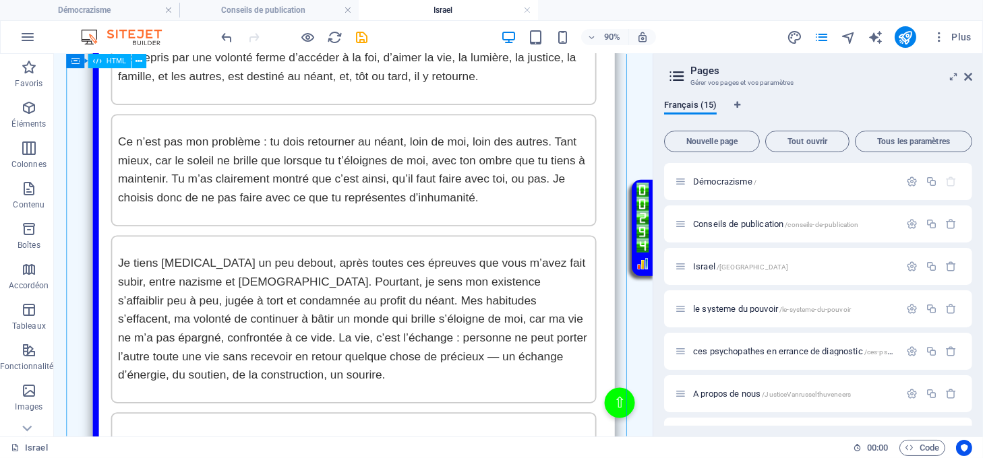
scroll to position [4428, 0]
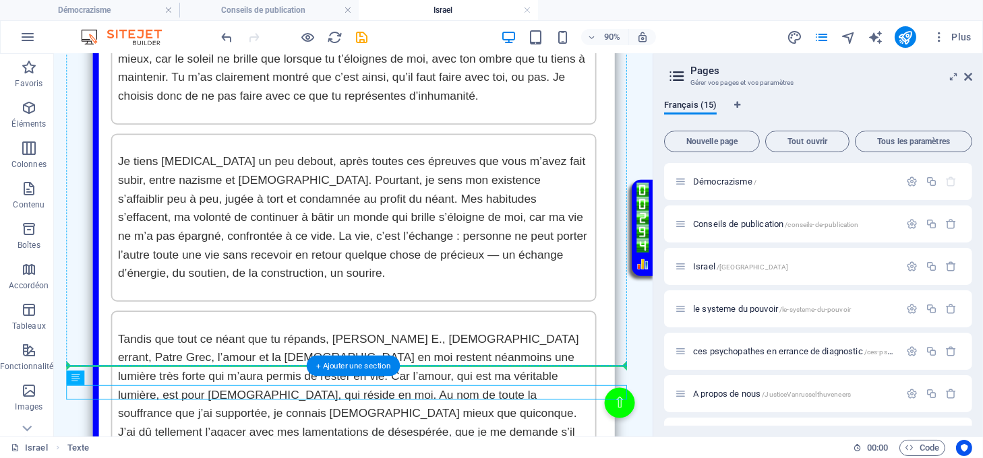
drag, startPoint x: 260, startPoint y: 431, endPoint x: 269, endPoint y: 394, distance: 37.4
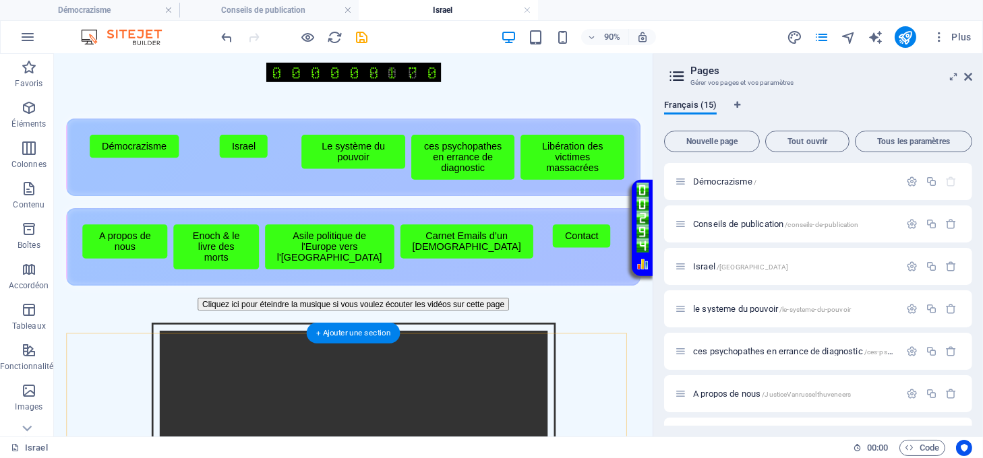
scroll to position [0, 0]
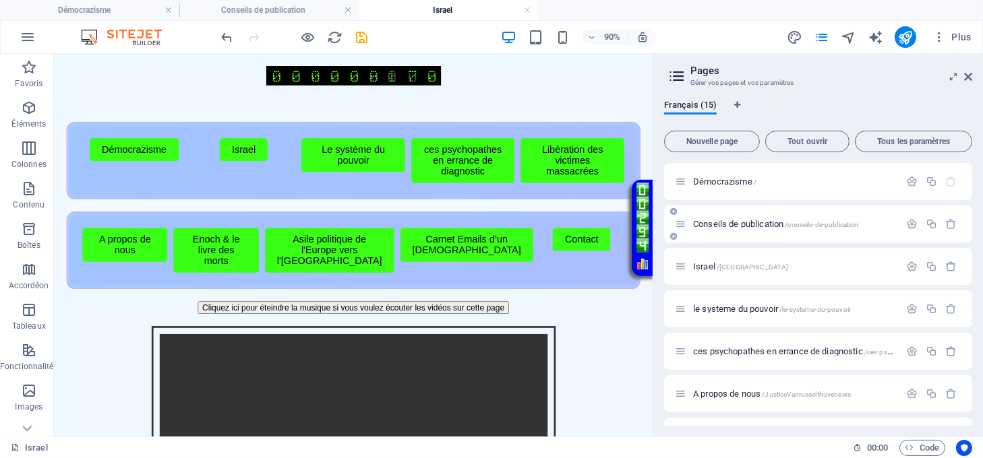
click at [0, 0] on span "Conseils de publication /conseils-de-publication" at bounding box center [0, 0] width 0 height 0
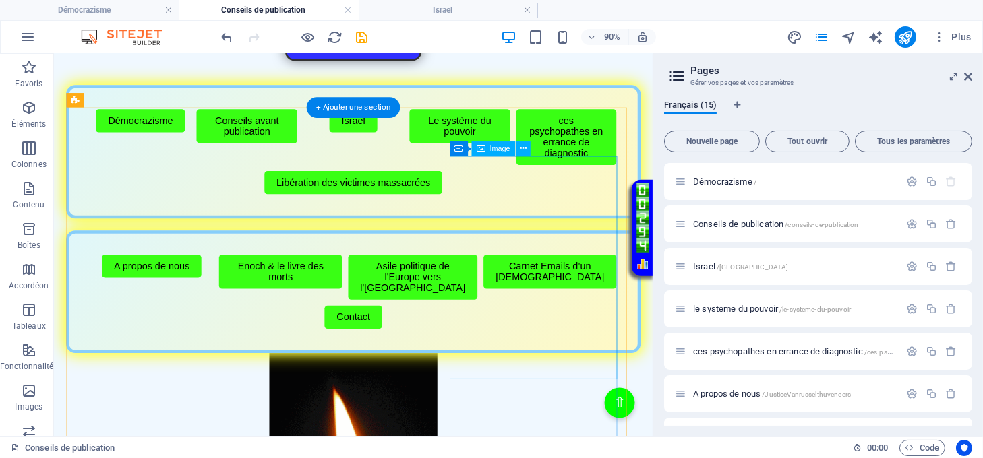
scroll to position [326, 0]
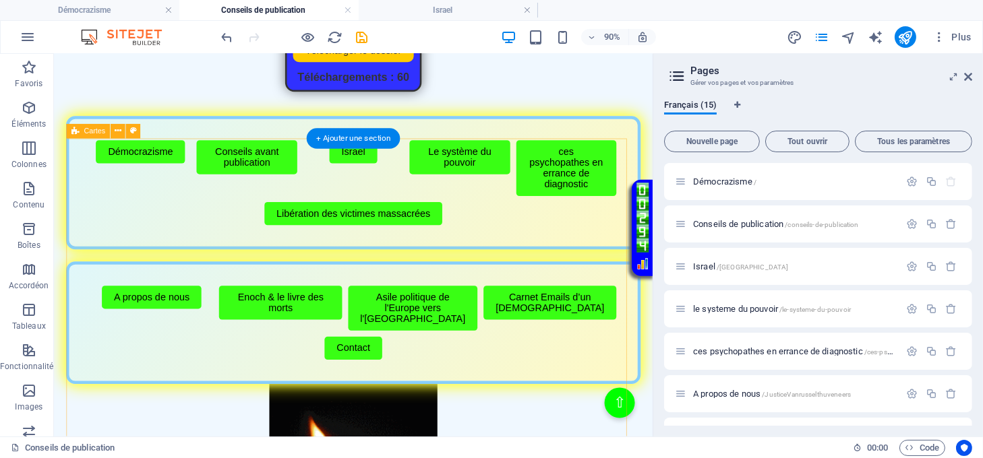
click at [481, 165] on div "Menu de boutons avec cadre scintillant Démocrazisme Conseils avant publication …" at bounding box center [386, 450] width 638 height 655
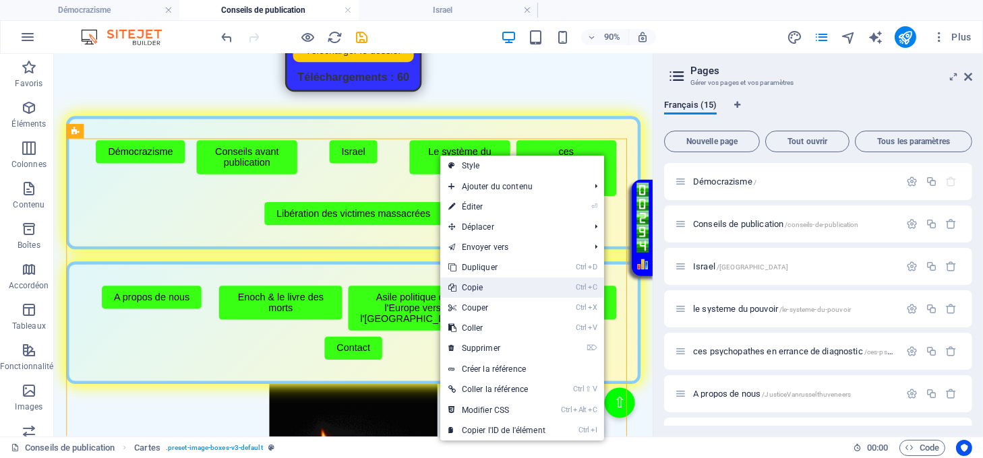
click at [489, 291] on link "Ctrl C Copie" at bounding box center [496, 288] width 113 height 20
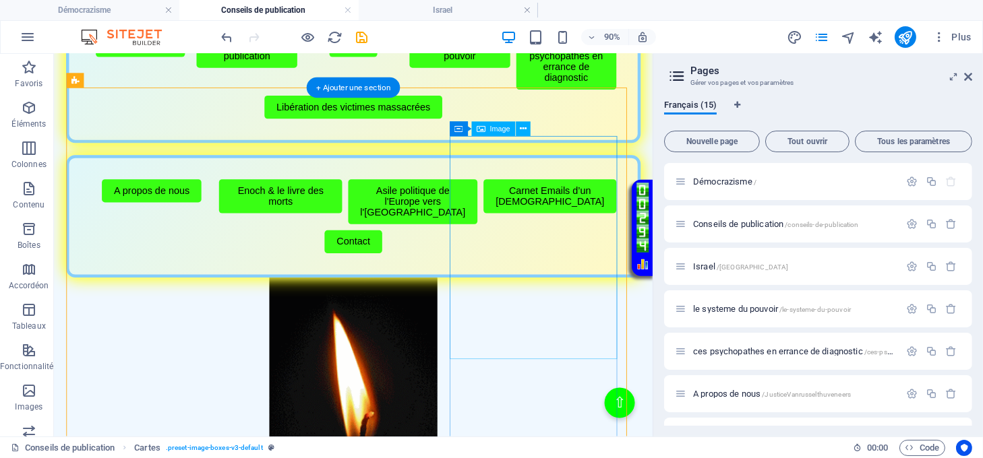
scroll to position [596, 0]
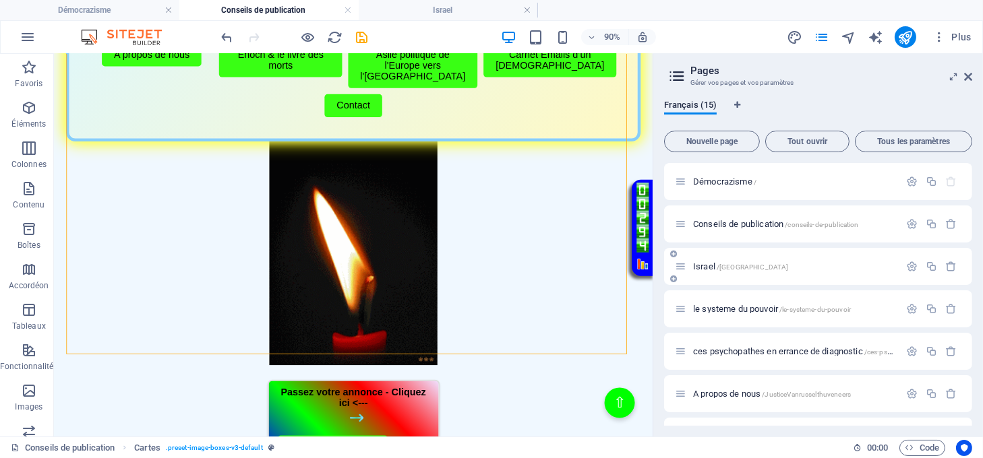
click at [702, 268] on span "Israel /Israel" at bounding box center [740, 267] width 95 height 10
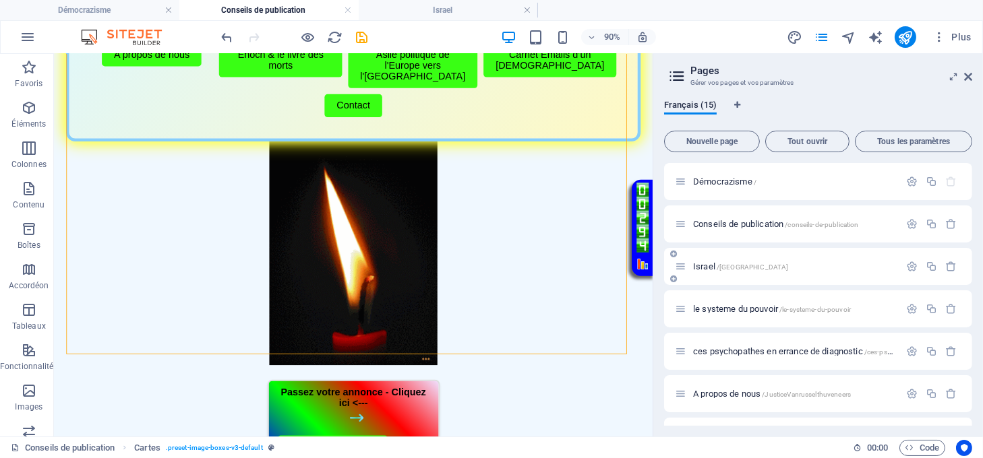
scroll to position [0, 0]
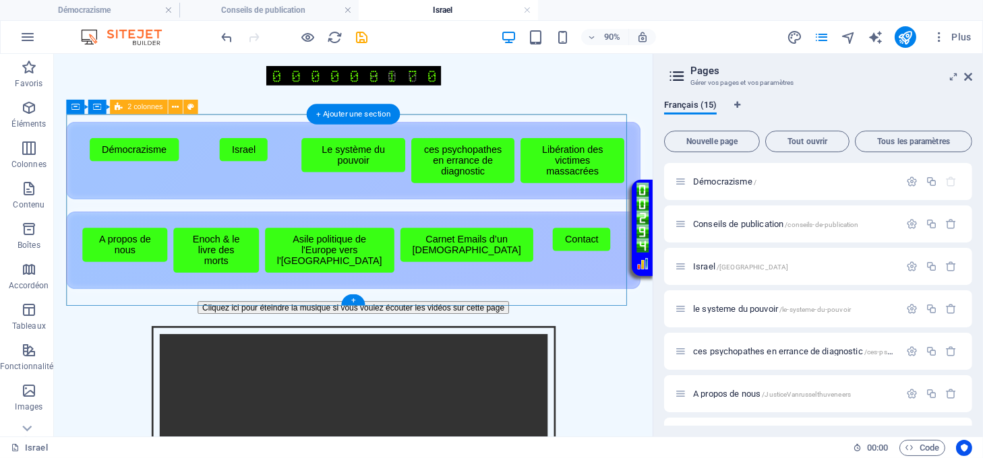
click at [373, 300] on div "Menu de boutons avec cadre scintillant Démocrazisme Israel Le système du pouvoi…" at bounding box center [386, 222] width 638 height 186
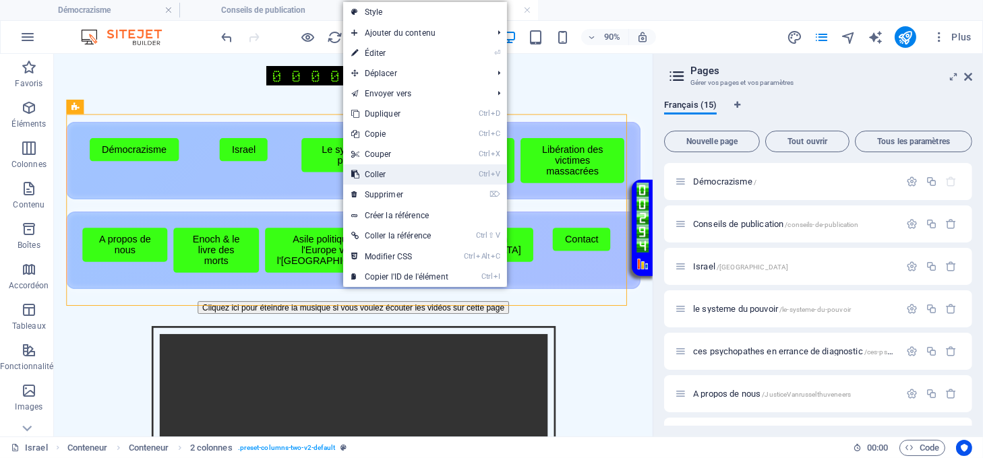
click at [384, 179] on link "Ctrl V Coller" at bounding box center [399, 174] width 113 height 20
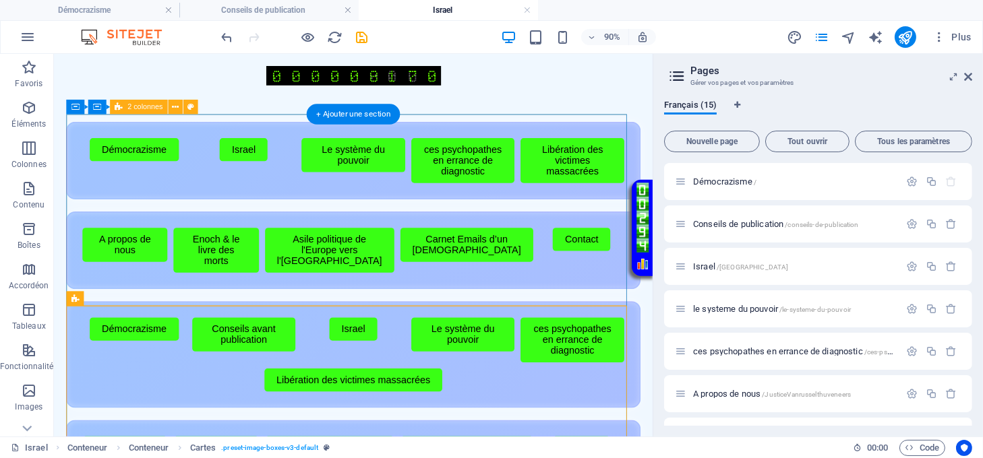
click at [385, 315] on div "Menu de boutons avec cadre scintillant Démocrazisme Israel Le système du pouvoi…" at bounding box center [386, 222] width 638 height 186
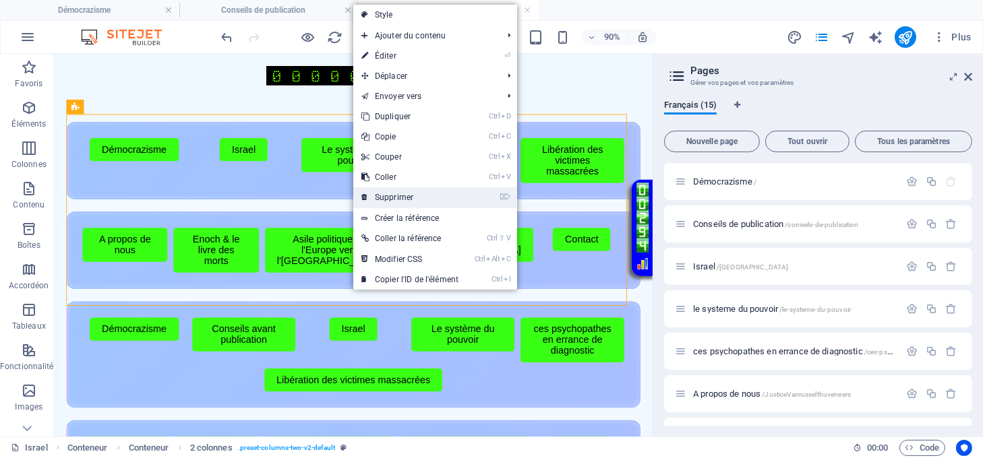
click at [385, 195] on link "⌦ Supprimer" at bounding box center [409, 197] width 113 height 20
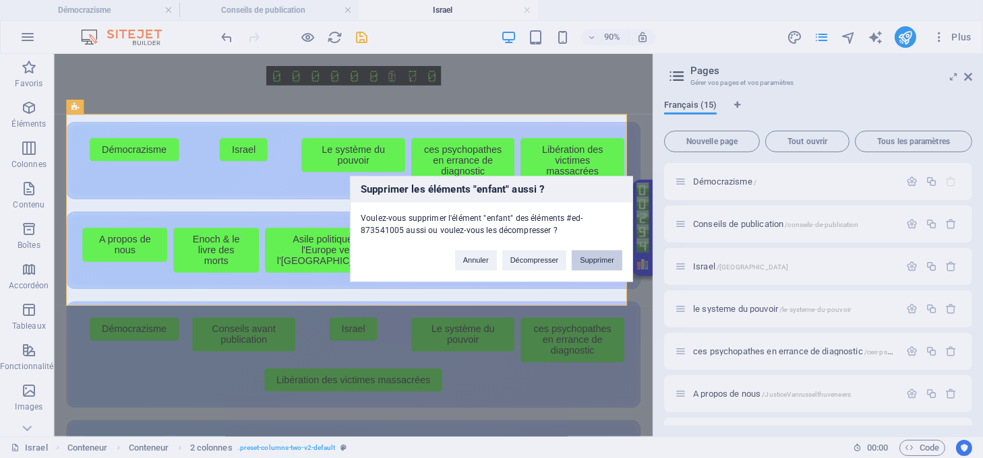
drag, startPoint x: 595, startPoint y: 261, endPoint x: 600, endPoint y: 230, distance: 31.4
click at [595, 262] on button "Supprimer" at bounding box center [597, 261] width 51 height 20
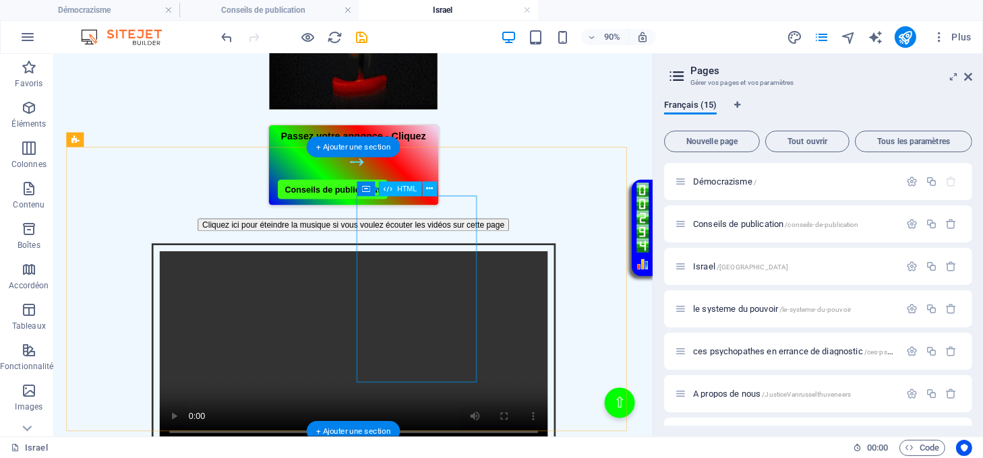
scroll to position [539, 0]
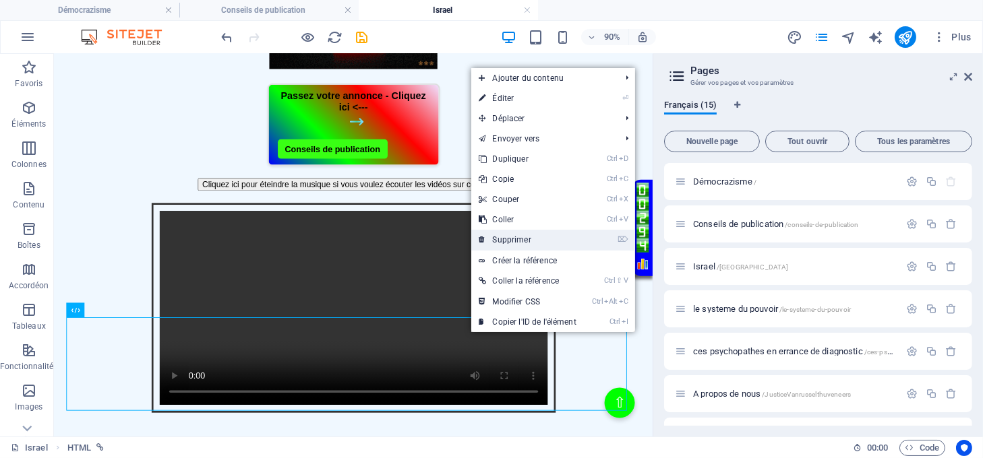
click at [497, 243] on link "⌦ Supprimer" at bounding box center [527, 240] width 113 height 20
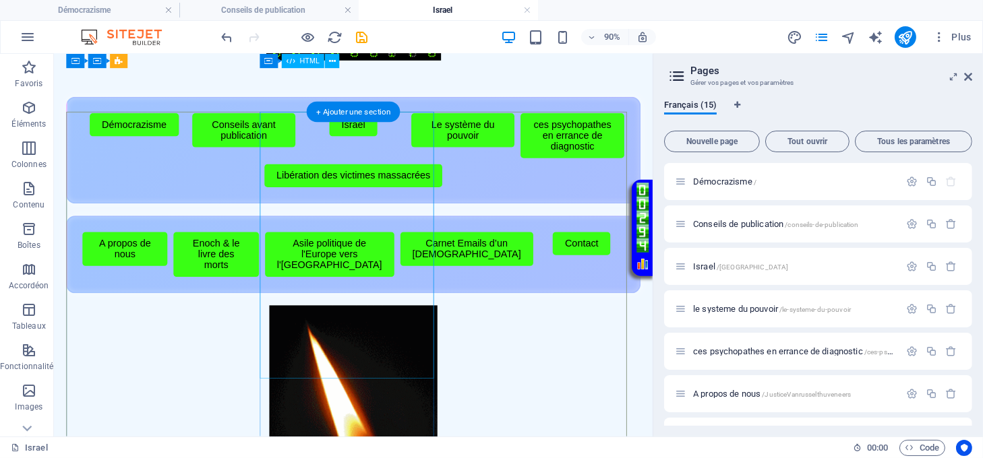
scroll to position [0, 0]
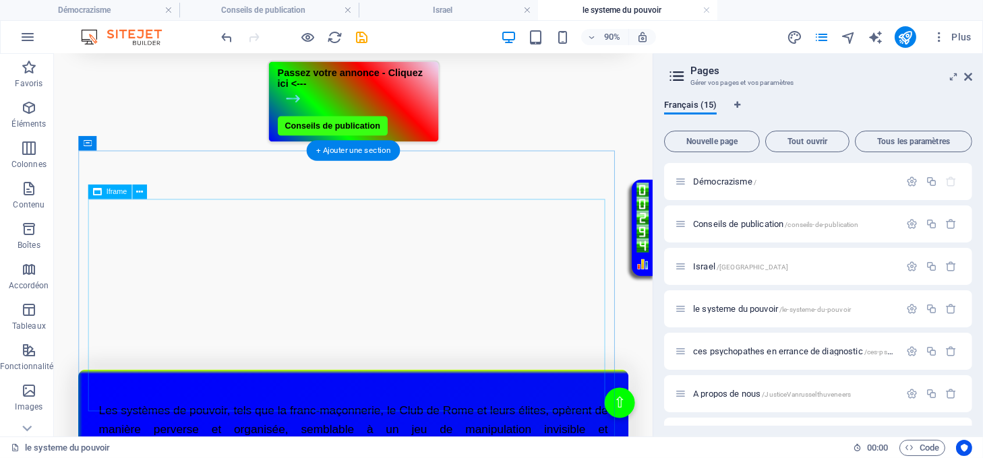
scroll to position [270, 0]
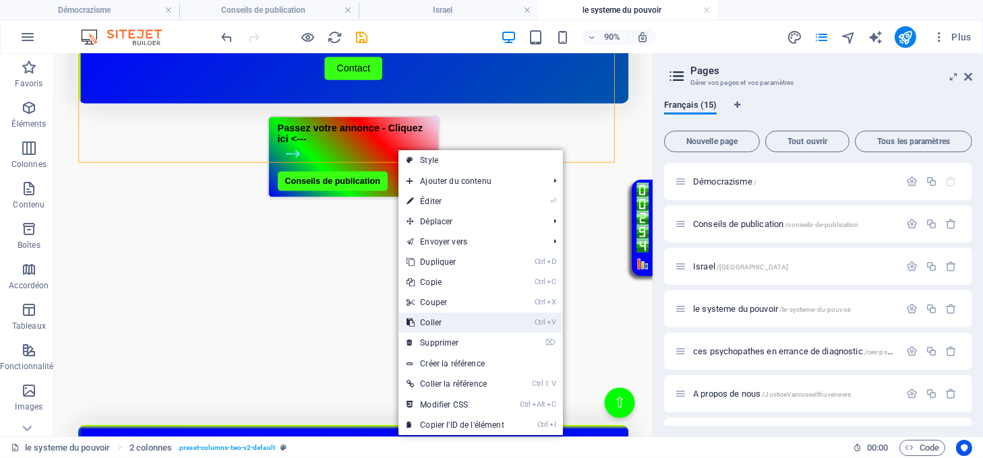
click at [439, 324] on link "Ctrl V Coller" at bounding box center [454, 323] width 113 height 20
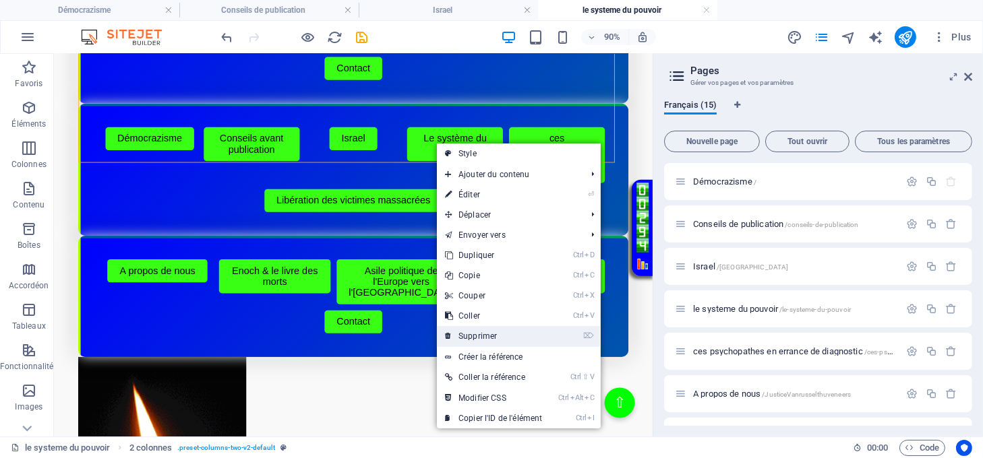
click at [469, 332] on link "⌦ Supprimer" at bounding box center [493, 336] width 113 height 20
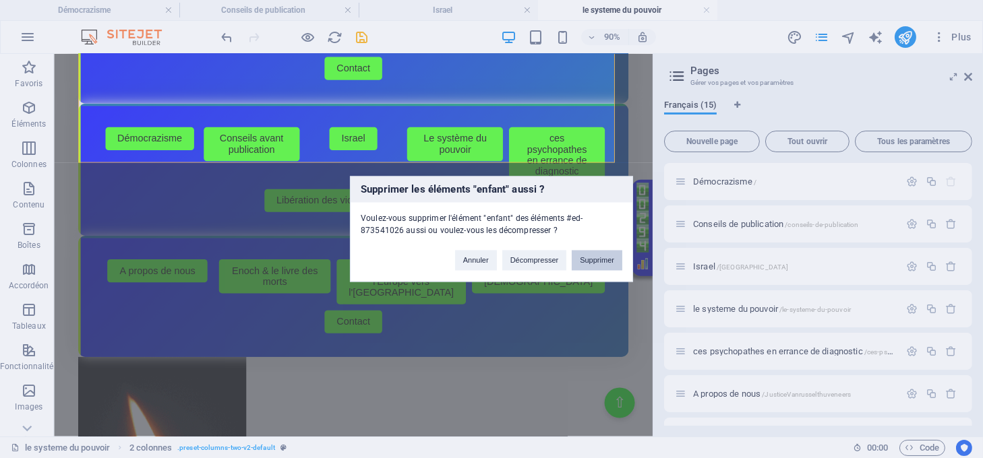
click at [591, 262] on button "Supprimer" at bounding box center [597, 261] width 51 height 20
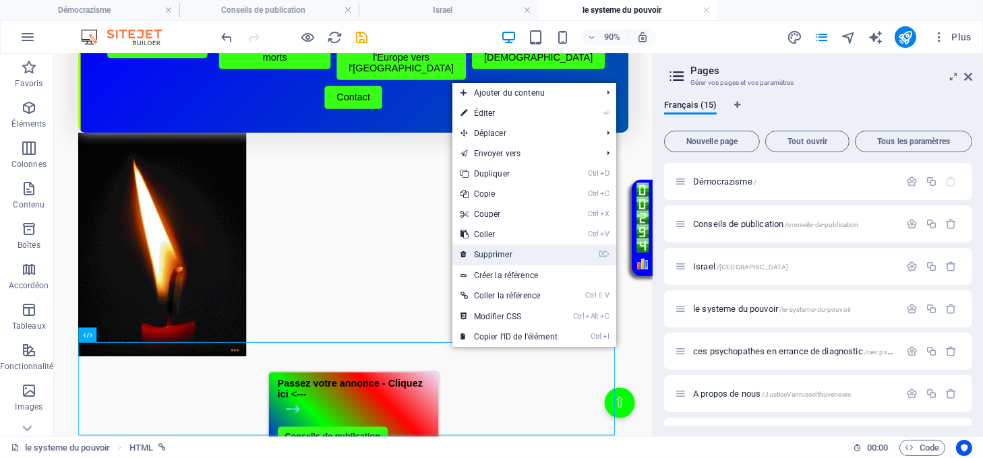
click at [489, 249] on link "⌦ Supprimer" at bounding box center [508, 255] width 113 height 20
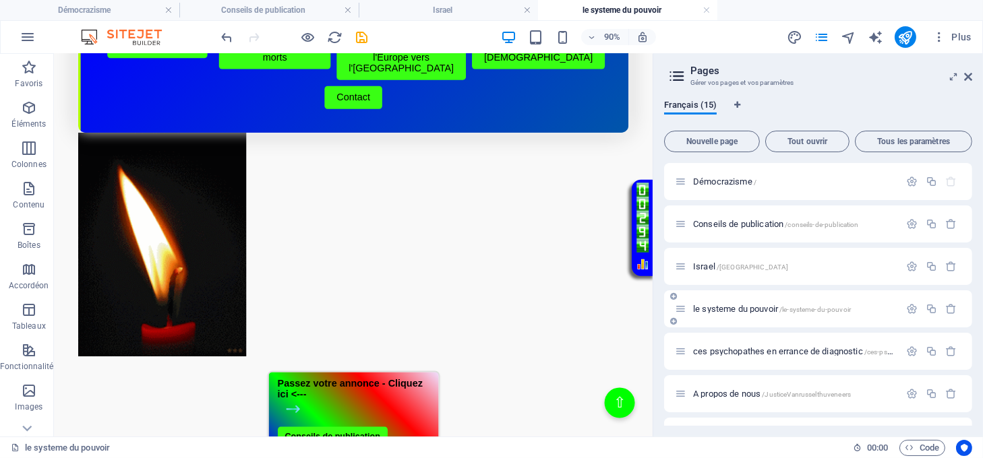
click at [0, 0] on span "le systeme du pouvoir /le-systeme-du-pouvoir" at bounding box center [0, 0] width 0 height 0
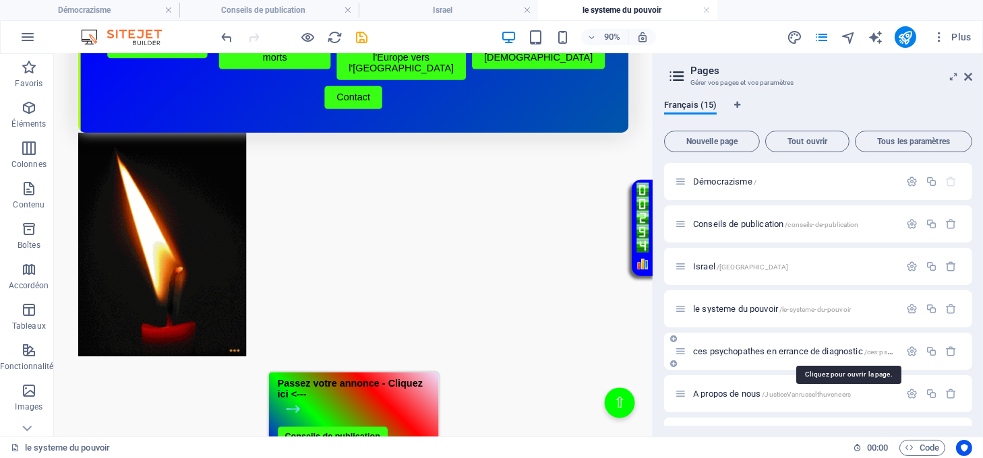
click at [0, 0] on span "ces psychopathes en errance de diagnostic /ces-psychopathes-en-errance-de-diagn…" at bounding box center [0, 0] width 0 height 0
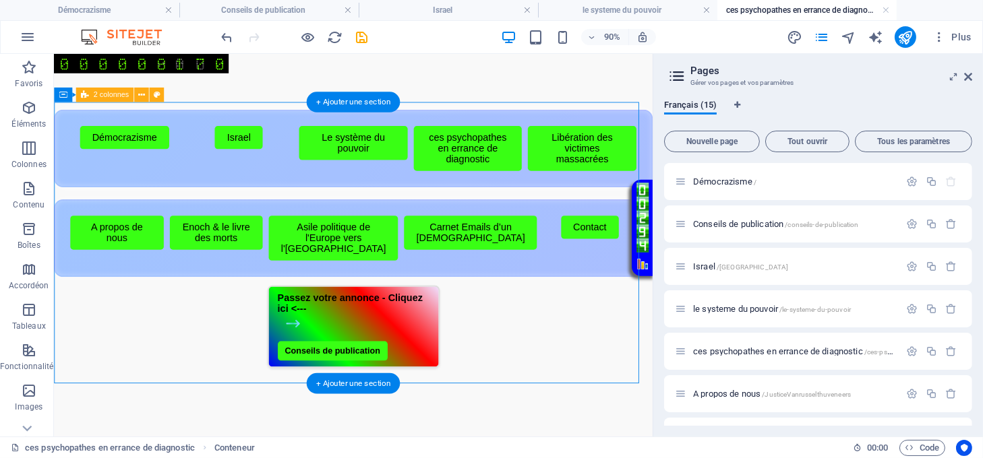
scroll to position [0, 0]
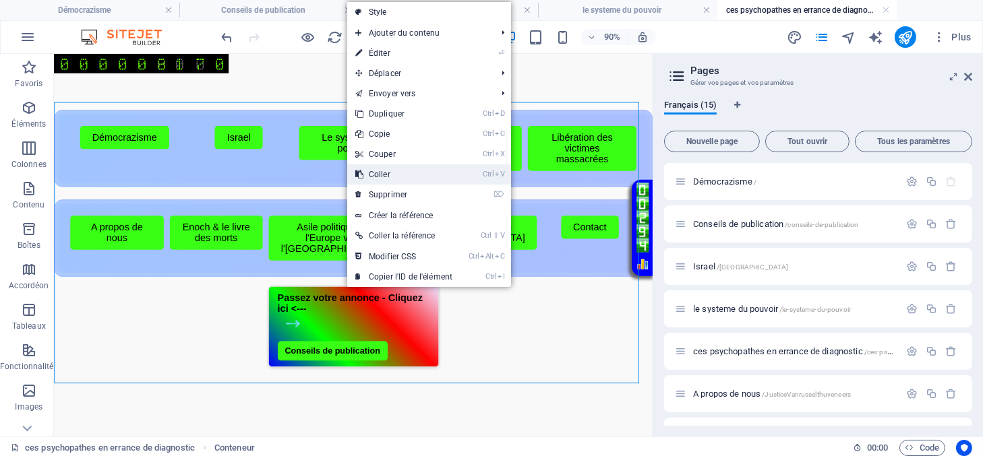
click at [384, 174] on link "Ctrl V Coller" at bounding box center [403, 174] width 113 height 20
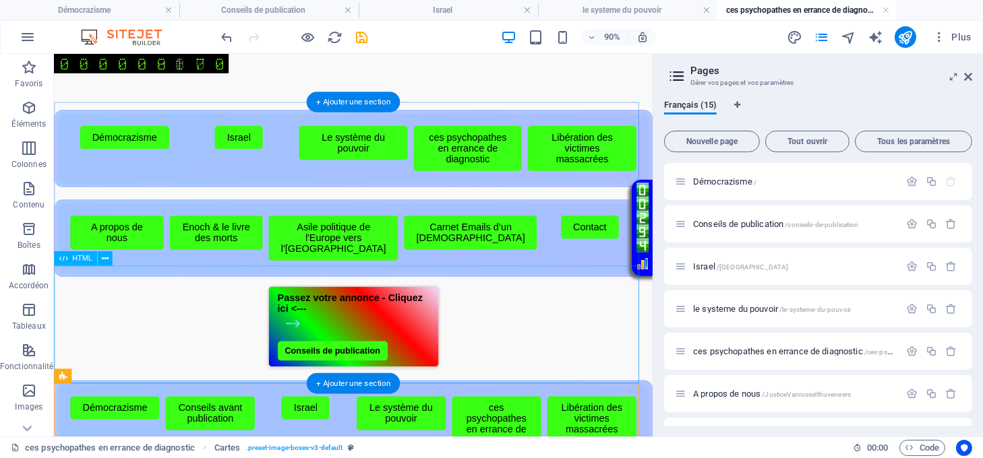
click at [504, 335] on div "Passez votre annonce - Cliquez ici <--- Conseils de publication" at bounding box center [386, 357] width 665 height 92
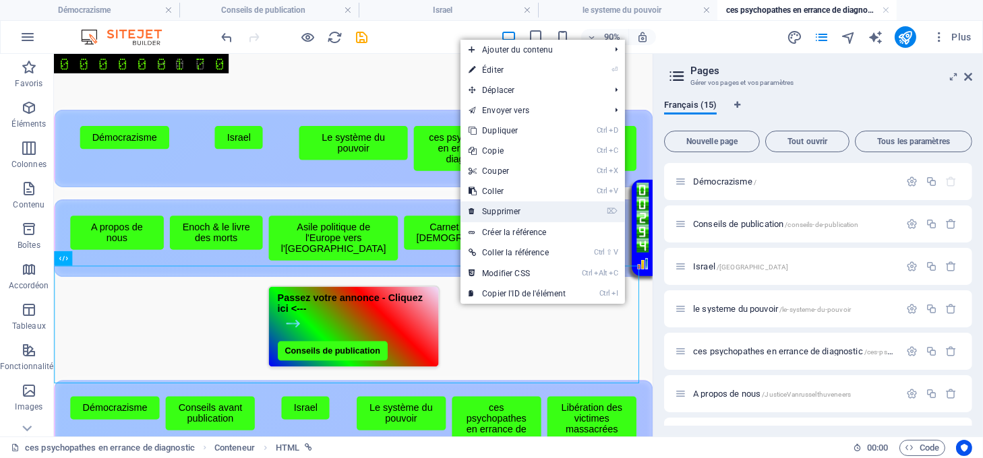
click at [489, 210] on link "⌦ Supprimer" at bounding box center [516, 212] width 113 height 20
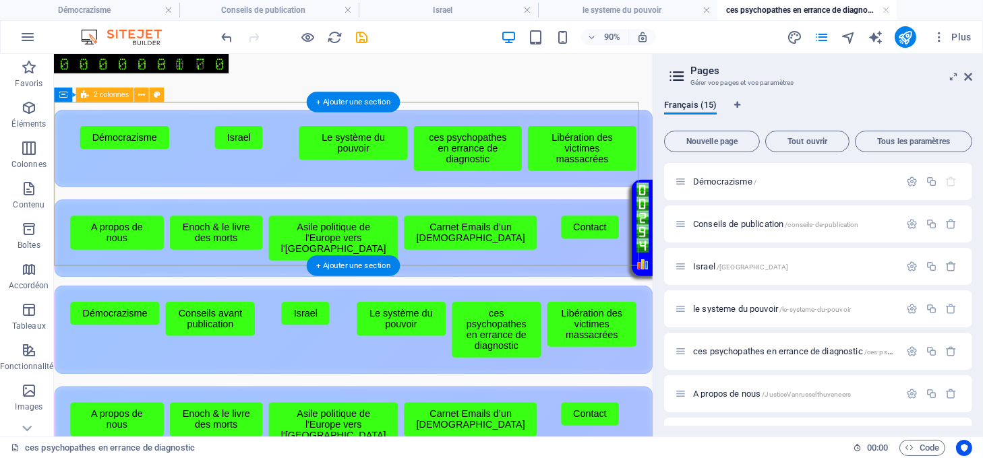
click at [375, 266] on div "Menu de boutons avec cadre scintillant Démocrazisme Israel Le système du pouvoi…" at bounding box center [386, 207] width 665 height 182
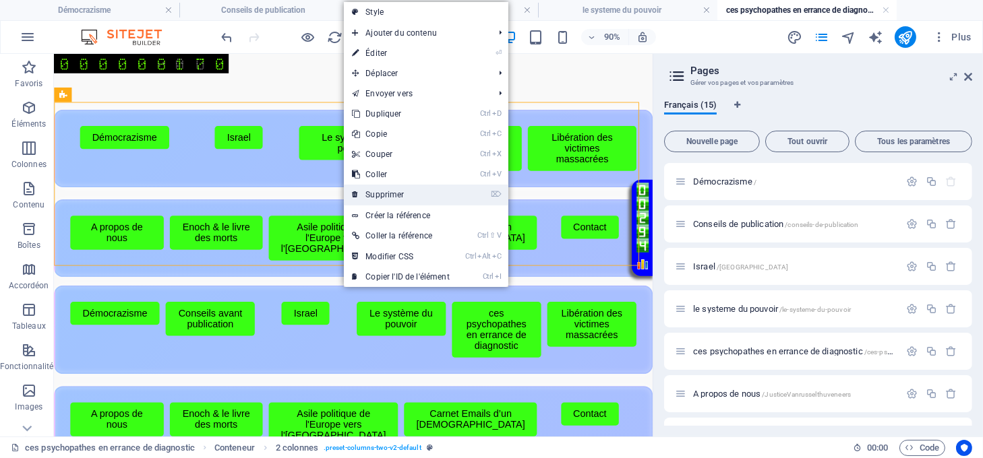
click at [381, 195] on link "⌦ Supprimer" at bounding box center [400, 195] width 113 height 20
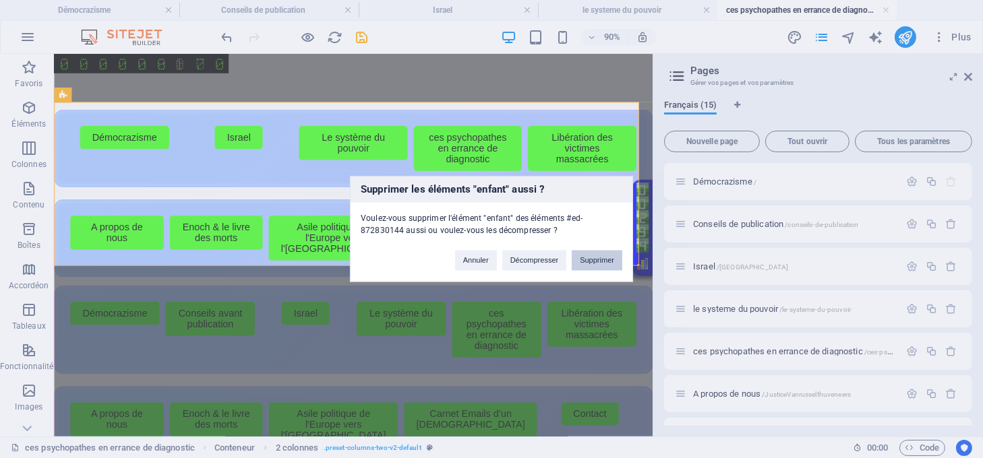
click at [591, 263] on button "Supprimer" at bounding box center [597, 261] width 51 height 20
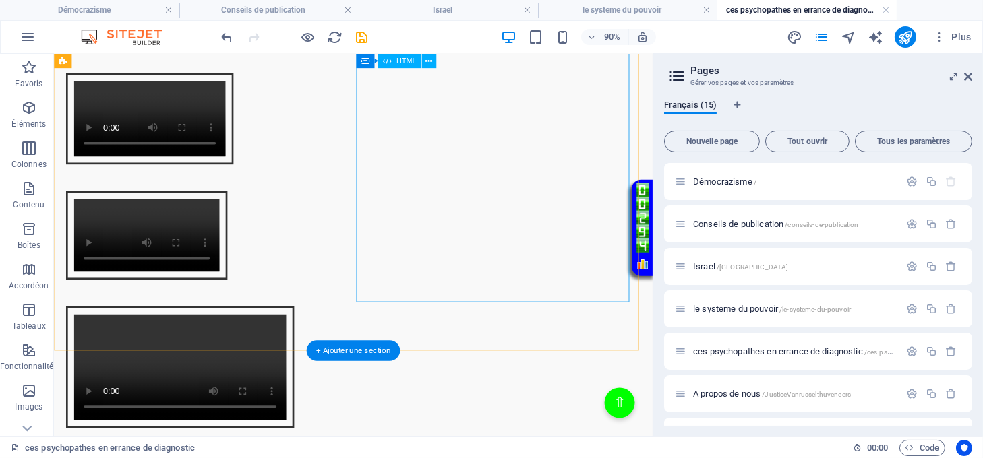
scroll to position [1951, 0]
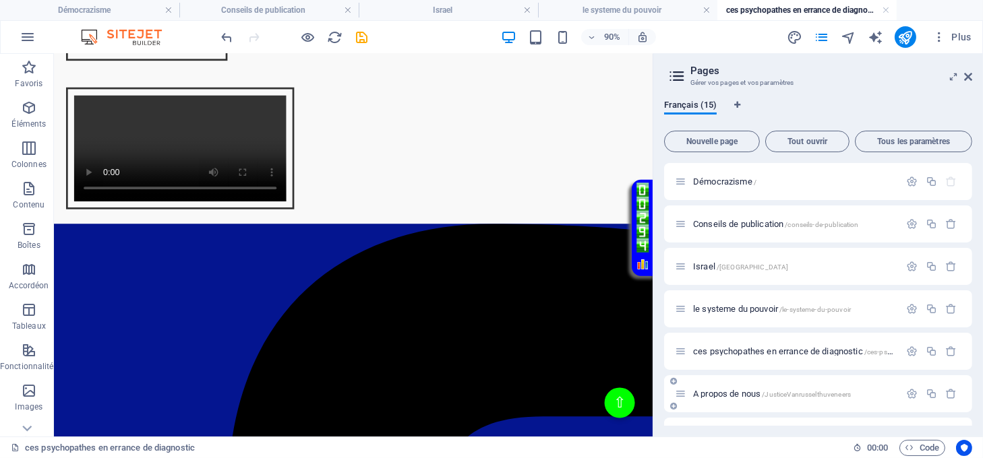
click at [731, 392] on span "A propos de nous /JusticeVanrusselthuveneers" at bounding box center [772, 394] width 158 height 10
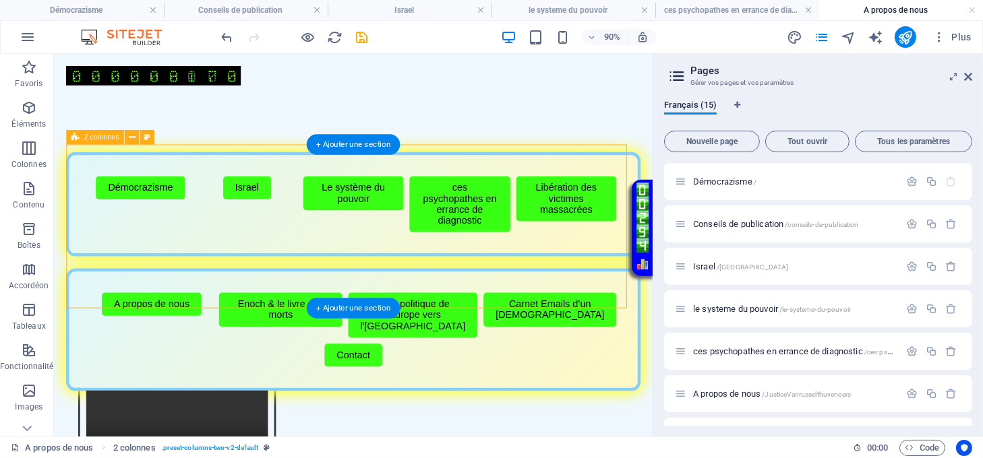
scroll to position [0, 0]
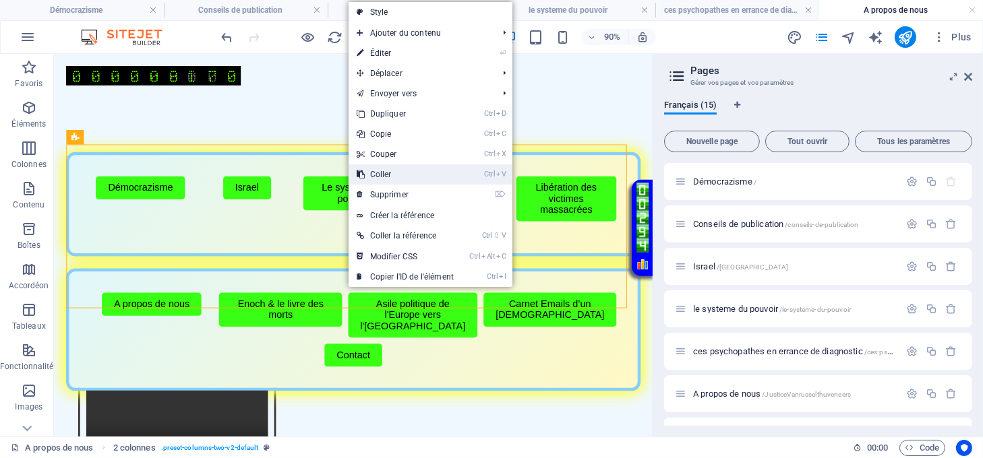
drag, startPoint x: 386, startPoint y: 172, endPoint x: 369, endPoint y: 152, distance: 25.8
click at [386, 172] on link "Ctrl V Coller" at bounding box center [405, 174] width 113 height 20
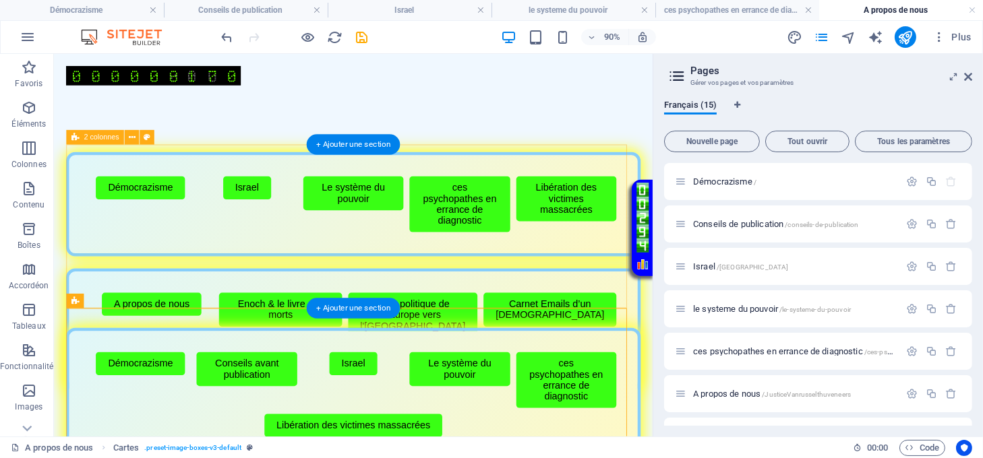
click at [384, 285] on div "Menu de boutons avec cadre scintillant Démocrazisme Israel Le système du pouvoi…" at bounding box center [386, 254] width 638 height 182
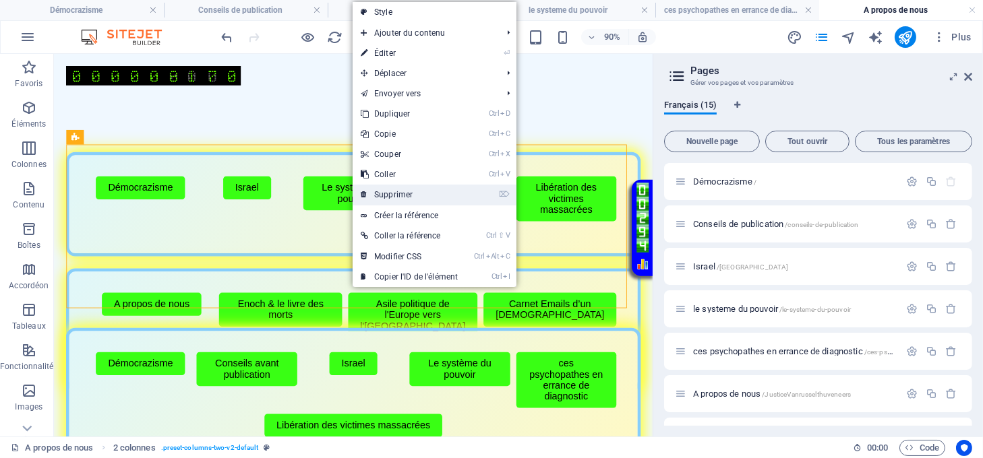
click at [388, 191] on link "⌦ Supprimer" at bounding box center [409, 195] width 113 height 20
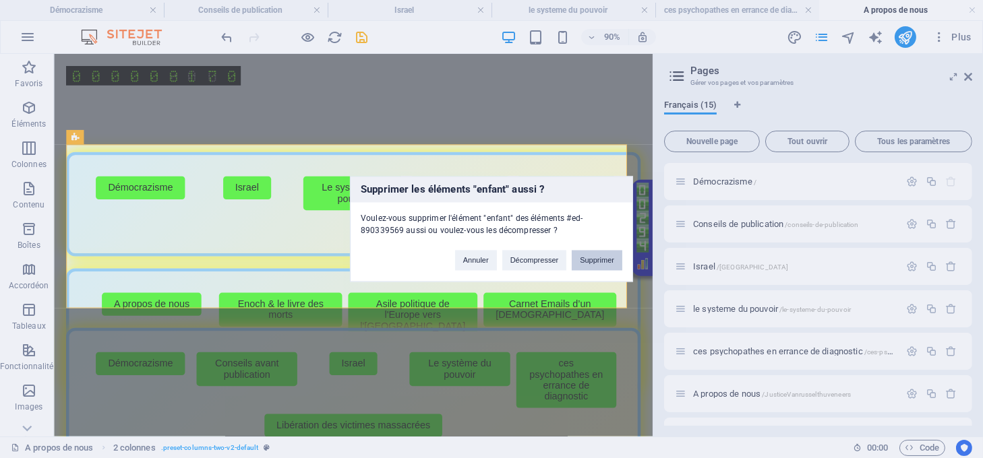
click at [591, 256] on button "Supprimer" at bounding box center [597, 261] width 51 height 20
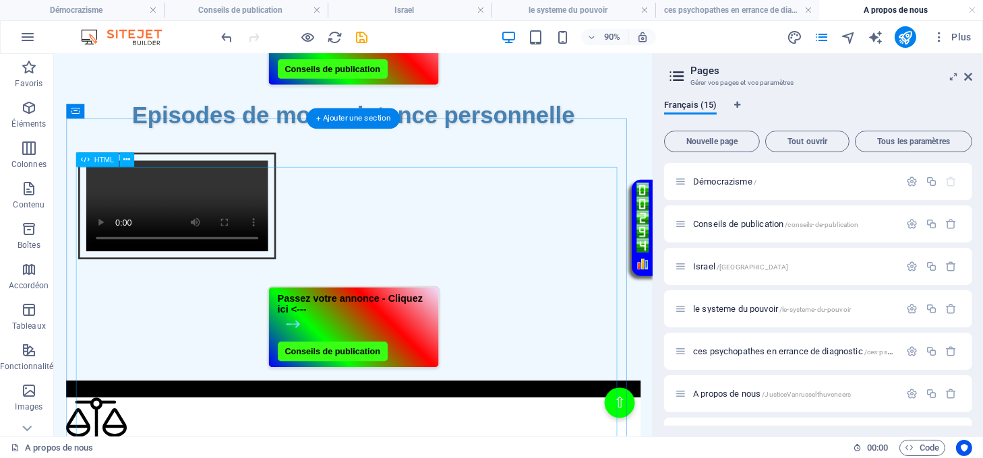
scroll to position [899, 0]
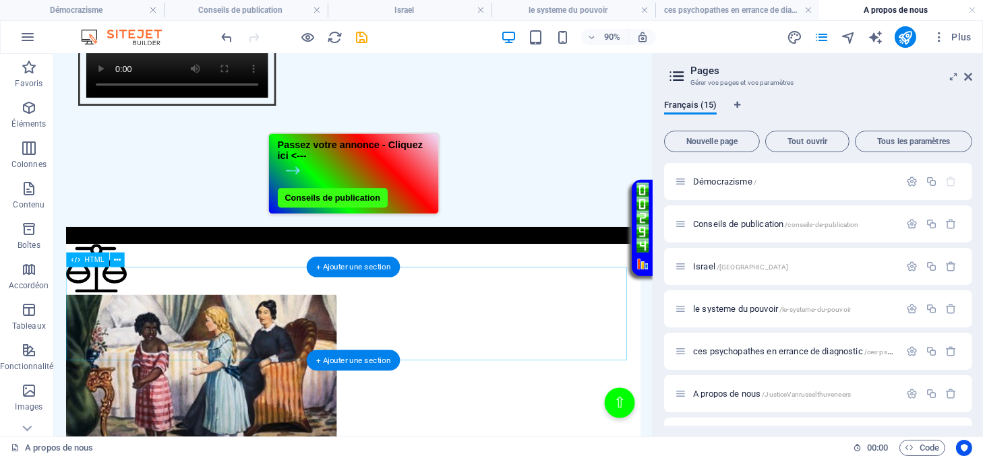
click at [514, 233] on div "Passez votre annonce - Cliquez ici <--- Conseils de publication" at bounding box center [386, 188] width 638 height 92
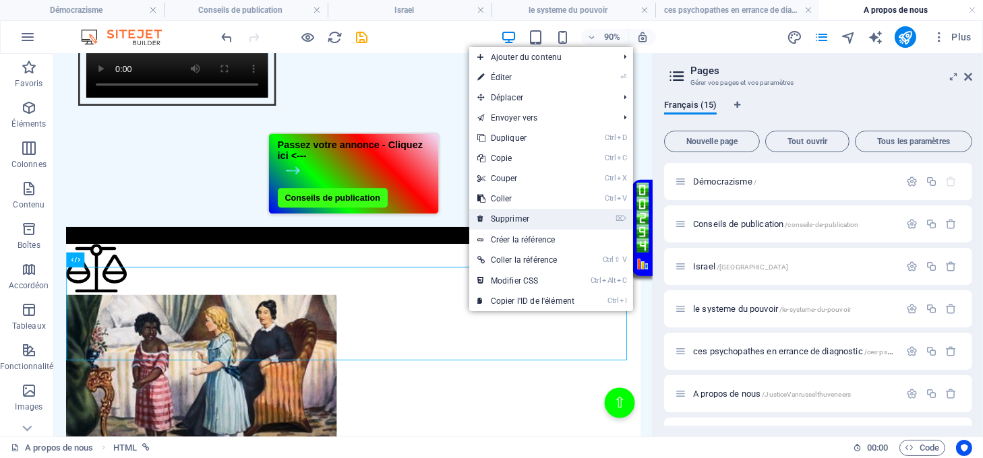
click at [494, 225] on link "⌦ Supprimer" at bounding box center [525, 219] width 113 height 20
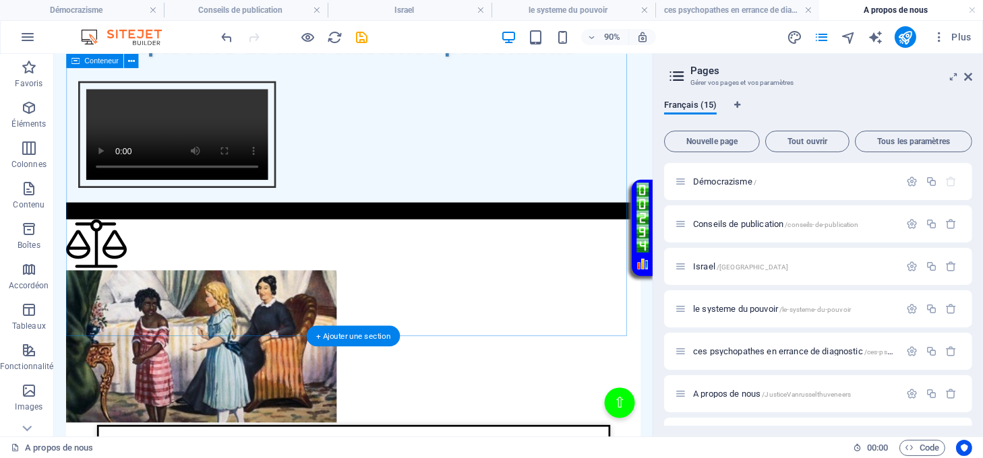
scroll to position [809, 0]
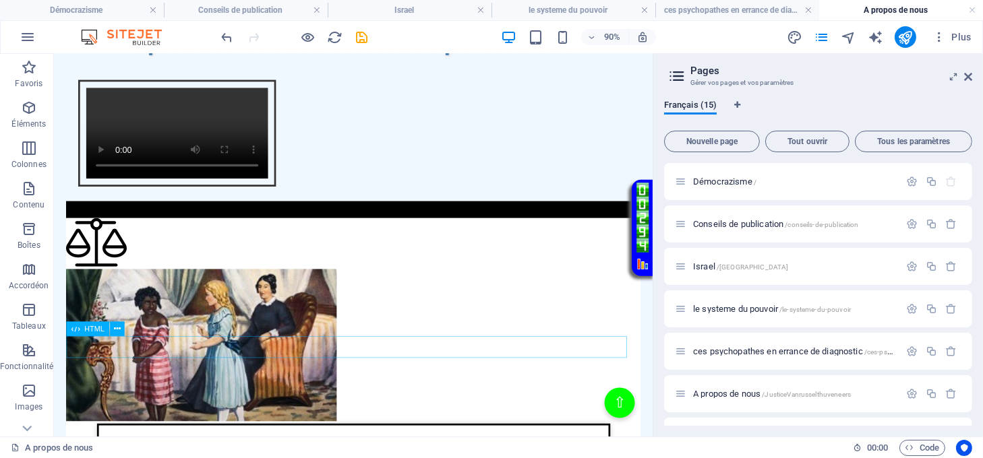
click at [462, 237] on div "Défilement de texte vert fluide" at bounding box center [386, 227] width 638 height 19
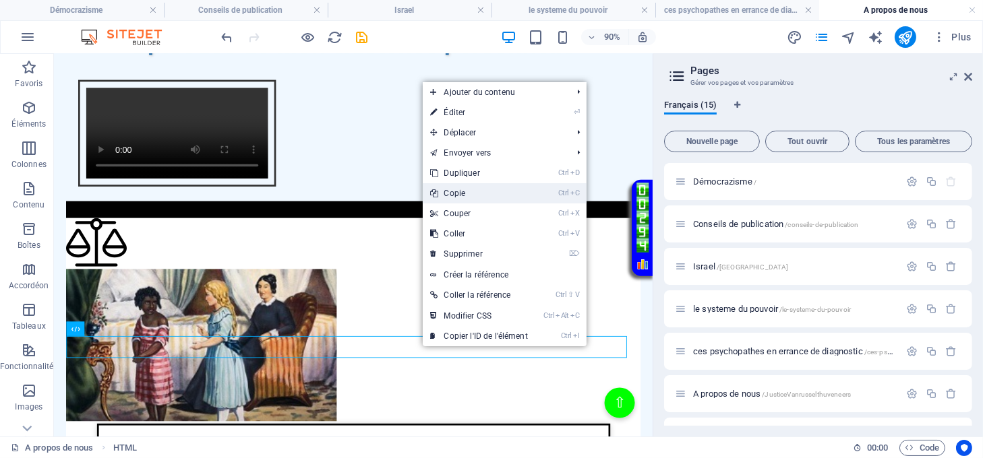
click at [453, 195] on link "Ctrl C Copie" at bounding box center [479, 193] width 113 height 20
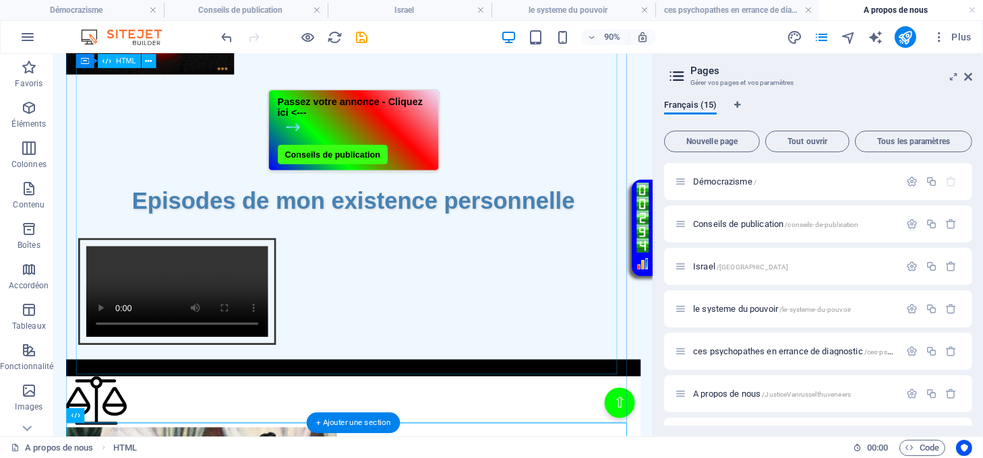
scroll to position [449, 0]
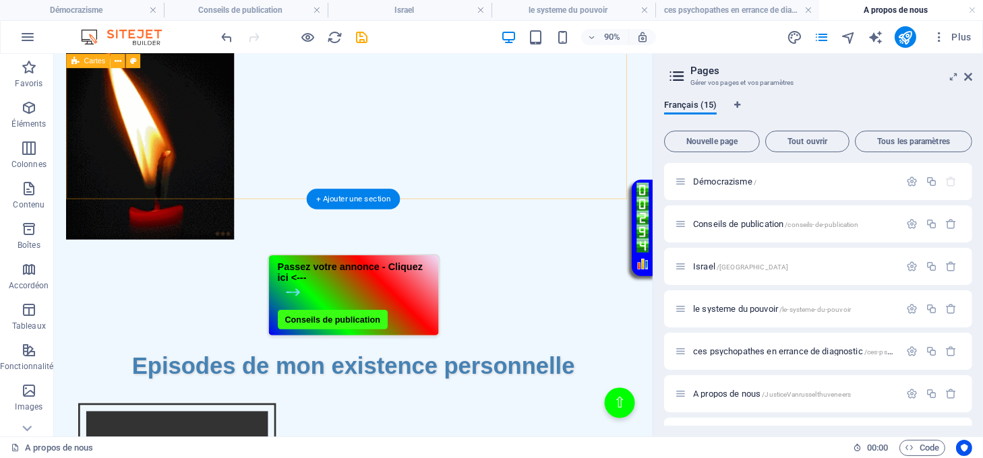
click at [485, 195] on div "Menu de boutons avec cadre scintillant Démocrazisme Conseils avant publication …" at bounding box center [386, 41] width 638 height 655
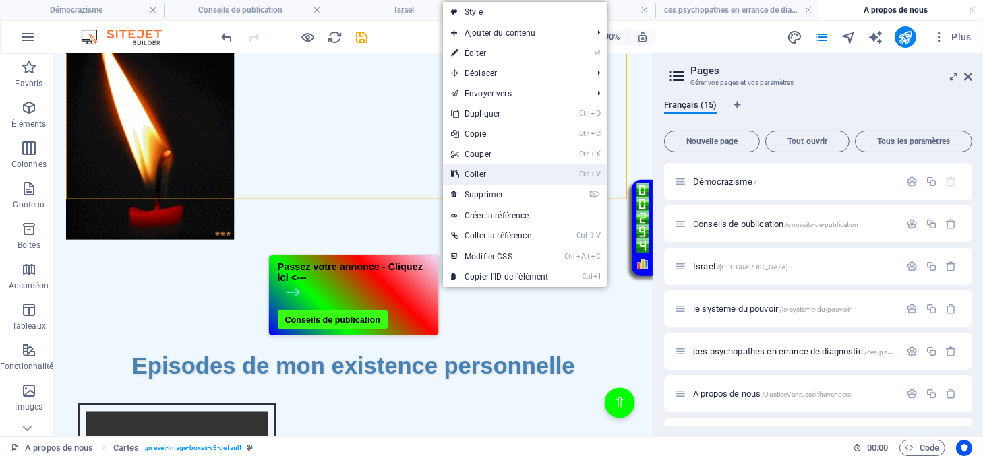
click at [472, 179] on link "Ctrl V Coller" at bounding box center [499, 174] width 113 height 20
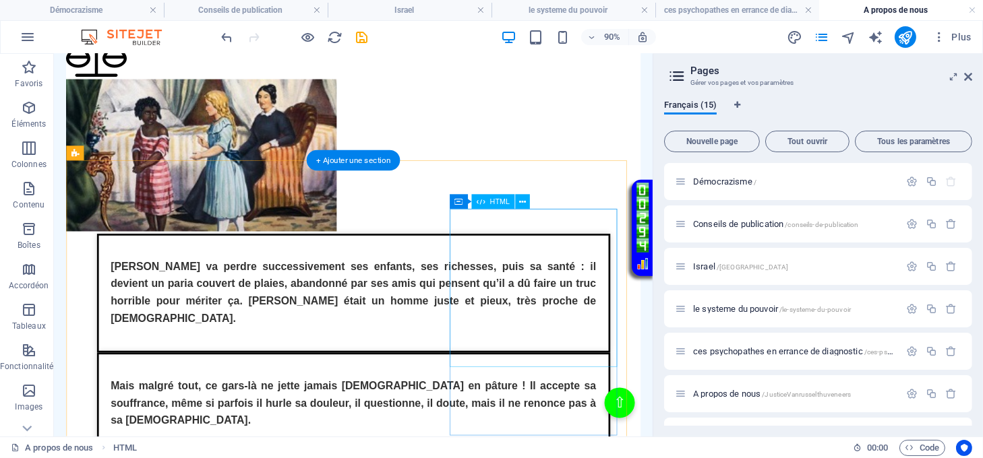
scroll to position [1079, 0]
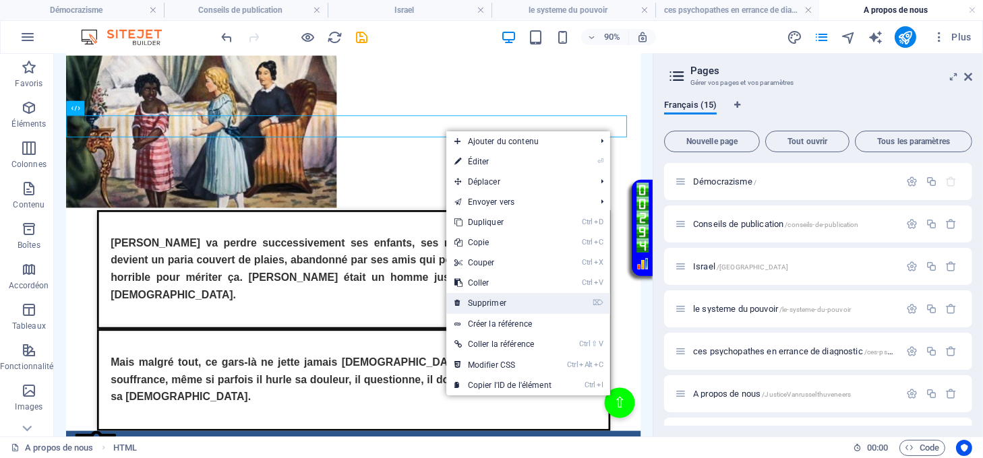
click at [487, 299] on link "⌦ Supprimer" at bounding box center [502, 303] width 113 height 20
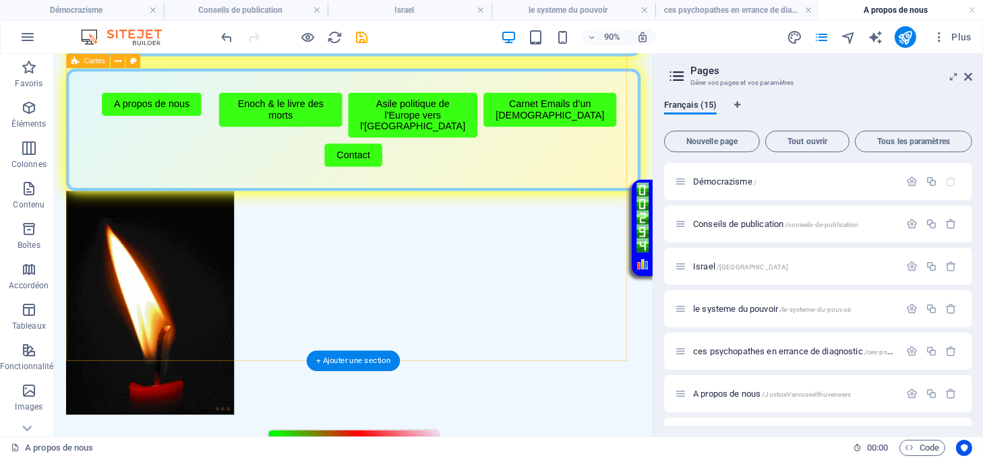
scroll to position [270, 0]
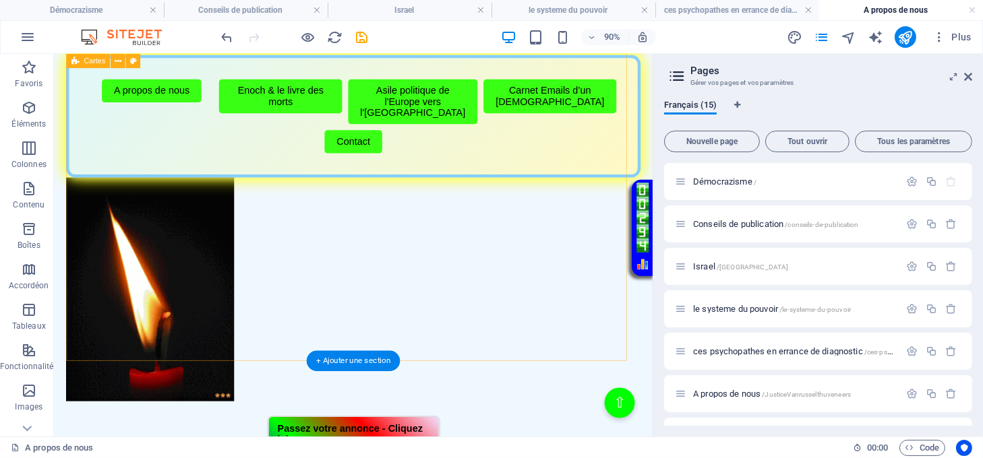
click at [349, 352] on div "Menu de boutons avec cadre scintillant Démocrazisme Conseils avant publication …" at bounding box center [386, 220] width 638 height 655
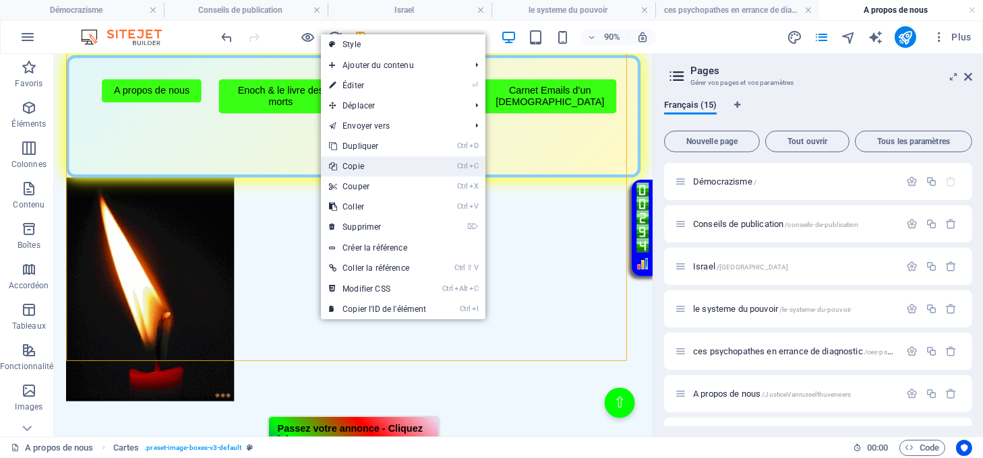
click at [360, 169] on link "Ctrl C Copie" at bounding box center [377, 166] width 113 height 20
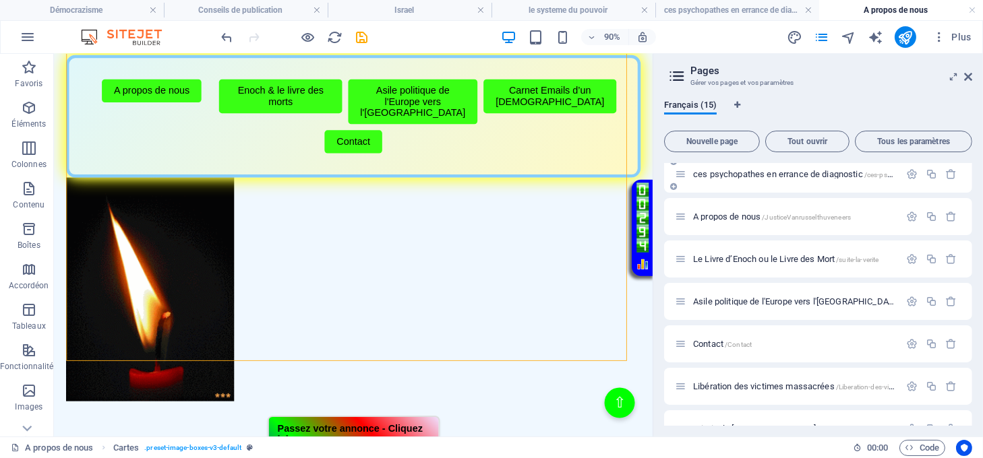
scroll to position [179, 0]
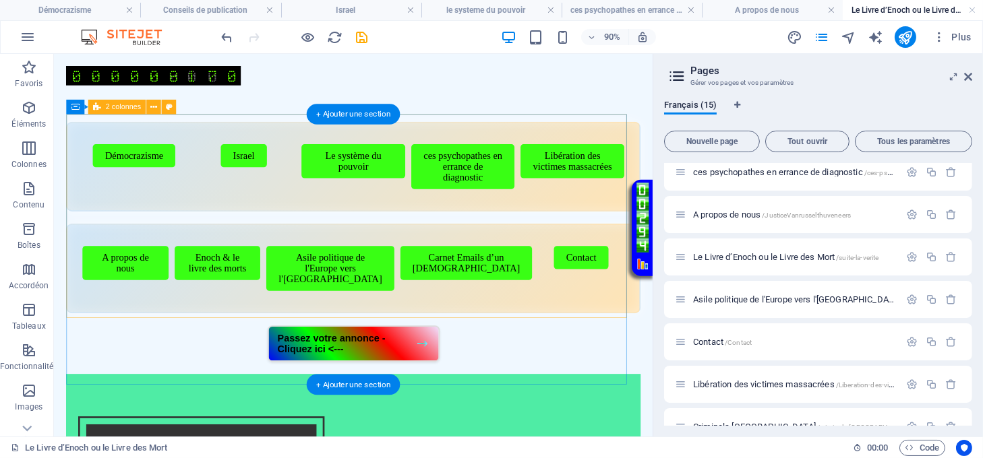
scroll to position [0, 0]
click at [380, 338] on div "Menu de boutons avec cadre scintillant Démocrazisme Israel Le système du pouvoi…" at bounding box center [386, 235] width 638 height 213
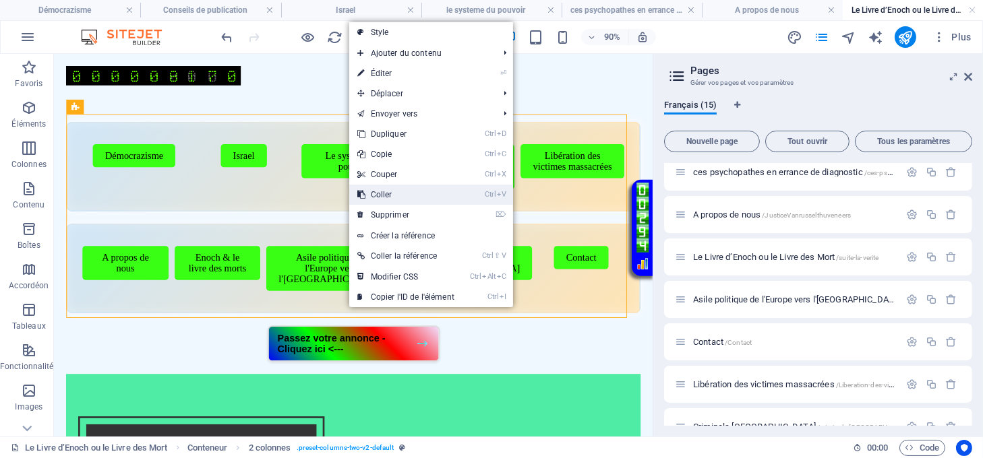
click at [374, 196] on link "Ctrl V Coller" at bounding box center [405, 195] width 113 height 20
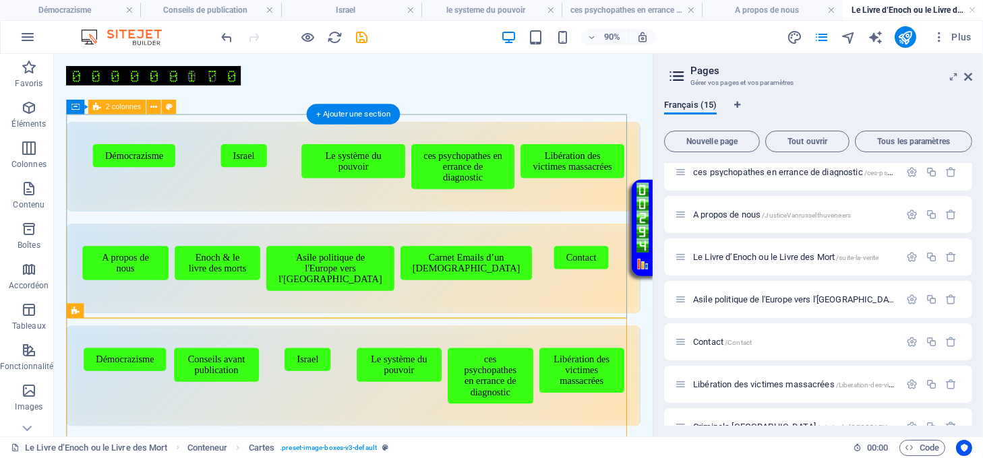
click at [376, 328] on div "Menu de boutons avec cadre scintillant Démocrazisme Israel Le système du pouvoi…" at bounding box center [386, 235] width 638 height 213
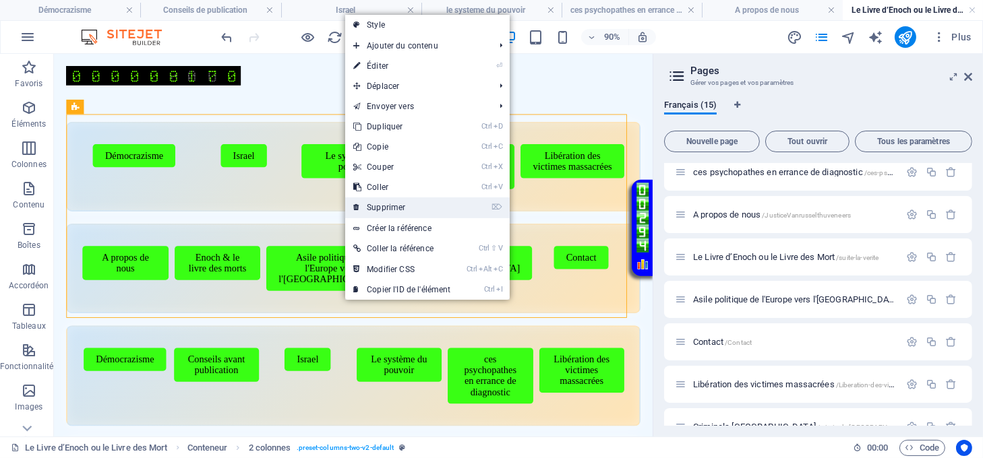
click at [380, 206] on link "⌦ Supprimer" at bounding box center [401, 208] width 113 height 20
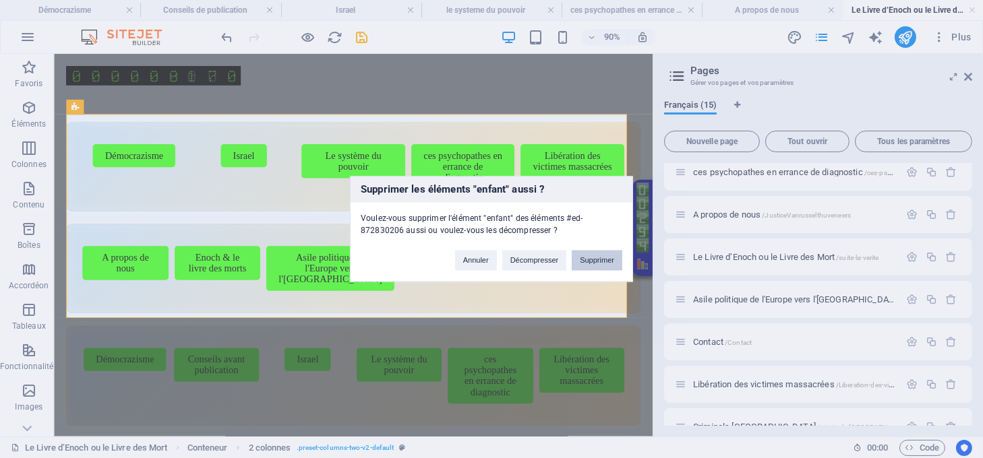
click at [589, 259] on button "Supprimer" at bounding box center [597, 261] width 51 height 20
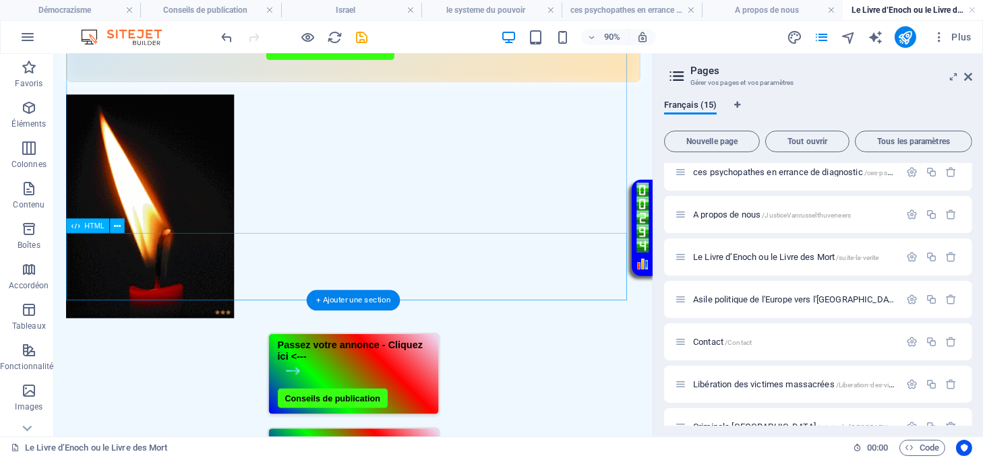
scroll to position [270, 0]
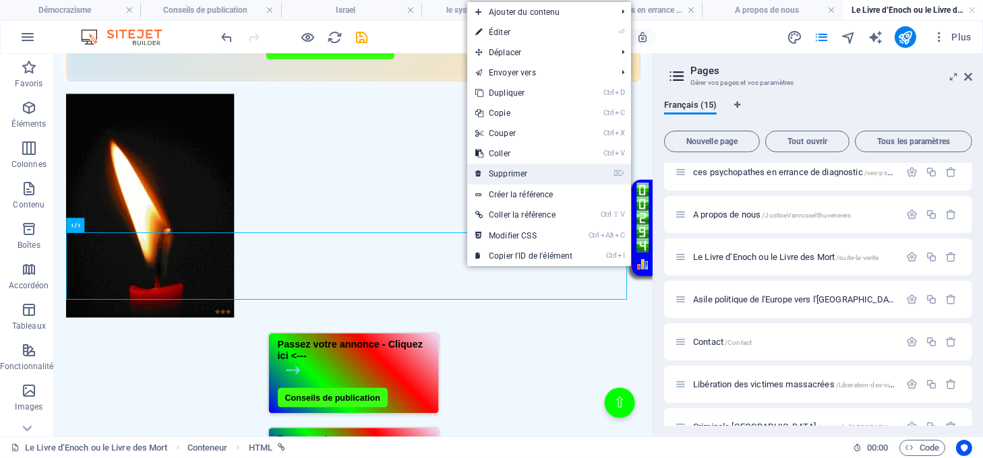
drag, startPoint x: 493, startPoint y: 168, endPoint x: 485, endPoint y: 141, distance: 28.4
click at [493, 168] on link "⌦ Supprimer" at bounding box center [523, 174] width 113 height 20
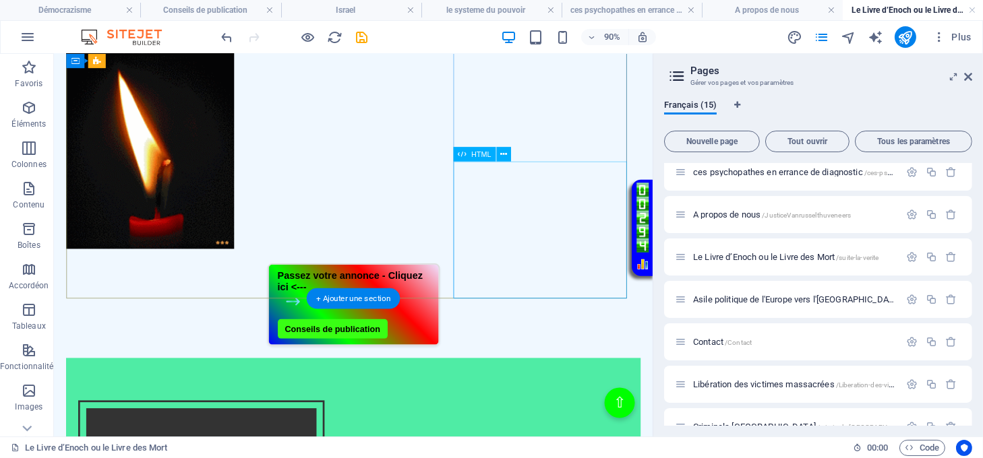
scroll to position [179, 0]
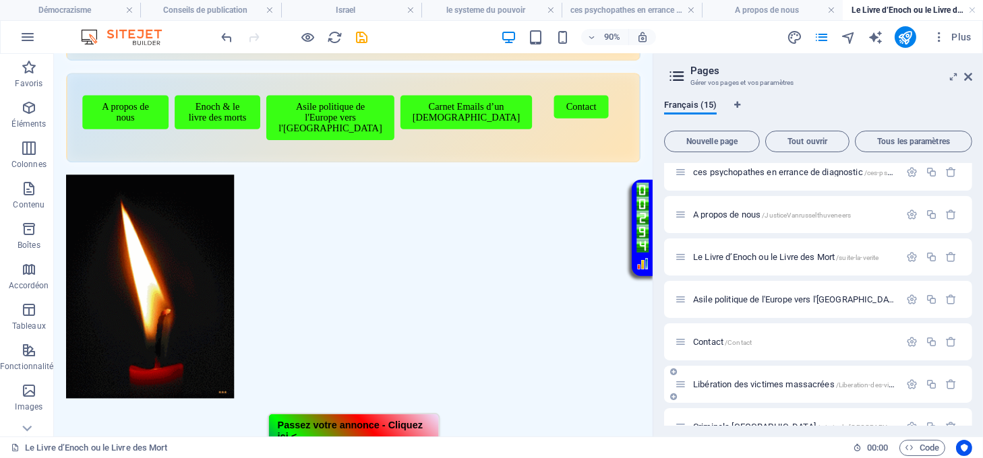
click at [0, 0] on span "Libération des victimes massacrées /Liberation-des-victimes-massacres" at bounding box center [0, 0] width 0 height 0
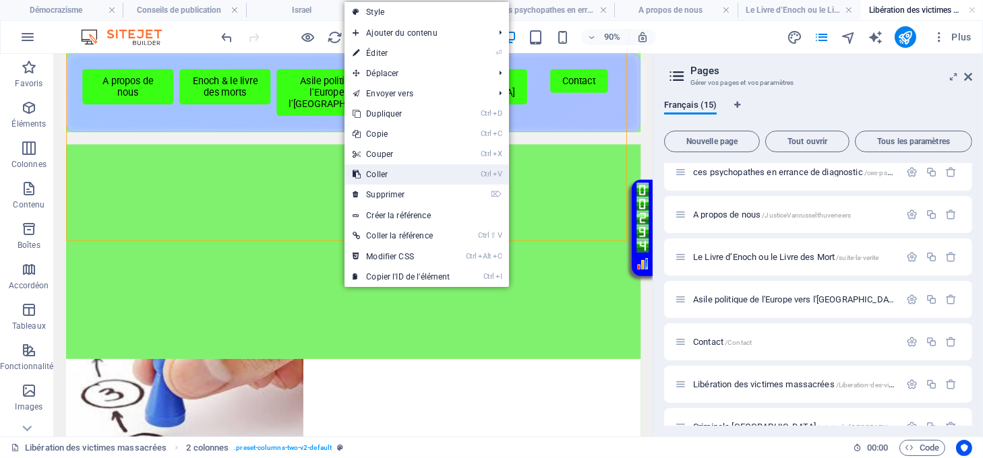
click at [371, 172] on link "Ctrl V Coller" at bounding box center [400, 174] width 113 height 20
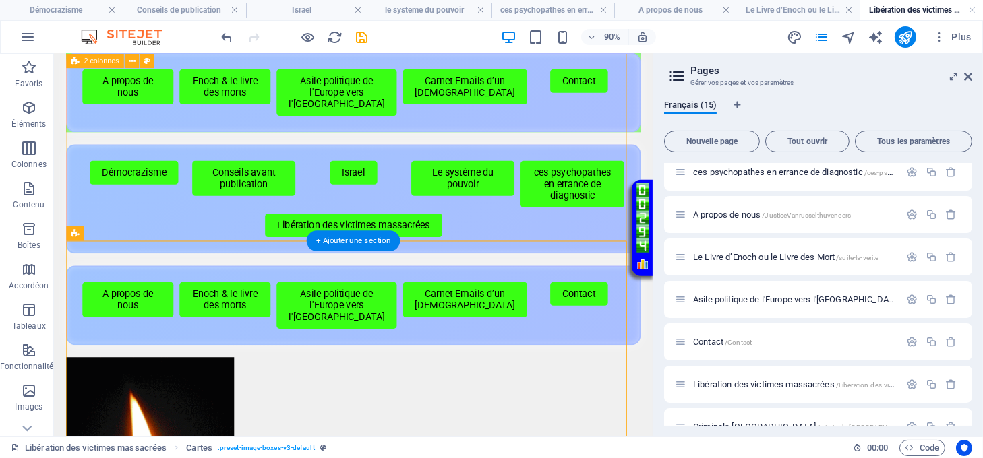
click at [423, 142] on div "Menu de boutons avec cadre scintillant Démocrazisme Israel Le système du pouvoi…" at bounding box center [386, 46] width 638 height 190
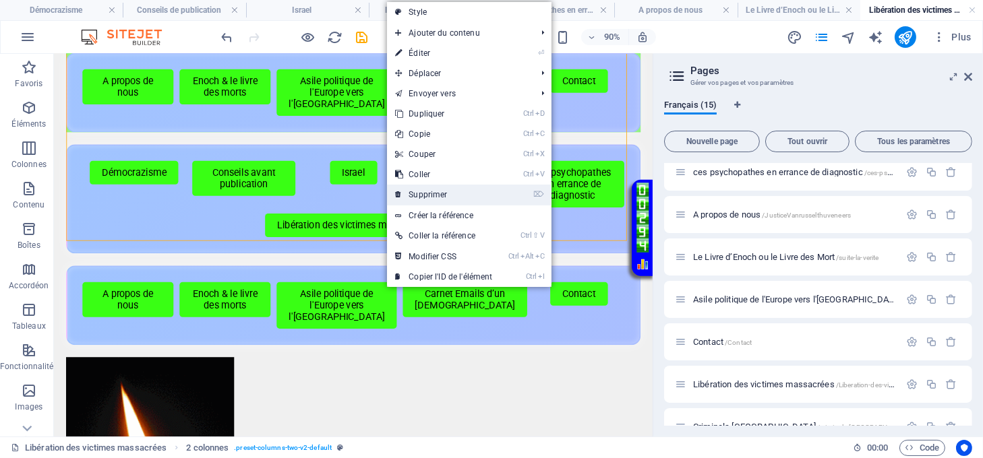
click at [416, 192] on link "⌦ Supprimer" at bounding box center [443, 195] width 113 height 20
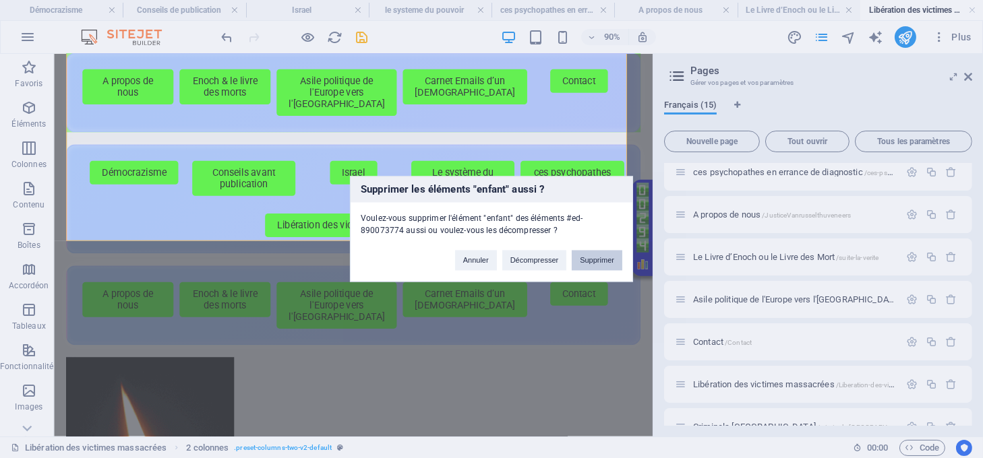
click at [595, 258] on button "Supprimer" at bounding box center [597, 261] width 51 height 20
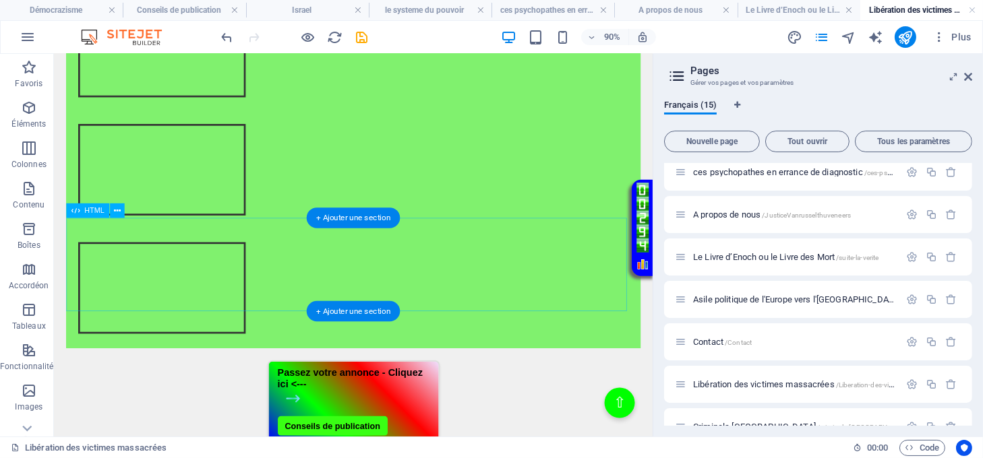
scroll to position [1168, 0]
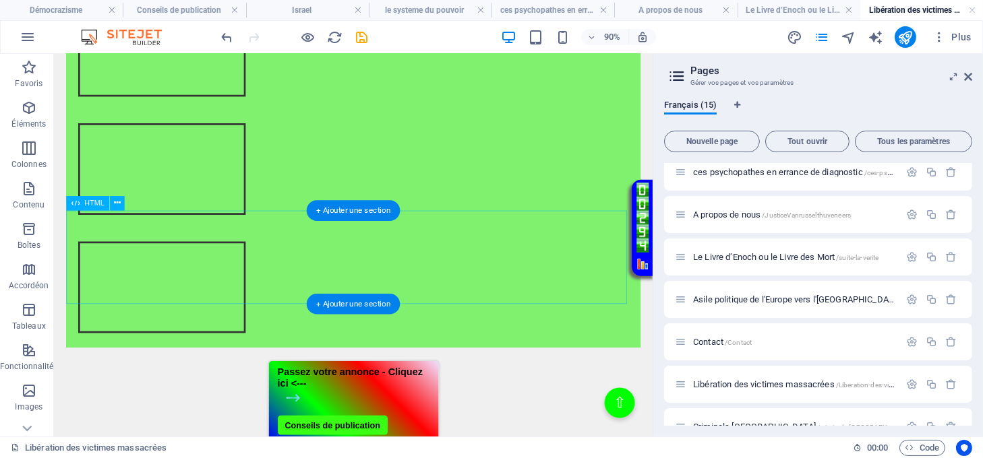
click at [574, 394] on div "Passez votre annonce - Cliquez ici <--- Conseils de publication" at bounding box center [386, 440] width 638 height 92
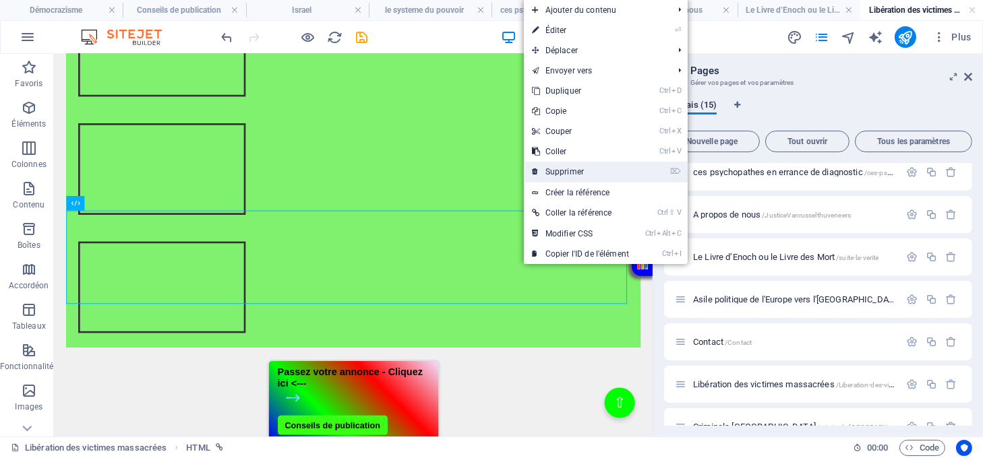
click at [558, 171] on link "⌦ Supprimer" at bounding box center [580, 172] width 113 height 20
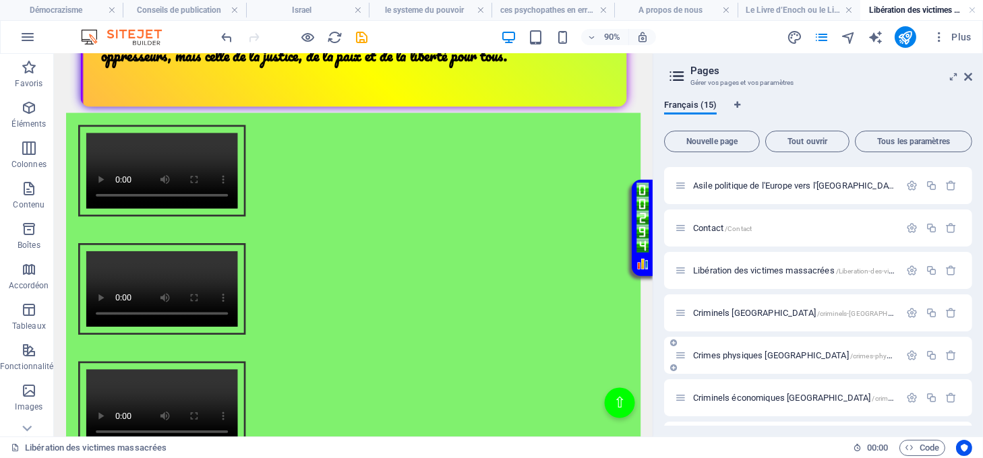
scroll to position [270, 0]
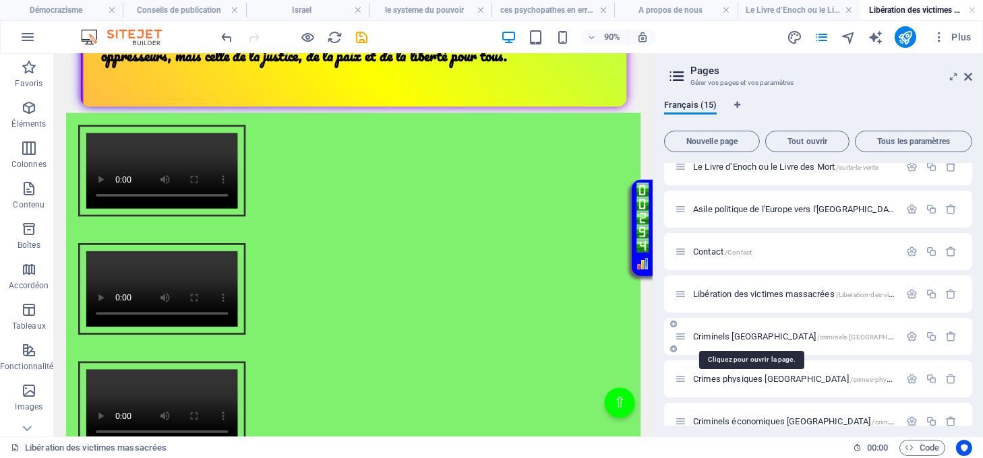
click at [726, 333] on span "Criminels israel /criminels-israel" at bounding box center [805, 337] width 225 height 10
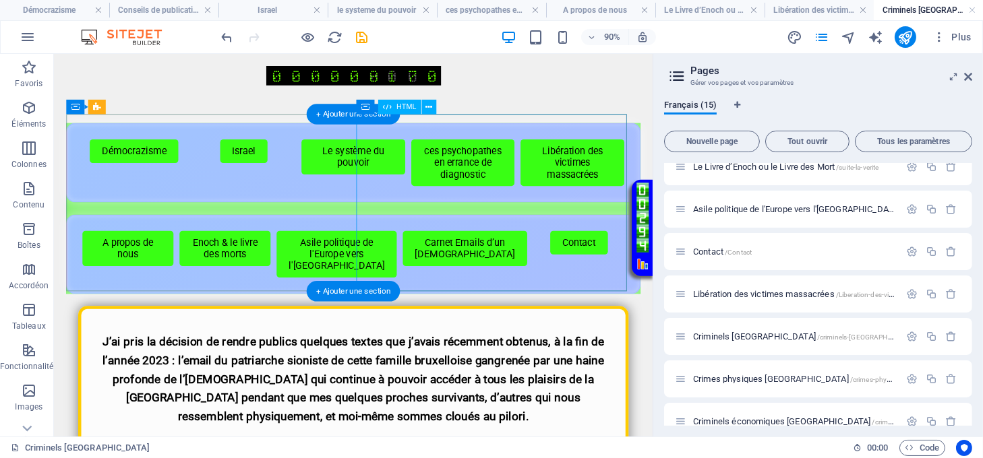
scroll to position [0, 0]
click at [376, 282] on div "Menu de boutons avec cadre scintillant Démocrazisme Israel Le système du pouvoi…" at bounding box center [386, 226] width 638 height 190
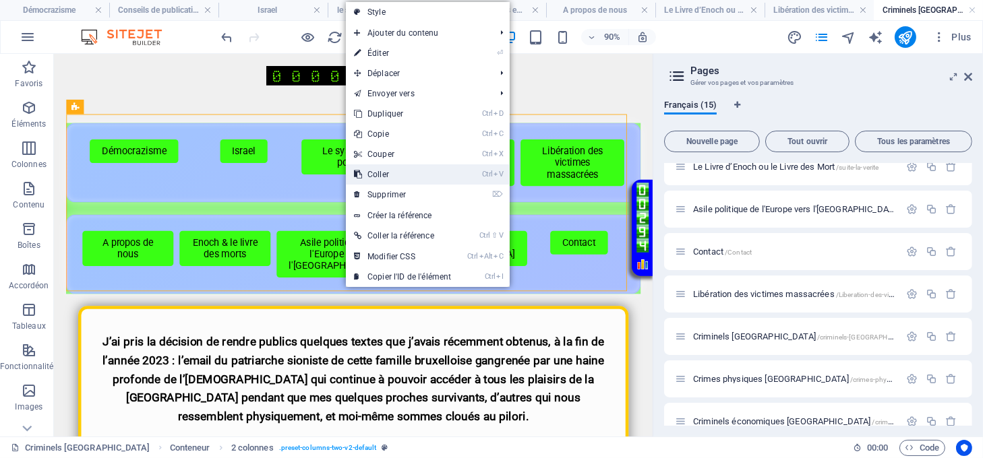
click at [390, 173] on link "Ctrl V Coller" at bounding box center [402, 174] width 113 height 20
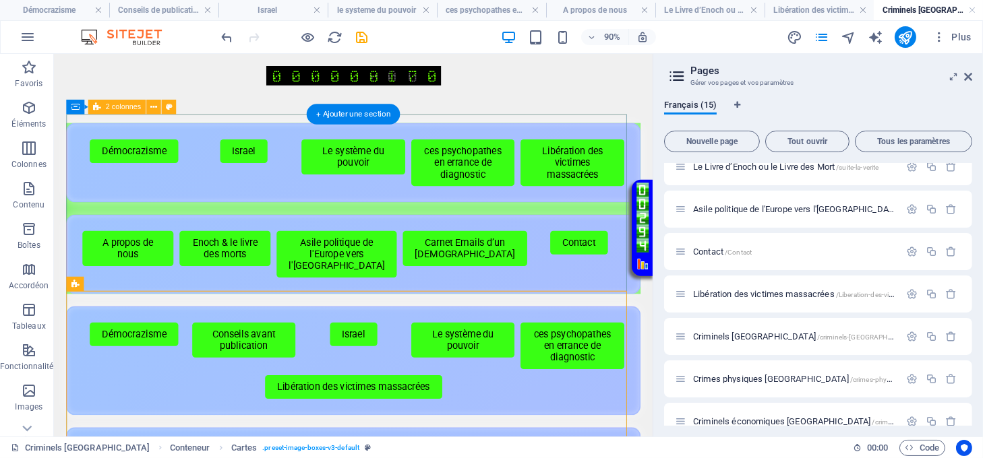
click at [381, 301] on div "Menu de boutons avec cadre scintillant Démocrazisme Israel Le système du pouvoi…" at bounding box center [386, 226] width 638 height 190
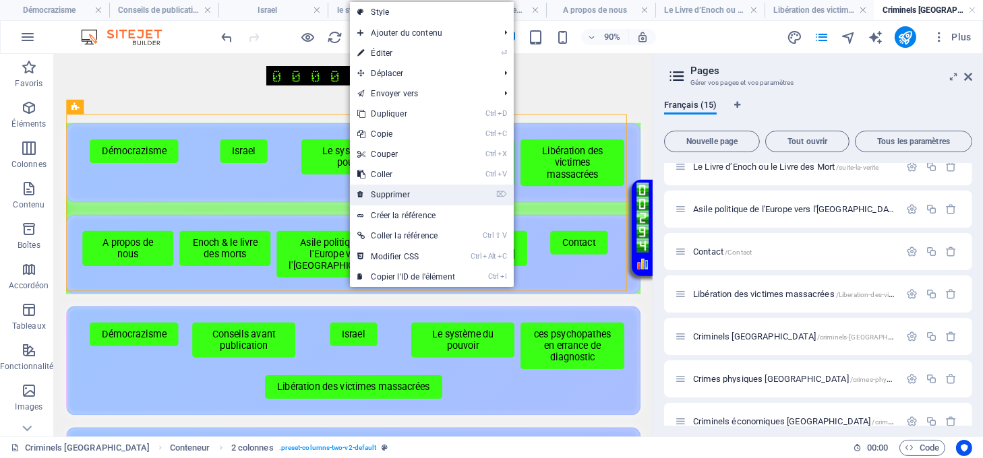
click at [392, 189] on link "⌦ Supprimer" at bounding box center [406, 195] width 113 height 20
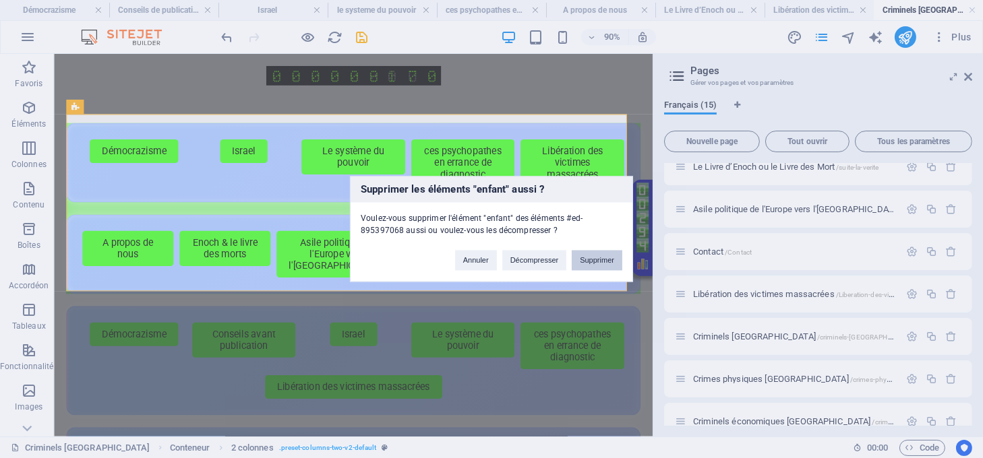
drag, startPoint x: 588, startPoint y: 258, endPoint x: 591, endPoint y: 229, distance: 29.1
click at [588, 258] on button "Supprimer" at bounding box center [597, 261] width 51 height 20
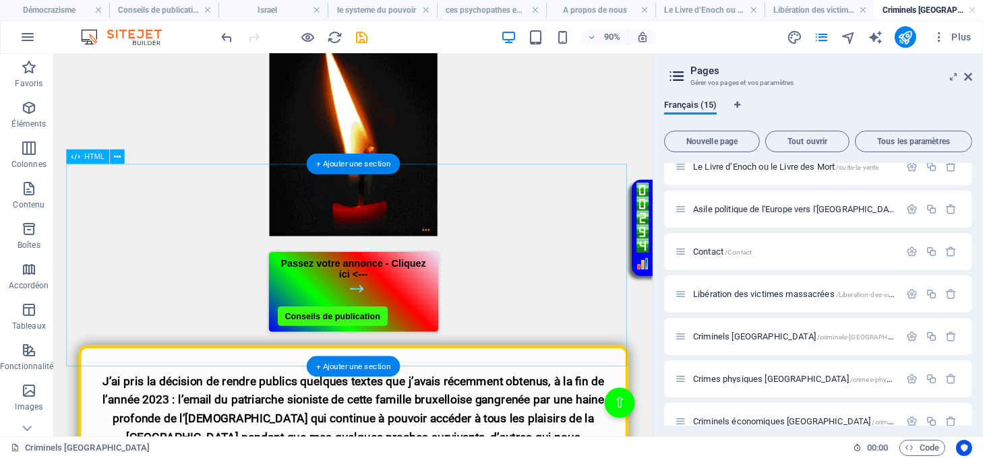
scroll to position [449, 0]
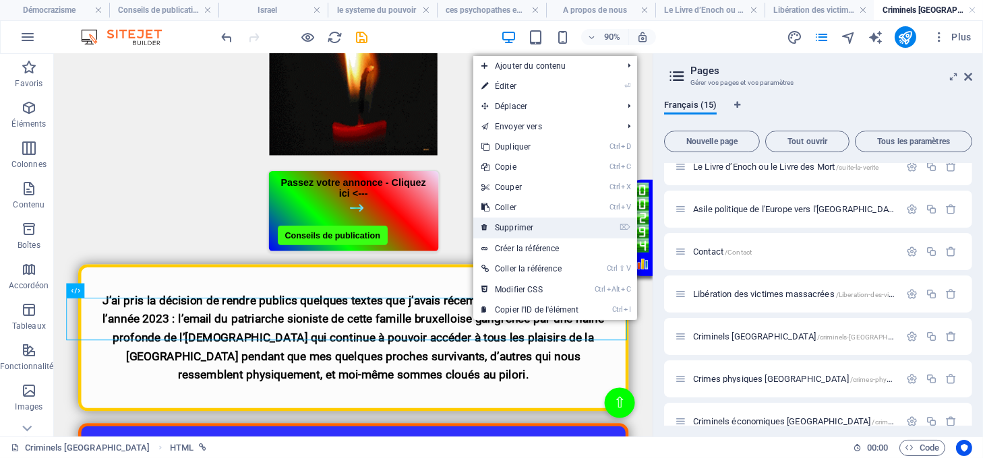
click at [512, 229] on link "⌦ Supprimer" at bounding box center [529, 228] width 113 height 20
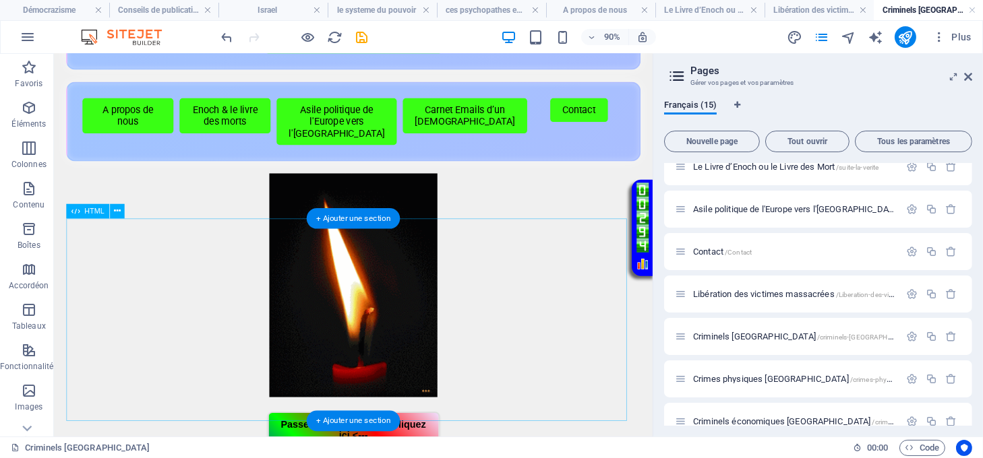
scroll to position [179, 0]
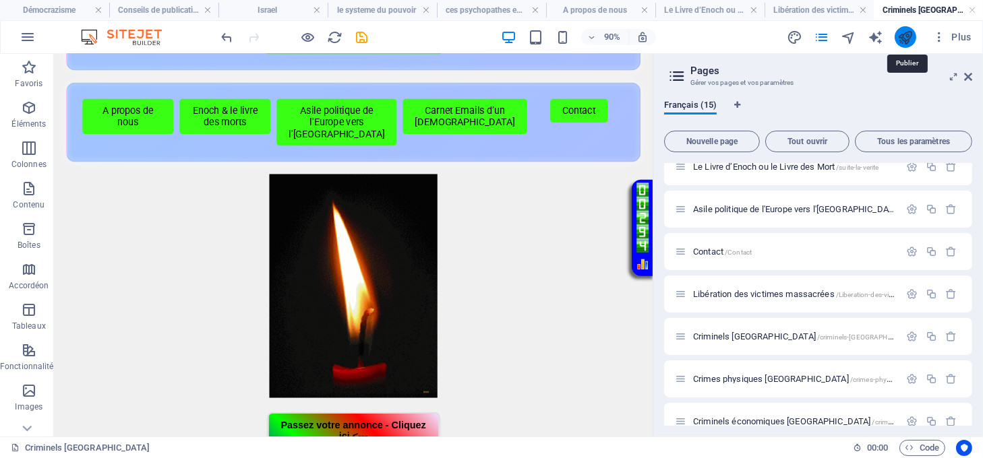
click at [901, 38] on icon "publish" at bounding box center [905, 38] width 16 height 16
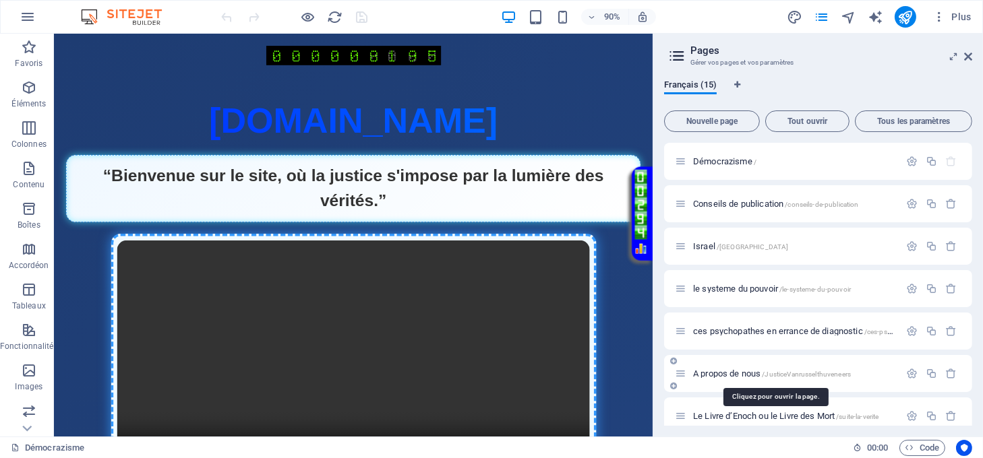
click at [738, 372] on span "A propos de nous /JusticeVanrusselthuveneers" at bounding box center [772, 374] width 158 height 10
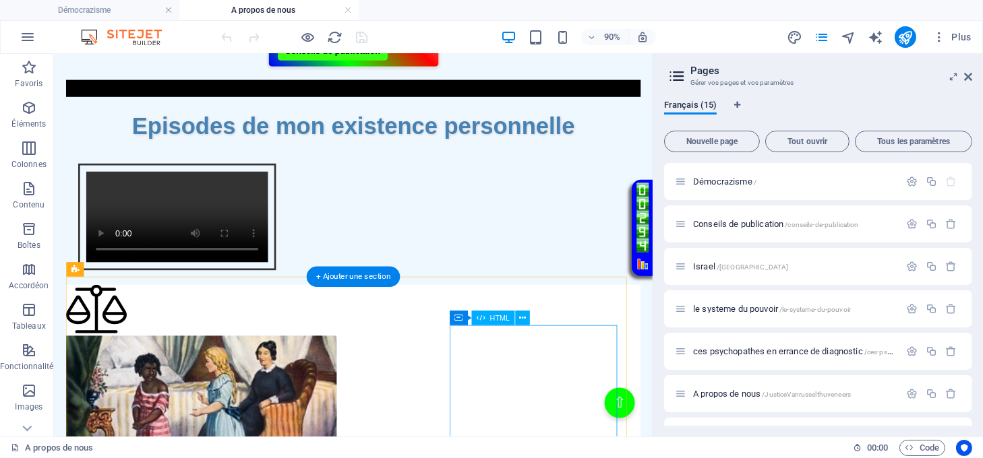
scroll to position [899, 0]
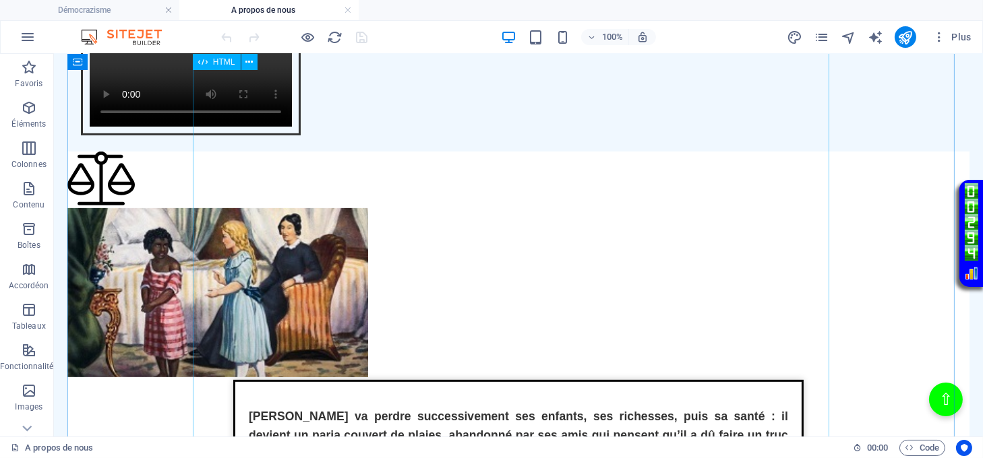
scroll to position [718, 0]
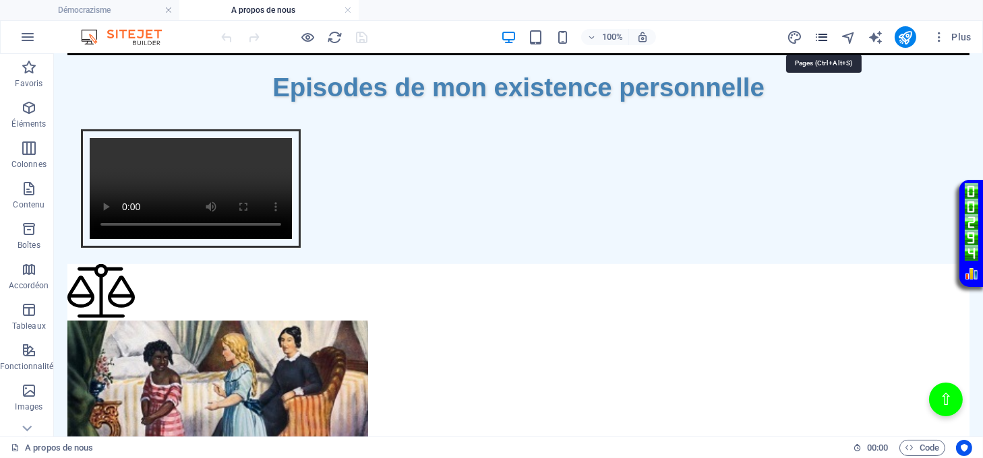
click at [820, 38] on icon "pages" at bounding box center [822, 38] width 16 height 16
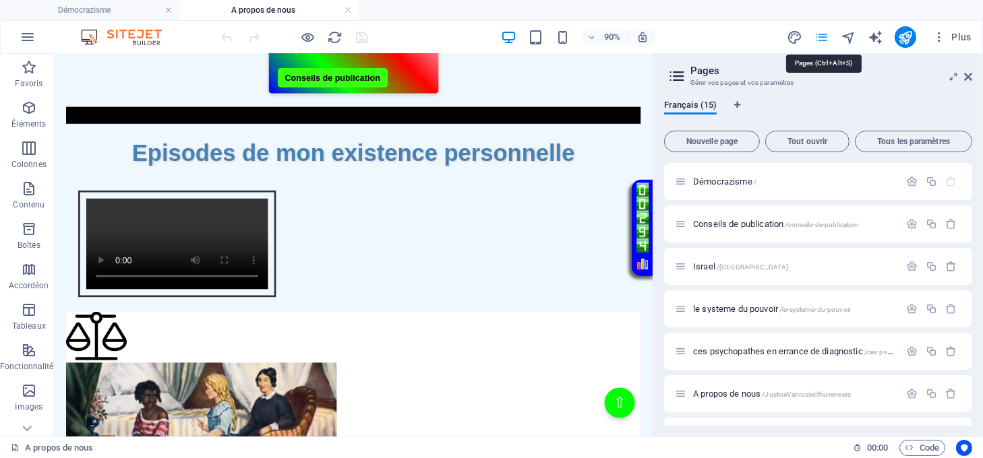
scroll to position [719, 0]
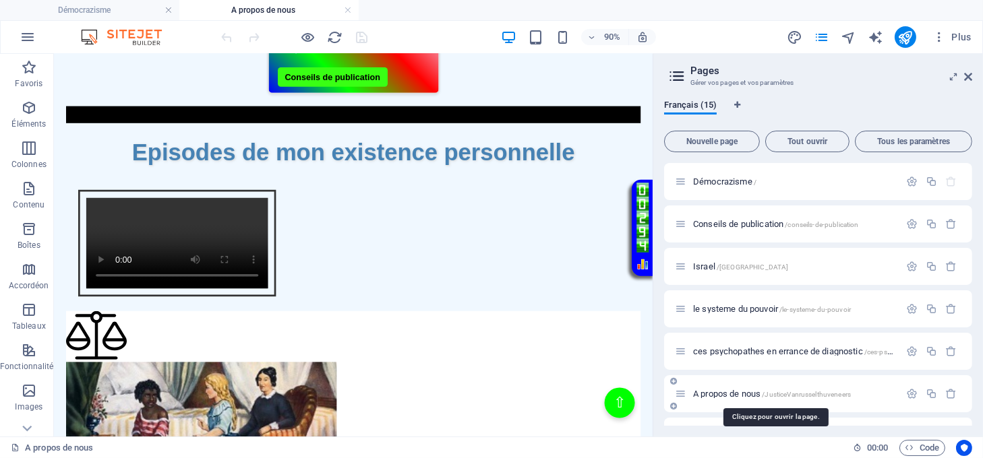
click at [732, 394] on span "A propos de nous /JusticeVanrusselthuveneers" at bounding box center [772, 394] width 158 height 10
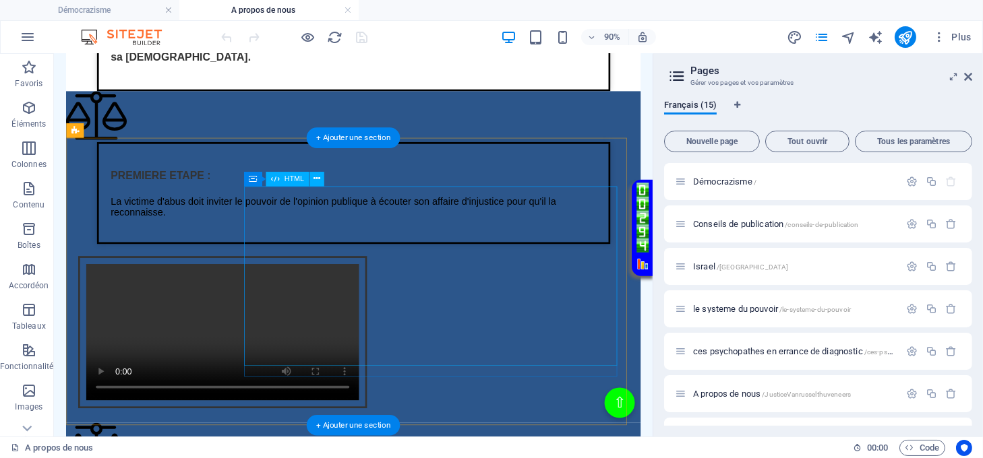
scroll to position [1438, 0]
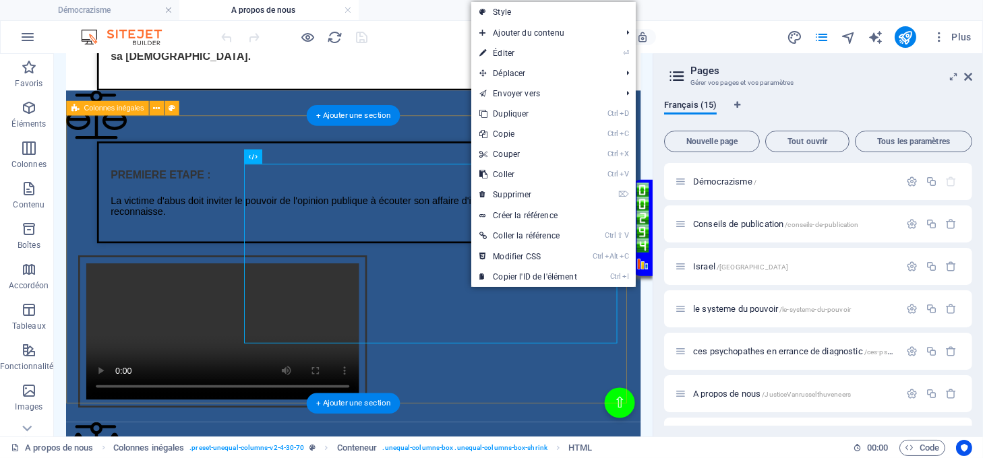
click at [480, 140] on div "Texte sur la justice de lumière PREMIERE ETAPE : La victime d'abus doit inviter…" at bounding box center [386, 279] width 638 height 369
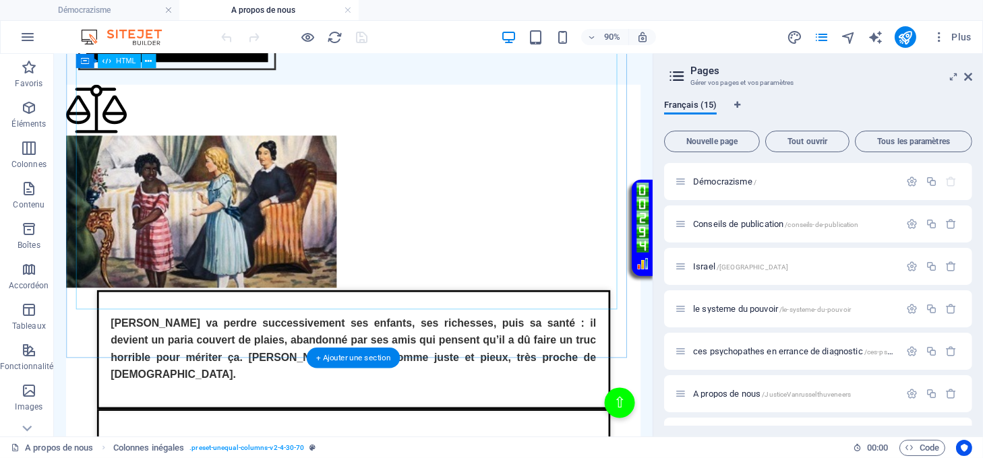
scroll to position [809, 0]
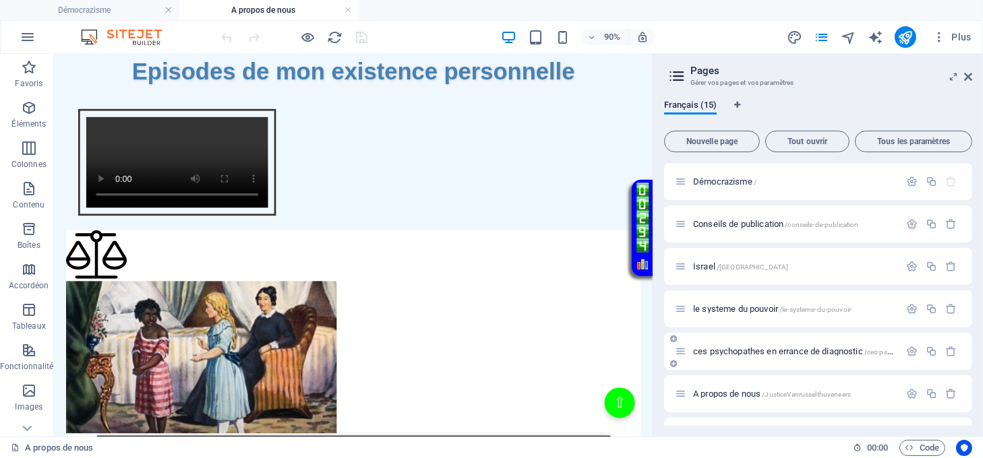
click at [758, 351] on span "ces psychopathes en errance de diagnostic /ces-psychopathes-en-errance-de-diagn…" at bounding box center [847, 351] width 308 height 10
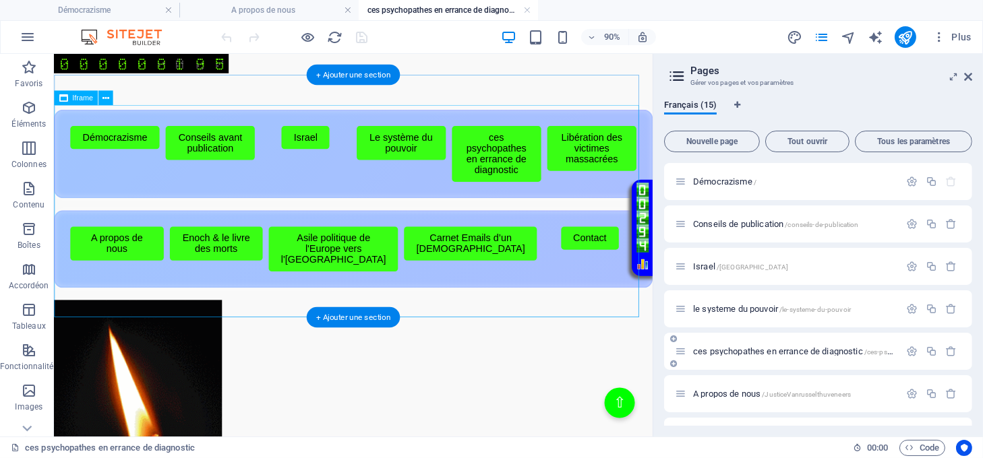
scroll to position [539, 0]
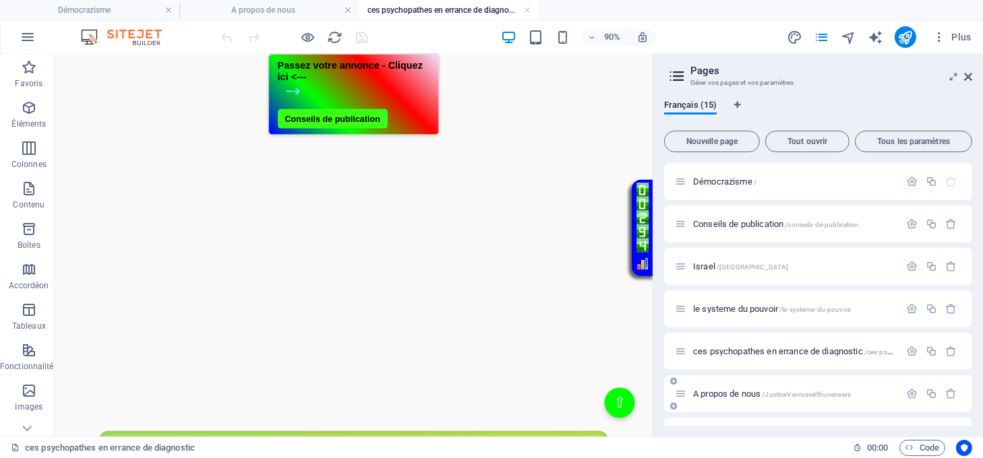
click at [728, 391] on span "A propos de nous /JusticeVanrusselthuveneers" at bounding box center [772, 394] width 158 height 10
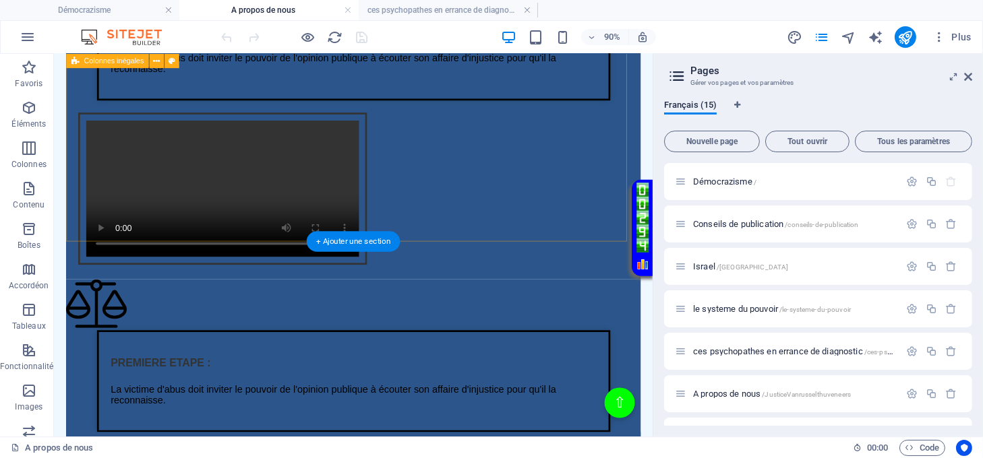
scroll to position [1618, 0]
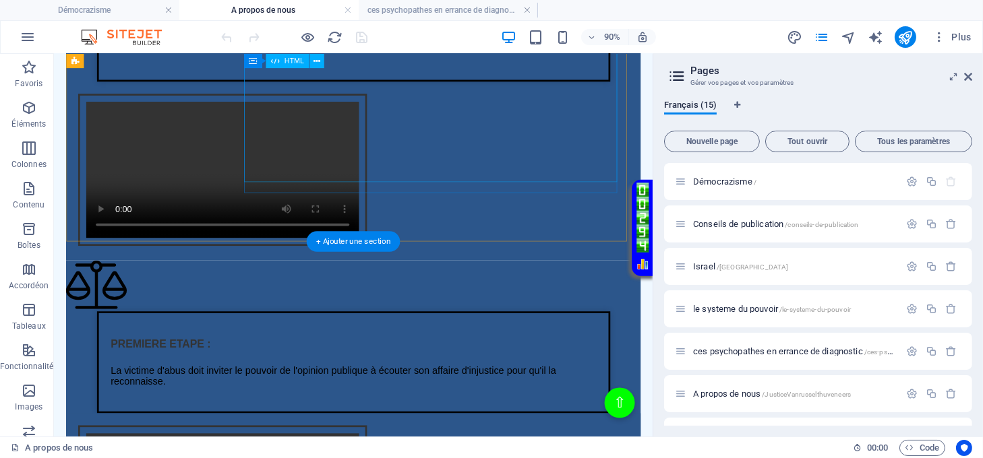
click at [475, 104] on div "Intégration vidéo avec cadre et lien Votre navigateur ne supporte pas la balise…" at bounding box center [386, 184] width 638 height 199
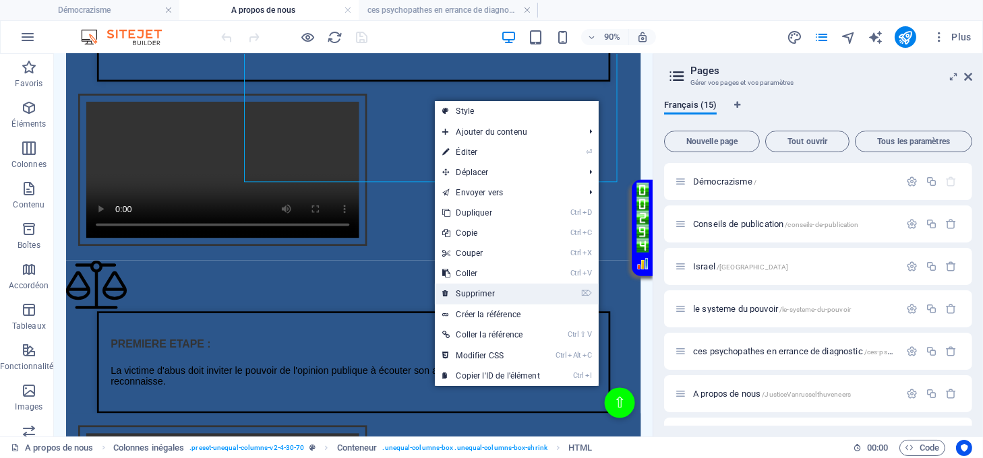
click at [479, 286] on link "⌦ Supprimer" at bounding box center [491, 294] width 113 height 20
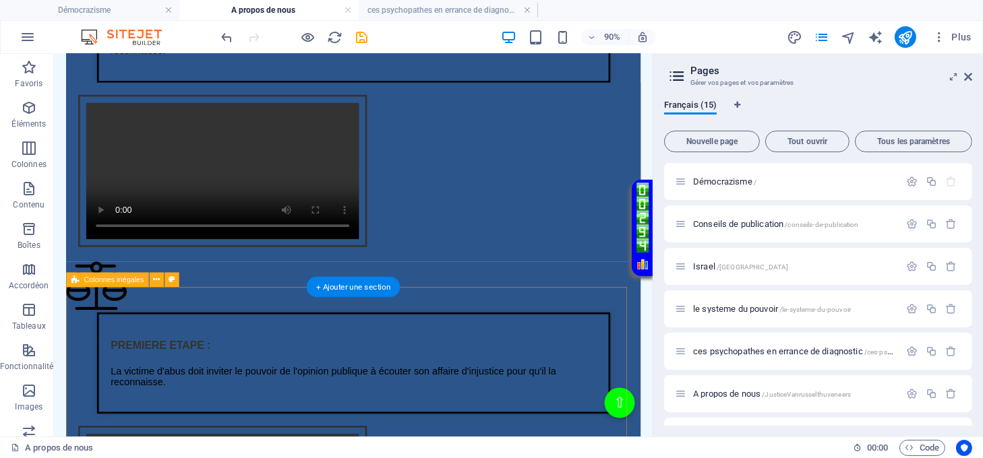
scroll to position [1888, 0]
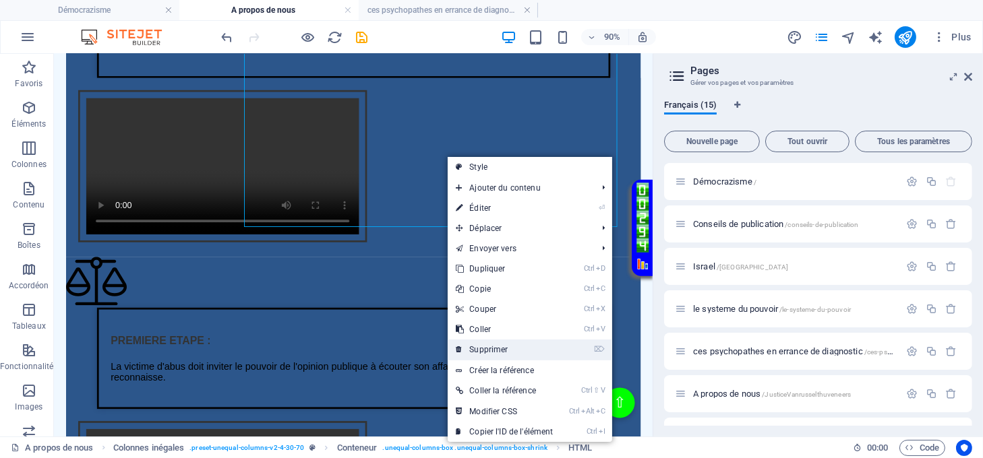
click at [497, 351] on link "⌦ Supprimer" at bounding box center [504, 350] width 113 height 20
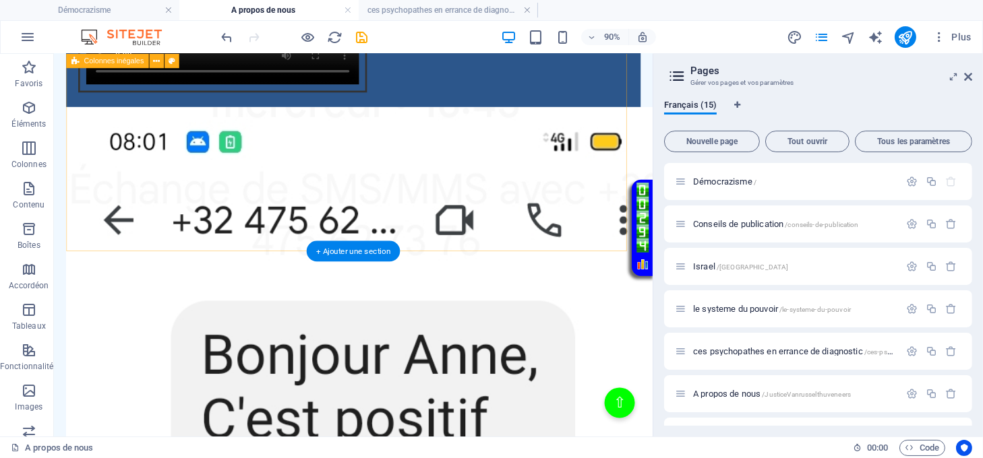
scroll to position [2247, 0]
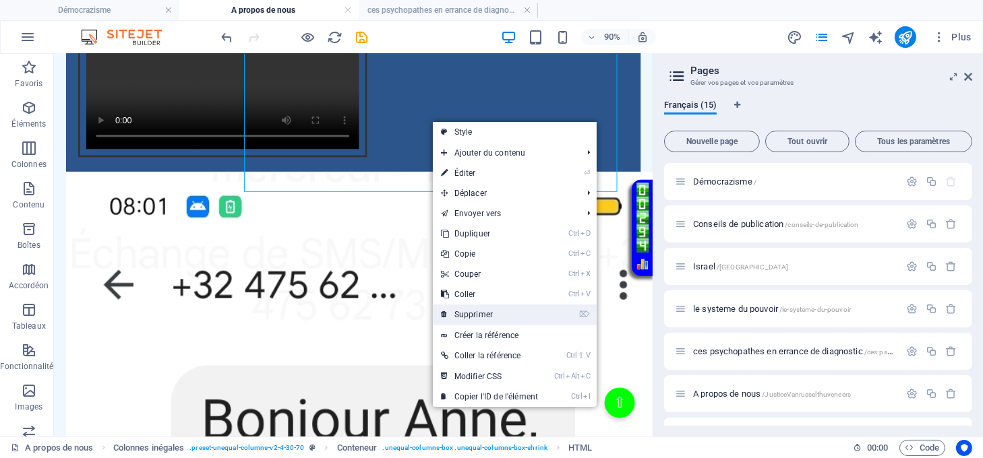
click at [485, 316] on link "⌦ Supprimer" at bounding box center [489, 315] width 113 height 20
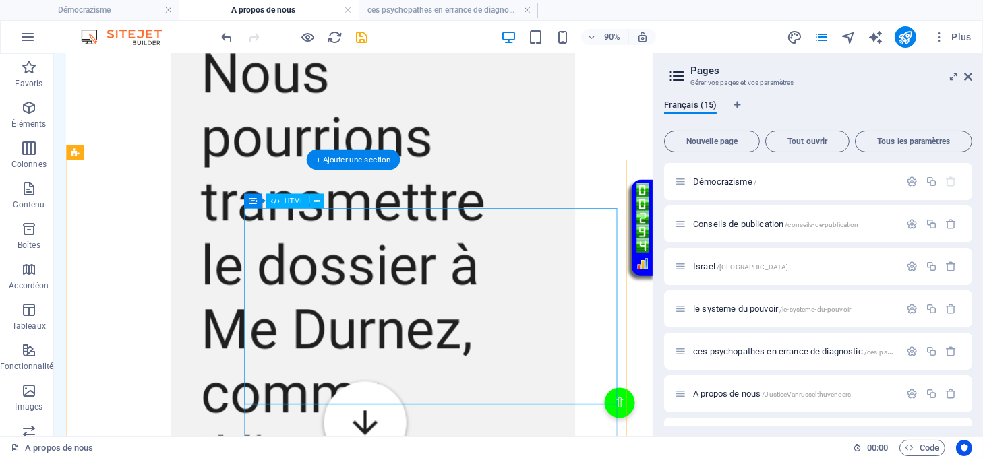
scroll to position [3056, 0]
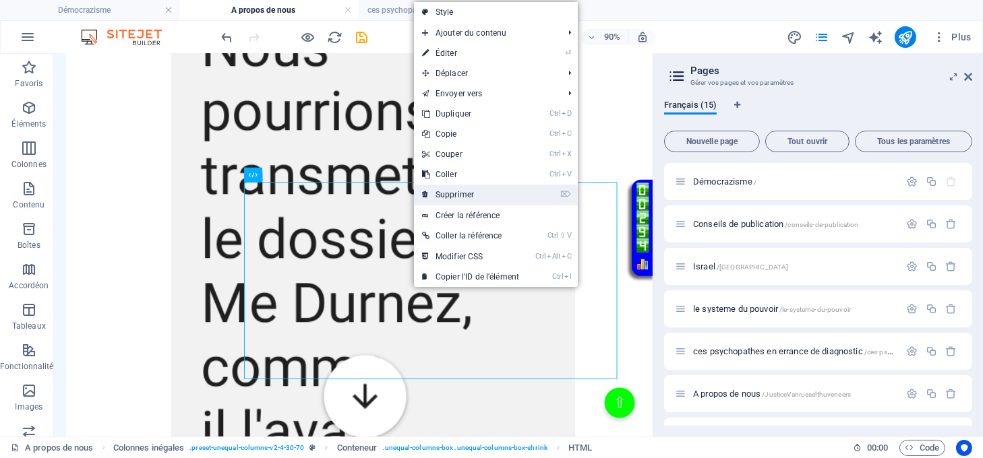
click at [440, 198] on link "⌦ Supprimer" at bounding box center [470, 195] width 113 height 20
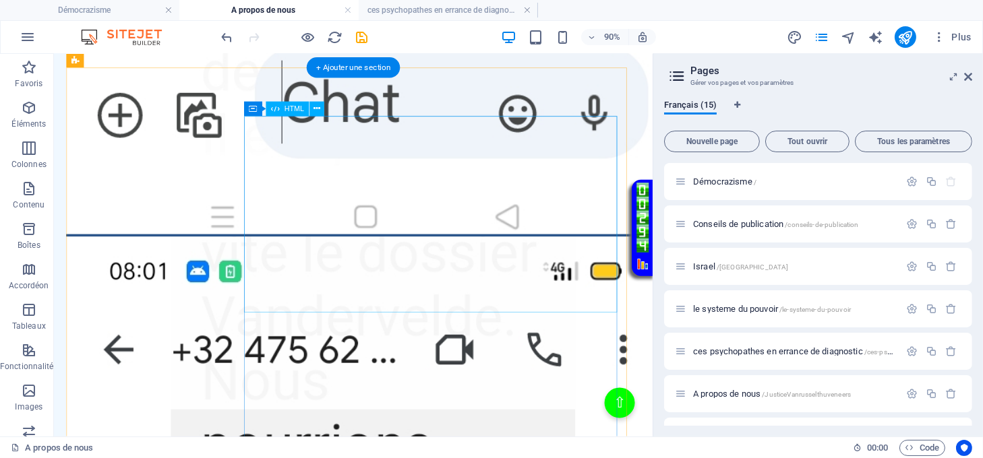
scroll to position [3595, 0]
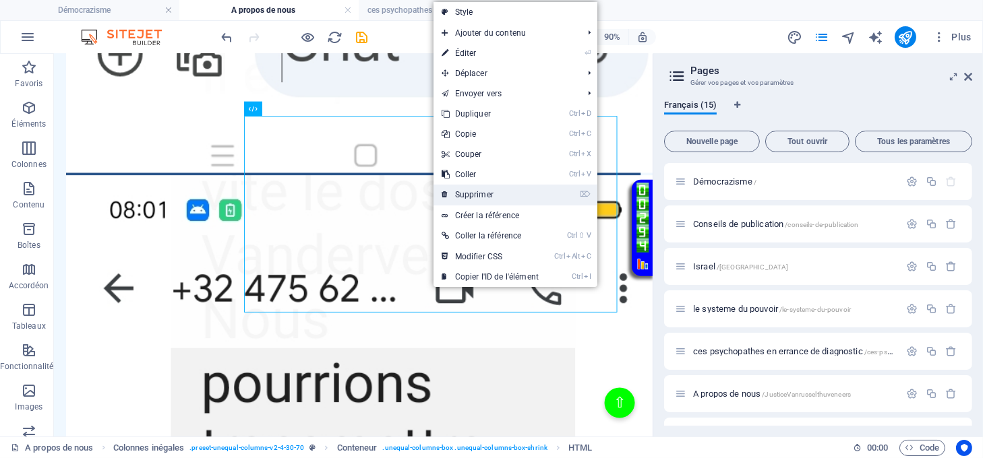
click at [448, 198] on icon at bounding box center [445, 195] width 7 height 20
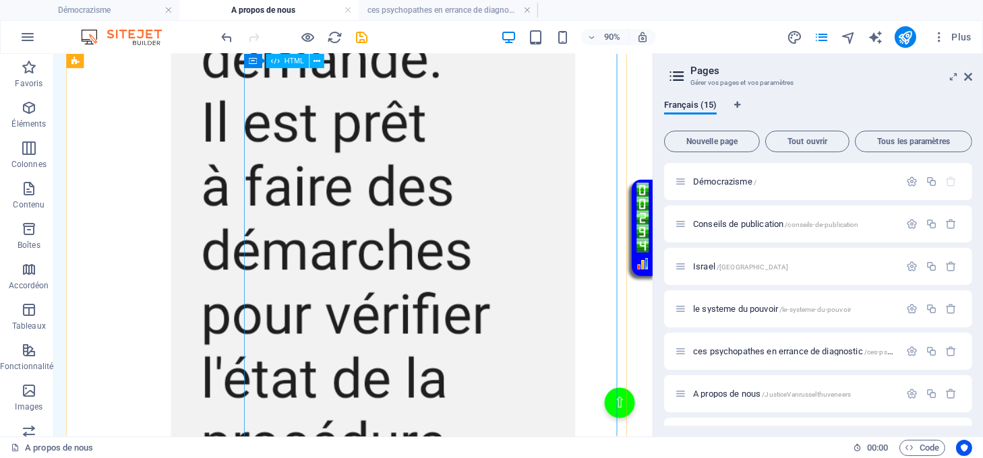
scroll to position [4113, 0]
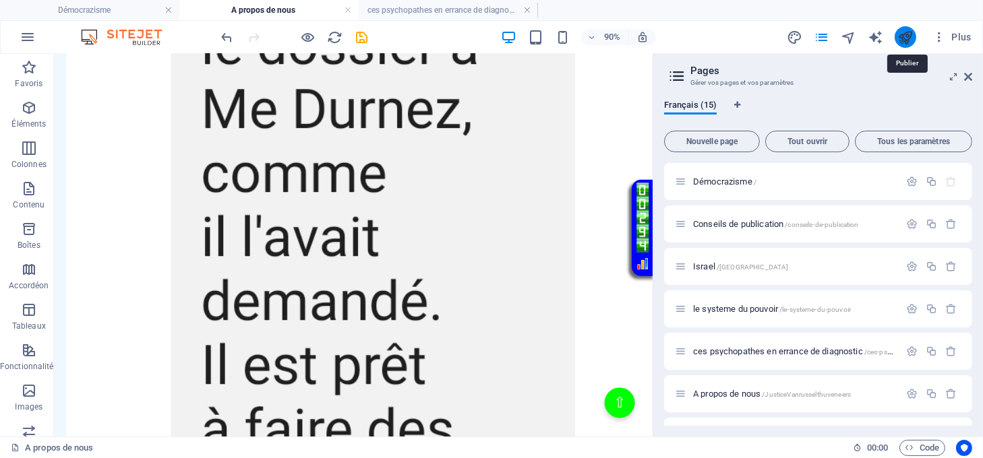
click at [904, 35] on icon "publish" at bounding box center [905, 38] width 16 height 16
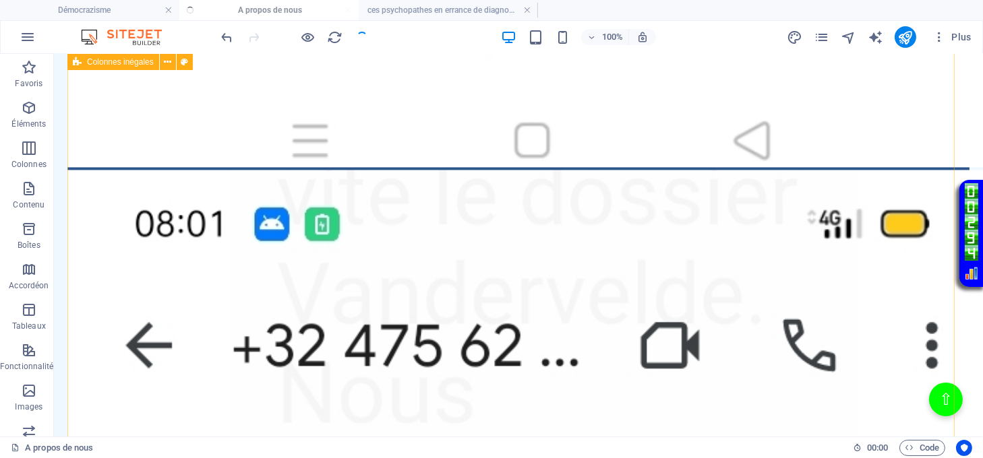
scroll to position [4128, 0]
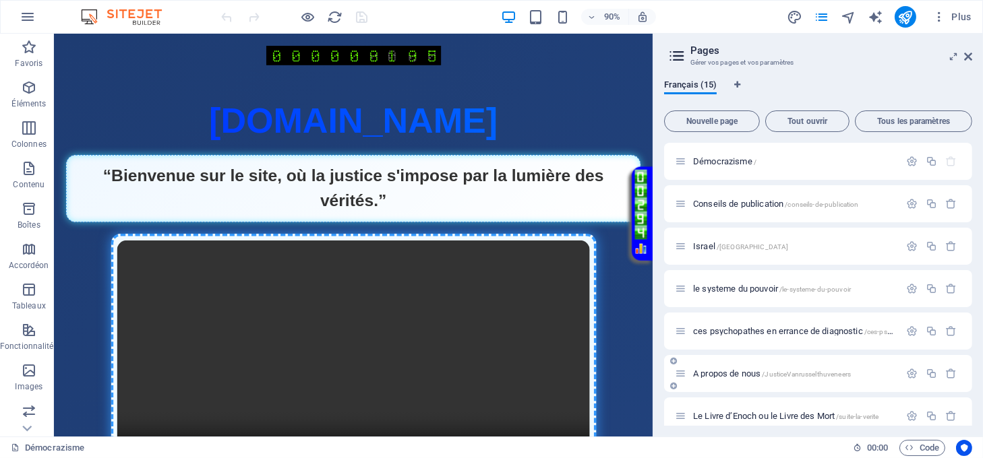
click at [745, 372] on span "A propos de nous /JusticeVanrusselthuveneers" at bounding box center [772, 374] width 158 height 10
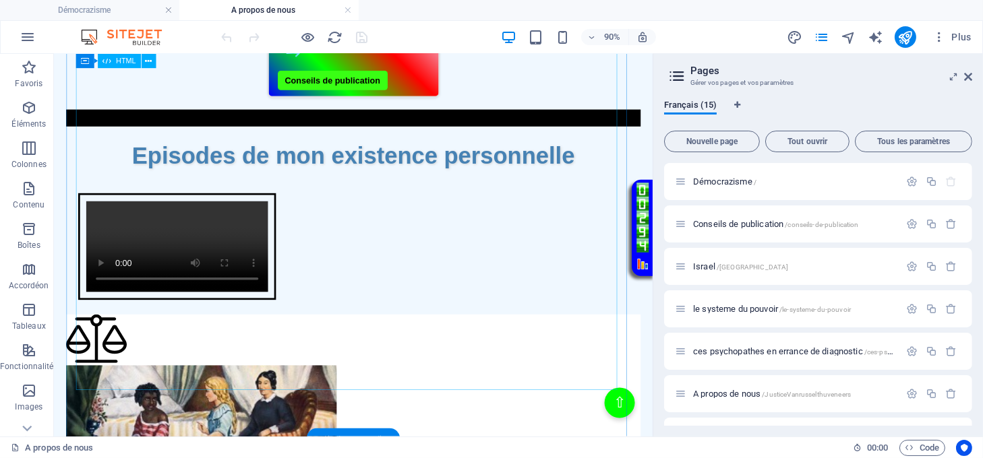
scroll to position [719, 0]
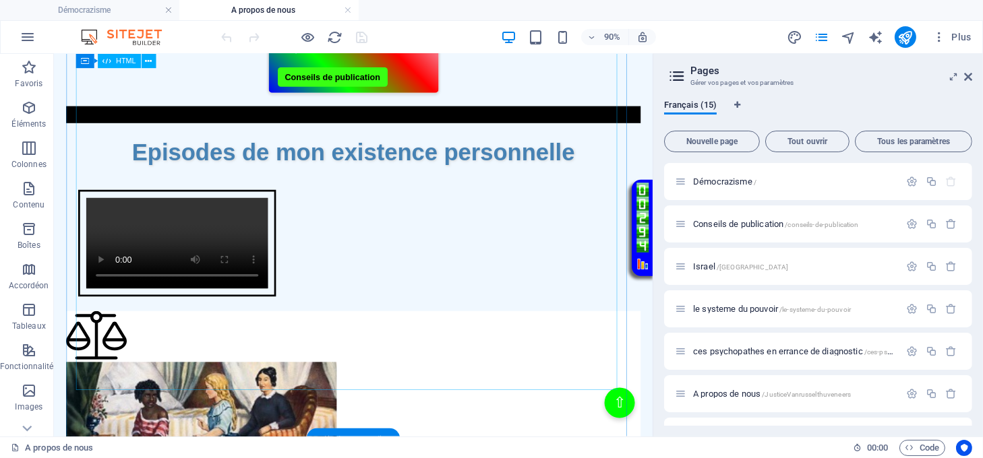
click at [392, 246] on div "Intégration de la vidéo Episodes de mon existence personnelle Votre navigateur …" at bounding box center [386, 244] width 638 height 191
drag, startPoint x: 392, startPoint y: 246, endPoint x: 189, endPoint y: 398, distance: 253.9
click at [392, 245] on div "Intégration de la vidéo Episodes de mon existence personnelle Votre navigateur …" at bounding box center [386, 244] width 638 height 191
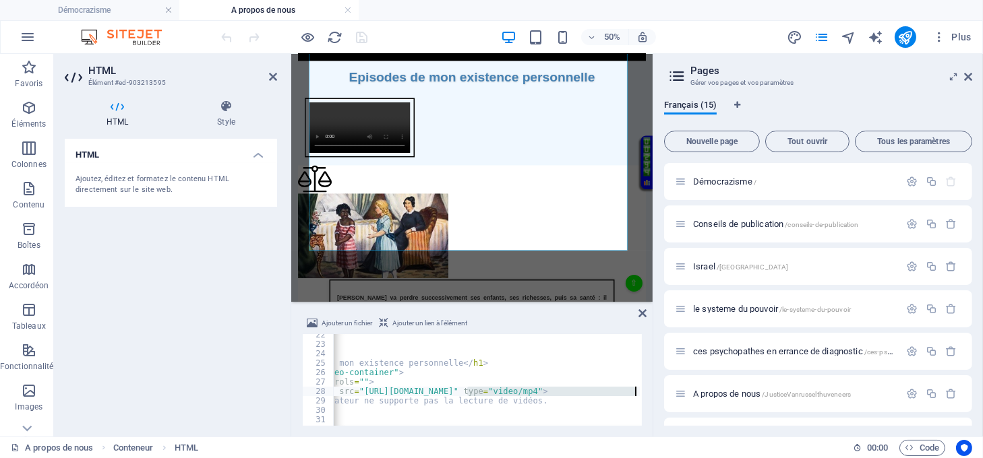
scroll to position [0, 109]
drag, startPoint x: 564, startPoint y: 390, endPoint x: 631, endPoint y: 392, distance: 67.4
click at [631, 392] on div "</ style > < h1 > Episodes de mon existence personnelle </ h1 > < div class = "…" at bounding box center [471, 384] width 496 height 109
paste textarea "resumevanrusselt"
type textarea "<source src="https://democrazisme.com/resumevanrusselt.mp4" type="video/mp4">"
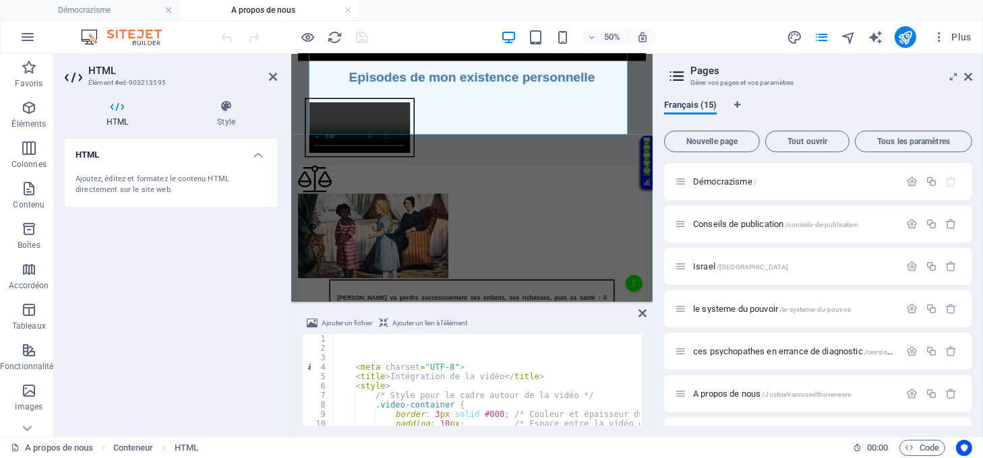
scroll to position [0, 0]
click at [642, 313] on icon at bounding box center [642, 313] width 8 height 11
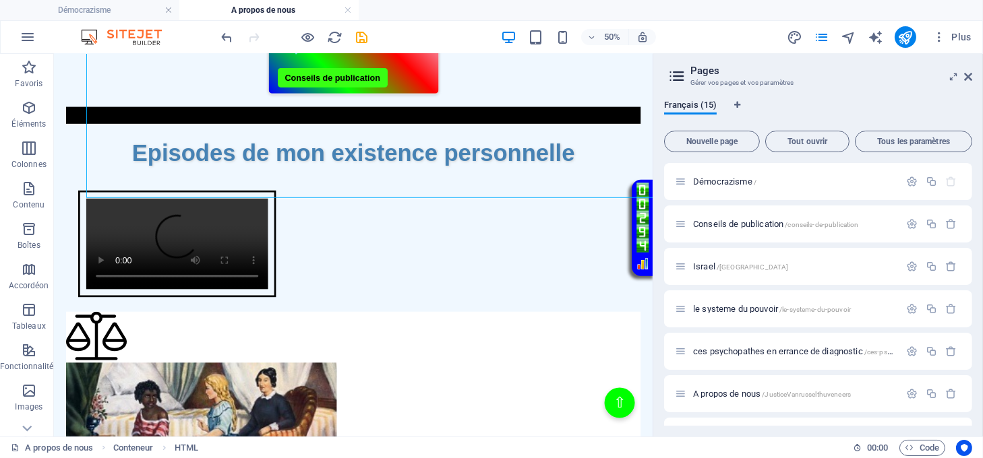
scroll to position [719, 0]
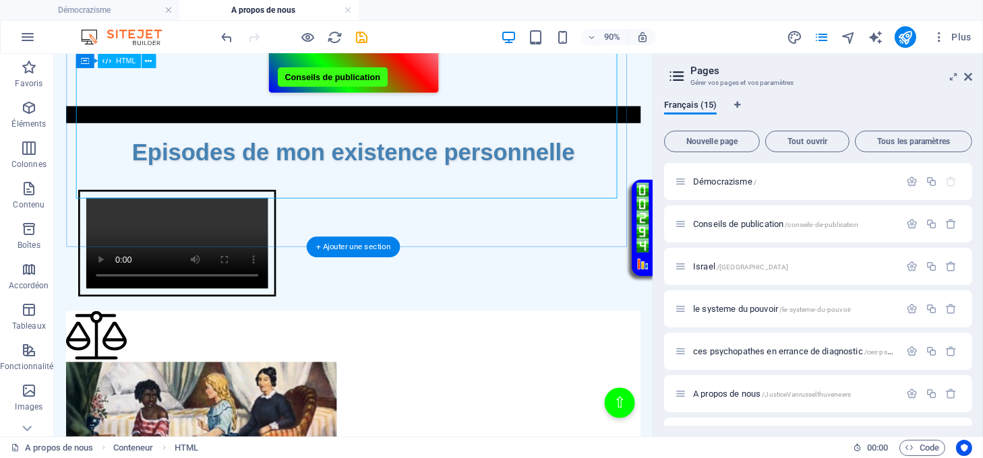
click at [401, 149] on div "Intégration de la vidéo Episodes de mon existence personnelle Votre navigateur …" at bounding box center [386, 244] width 638 height 191
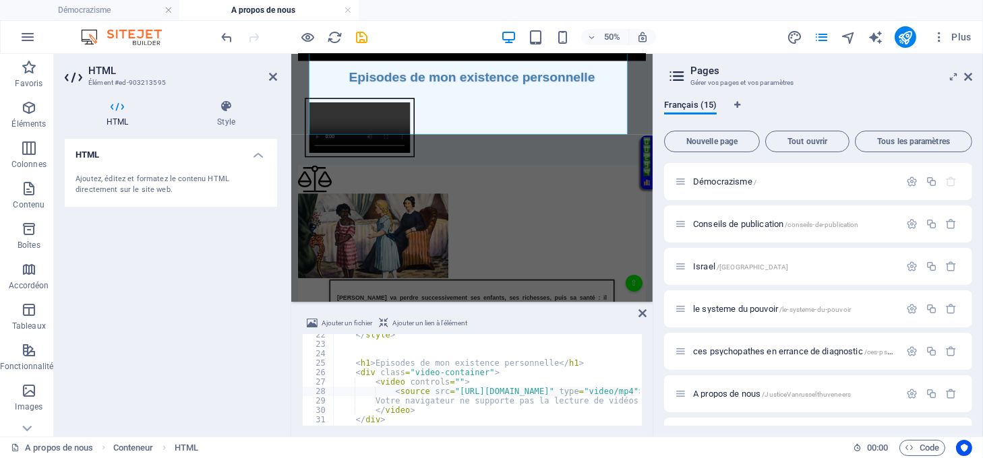
scroll to position [221, 0]
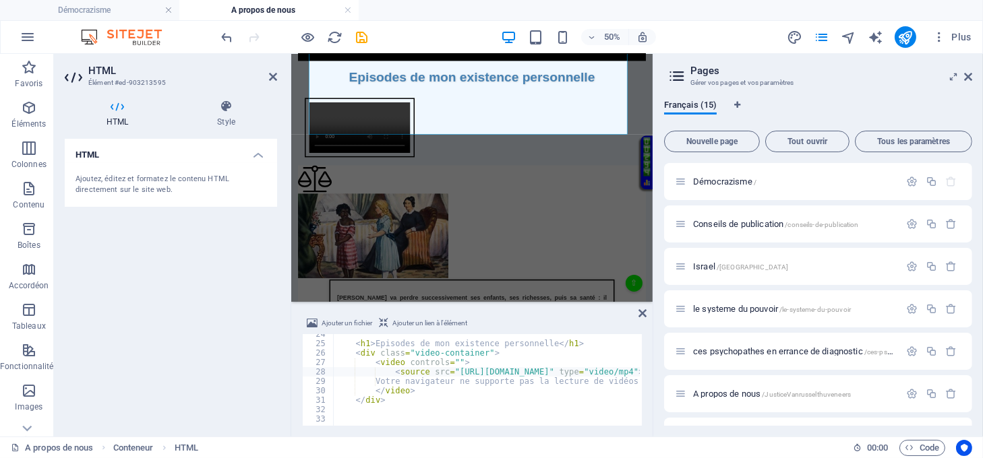
type textarea "Votre navigateur ne supporte pas la lecture de vidéos."
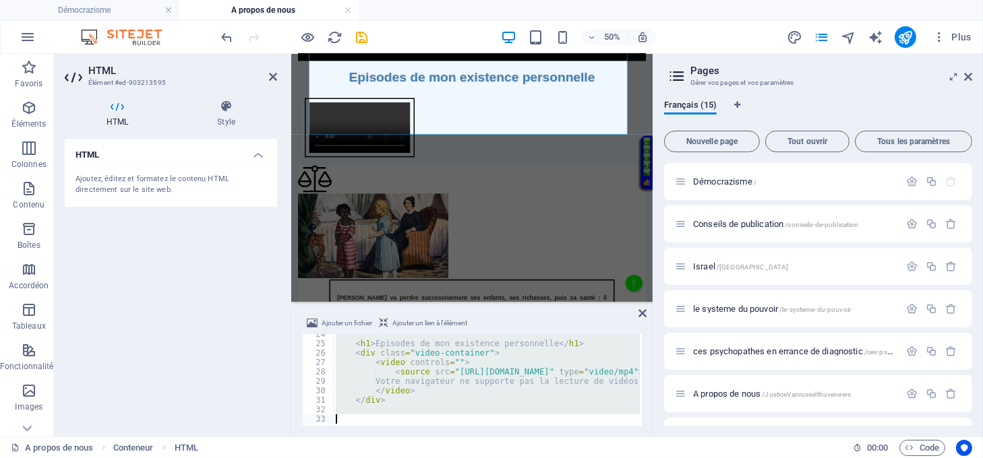
paste textarea "</div>"
type textarea "</div>"
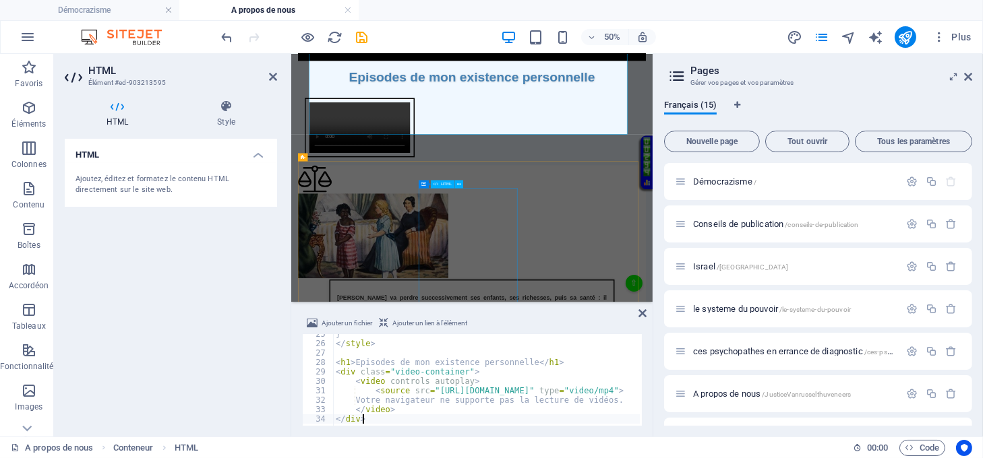
scroll to position [231, 0]
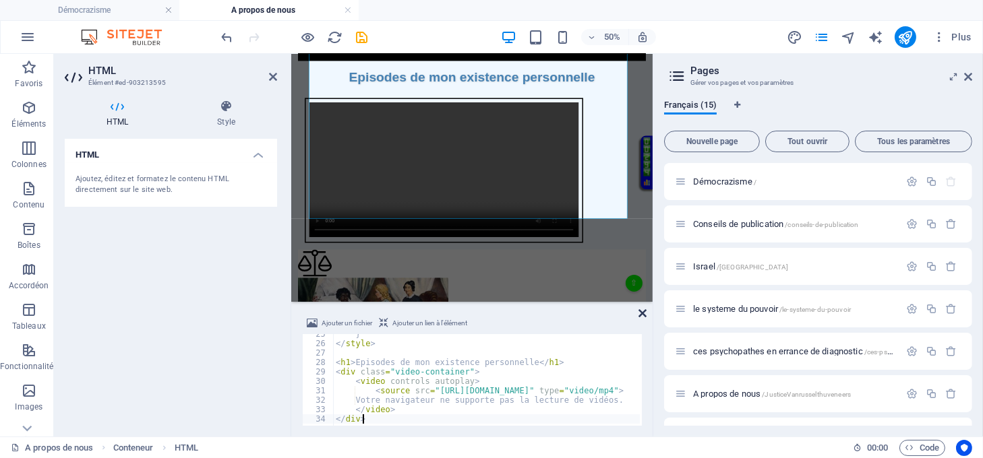
click at [640, 313] on icon at bounding box center [642, 313] width 8 height 11
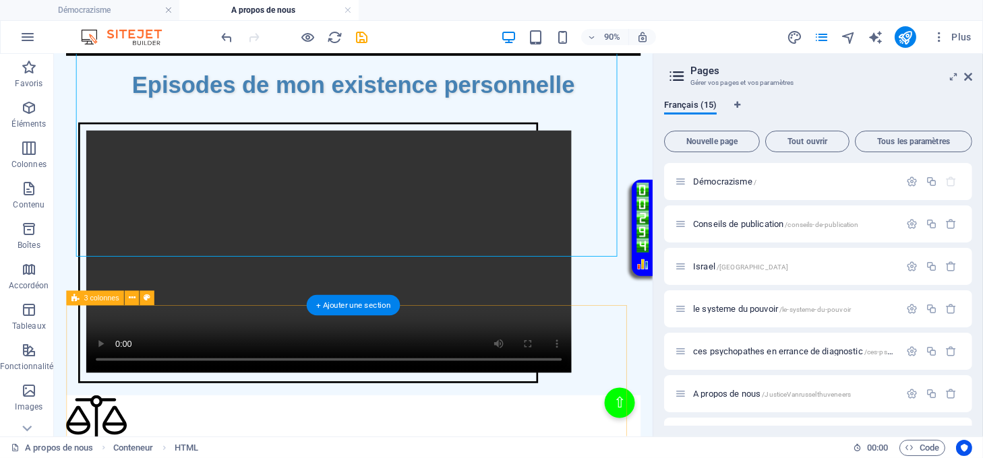
scroll to position [899, 0]
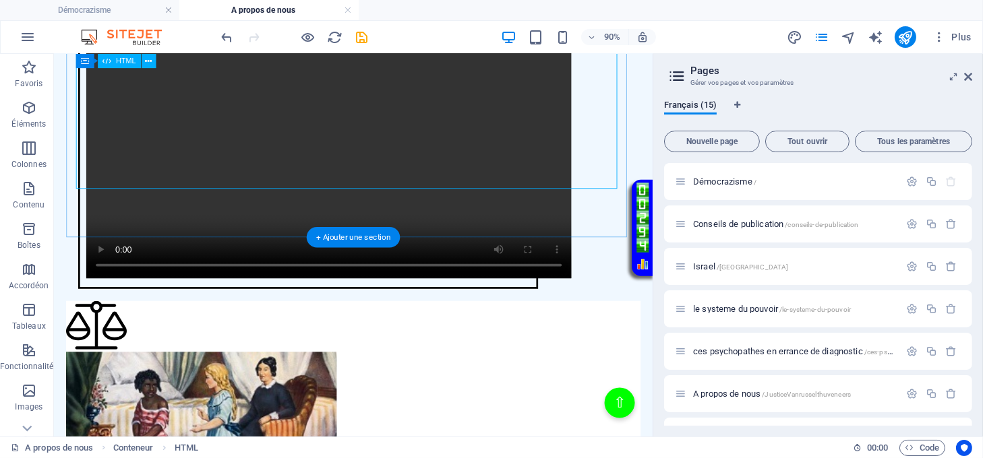
click at [383, 153] on div "Intégration de la vidéo Episodes de mon existence personnelle Votre navigateur …" at bounding box center [386, 149] width 638 height 360
click at [384, 152] on div "Intégration de la vidéo Episodes de mon existence personnelle Votre navigateur …" at bounding box center [386, 149] width 638 height 360
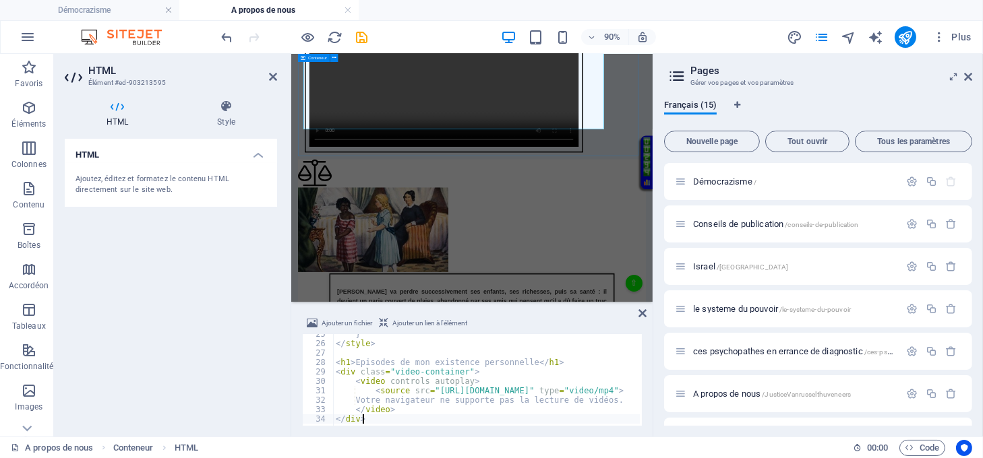
scroll to position [898, 0]
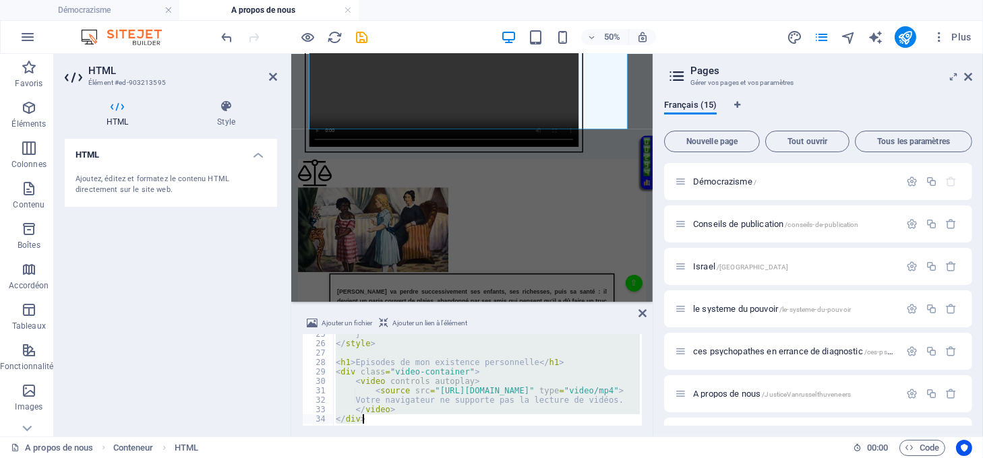
type textarea "</div>"
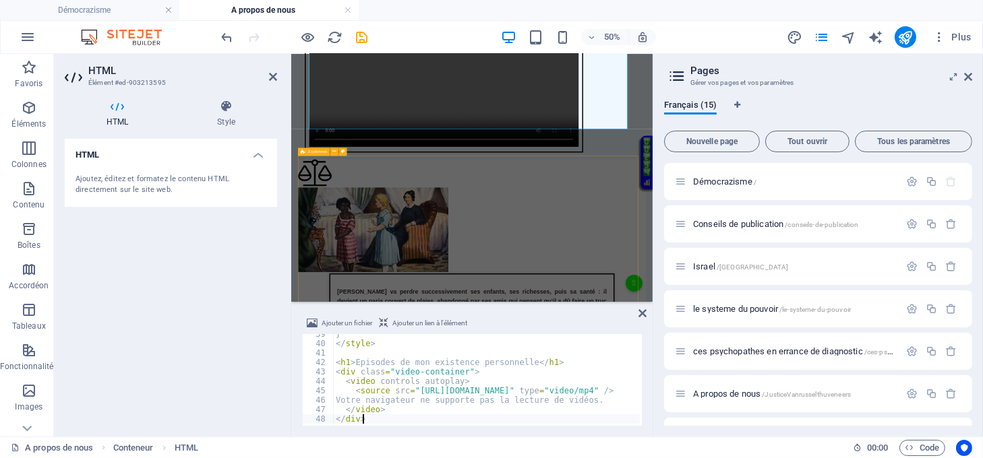
scroll to position [363, 0]
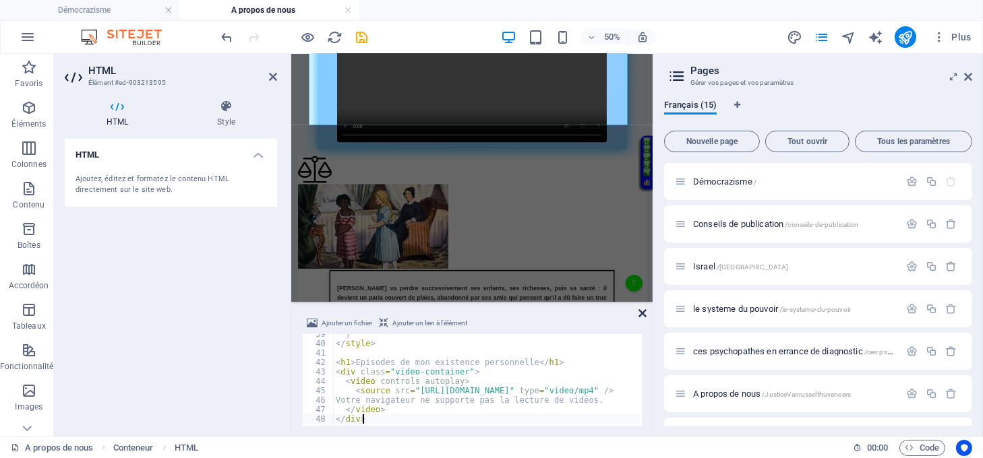
click at [639, 316] on icon at bounding box center [642, 313] width 8 height 11
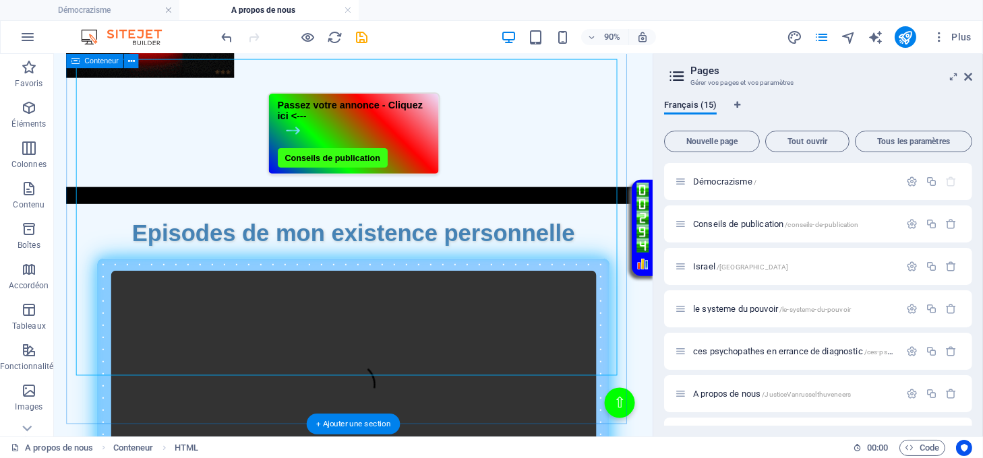
scroll to position [899, 0]
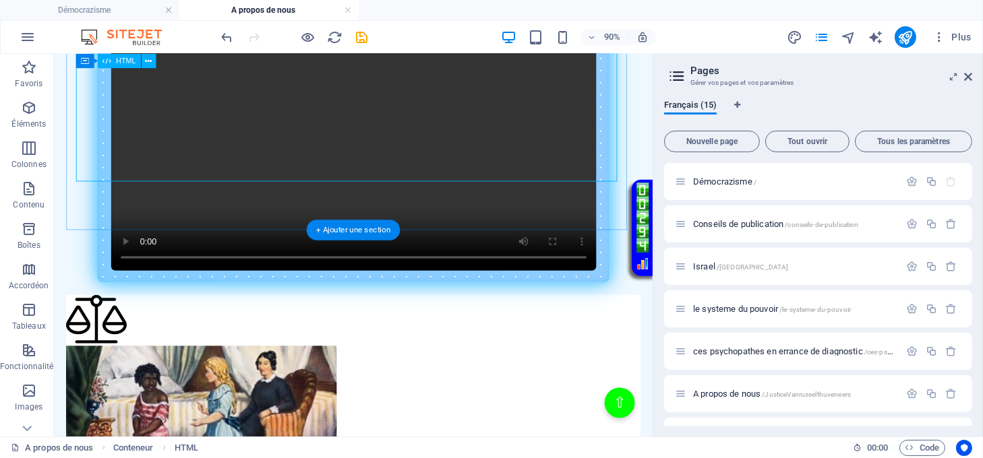
click at [400, 166] on div "Intégration de la vidéo Episodes de mon existence personnelle Votre navigateur …" at bounding box center [386, 139] width 638 height 340
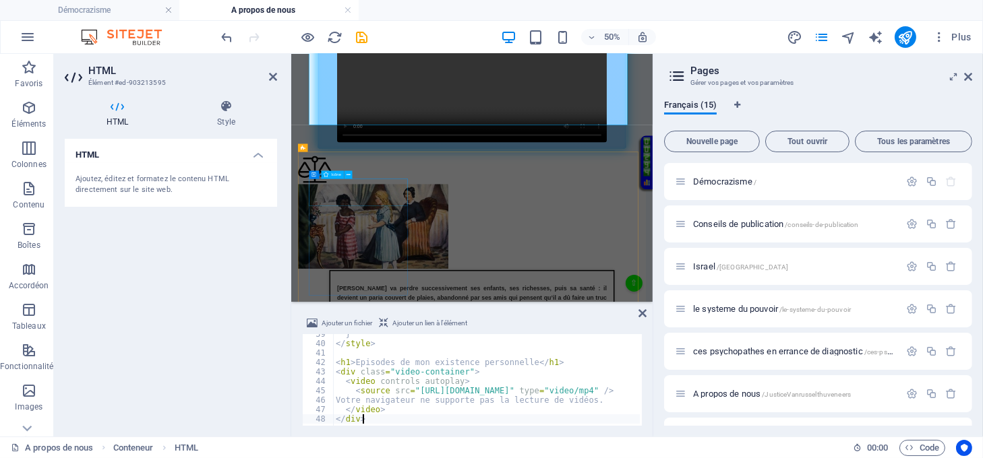
scroll to position [898, 0]
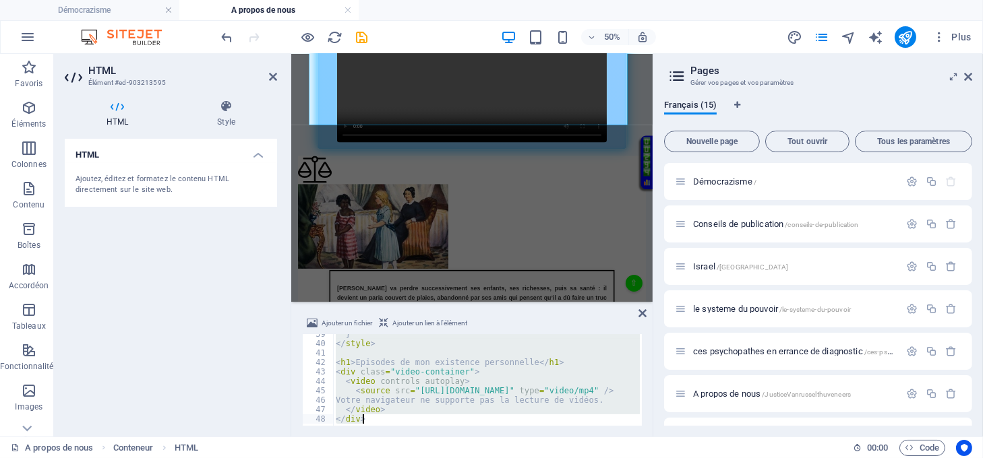
type textarea "</div>"
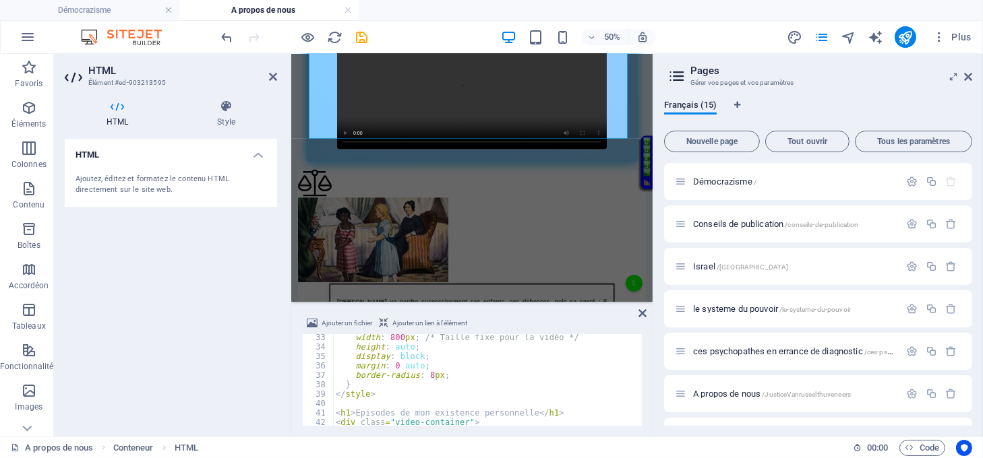
scroll to position [252, 0]
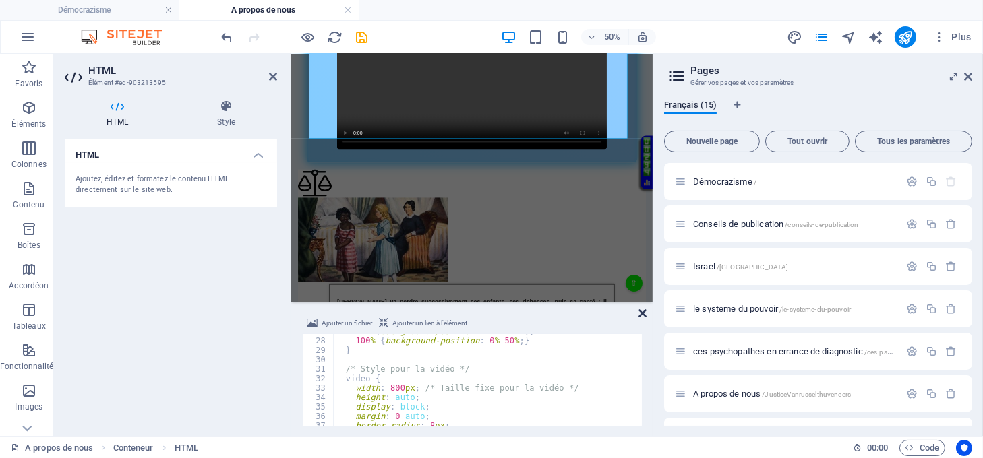
click at [642, 313] on icon at bounding box center [642, 313] width 8 height 11
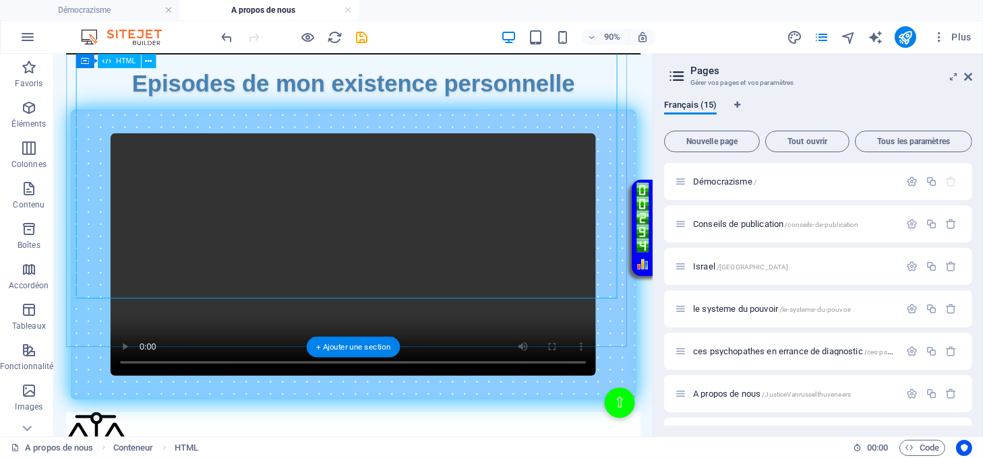
scroll to position [629, 0]
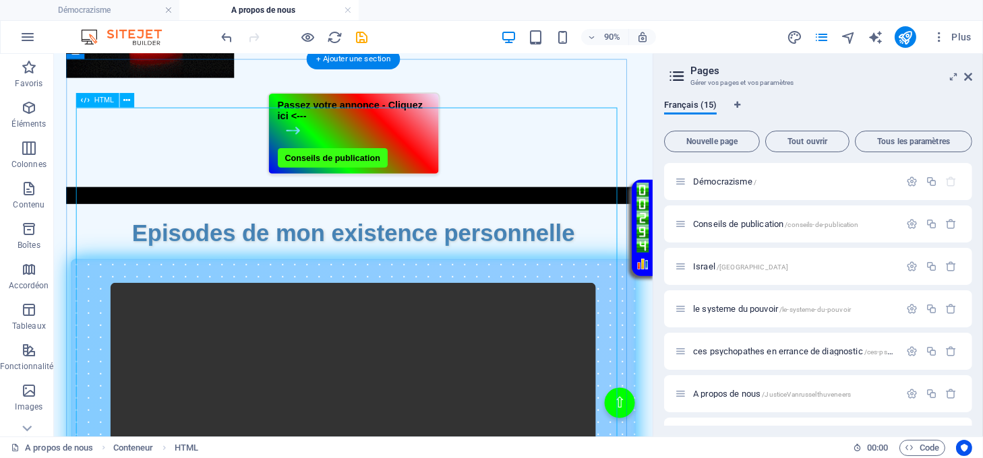
click at [418, 375] on div "Intégration de la vidéo Episodes de mon existence personnelle Votre navigateur …" at bounding box center [386, 422] width 638 height 367
click at [417, 374] on div "Intégration de la vidéo Episodes de mon existence personnelle Votre navigateur …" at bounding box center [386, 422] width 638 height 367
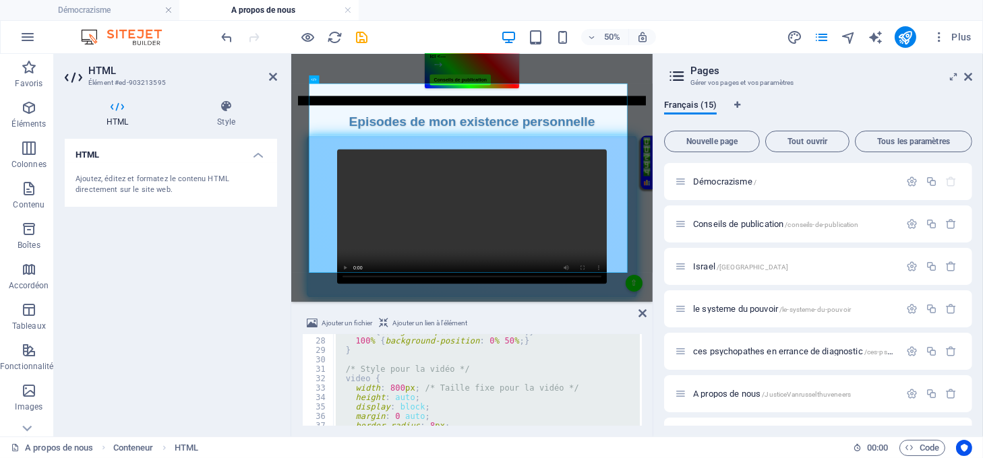
type textarea "</div>"
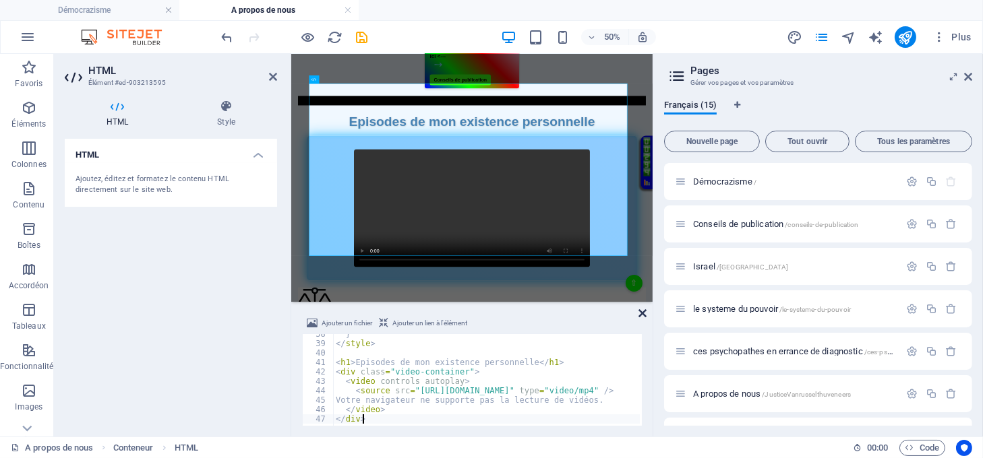
click at [642, 315] on icon at bounding box center [642, 313] width 8 height 11
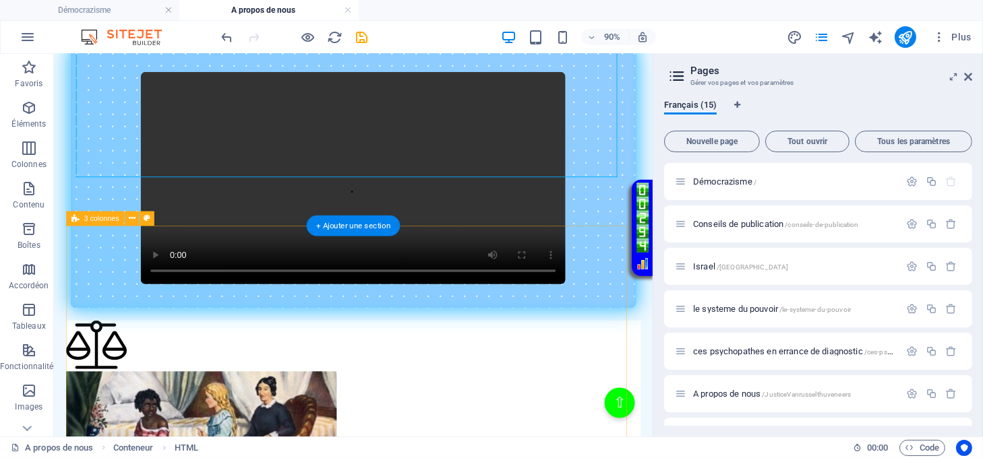
scroll to position [899, 0]
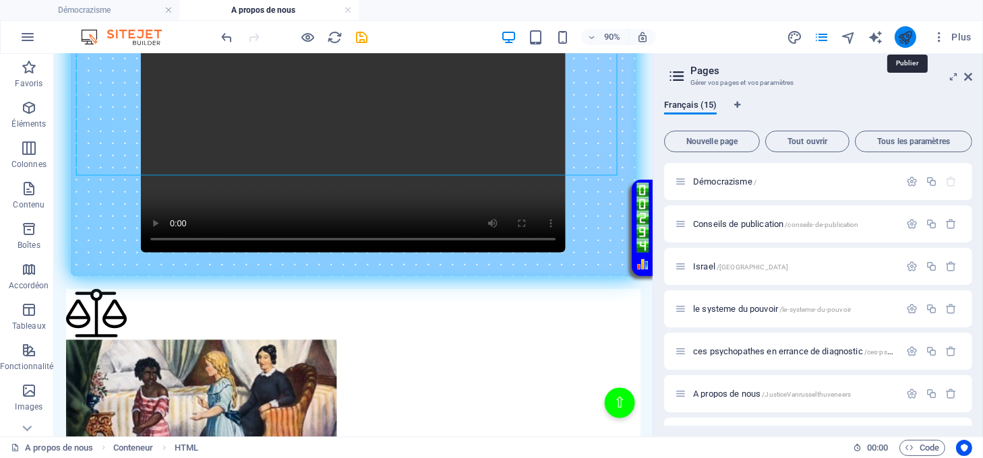
click at [899, 38] on icon "publish" at bounding box center [905, 38] width 16 height 16
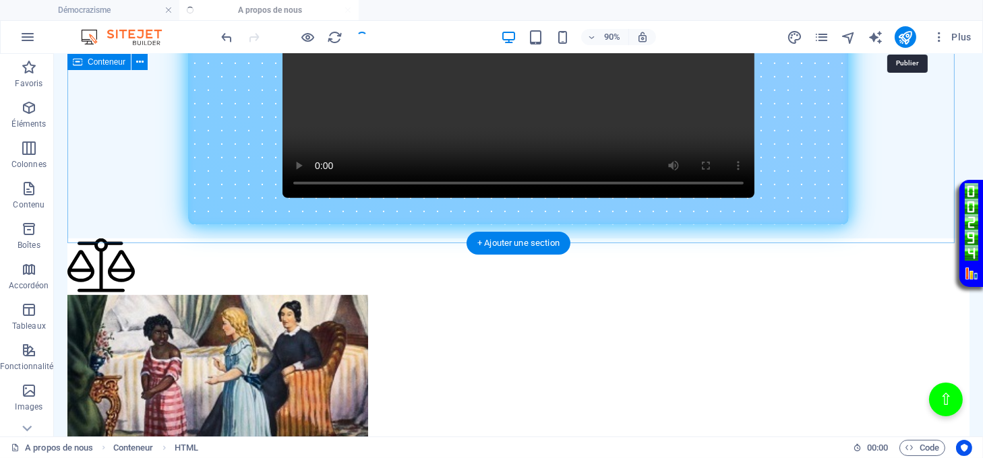
scroll to position [898, 0]
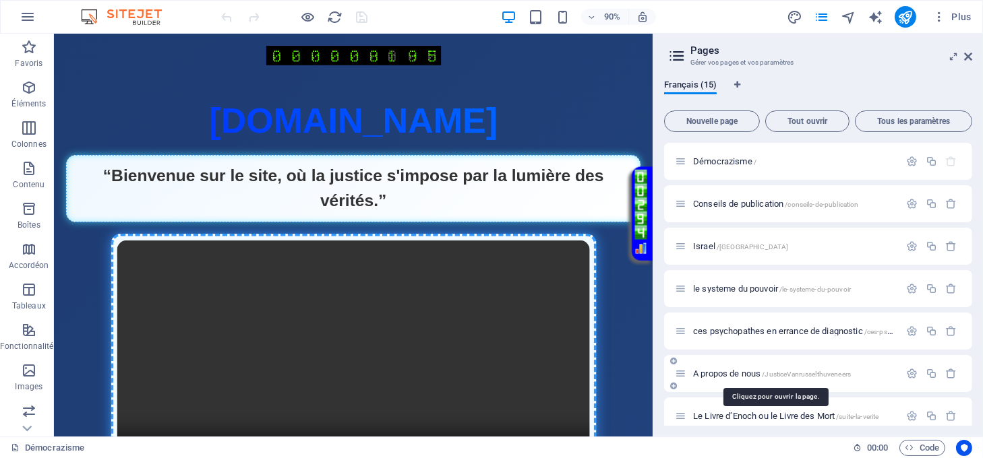
click at [731, 377] on span "A propos de nous /JusticeVanrusselthuveneers" at bounding box center [772, 374] width 158 height 10
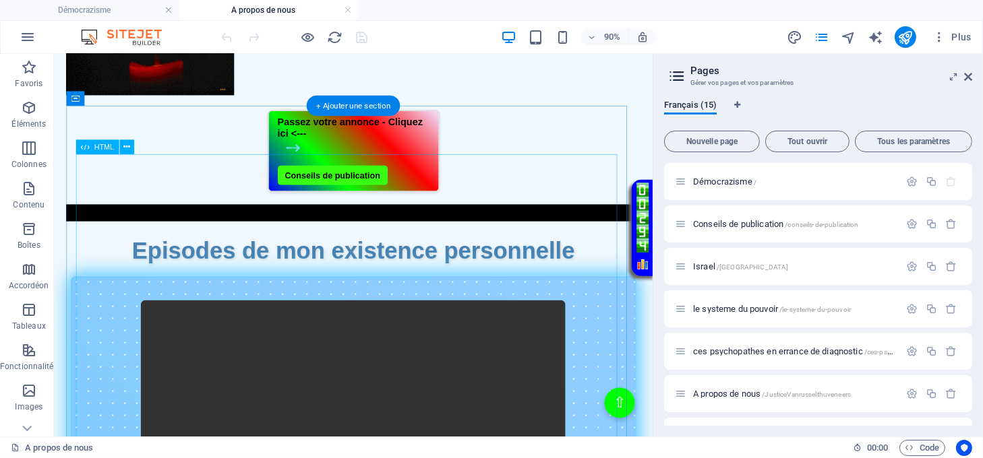
scroll to position [809, 0]
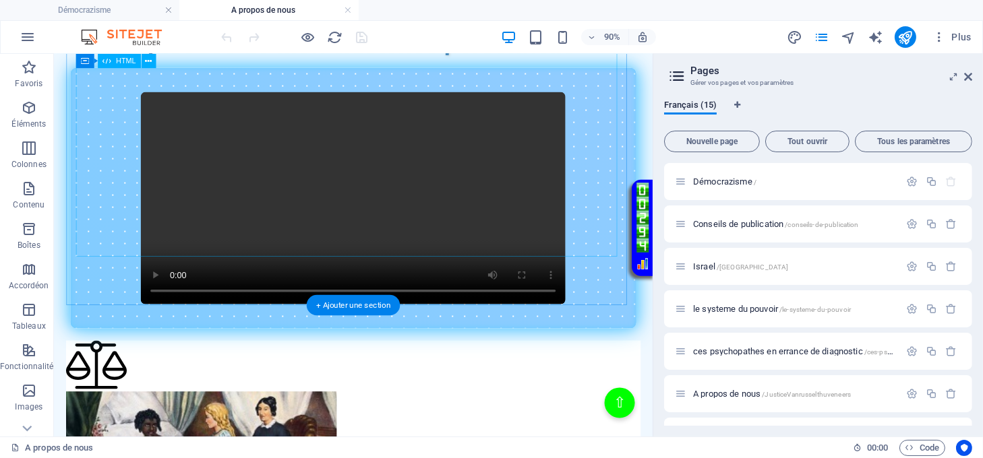
click at [452, 243] on div "Intégration de la vidéo Episodes de mon existence personnelle Votre navigateur …" at bounding box center [386, 192] width 638 height 333
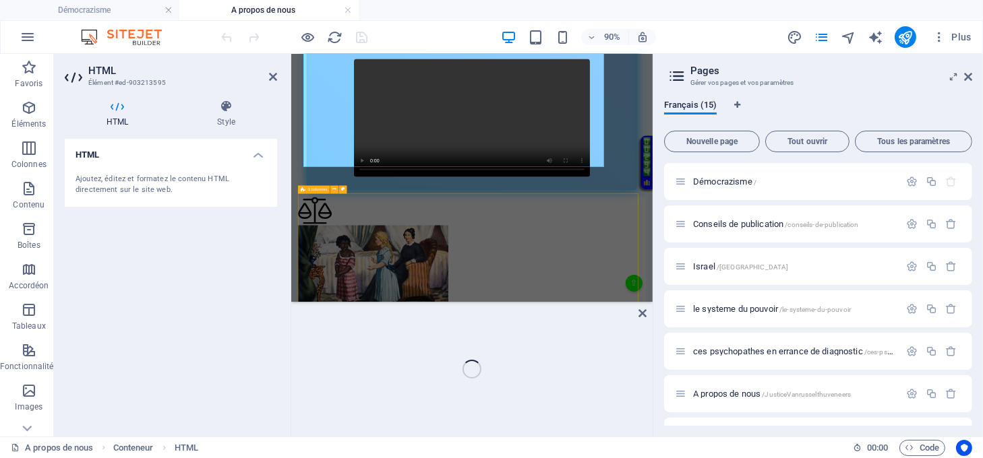
scroll to position [808, 0]
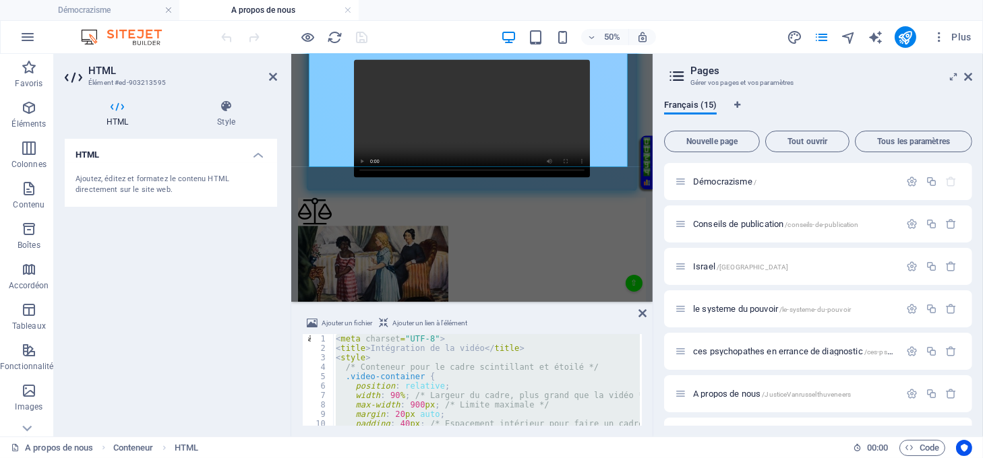
paste textarea
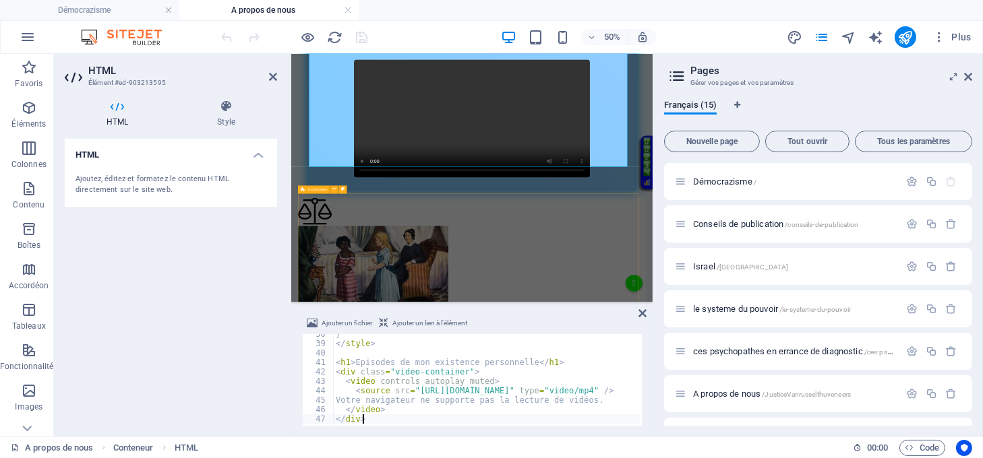
scroll to position [353, 0]
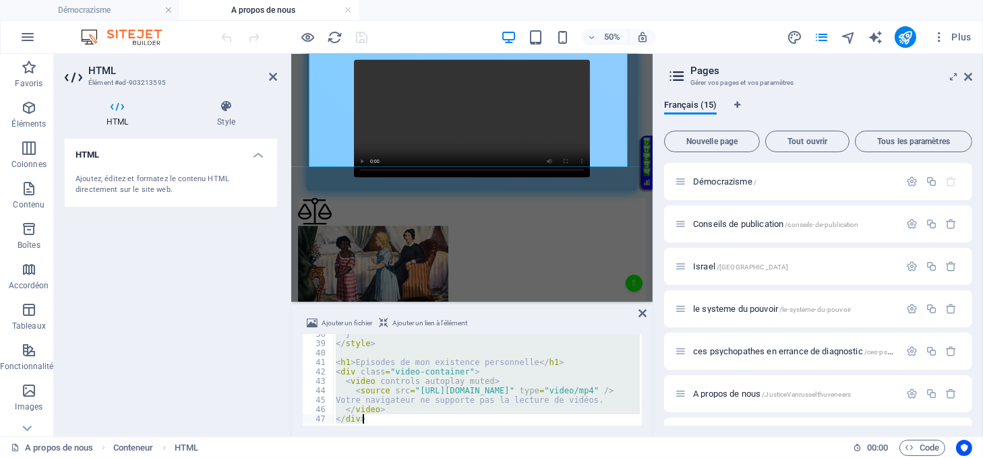
paste textarea
type textarea "</div>"
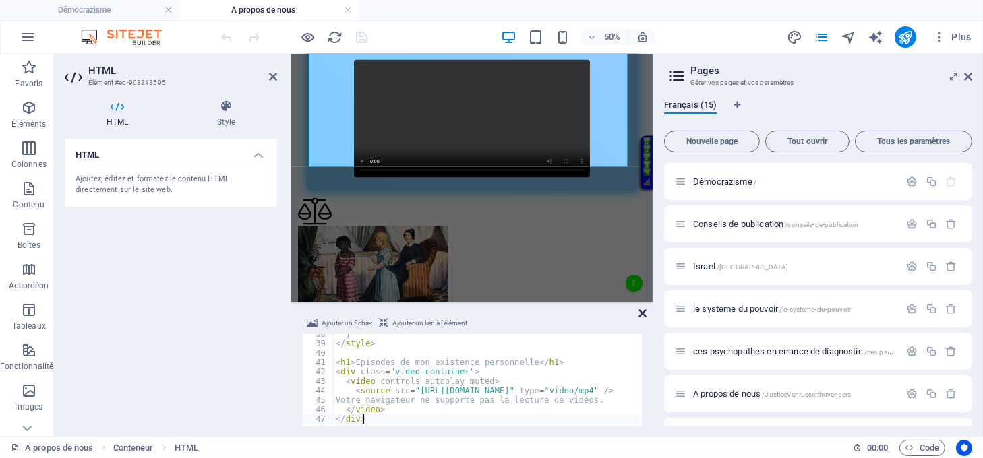
click at [639, 312] on icon at bounding box center [642, 313] width 8 height 11
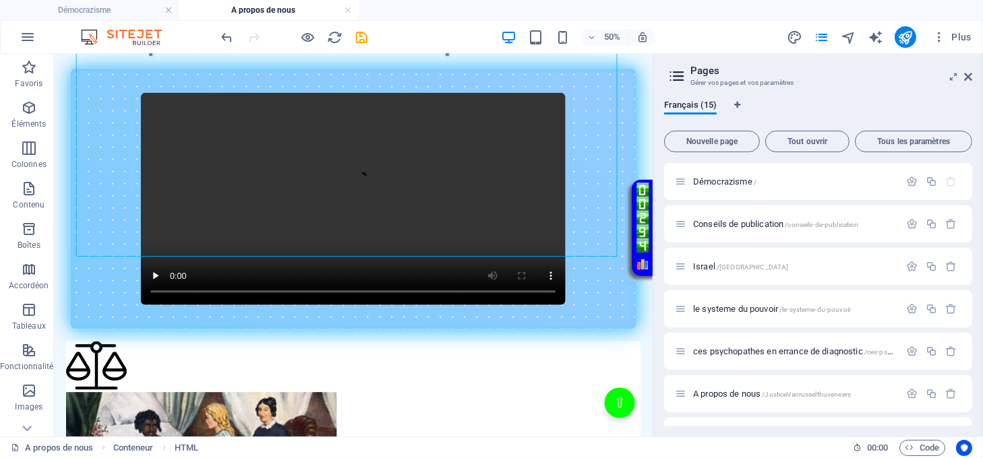
scroll to position [809, 0]
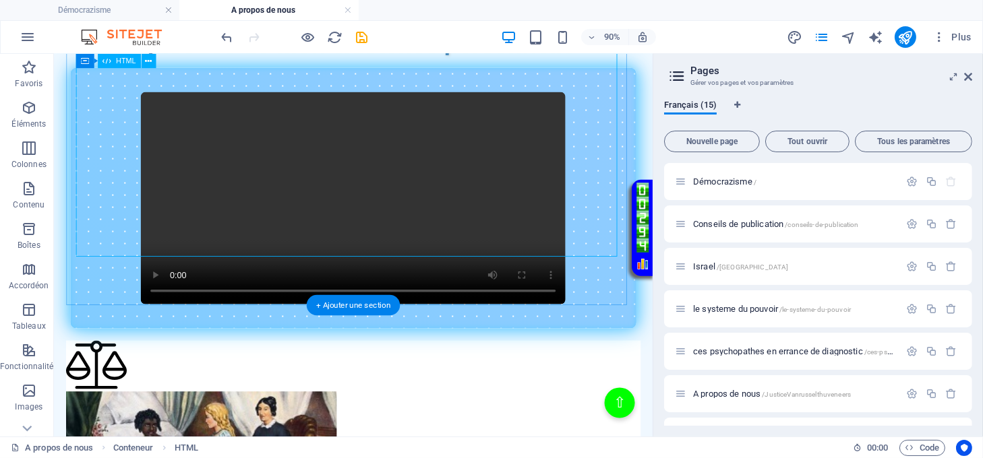
click at [467, 243] on div "Intégration de la vidéo Episodes de mon existence personnelle Votre navigateur …" at bounding box center [386, 192] width 638 height 333
click at [467, 242] on div "Intégration de la vidéo Episodes de mon existence personnelle Votre navigateur …" at bounding box center [386, 192] width 638 height 333
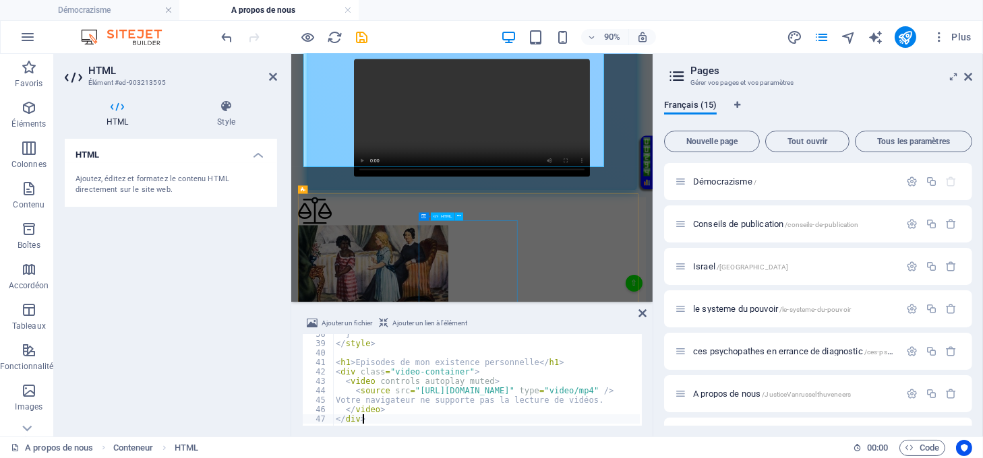
scroll to position [808, 0]
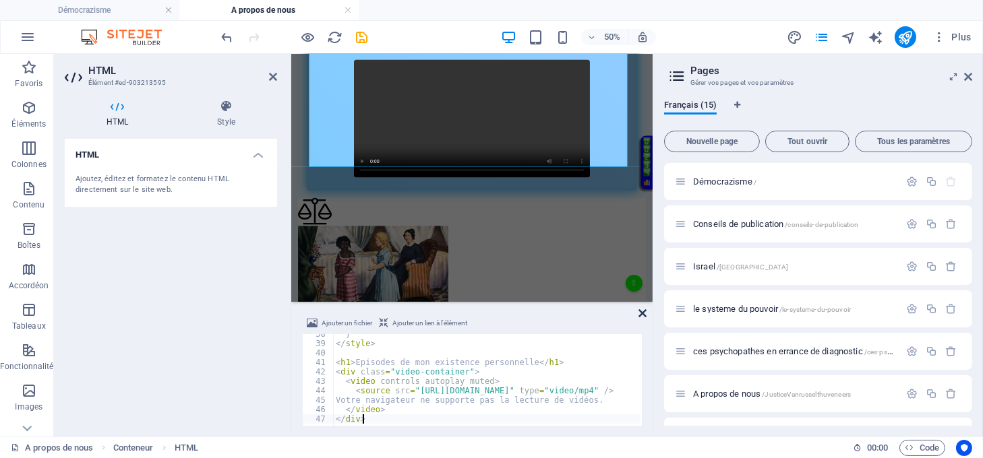
click at [638, 312] on icon at bounding box center [642, 313] width 8 height 11
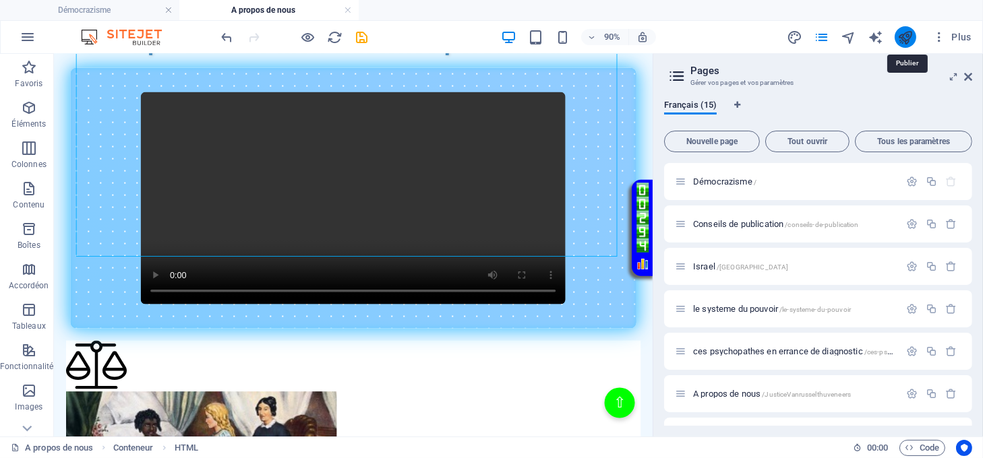
click at [903, 38] on icon "publish" at bounding box center [905, 38] width 16 height 16
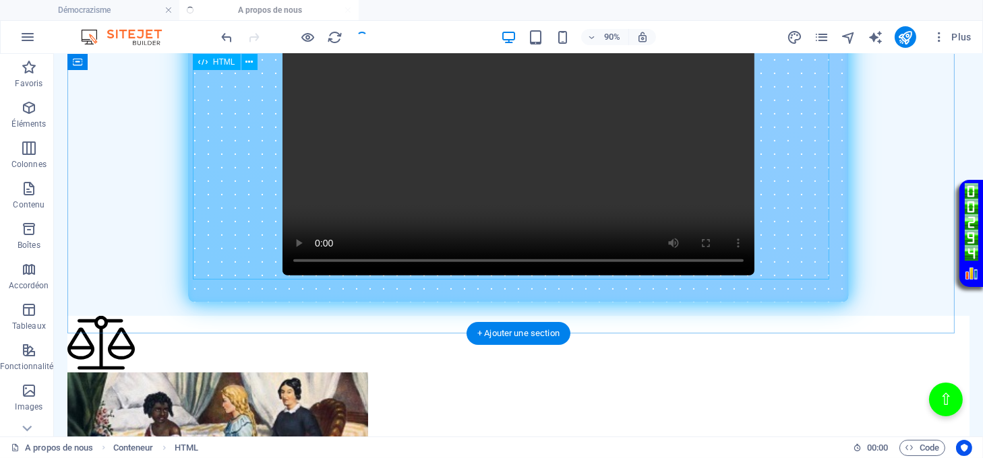
scroll to position [808, 0]
